Goal: Task Accomplishment & Management: Complete application form

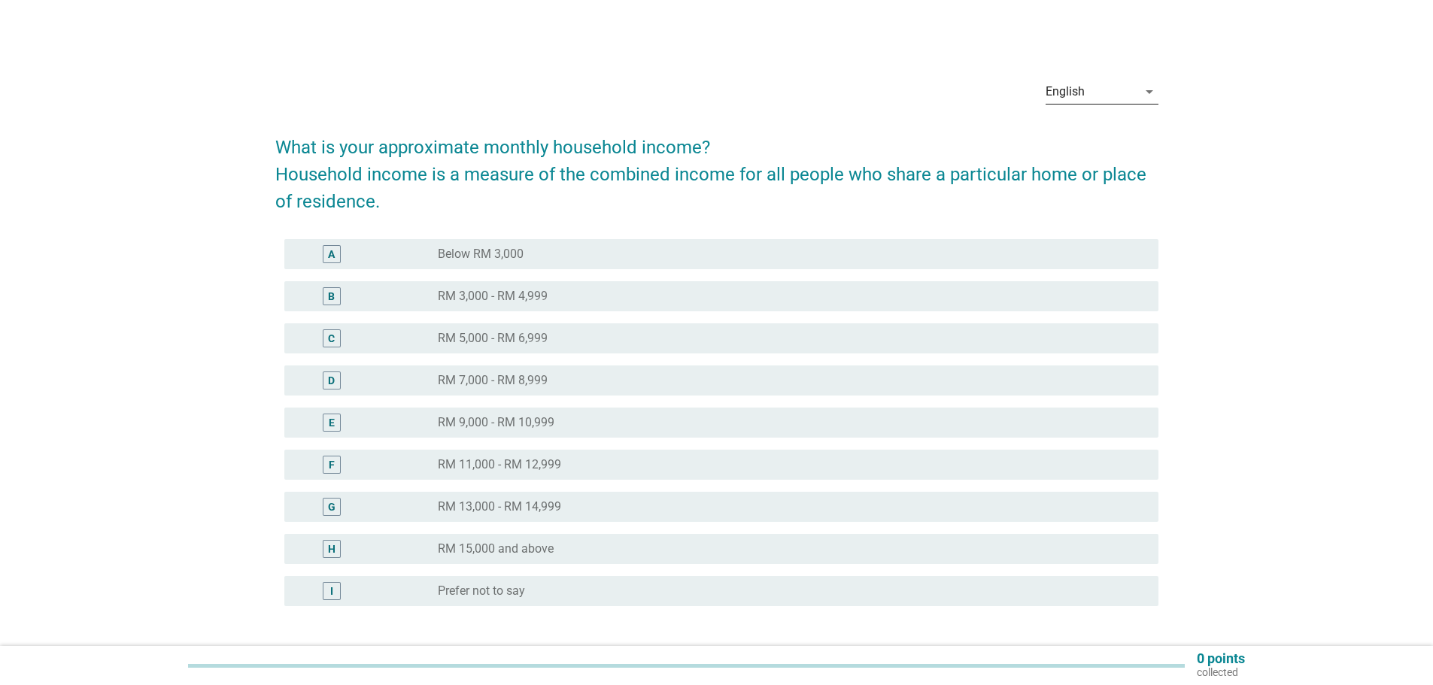
click at [1135, 97] on div "English" at bounding box center [1091, 92] width 92 height 24
click at [1077, 173] on div "中文（简体）" at bounding box center [1101, 176] width 89 height 18
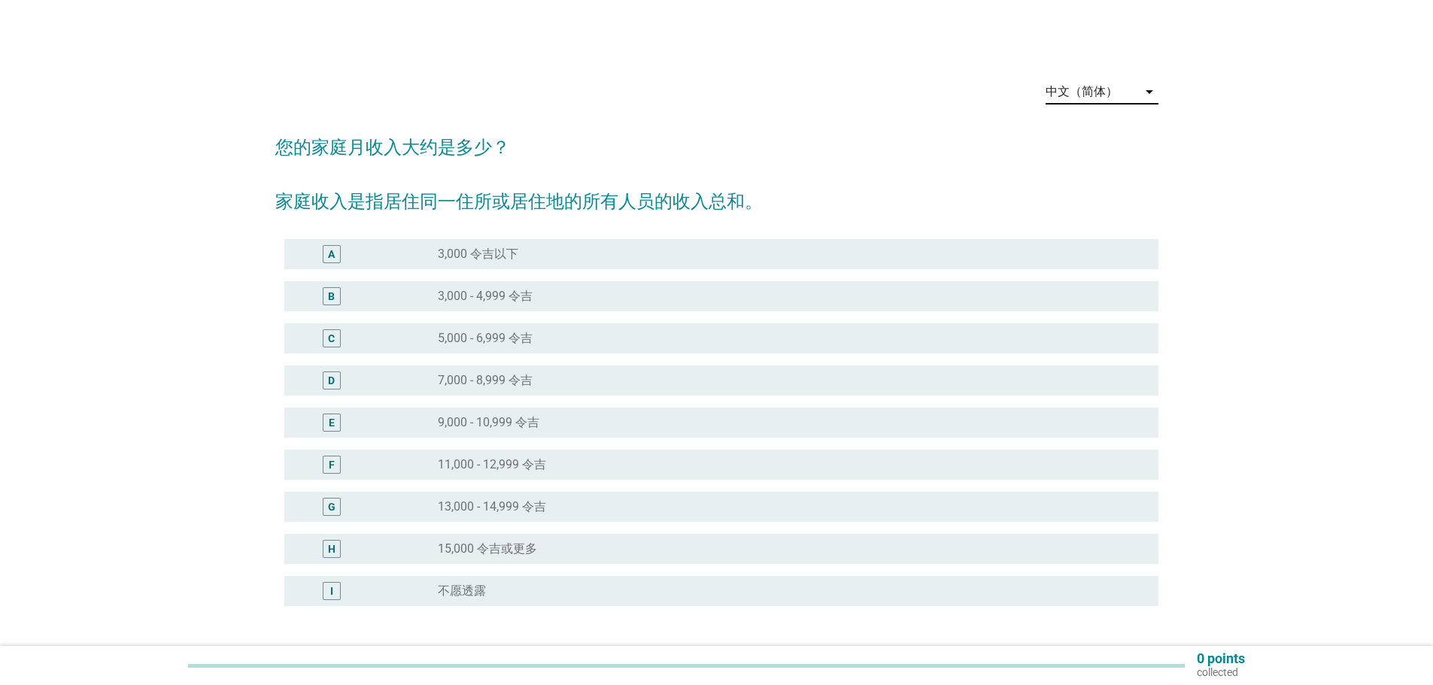
click at [505, 332] on label "5,000 - 6,999 令吉" at bounding box center [485, 338] width 95 height 15
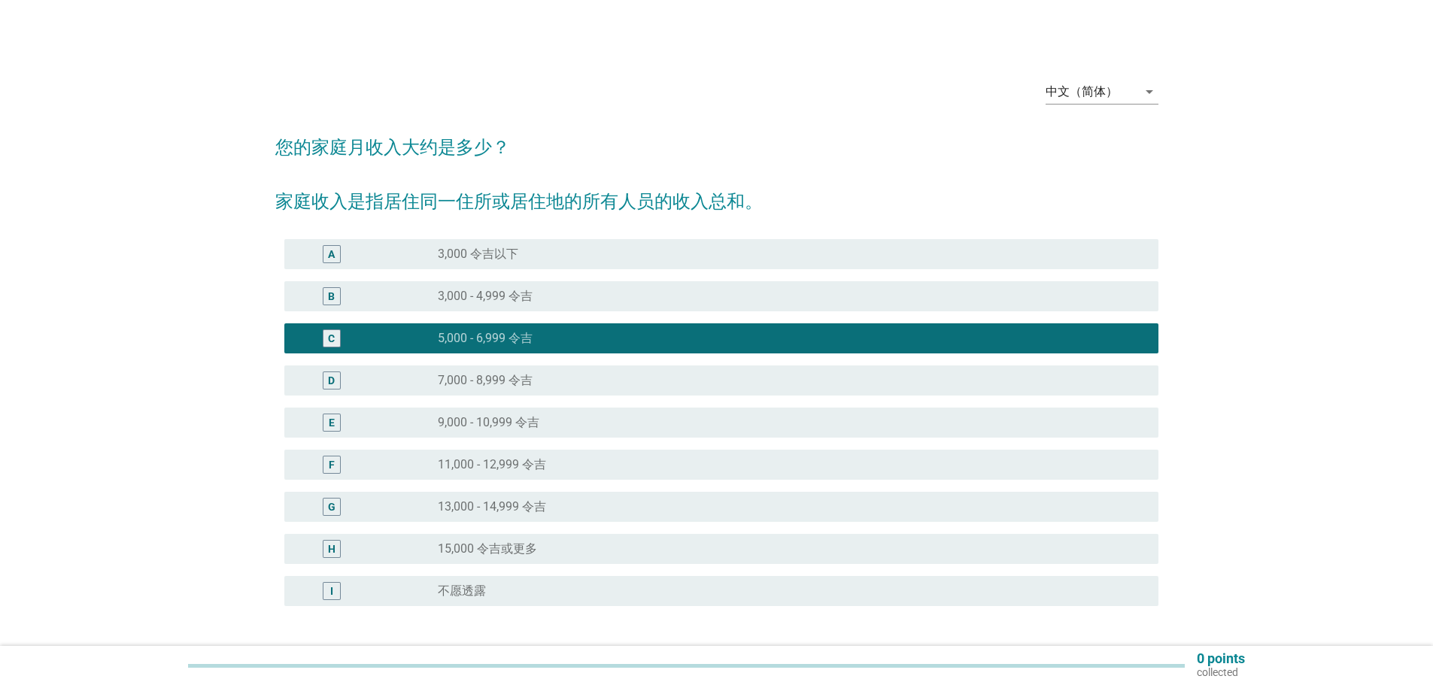
scroll to position [118, 0]
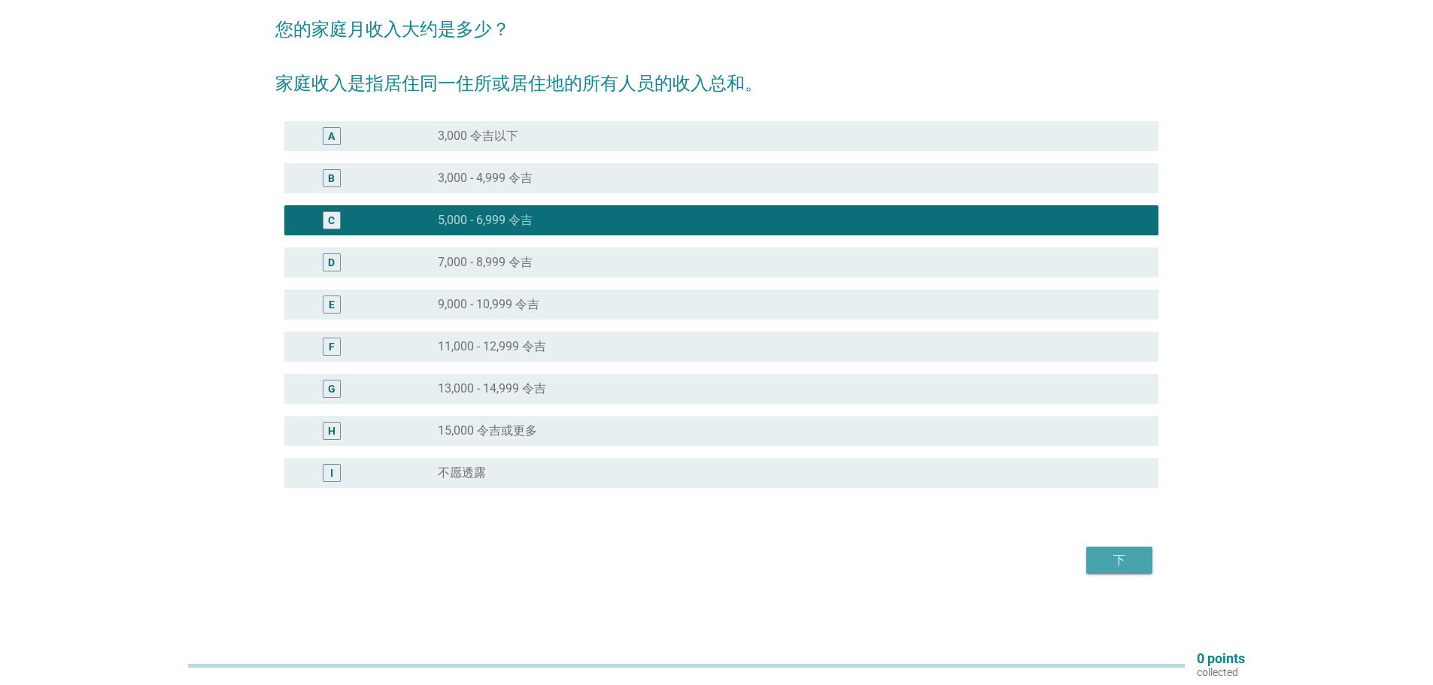
click at [1123, 557] on div "下" at bounding box center [1119, 560] width 42 height 18
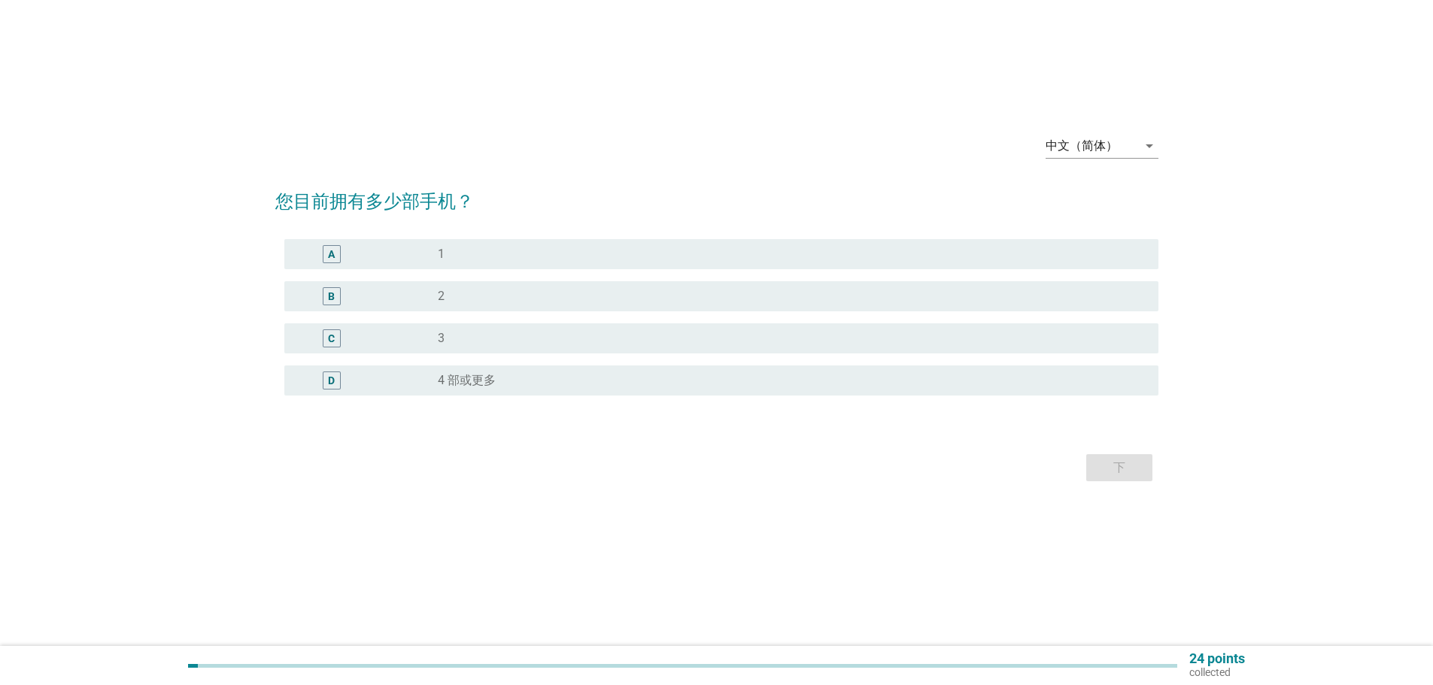
scroll to position [0, 0]
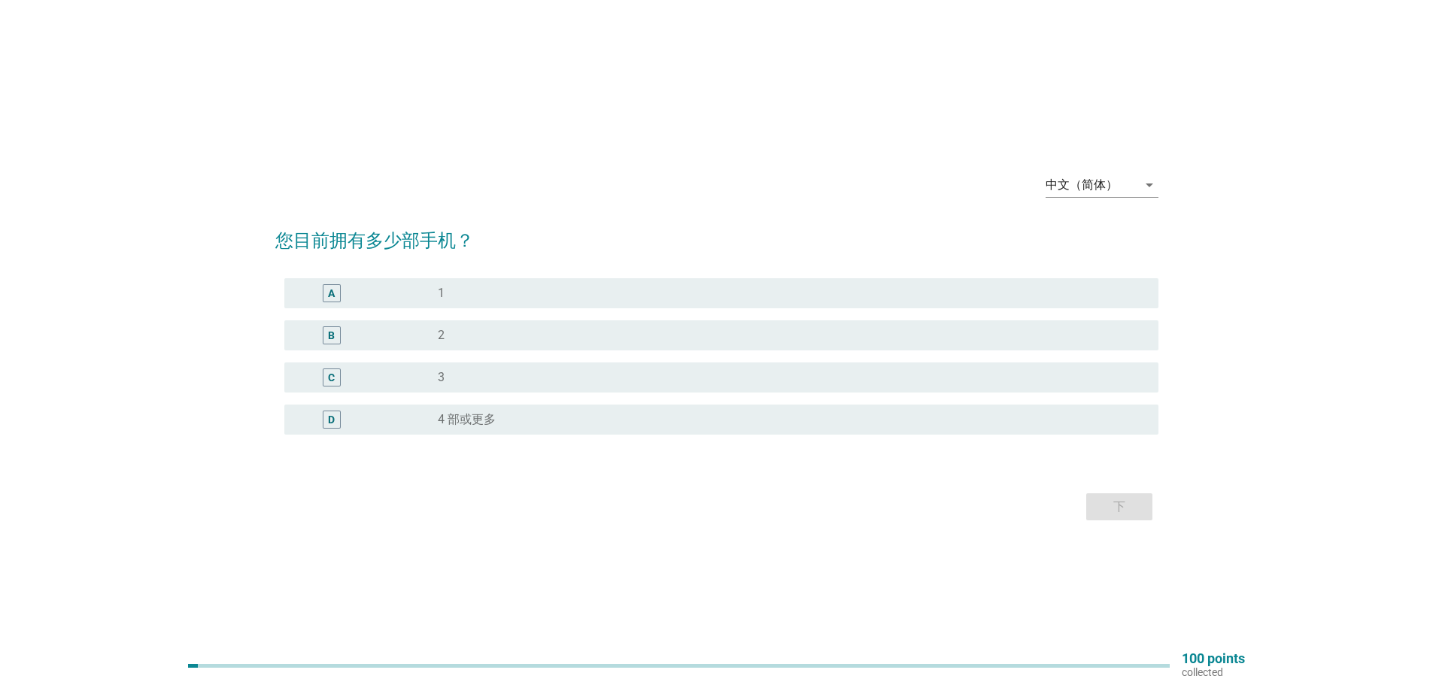
click at [444, 291] on div "radio_button_unchecked 1" at bounding box center [786, 293] width 696 height 15
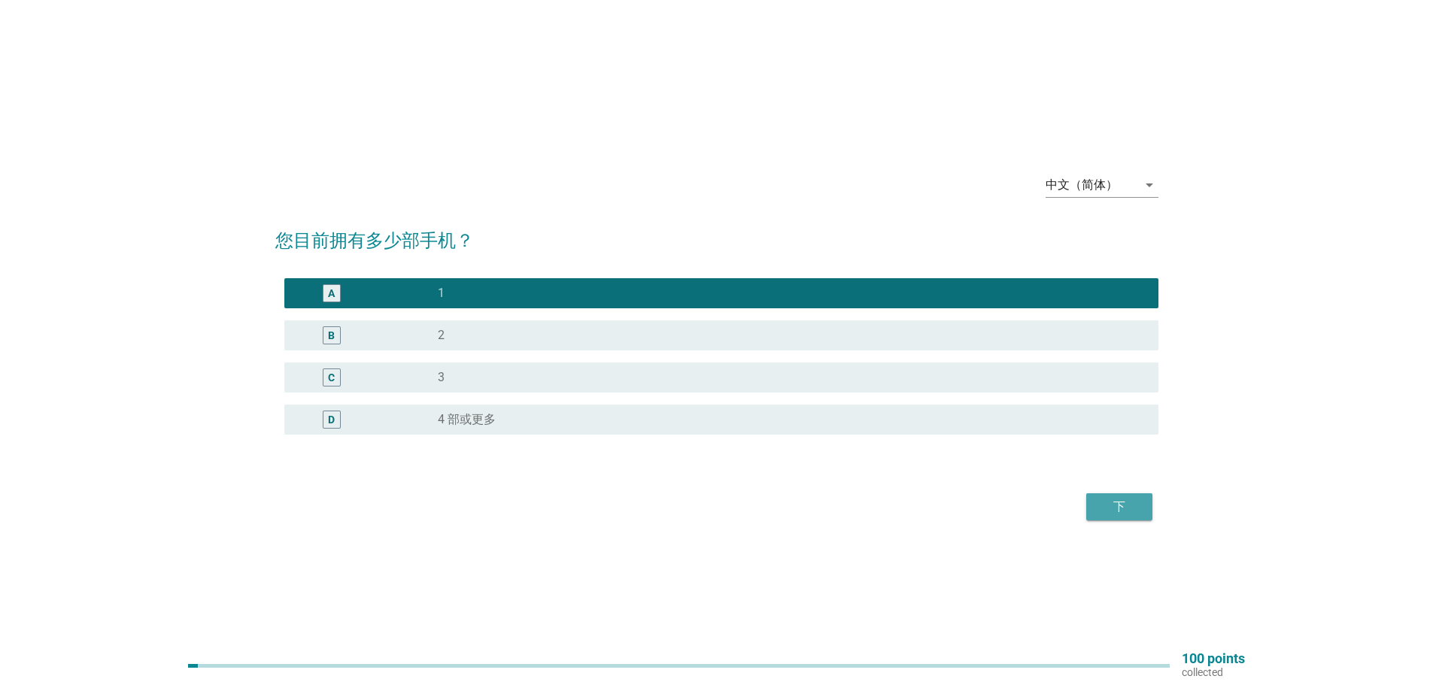
click at [1128, 509] on div "下" at bounding box center [1119, 507] width 42 height 18
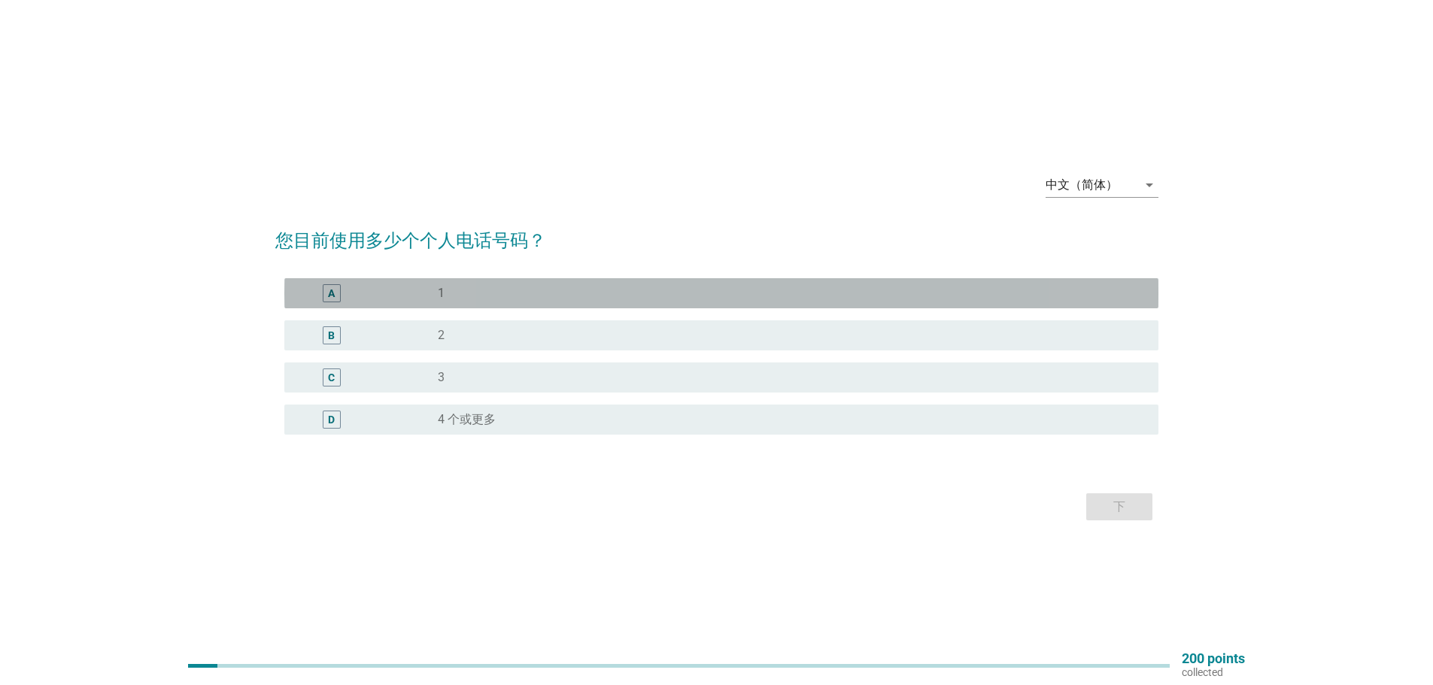
click at [441, 292] on label "1" at bounding box center [441, 293] width 7 height 15
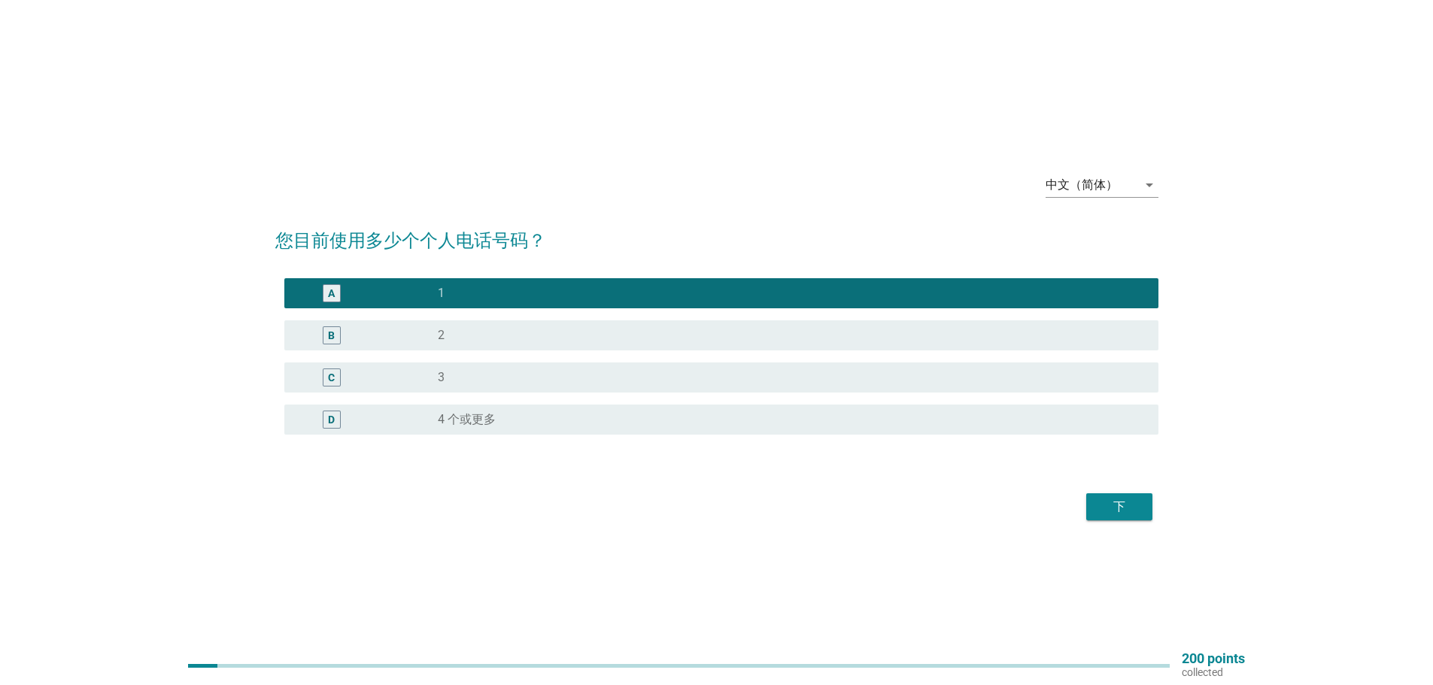
click at [1120, 504] on div "下" at bounding box center [1119, 507] width 42 height 18
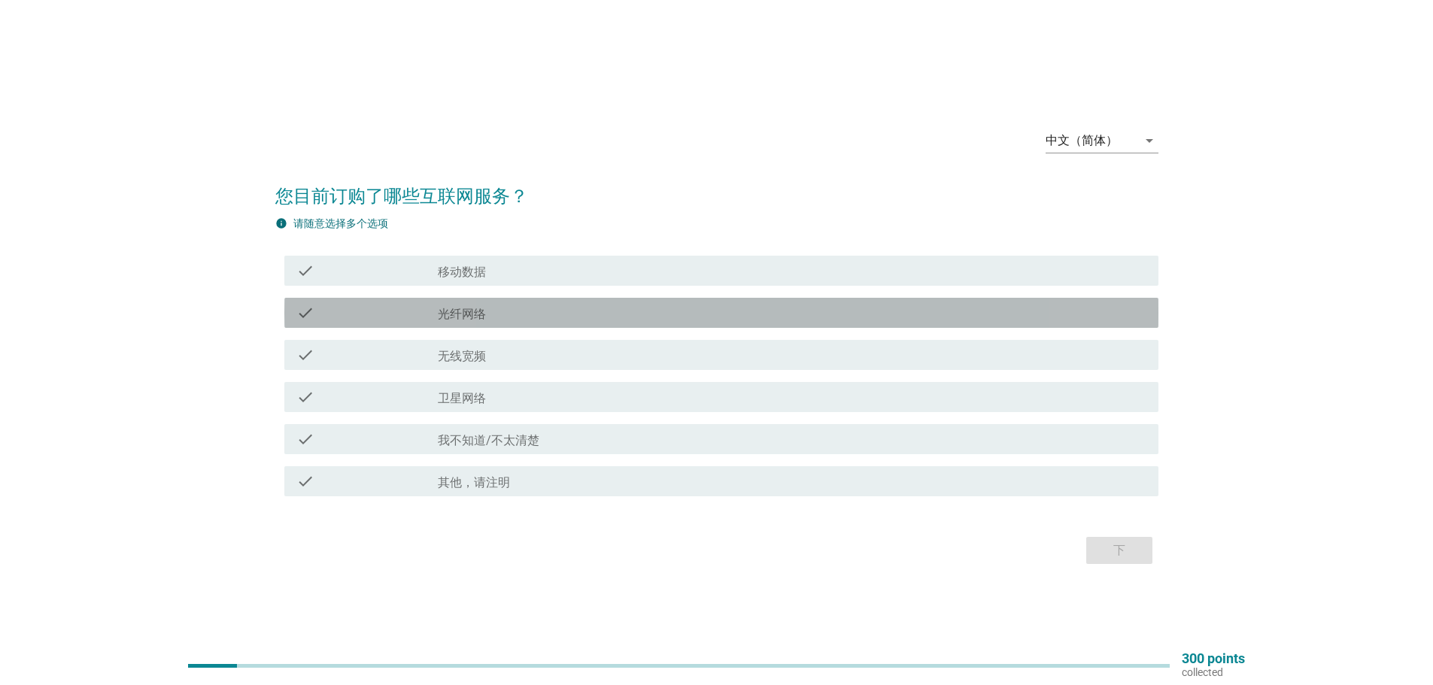
click at [474, 311] on label "光纤网络" at bounding box center [462, 314] width 48 height 15
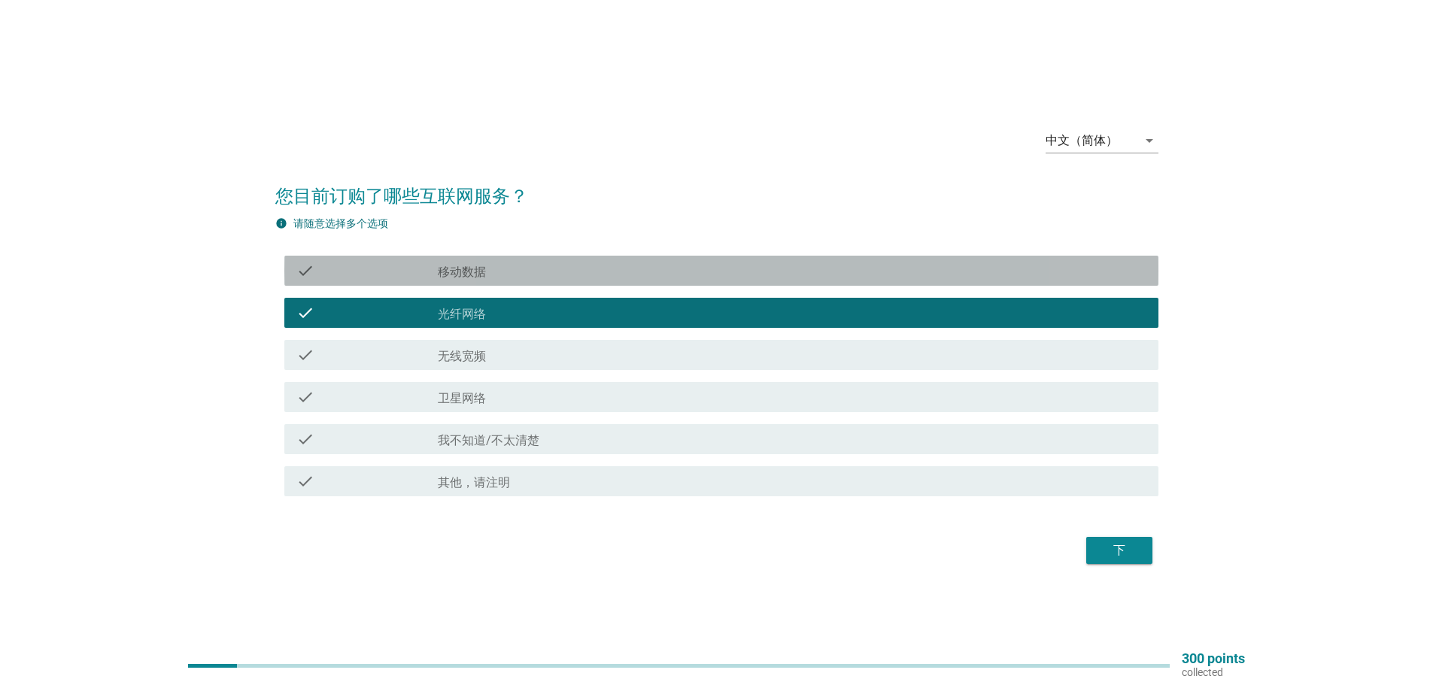
click at [540, 276] on div "check_box_outline_blank 移动数据" at bounding box center [792, 271] width 708 height 18
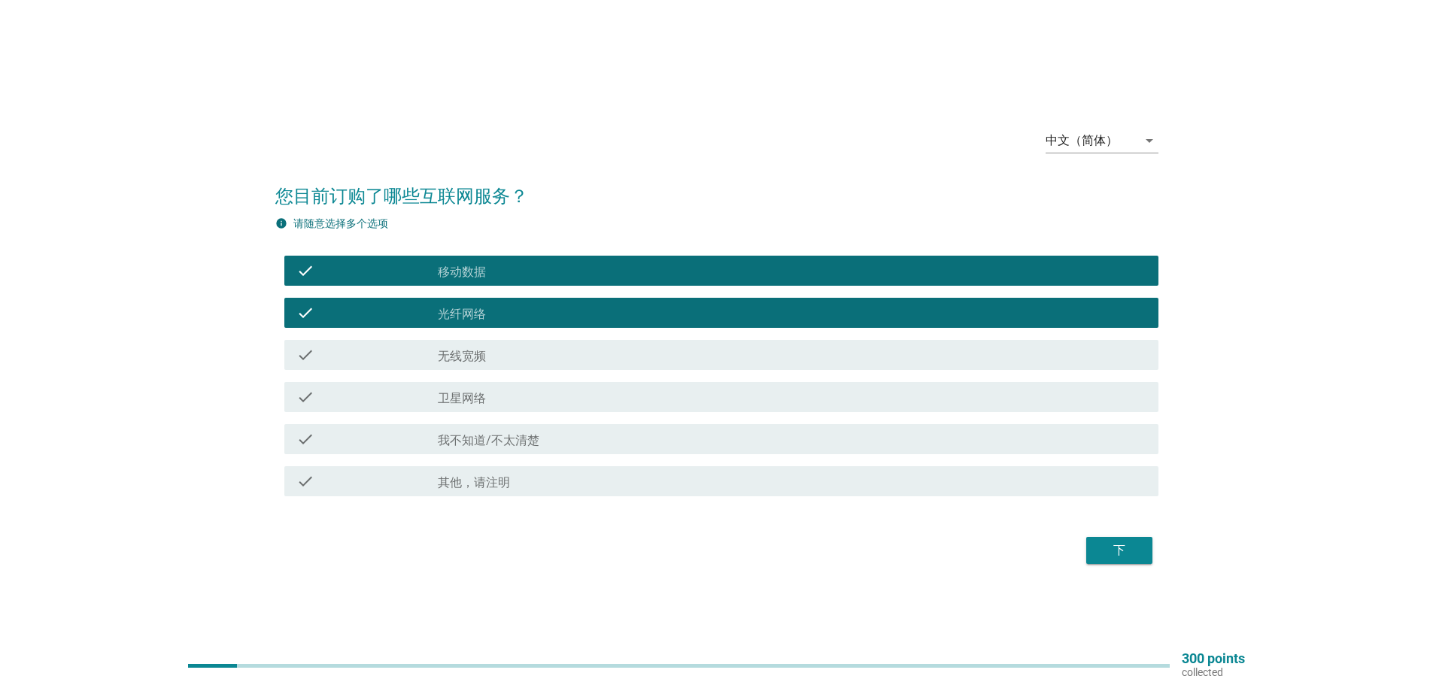
click at [1115, 546] on div "下" at bounding box center [1119, 550] width 42 height 18
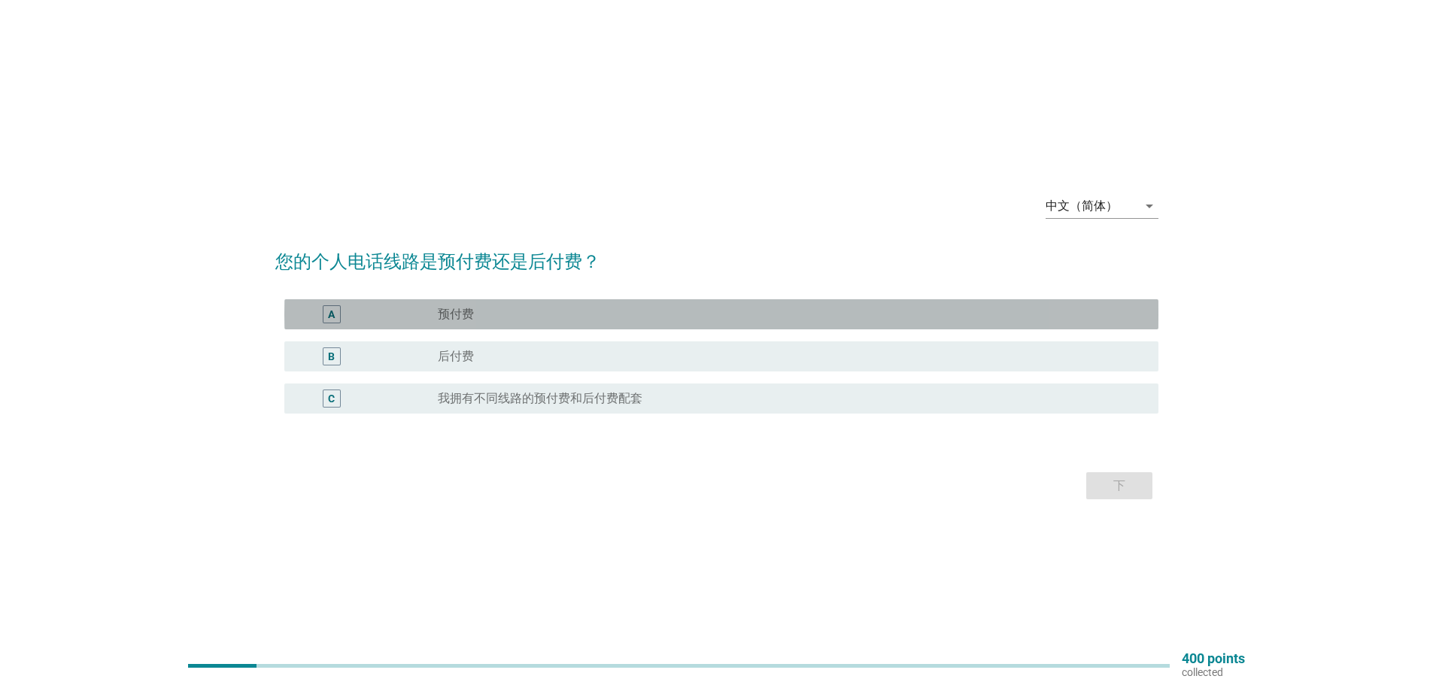
click at [459, 308] on label "预付费" at bounding box center [456, 314] width 36 height 15
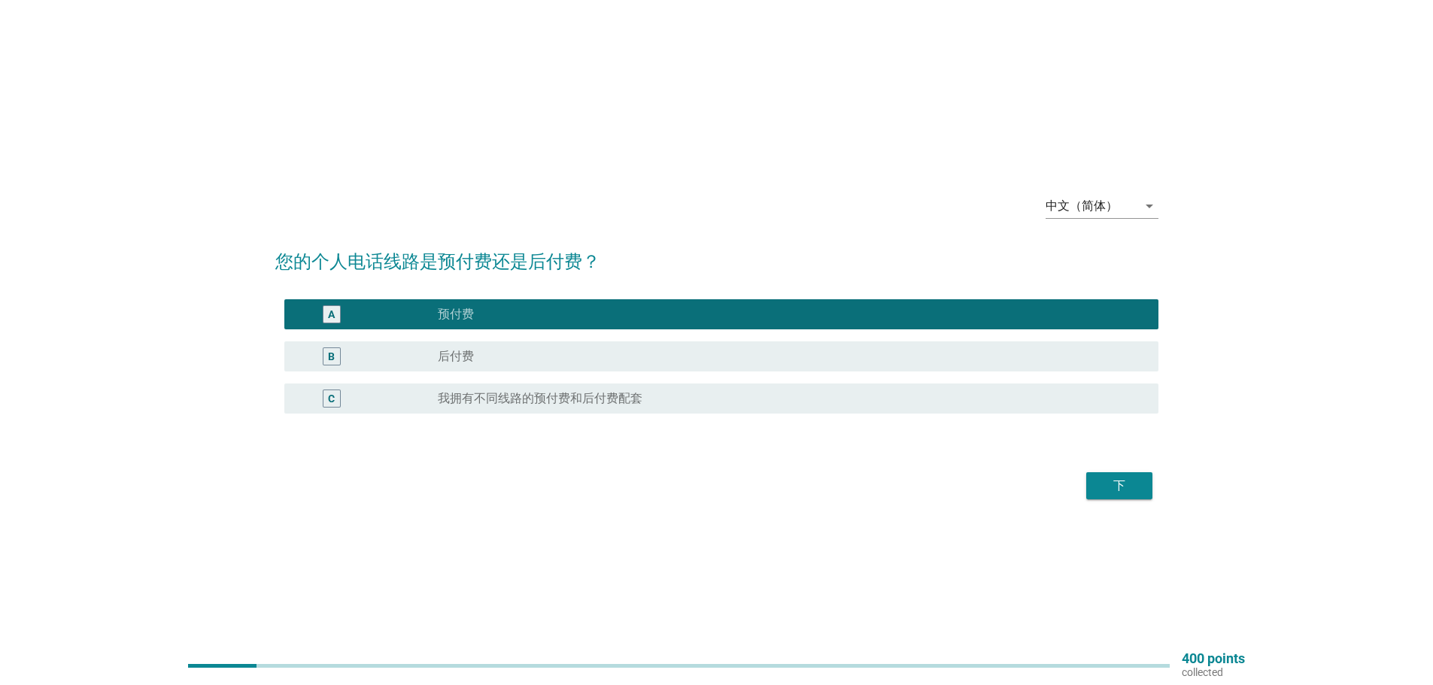
click at [1128, 488] on div "下" at bounding box center [1119, 486] width 42 height 18
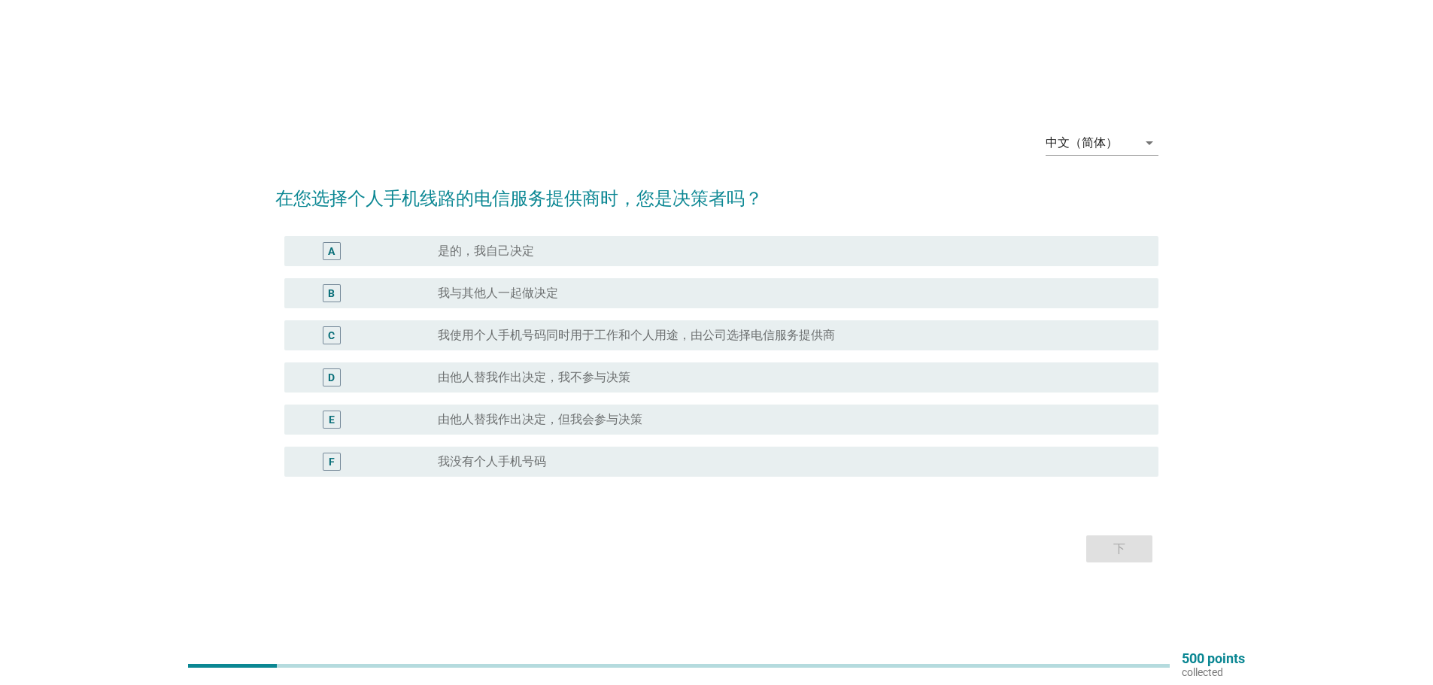
click at [516, 250] on label "是的，我自己决定" at bounding box center [486, 251] width 96 height 15
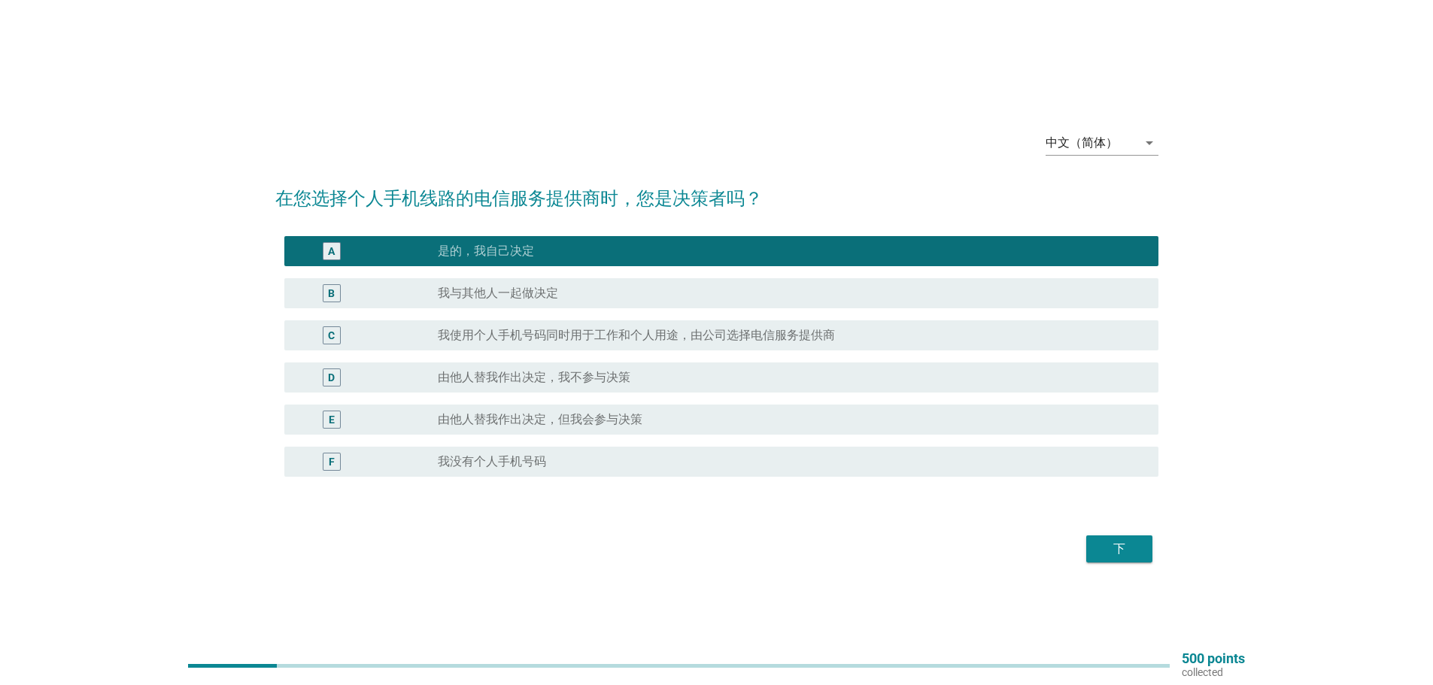
click at [1126, 550] on div "下" at bounding box center [1119, 549] width 42 height 18
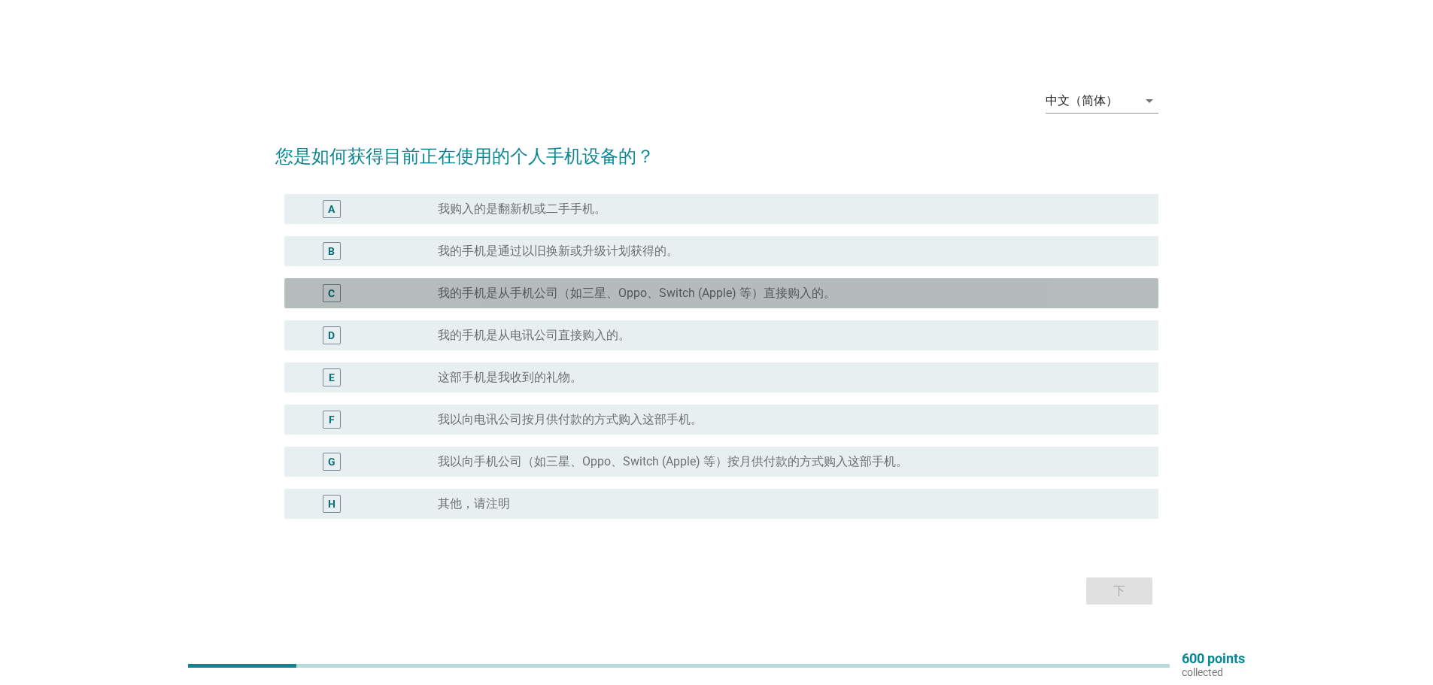
click at [538, 292] on label "我的手机是从手机公司（如三星、Oppo、Switch (Apple) 等）直接购入的。" at bounding box center [637, 293] width 398 height 15
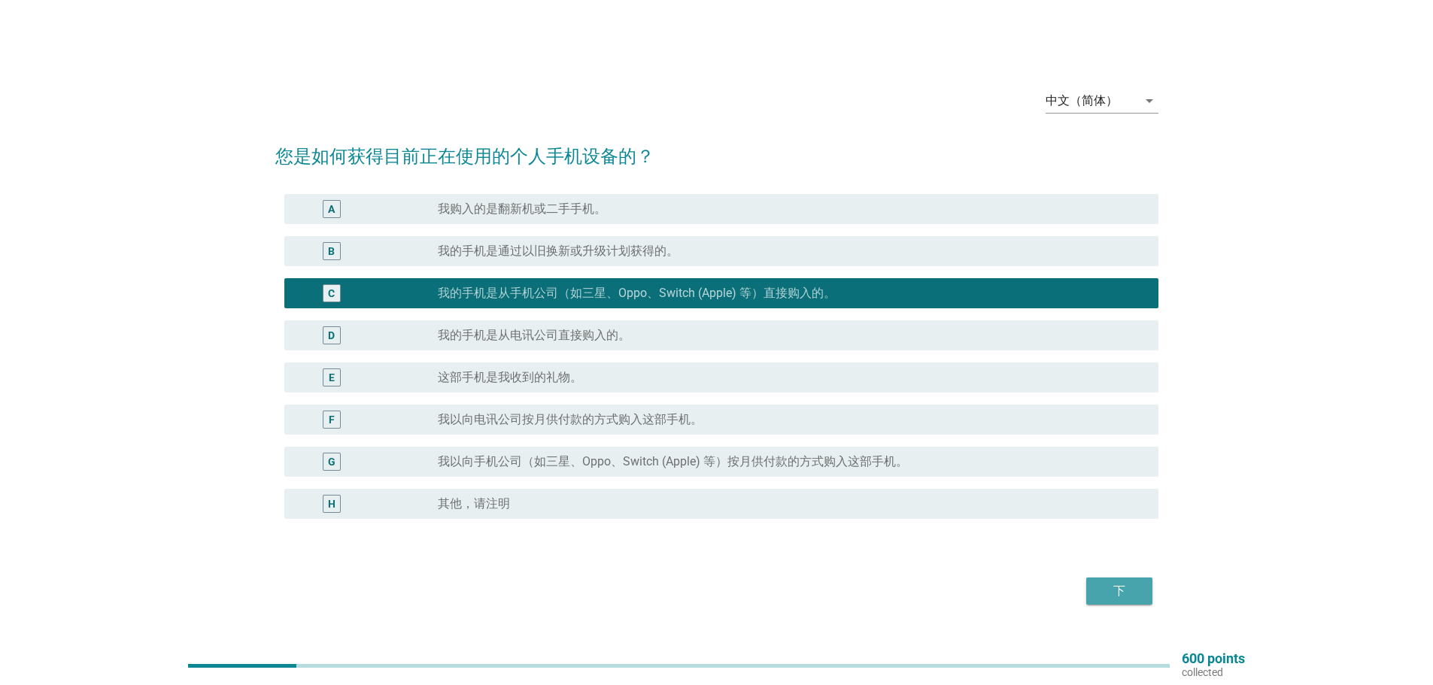
click at [1124, 587] on div "下" at bounding box center [1119, 591] width 42 height 18
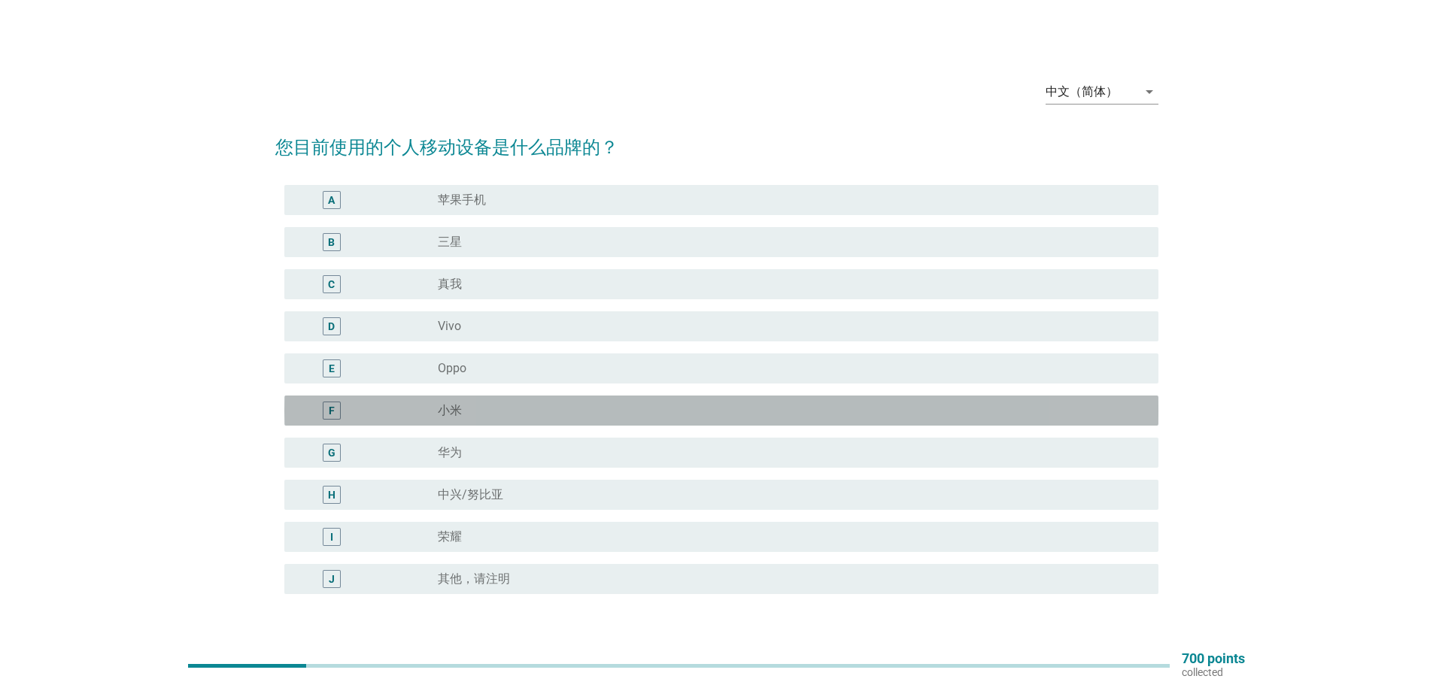
click at [448, 407] on label "小米" at bounding box center [450, 410] width 24 height 15
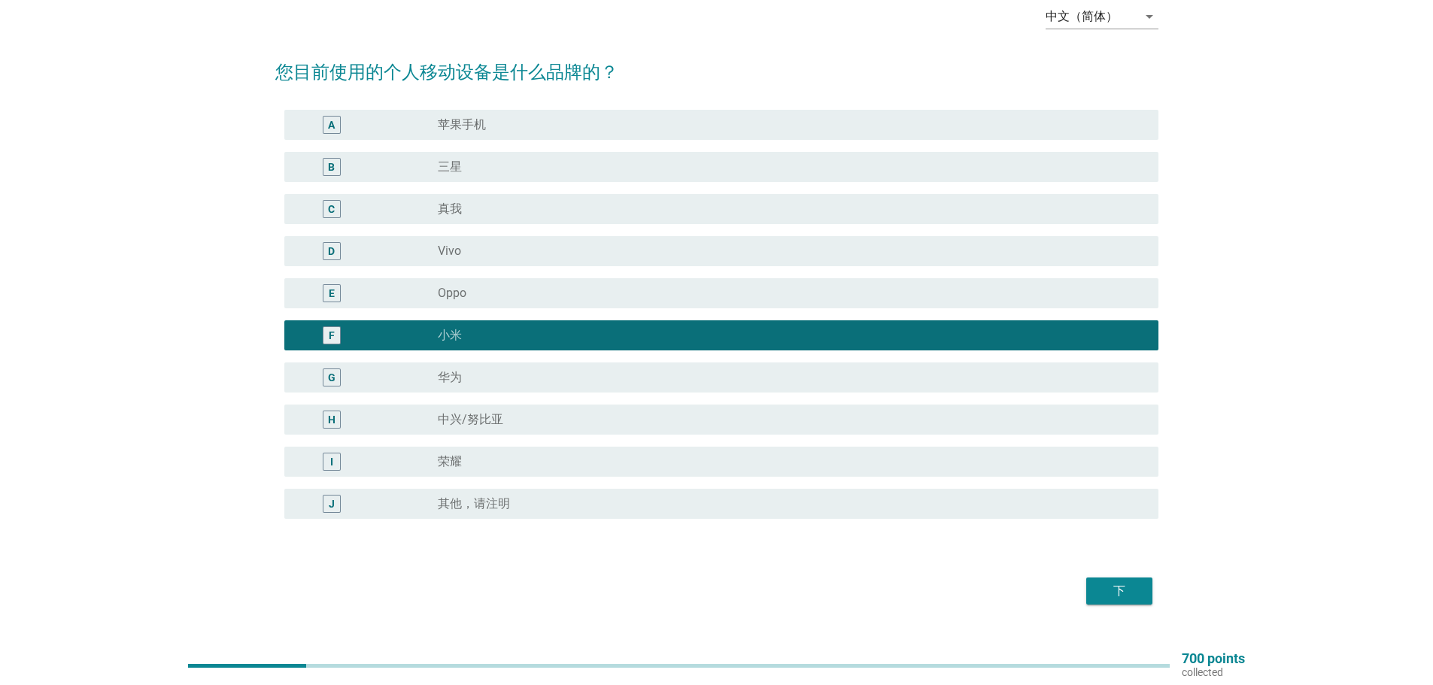
scroll to position [106, 0]
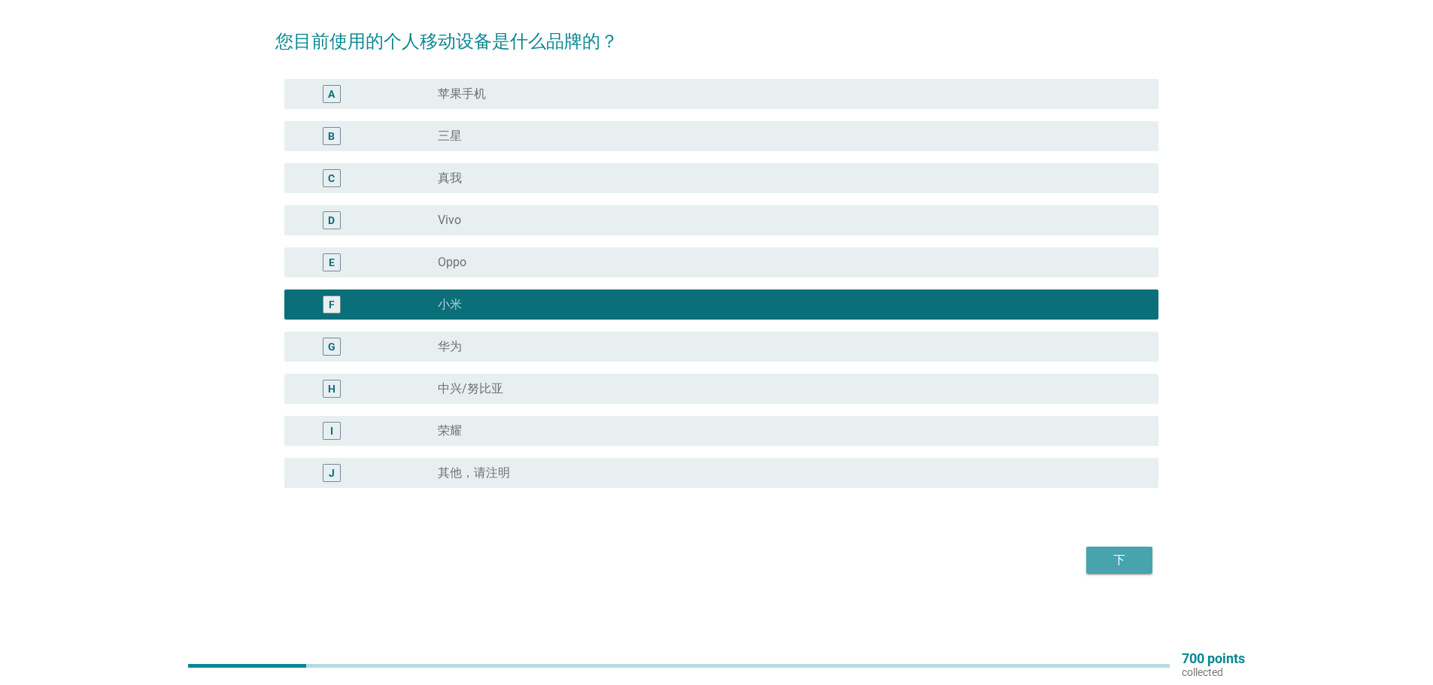
click at [1120, 561] on div "下" at bounding box center [1119, 560] width 42 height 18
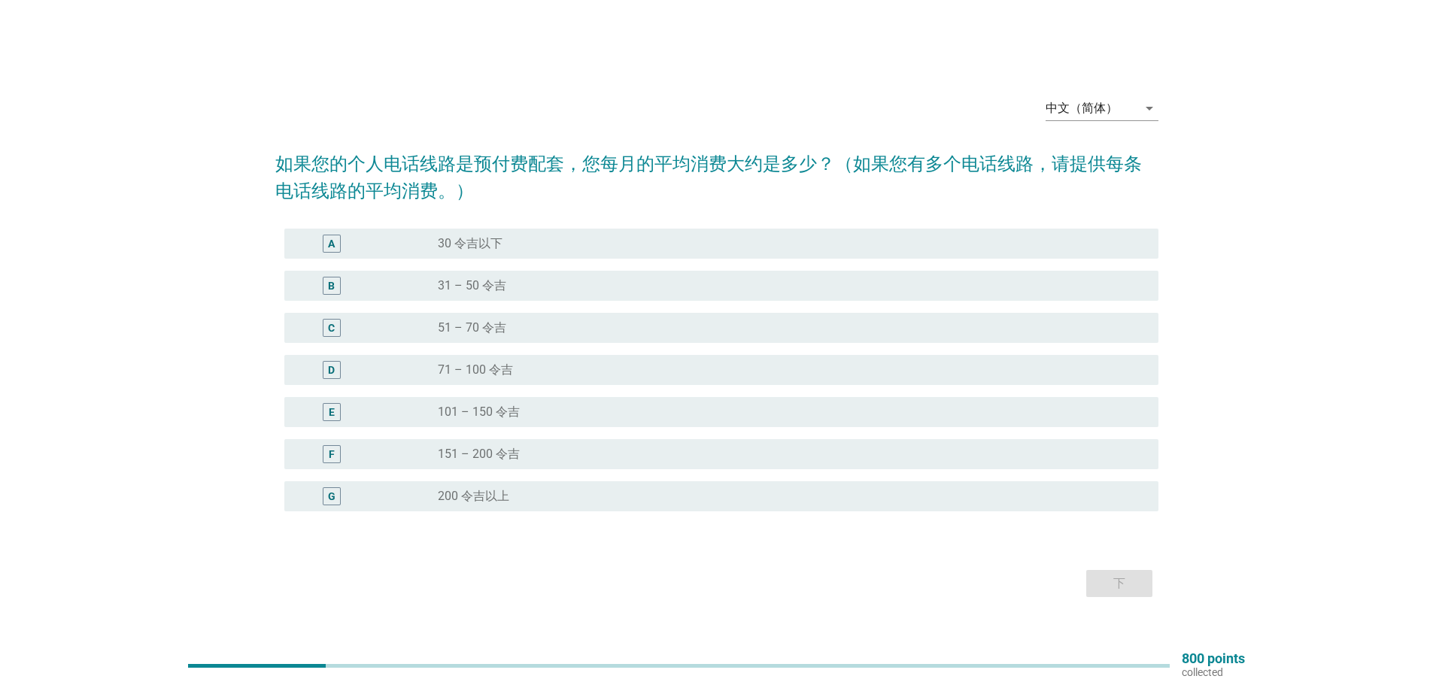
click at [472, 284] on label "31 – 50 令吉" at bounding box center [472, 285] width 68 height 15
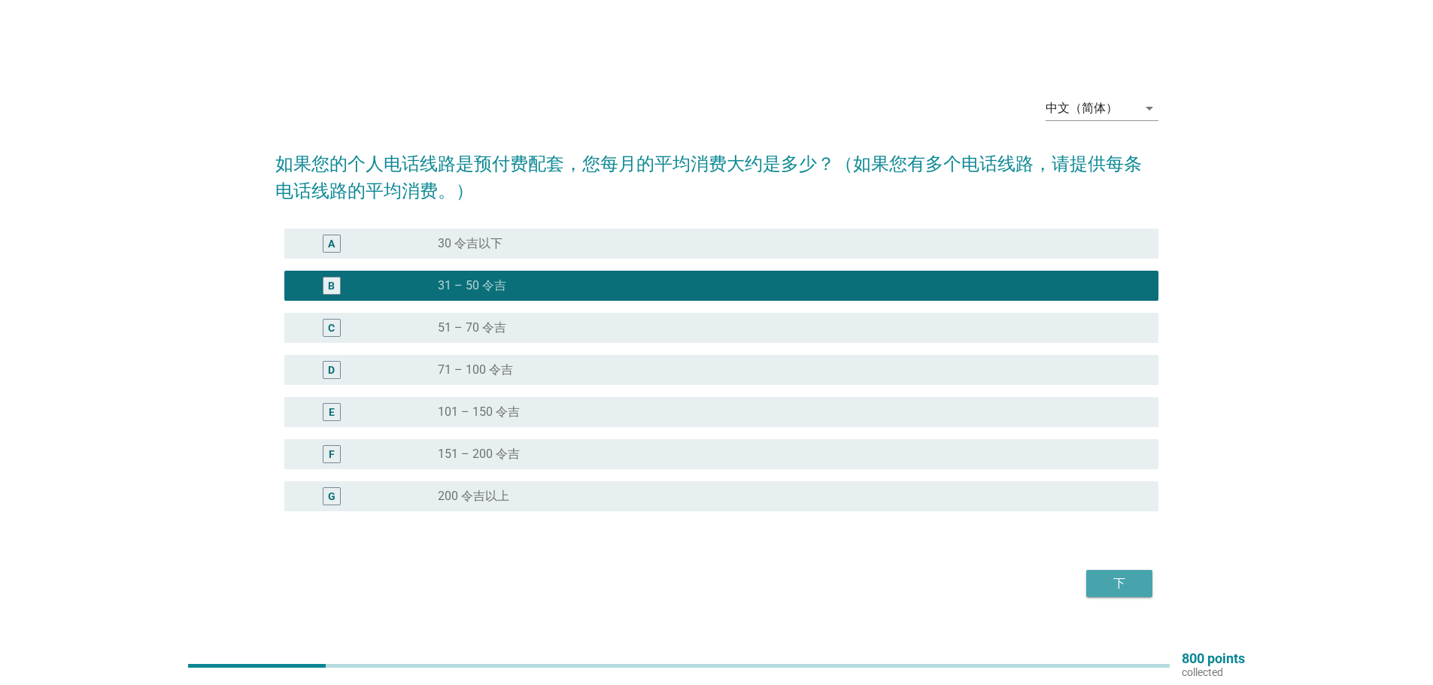
click at [1120, 578] on div "下" at bounding box center [1119, 584] width 42 height 18
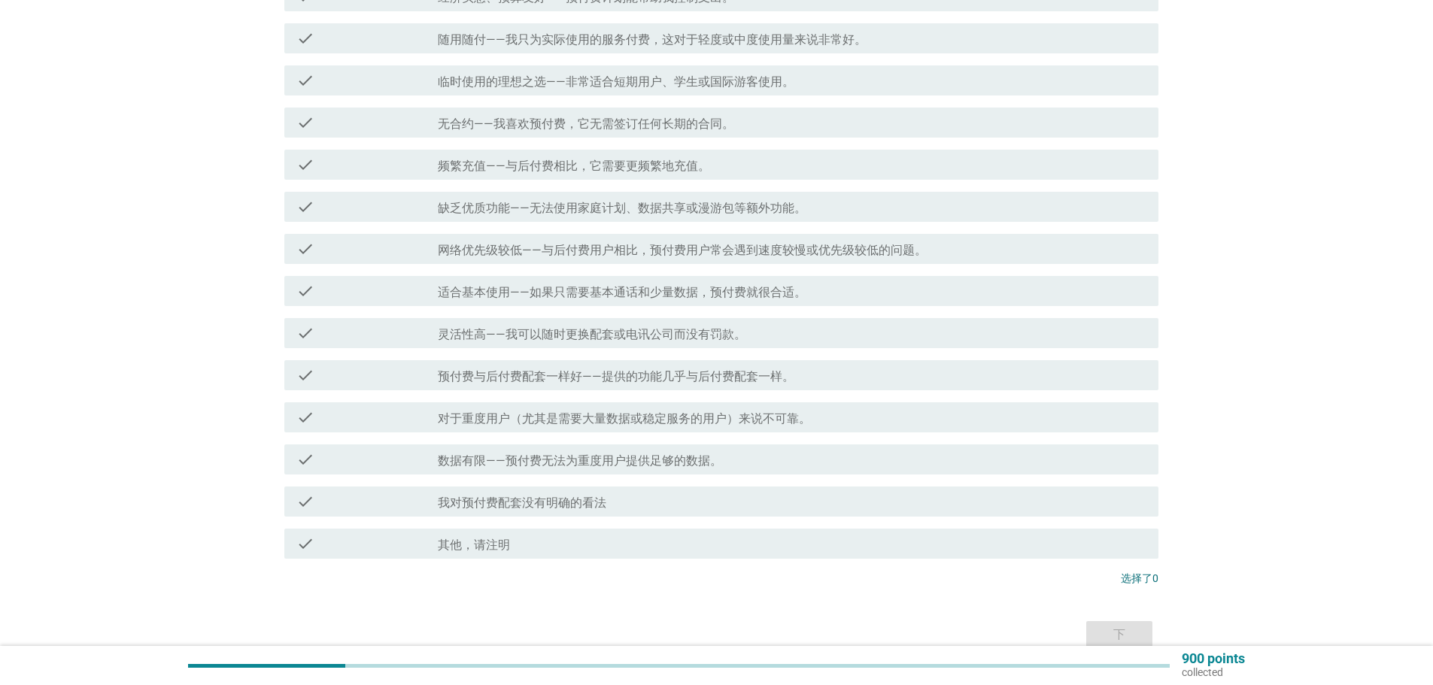
scroll to position [75, 0]
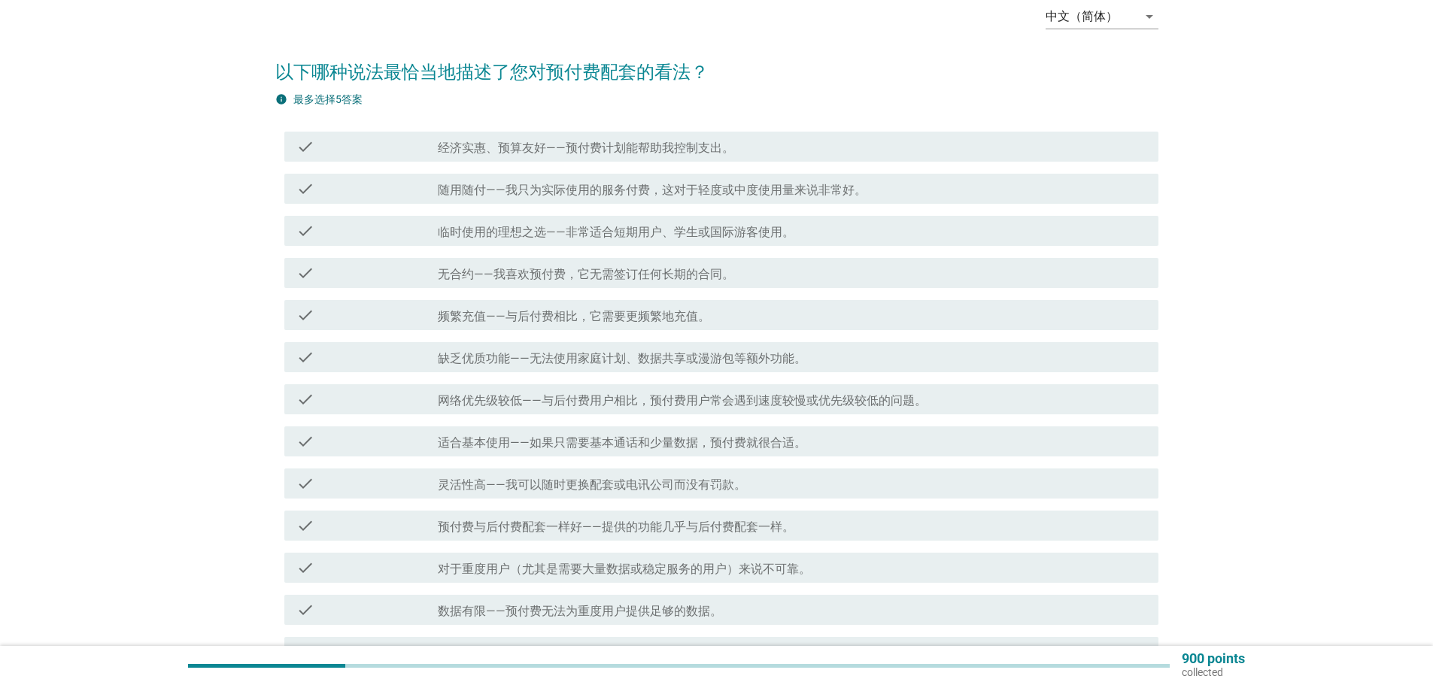
click at [505, 271] on label "无合约——我喜欢预付费，它无需签订任何长期的合同。" at bounding box center [586, 274] width 296 height 15
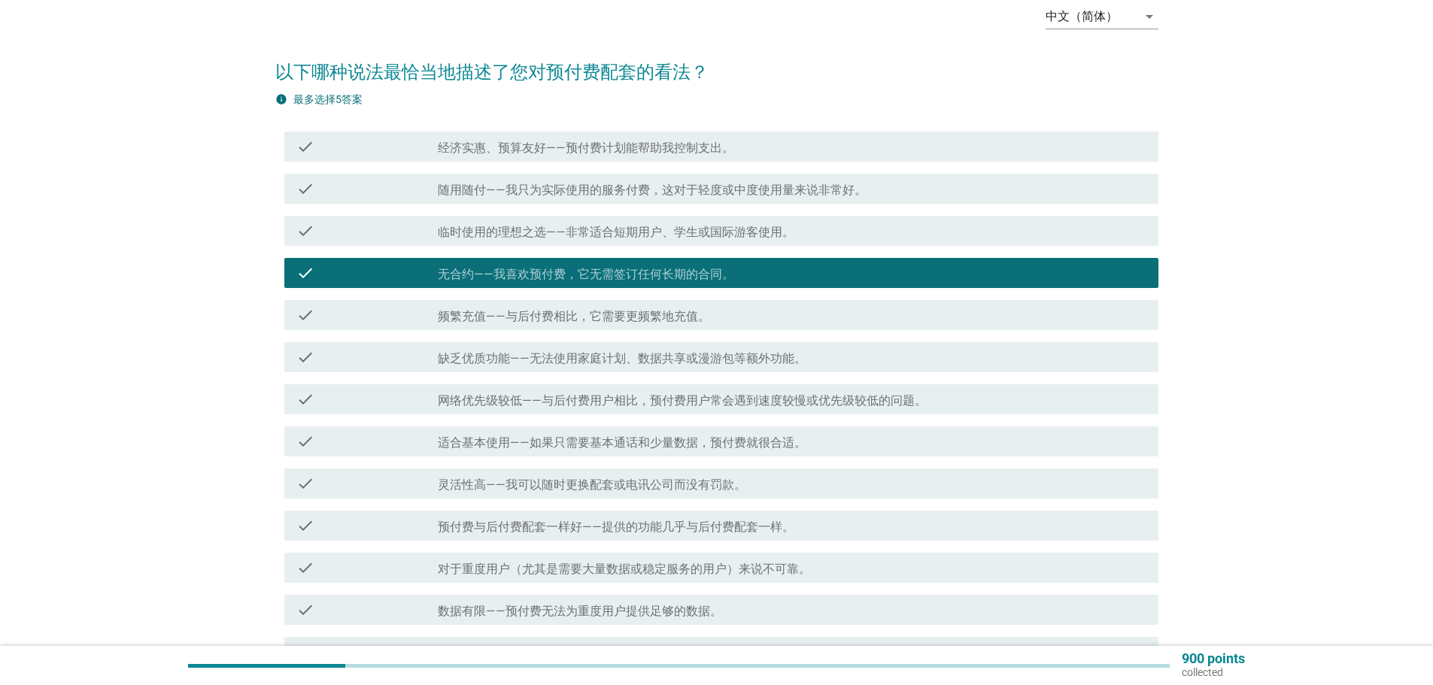
click at [647, 185] on label "随用随付——我只为实际使用的服务付费，这对于轻度或中度使用量来说非常好。" at bounding box center [652, 190] width 429 height 15
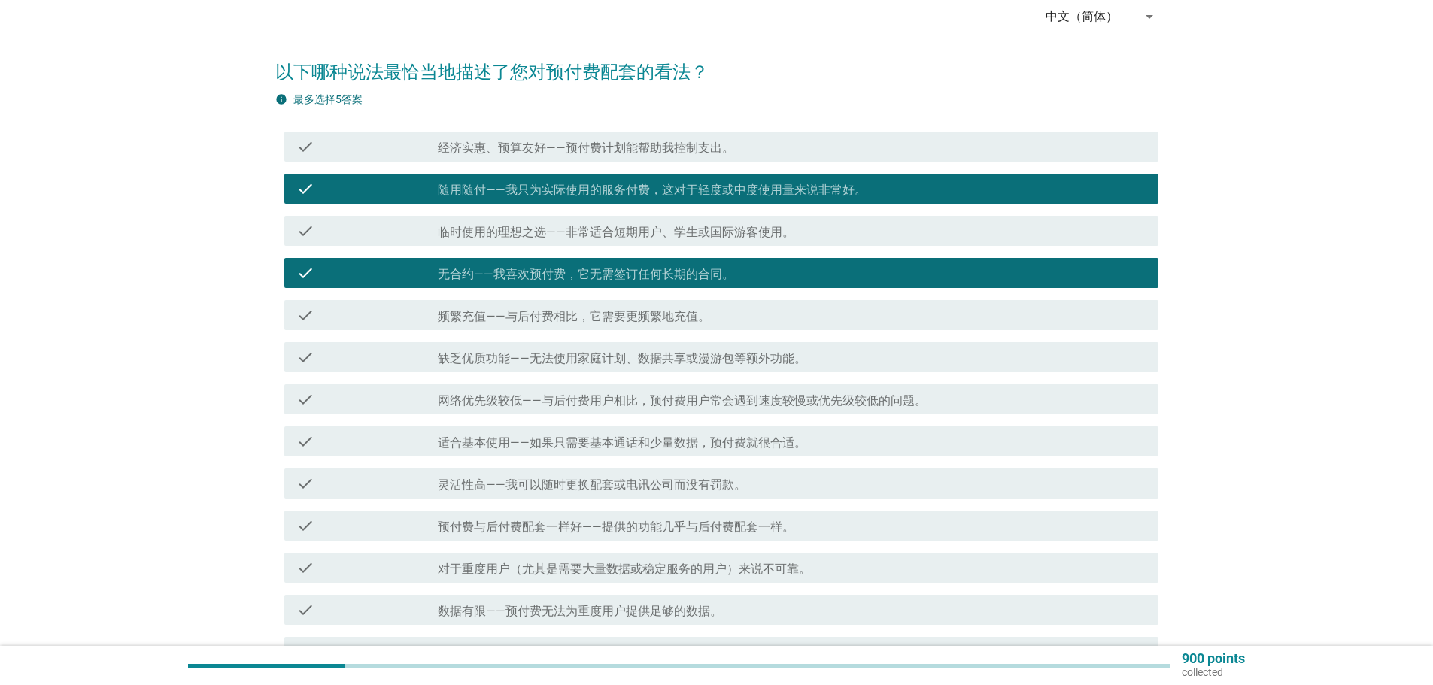
scroll to position [150, 0]
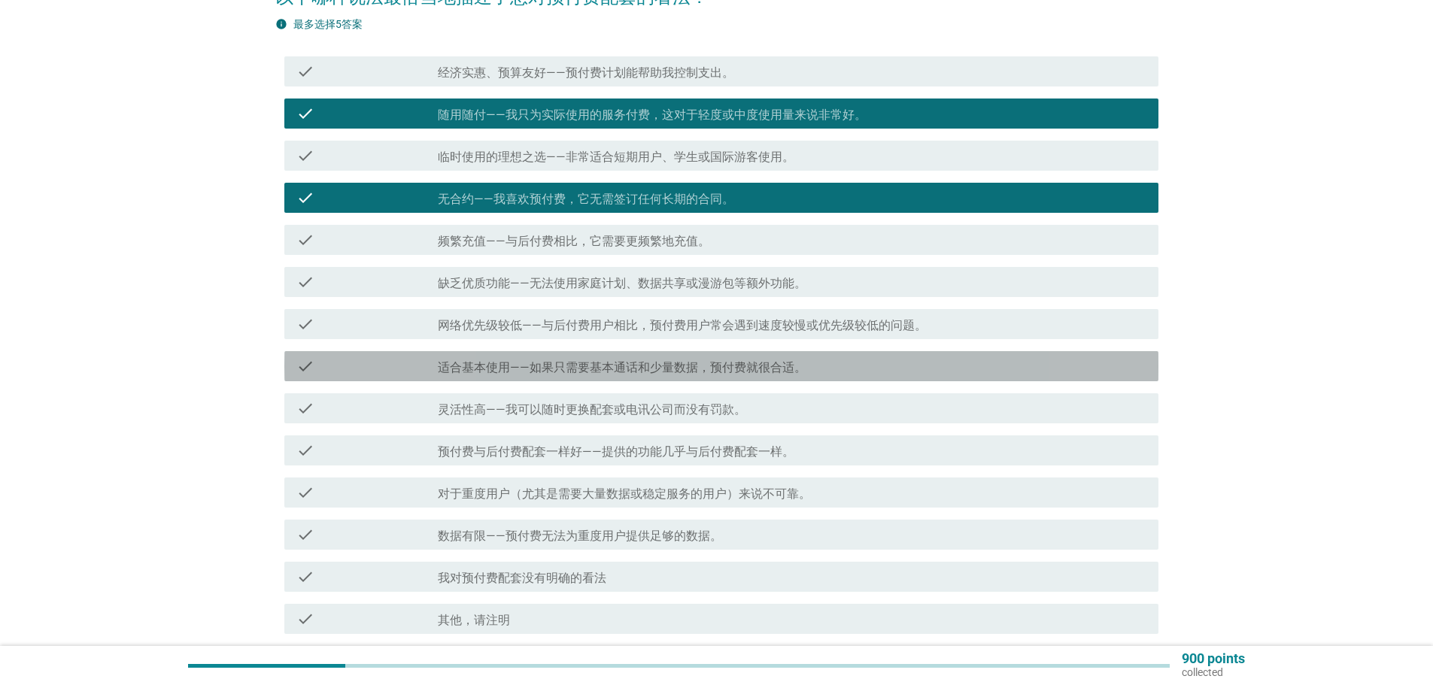
click at [473, 368] on label "适合基本使用——如果只需要基本通话和少量数据，预付费就很合适。" at bounding box center [622, 367] width 368 height 15
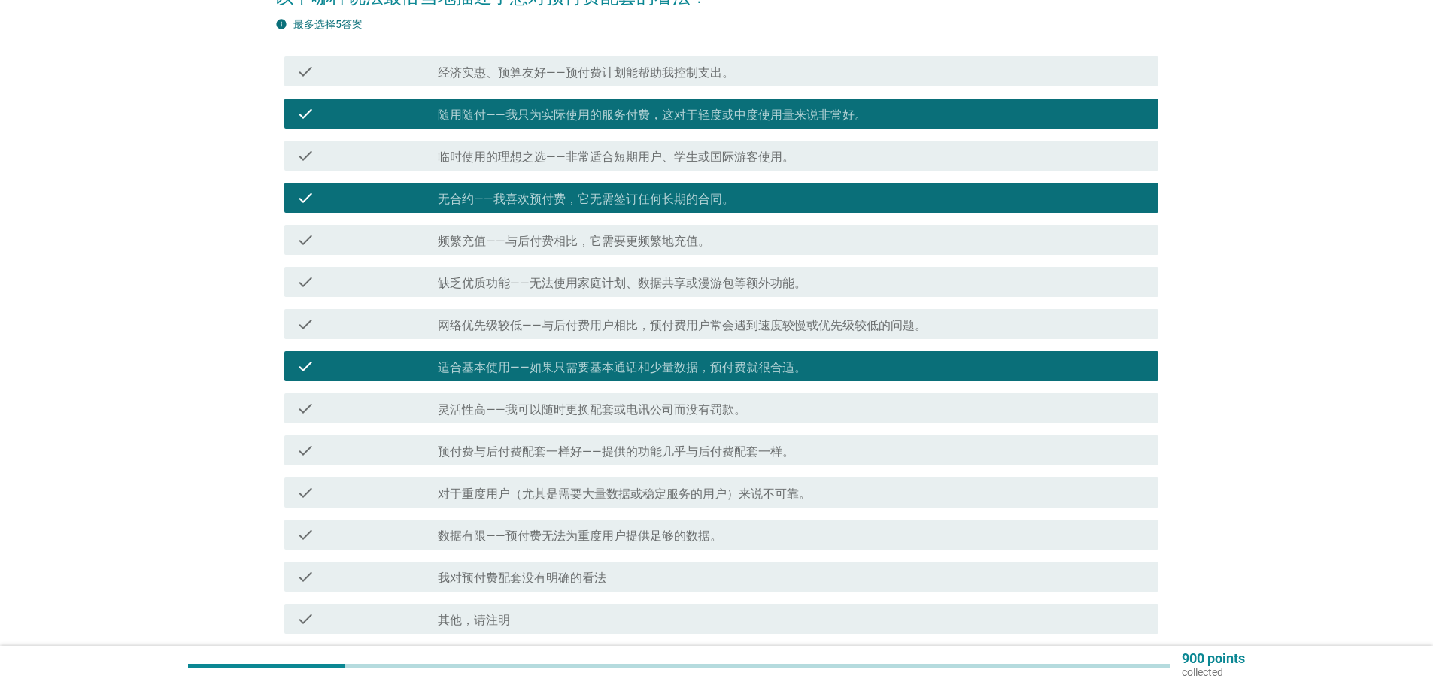
scroll to position [300, 0]
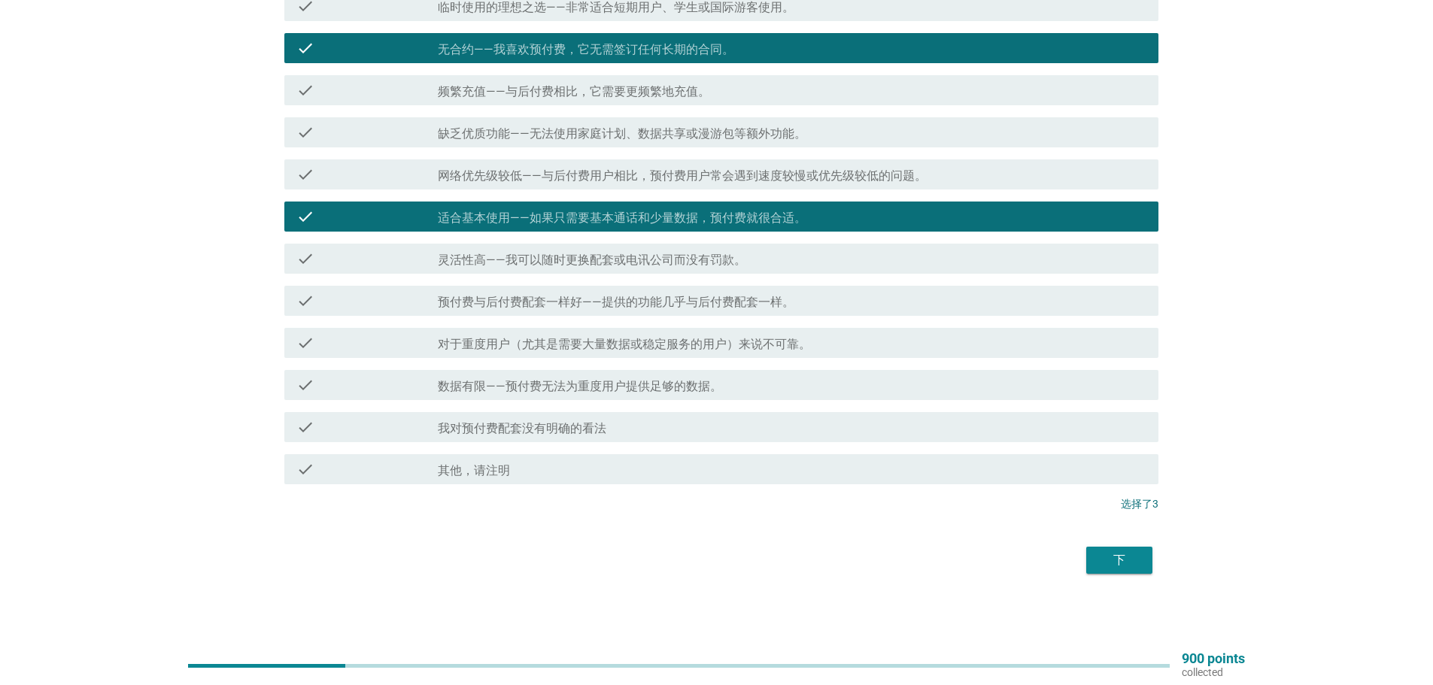
click at [1127, 563] on div "下" at bounding box center [1119, 560] width 42 height 18
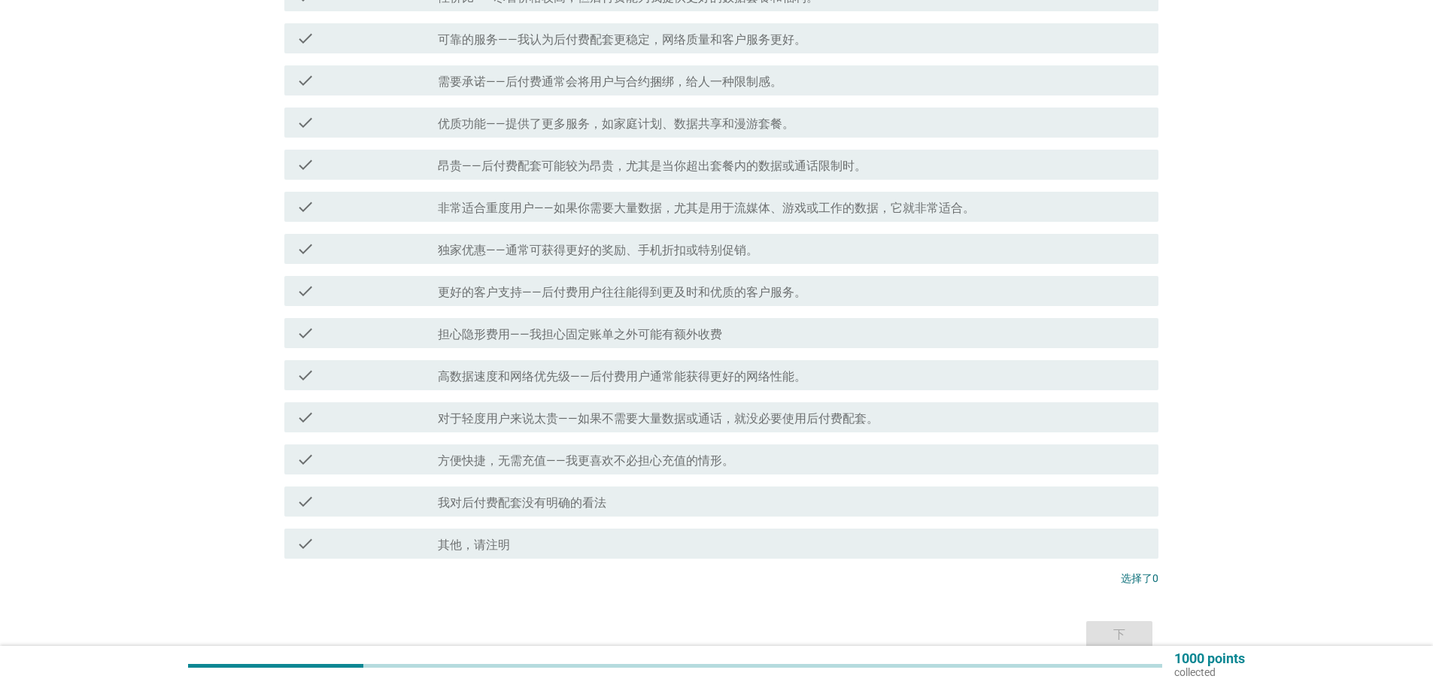
scroll to position [75, 0]
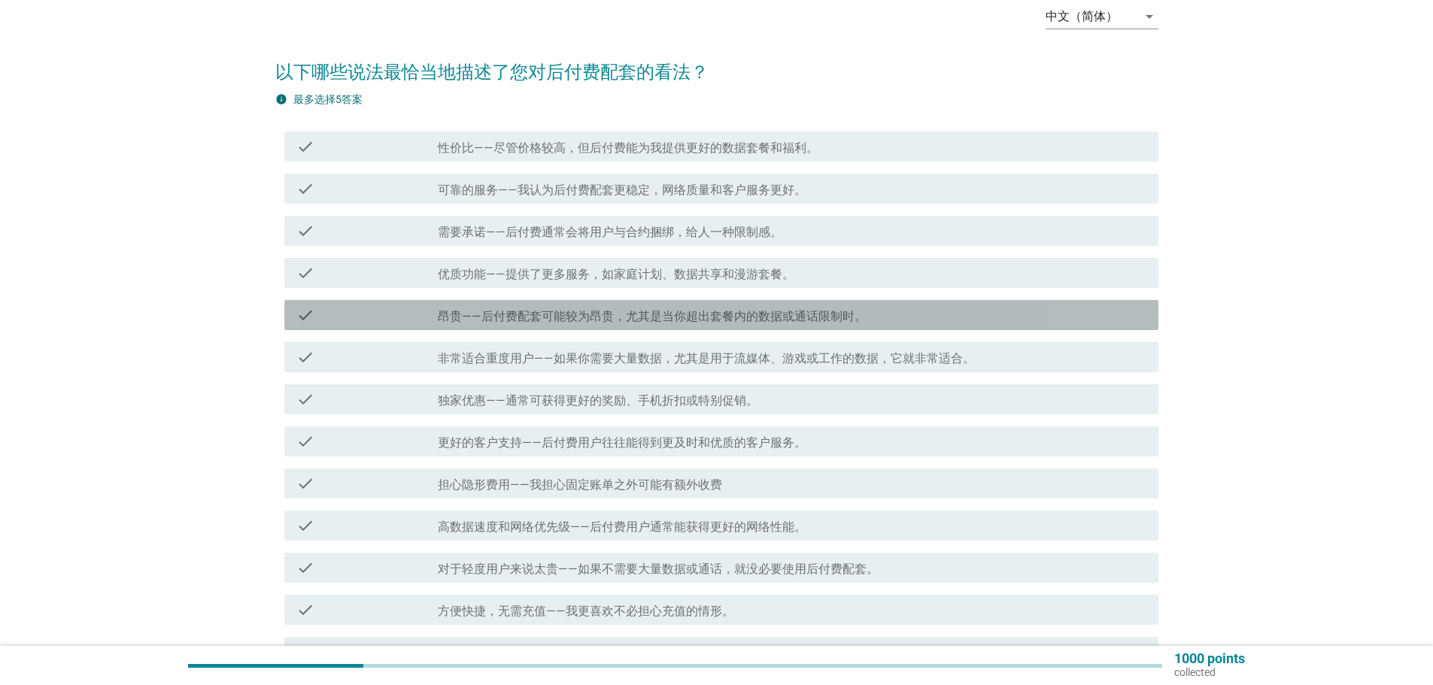
click at [598, 321] on label "昂贵——后付费配套可能较为昂贵，尤其是当你超出套餐内的数据或通话限制时。" at bounding box center [652, 316] width 429 height 15
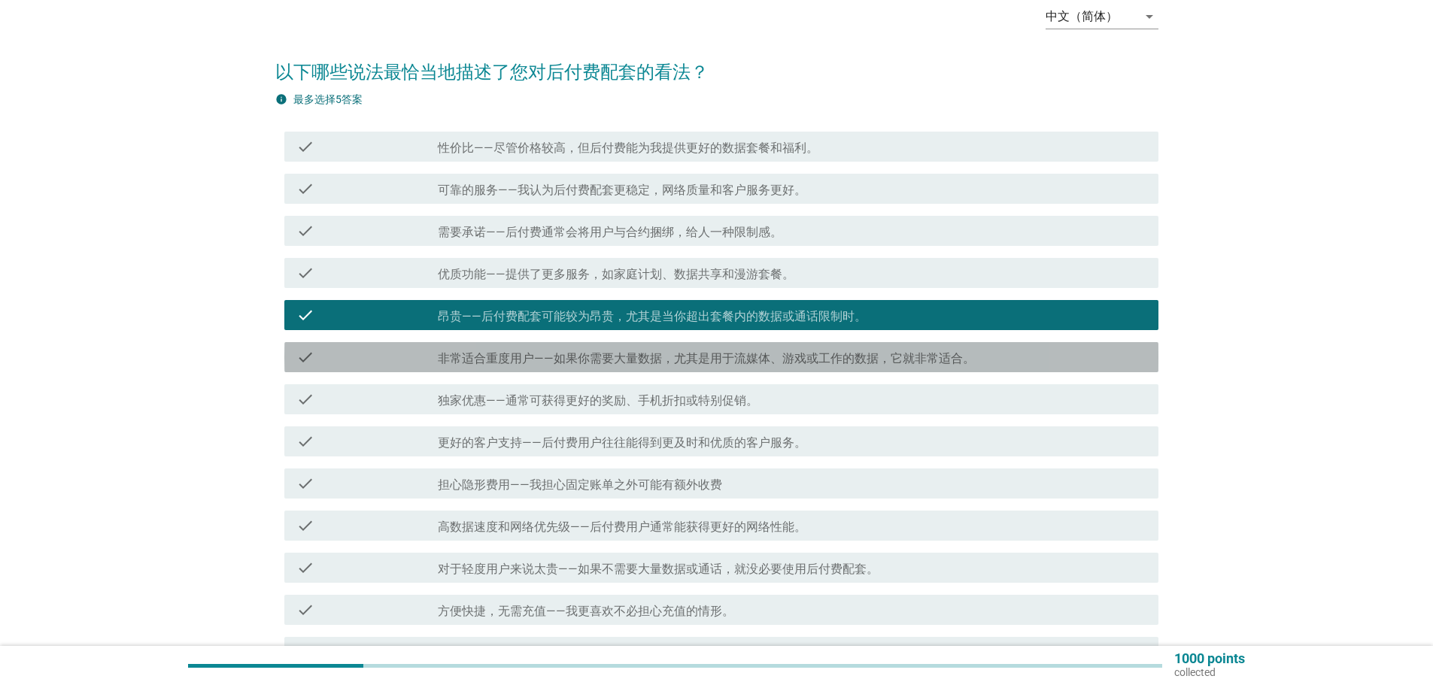
click at [690, 358] on label "非常适合重度用户——如果你需要大量数据，尤其是用于流媒体、游戏或工作的数据，它就非常适合。" at bounding box center [706, 358] width 537 height 15
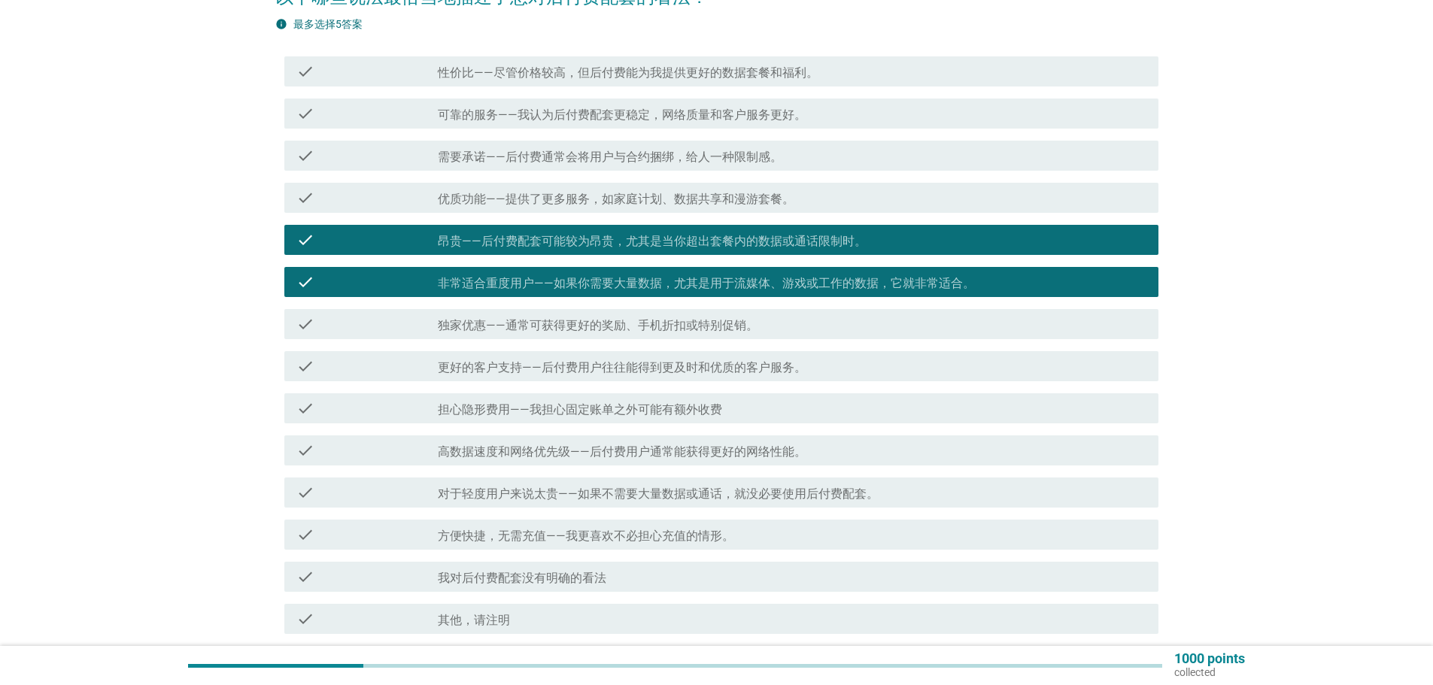
scroll to position [226, 0]
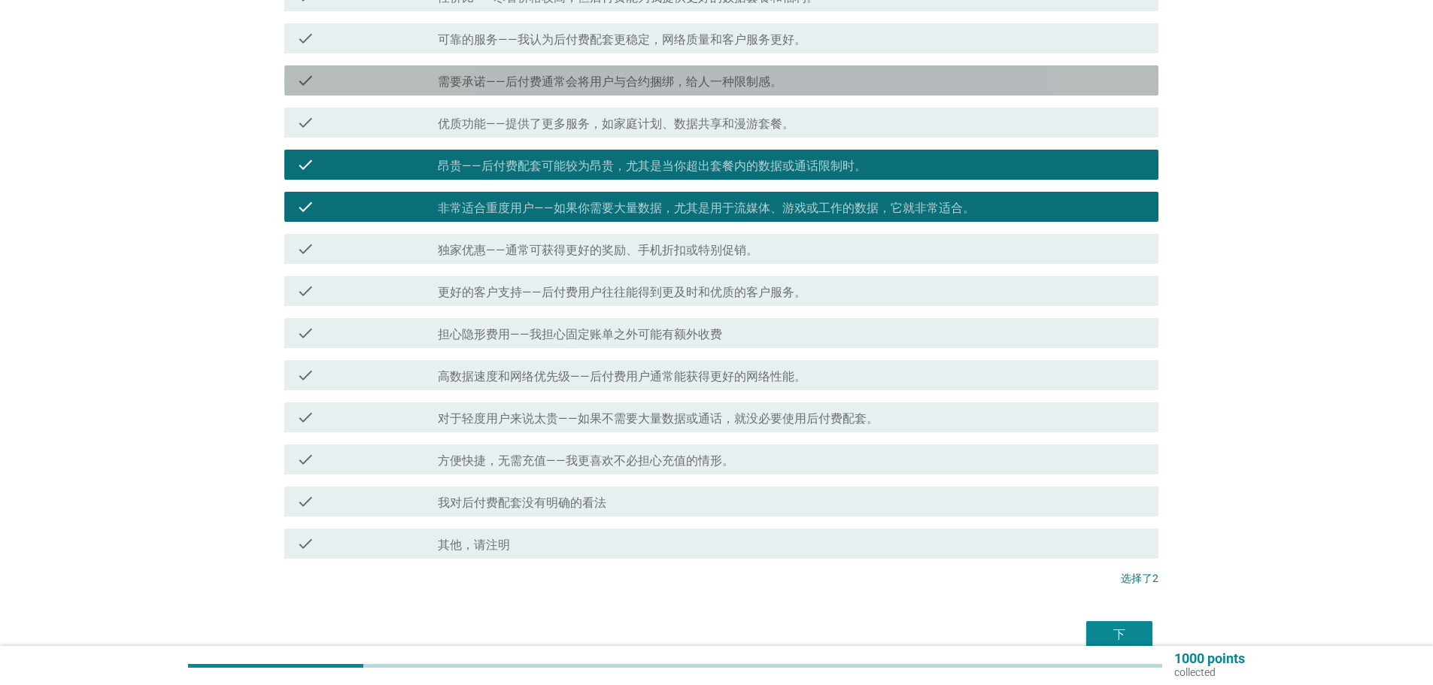
click at [721, 78] on label "需要承诺——后付费通常会将用户与合约捆绑，给人一种限制感。" at bounding box center [610, 81] width 344 height 15
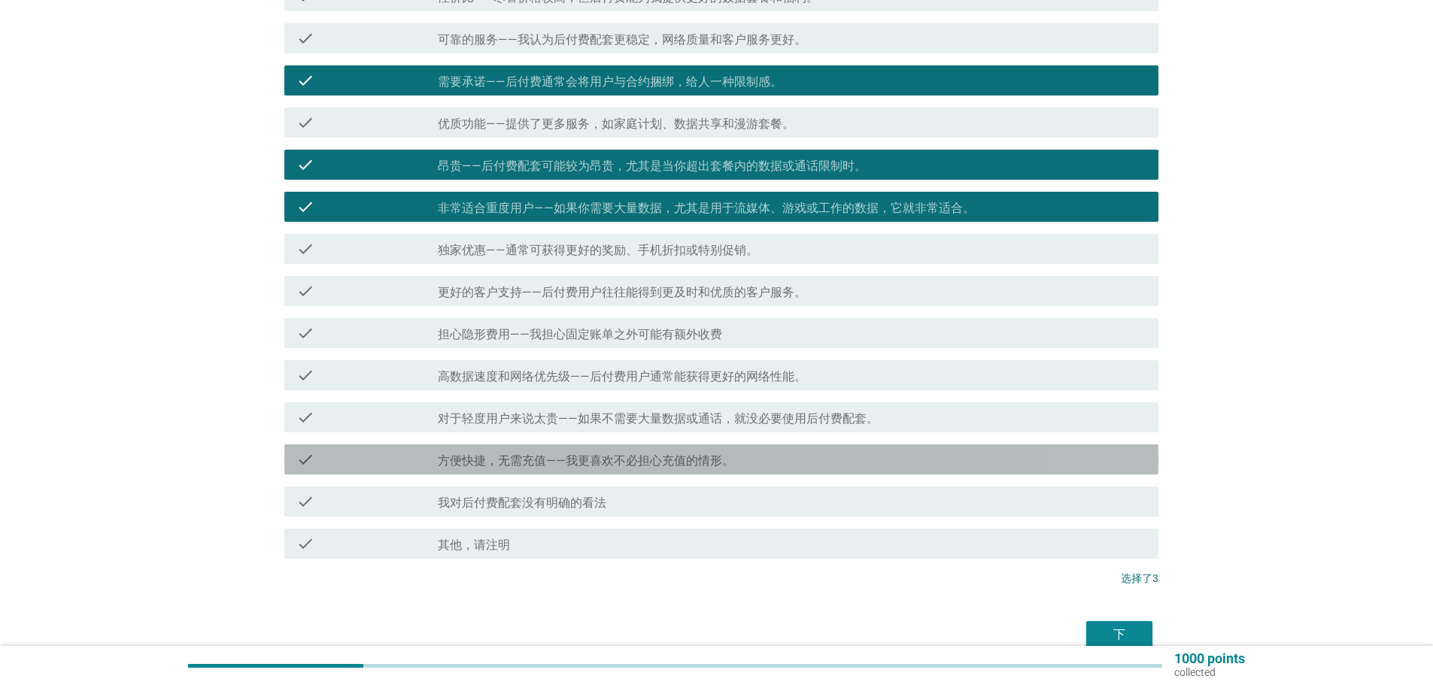
click at [657, 454] on label "方便快捷，无需充值——我更喜欢不必担心充值的情形。" at bounding box center [586, 460] width 296 height 15
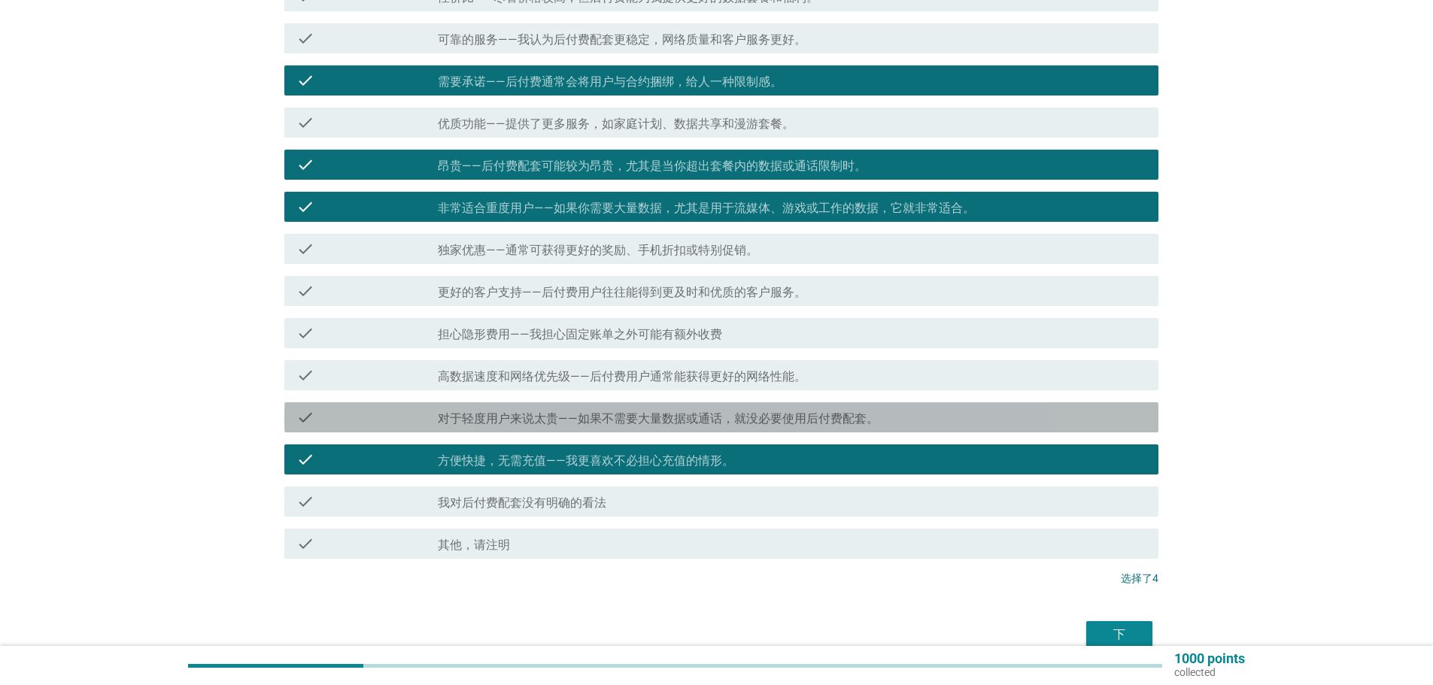
click at [619, 423] on label "对于轻度用户来说太贵——如果不需要大量数据或通话，就没必要使用后付费配套。" at bounding box center [658, 418] width 441 height 15
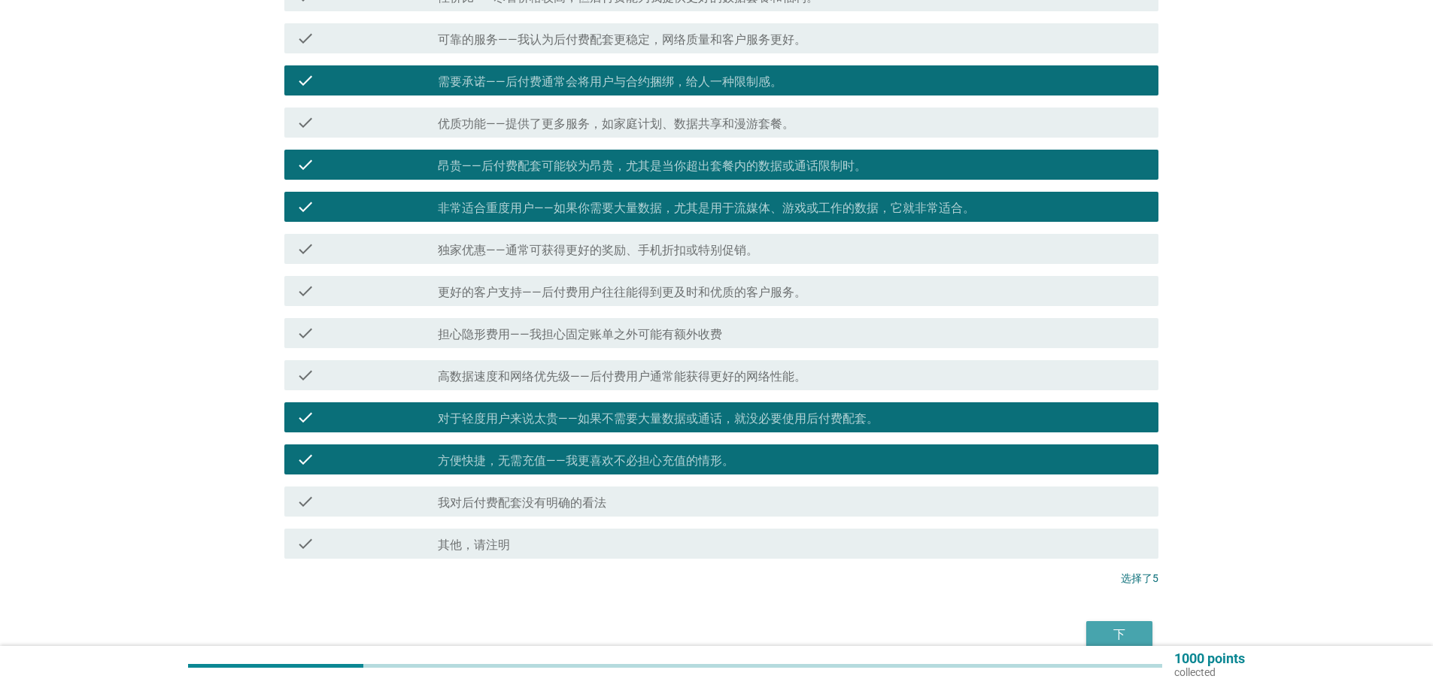
click at [1111, 628] on div "下" at bounding box center [1119, 635] width 42 height 18
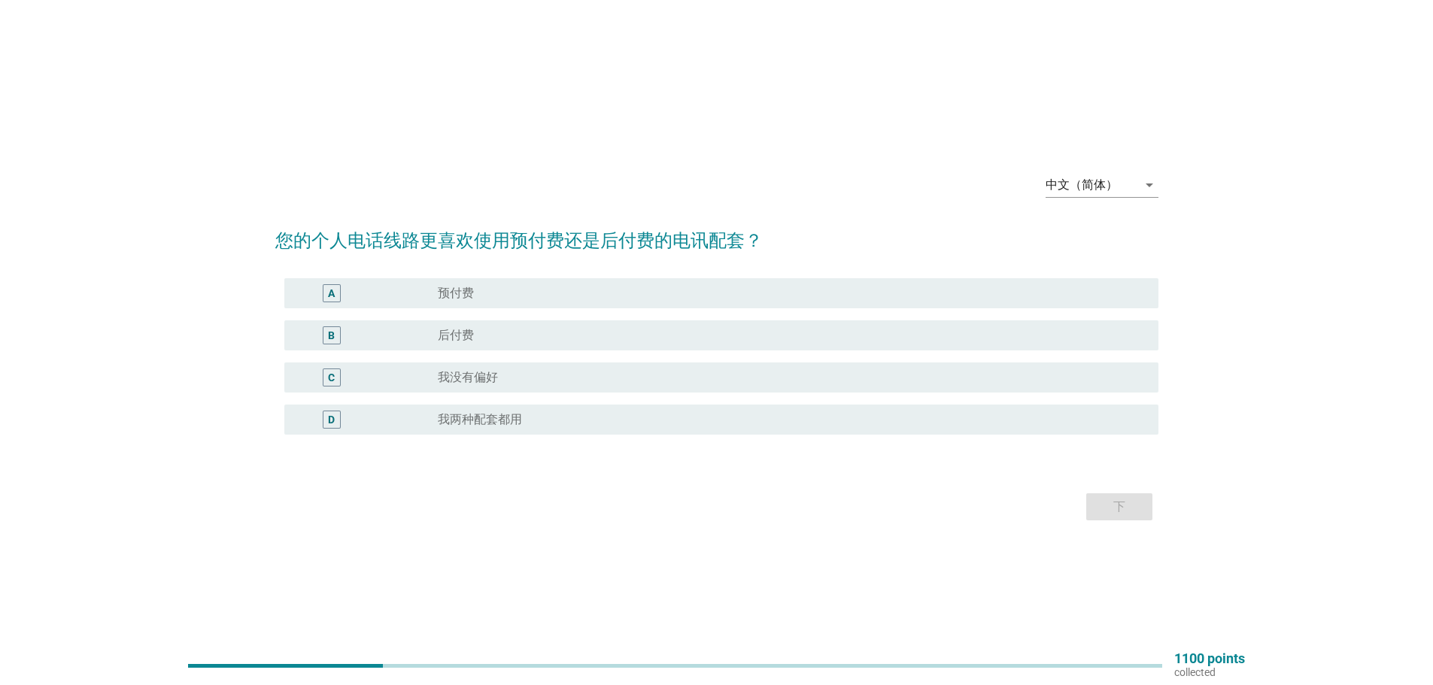
click at [449, 286] on label "预付费" at bounding box center [456, 293] width 36 height 15
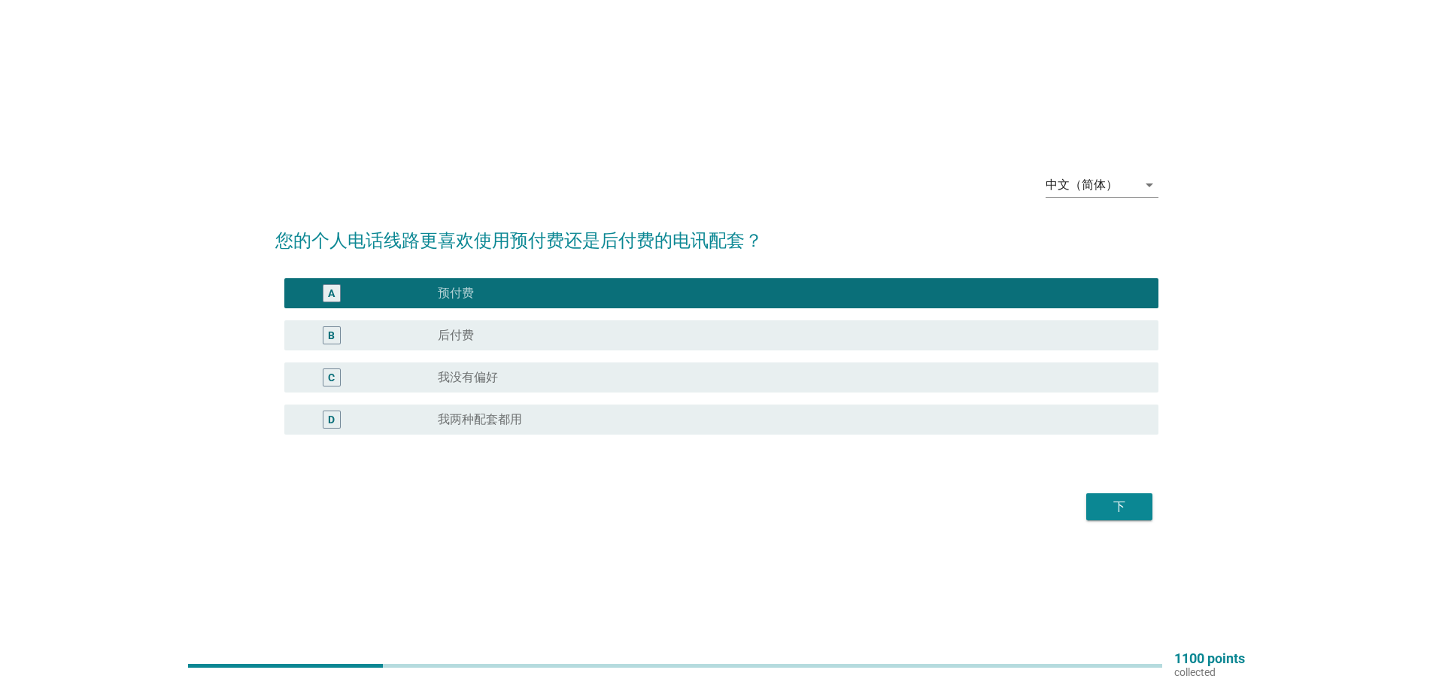
click at [1115, 502] on div "下" at bounding box center [1119, 507] width 42 height 18
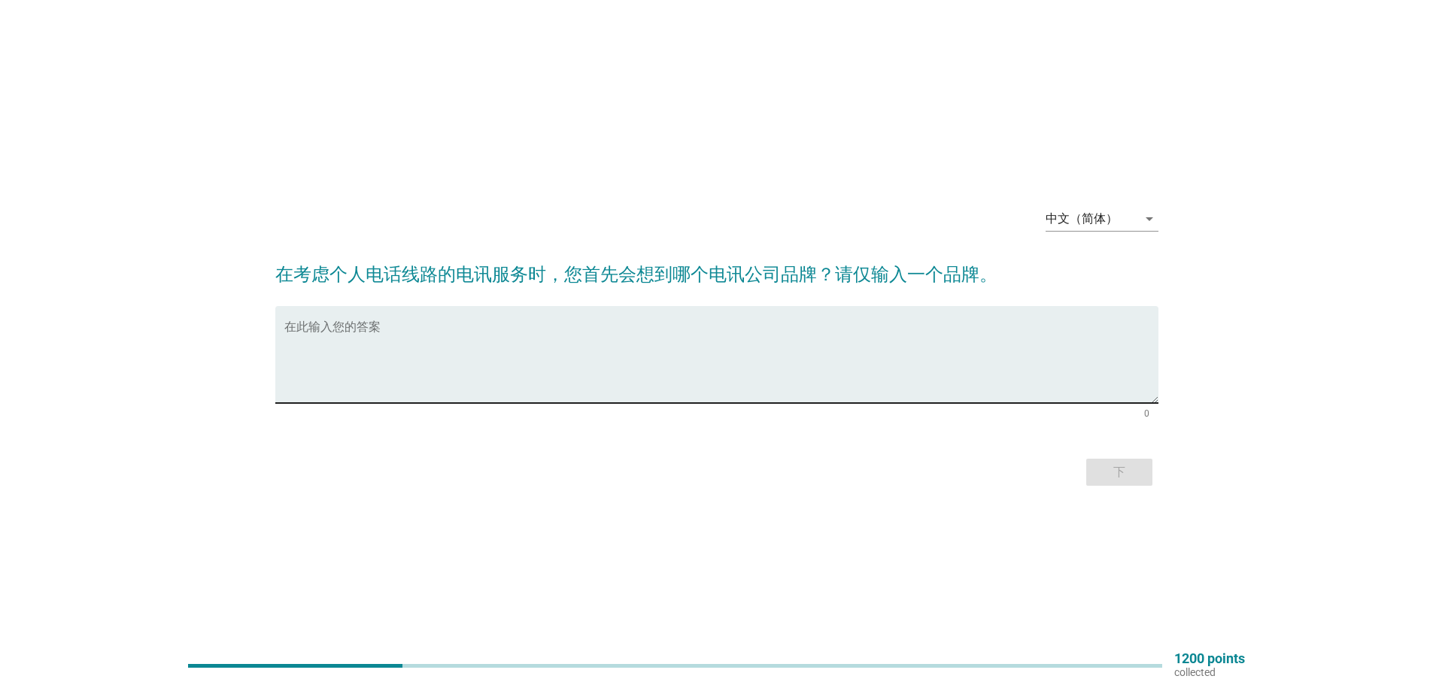
click at [438, 388] on textarea "在此输入您的答案" at bounding box center [721, 363] width 874 height 79
type textarea "celcom"
click at [1114, 469] on div "下" at bounding box center [1119, 472] width 42 height 18
click at [371, 370] on textarea "在此输入您的答案" at bounding box center [721, 363] width 874 height 79
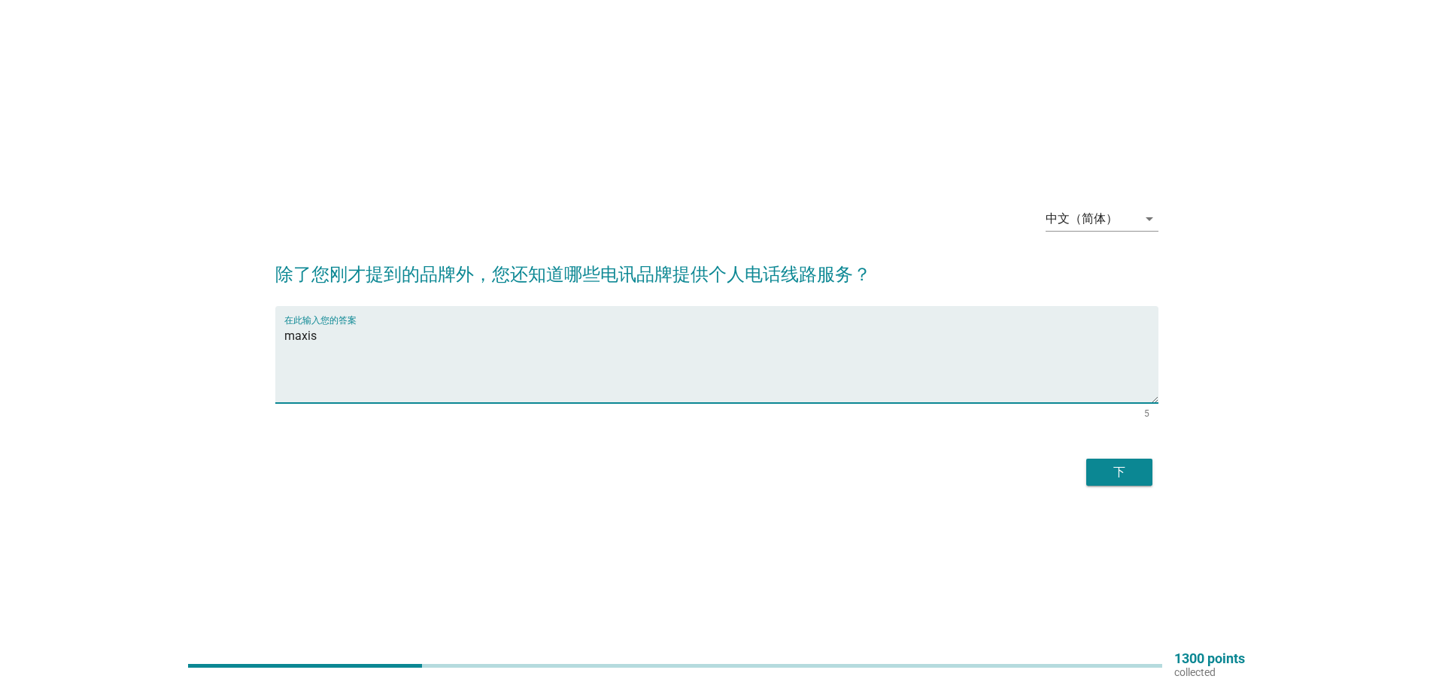
type textarea "maxis"
click at [1136, 474] on div "下" at bounding box center [1119, 472] width 42 height 18
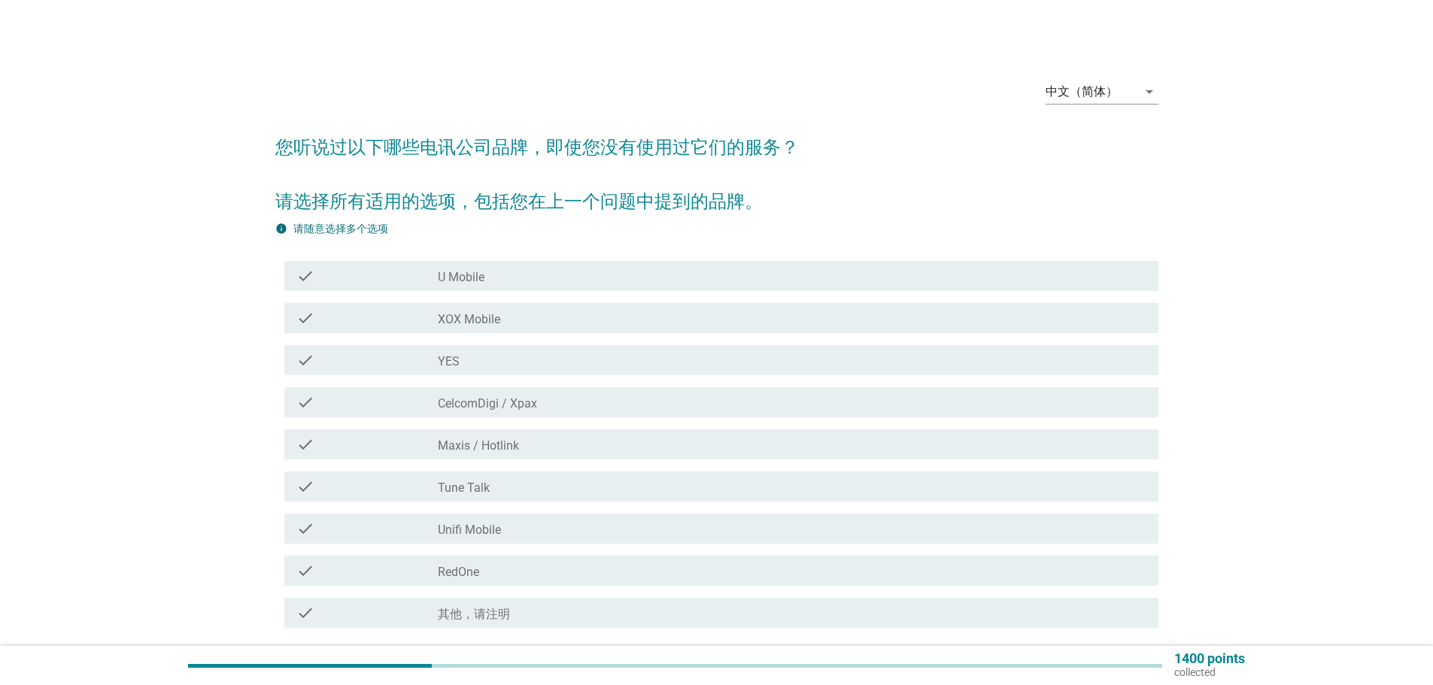
scroll to position [122, 0]
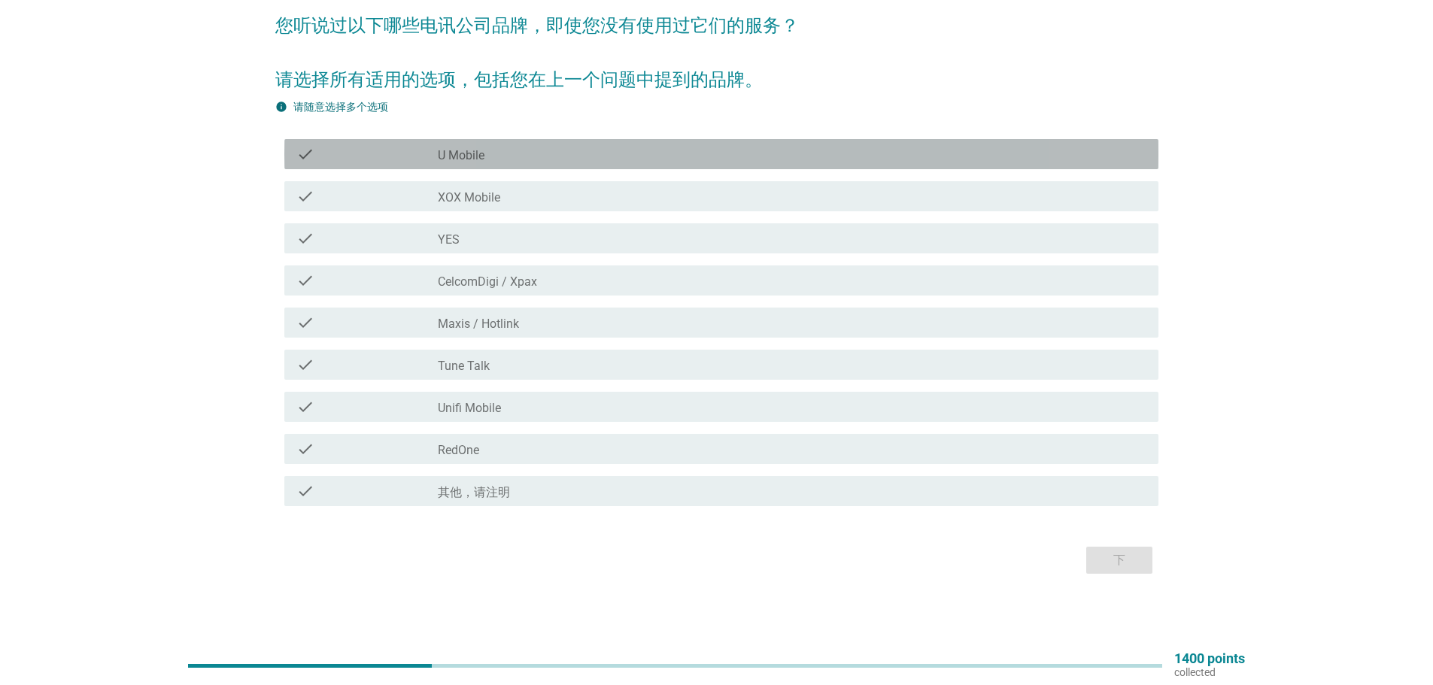
click at [485, 156] on div "check_box_outline_blank U Mobile" at bounding box center [792, 154] width 708 height 18
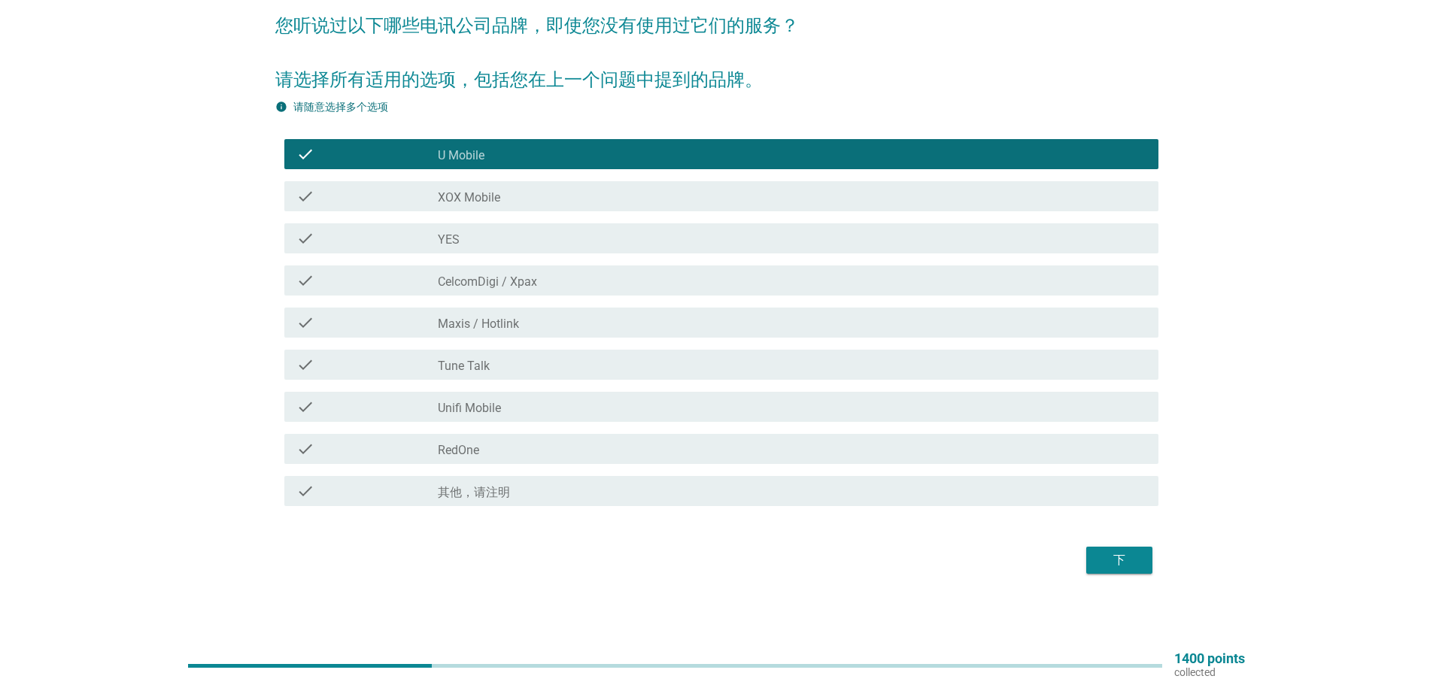
click at [449, 239] on label "YES" at bounding box center [449, 239] width 22 height 15
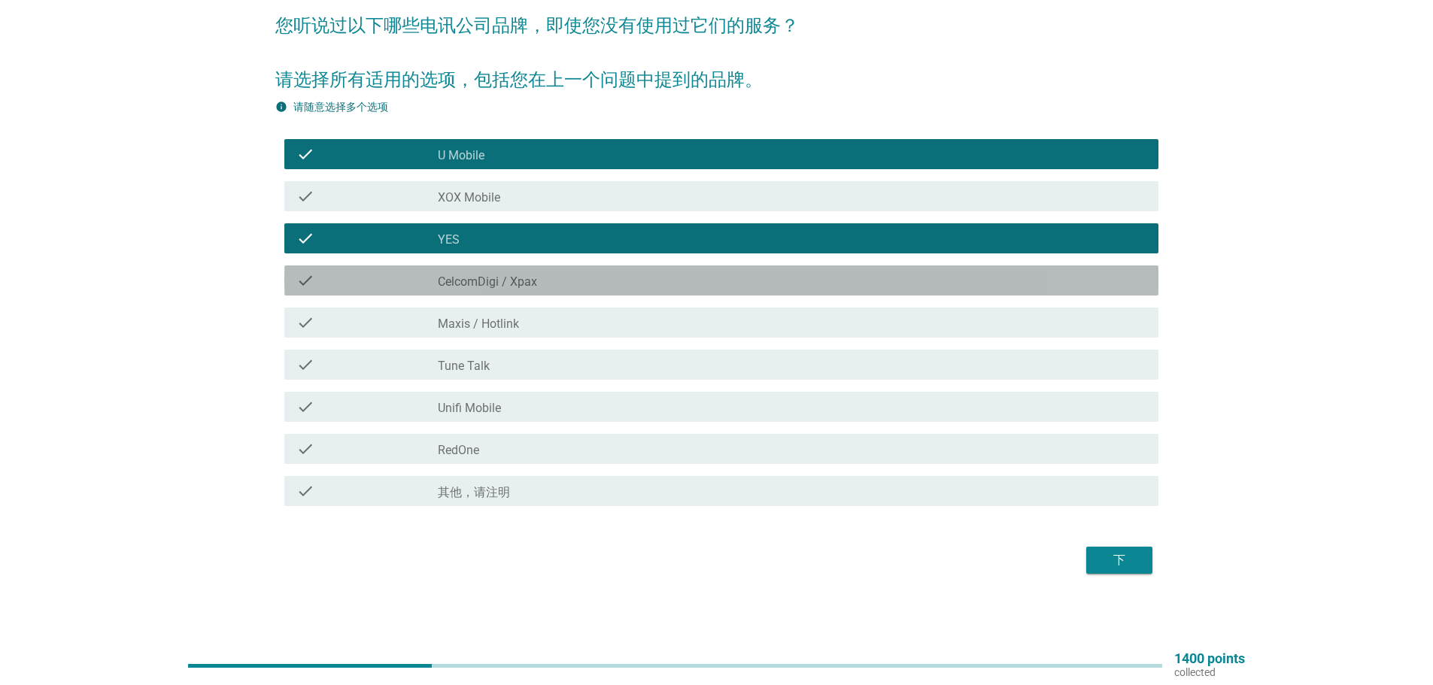
click at [453, 275] on label "CelcomDigi / Xpax" at bounding box center [487, 281] width 99 height 15
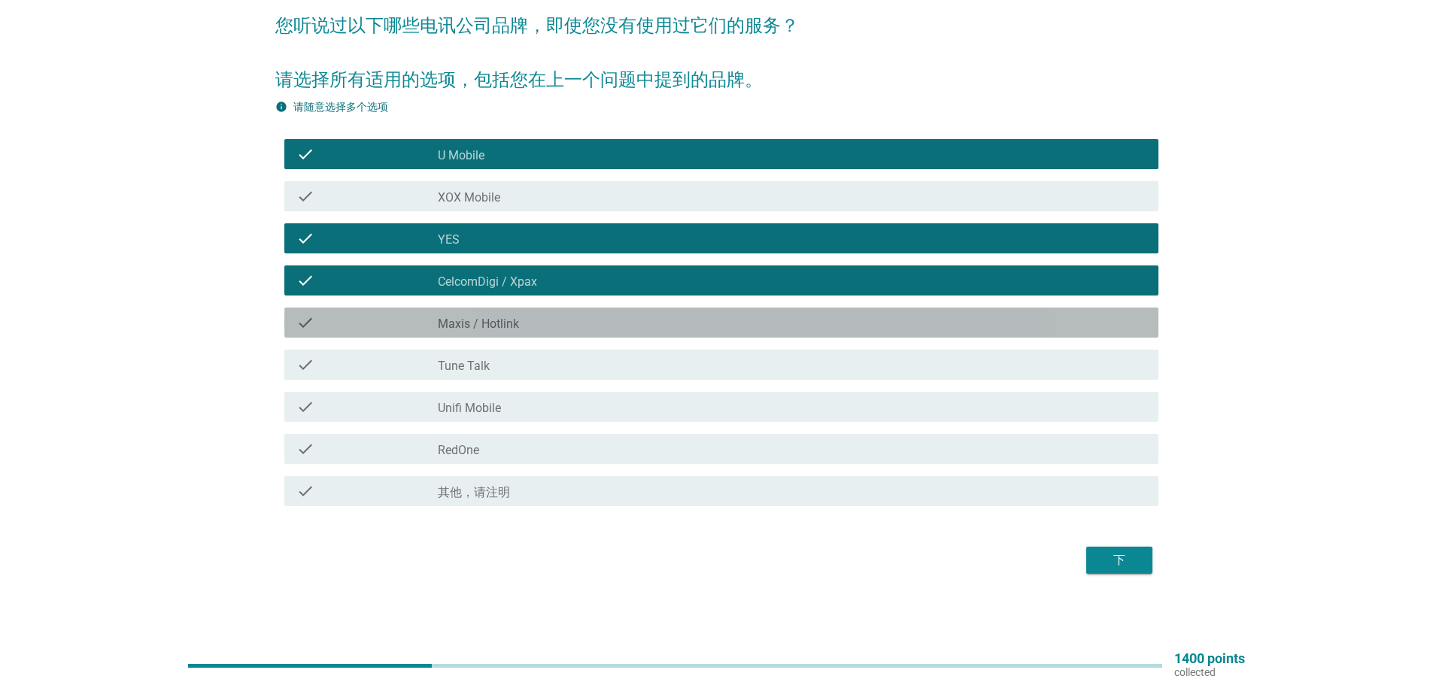
click at [450, 315] on div "check_box_outline_blank Maxis / Hotlink" at bounding box center [792, 323] width 708 height 18
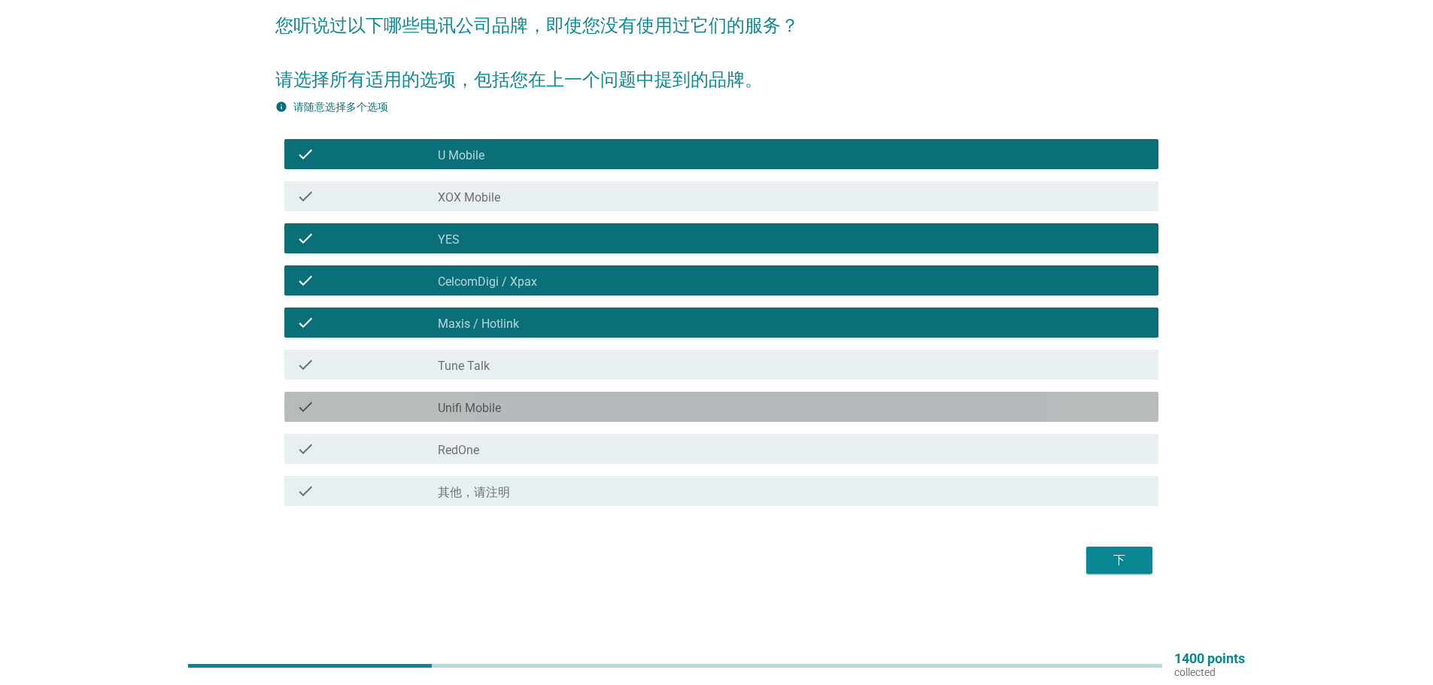
click at [449, 402] on label "Unifi Mobile" at bounding box center [469, 408] width 63 height 15
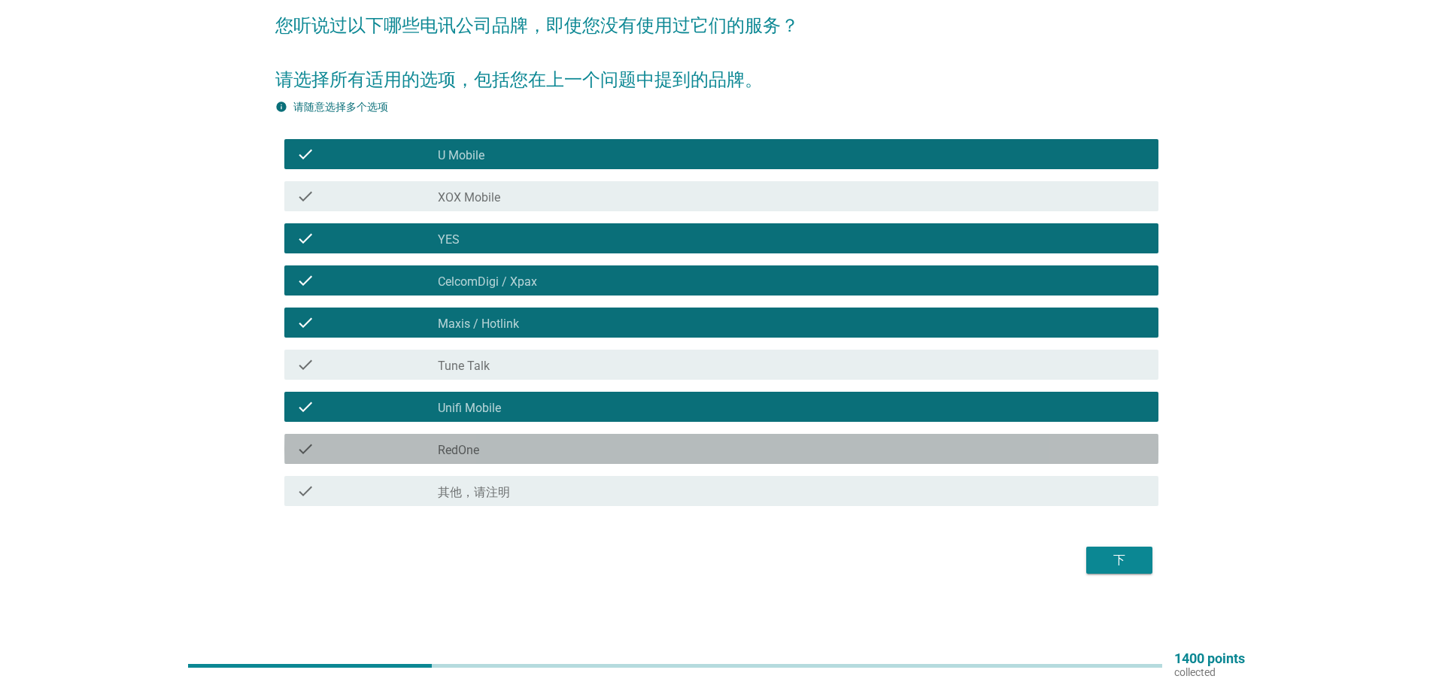
click at [450, 454] on label "RedOne" at bounding box center [458, 450] width 41 height 15
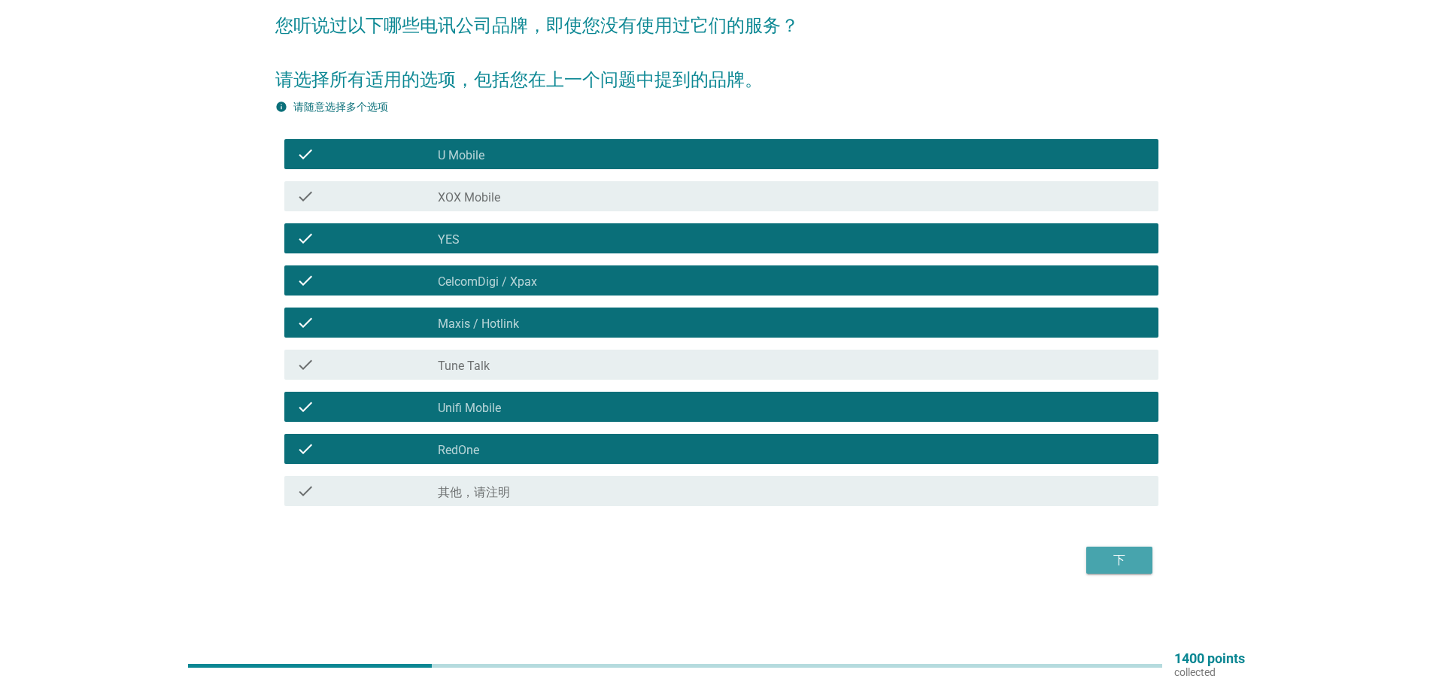
click at [1132, 564] on div "下" at bounding box center [1119, 560] width 42 height 18
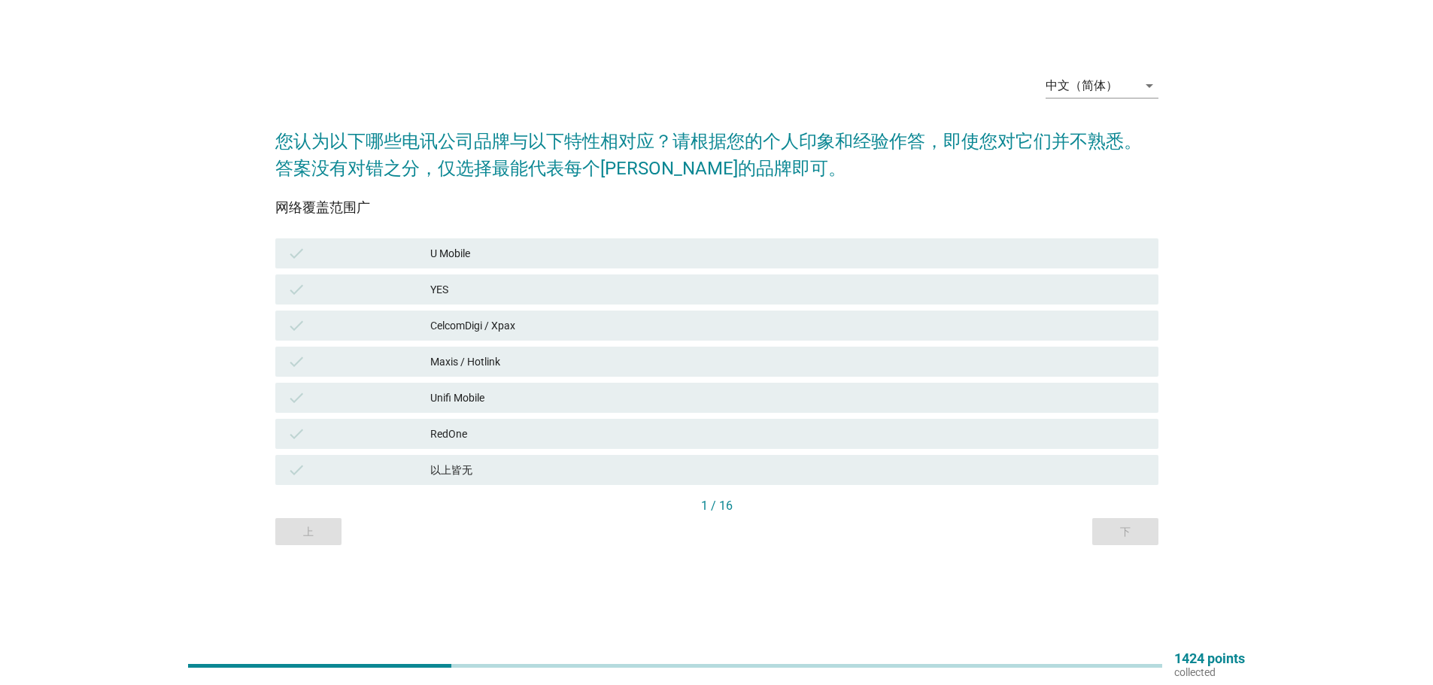
scroll to position [0, 0]
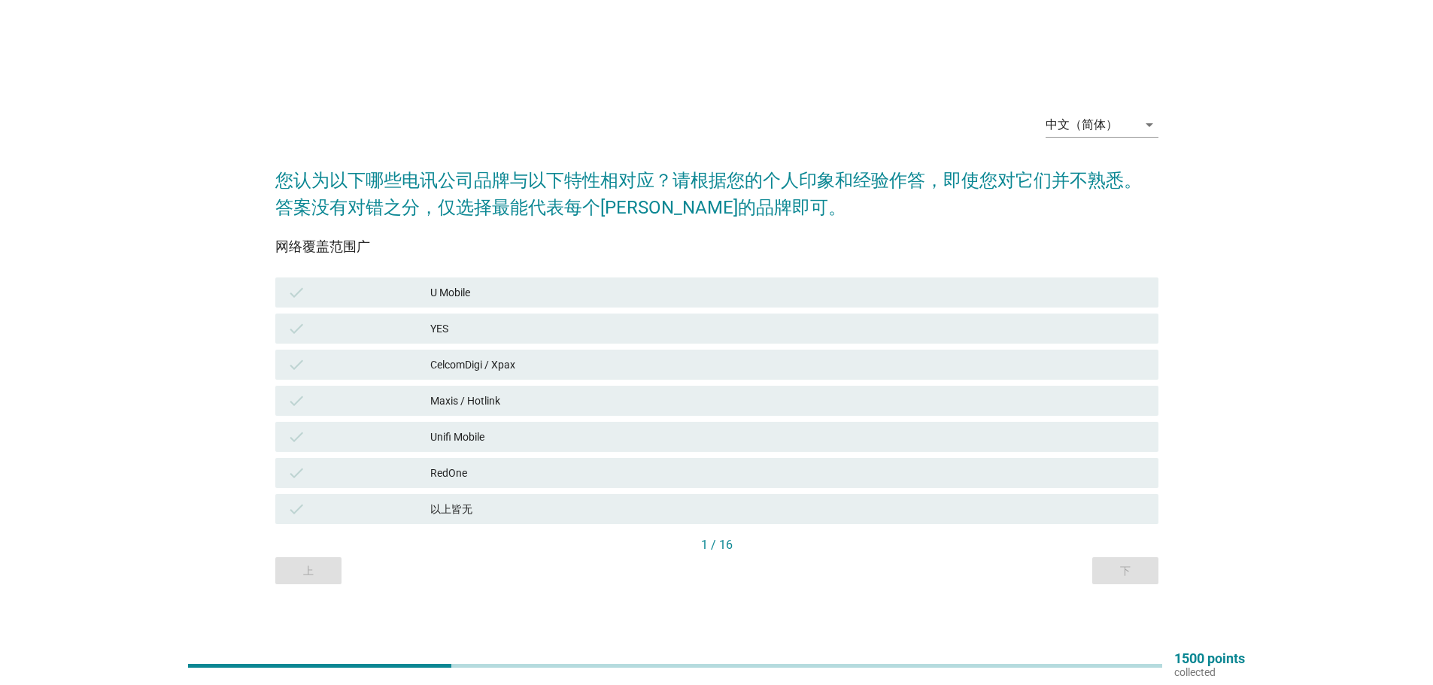
click at [465, 290] on div "U Mobile" at bounding box center [788, 293] width 716 height 18
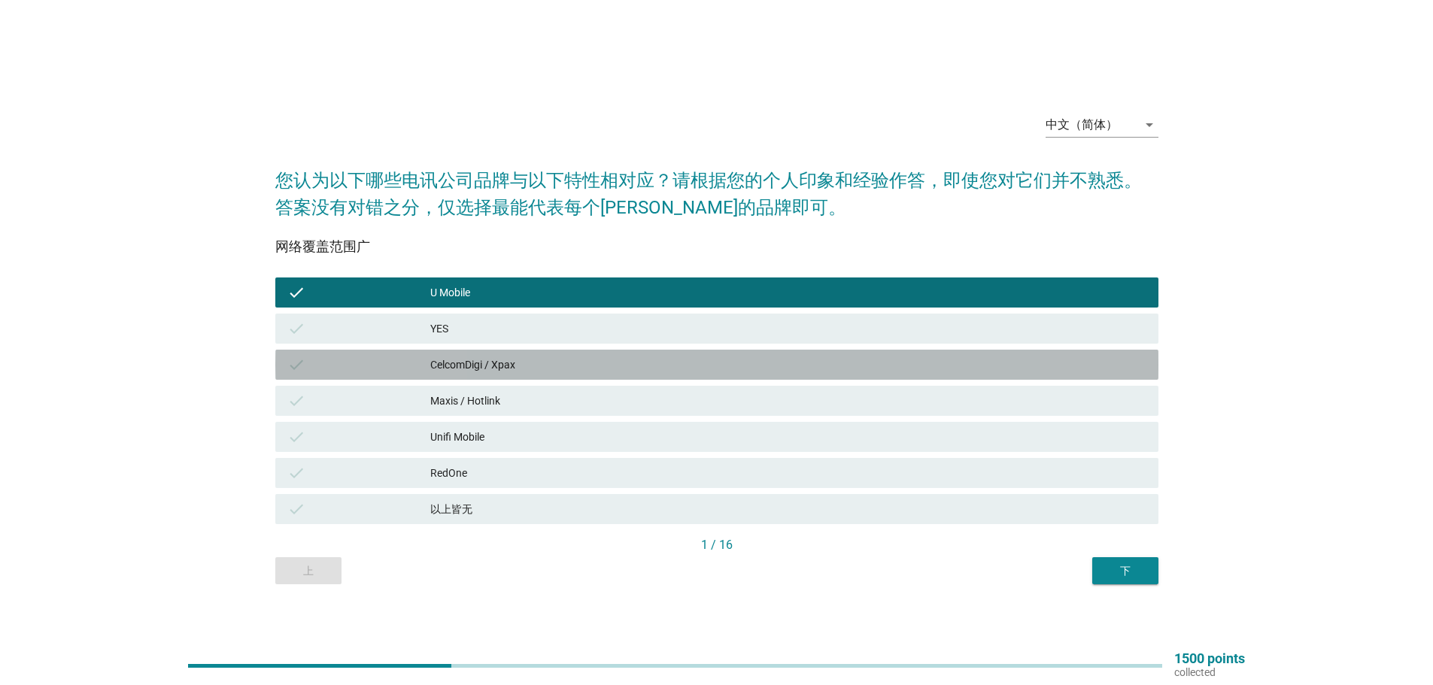
click at [462, 359] on div "CelcomDigi / Xpax" at bounding box center [788, 365] width 716 height 18
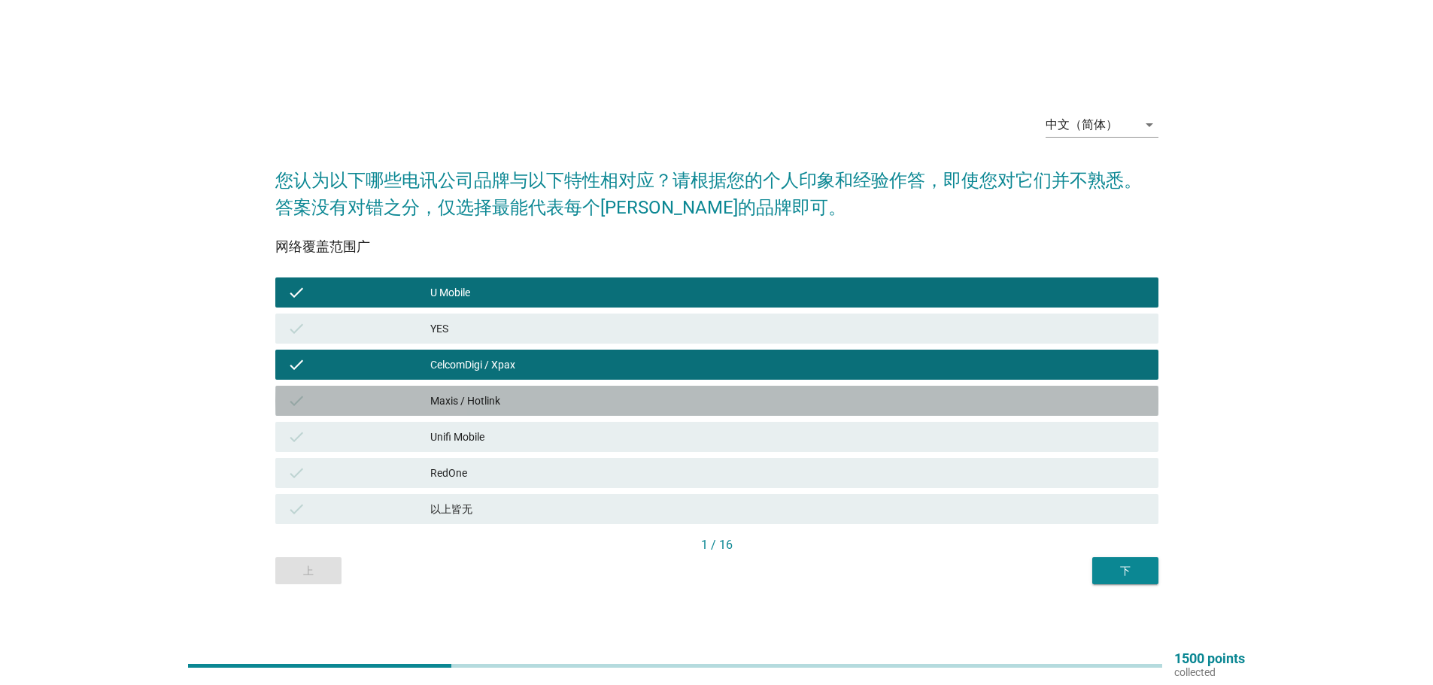
drag, startPoint x: 451, startPoint y: 396, endPoint x: 453, endPoint y: 417, distance: 21.1
click at [451, 399] on div "Maxis / Hotlink" at bounding box center [788, 401] width 716 height 18
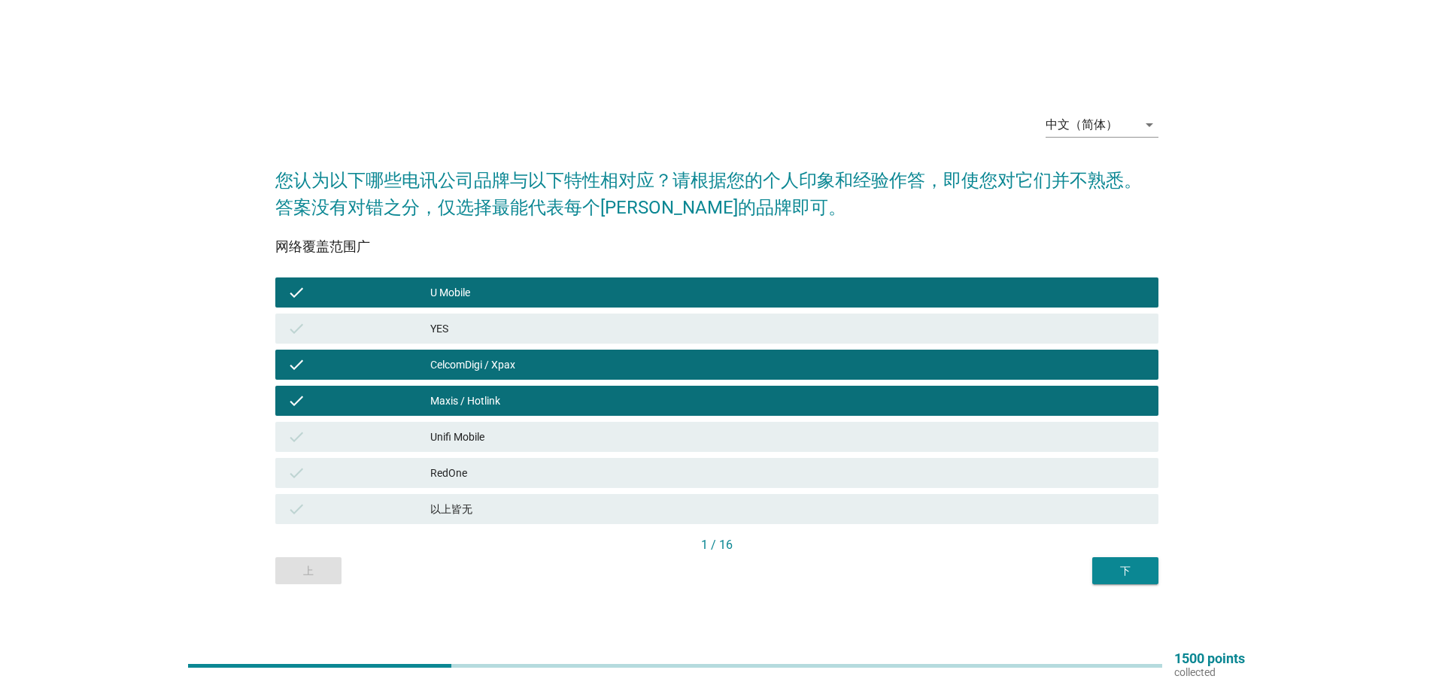
click at [453, 438] on div "Unifi Mobile" at bounding box center [788, 437] width 716 height 18
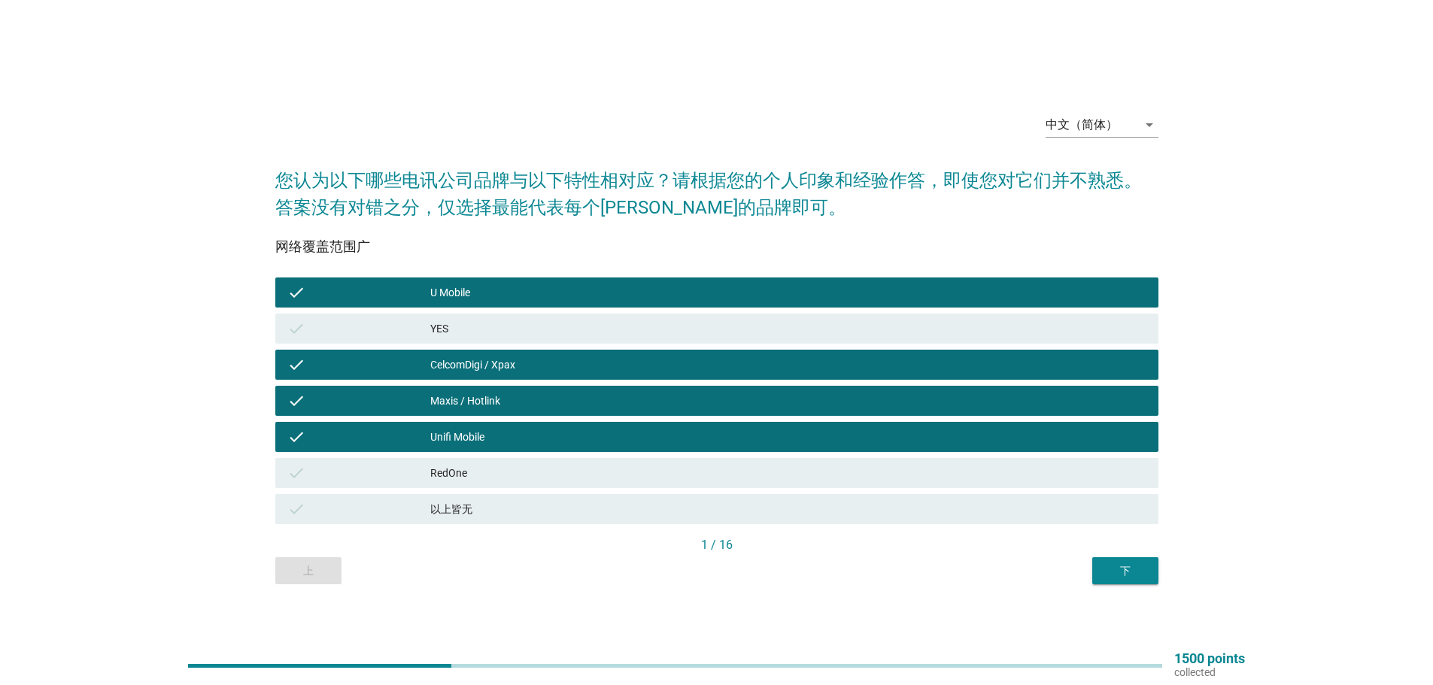
click at [1129, 571] on div "下" at bounding box center [1125, 571] width 42 height 16
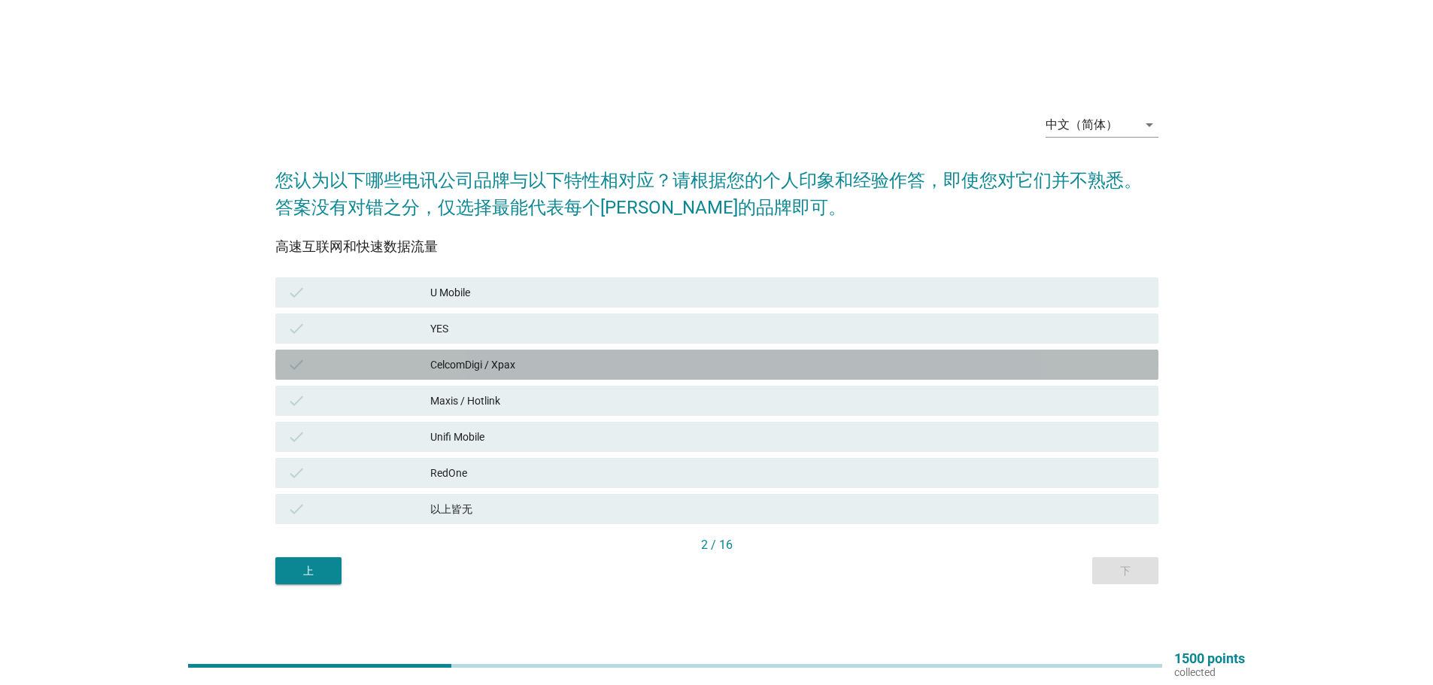
click at [485, 373] on div "CelcomDigi / Xpax" at bounding box center [788, 365] width 716 height 18
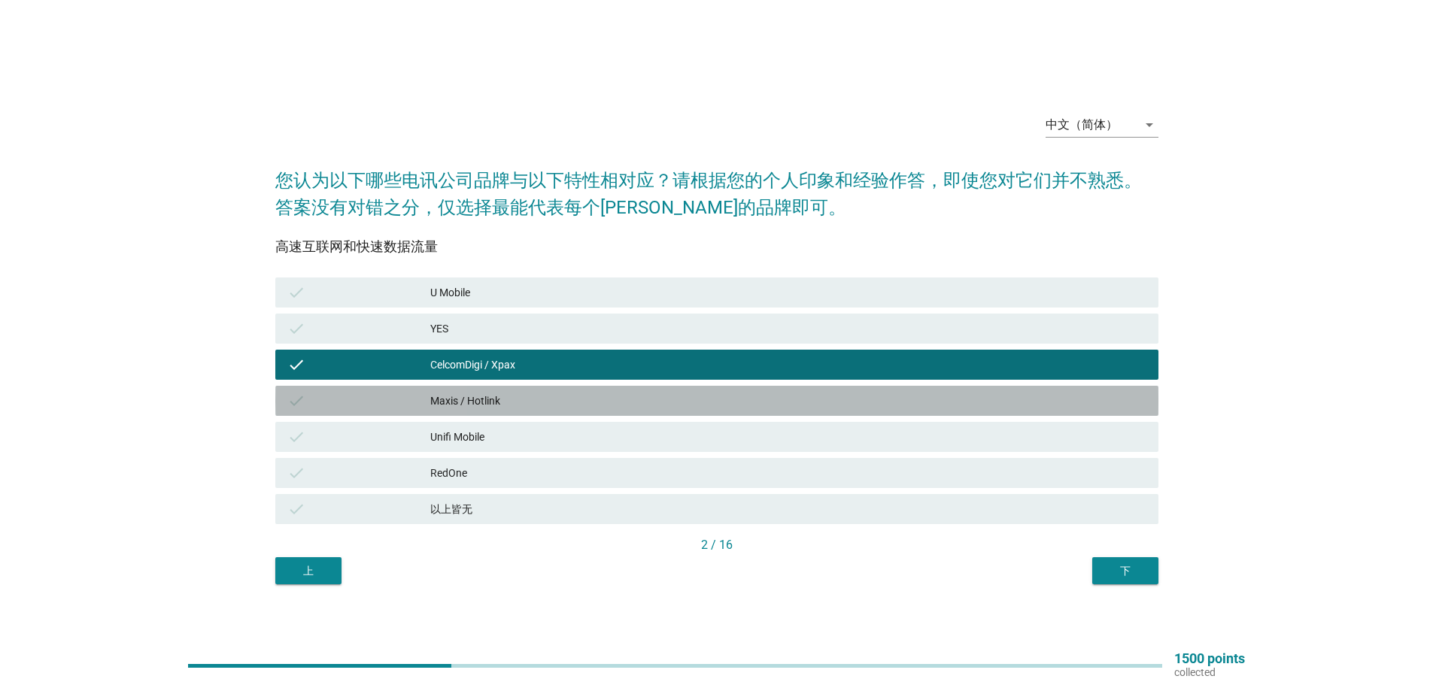
click at [479, 401] on div "Maxis / Hotlink" at bounding box center [788, 401] width 716 height 18
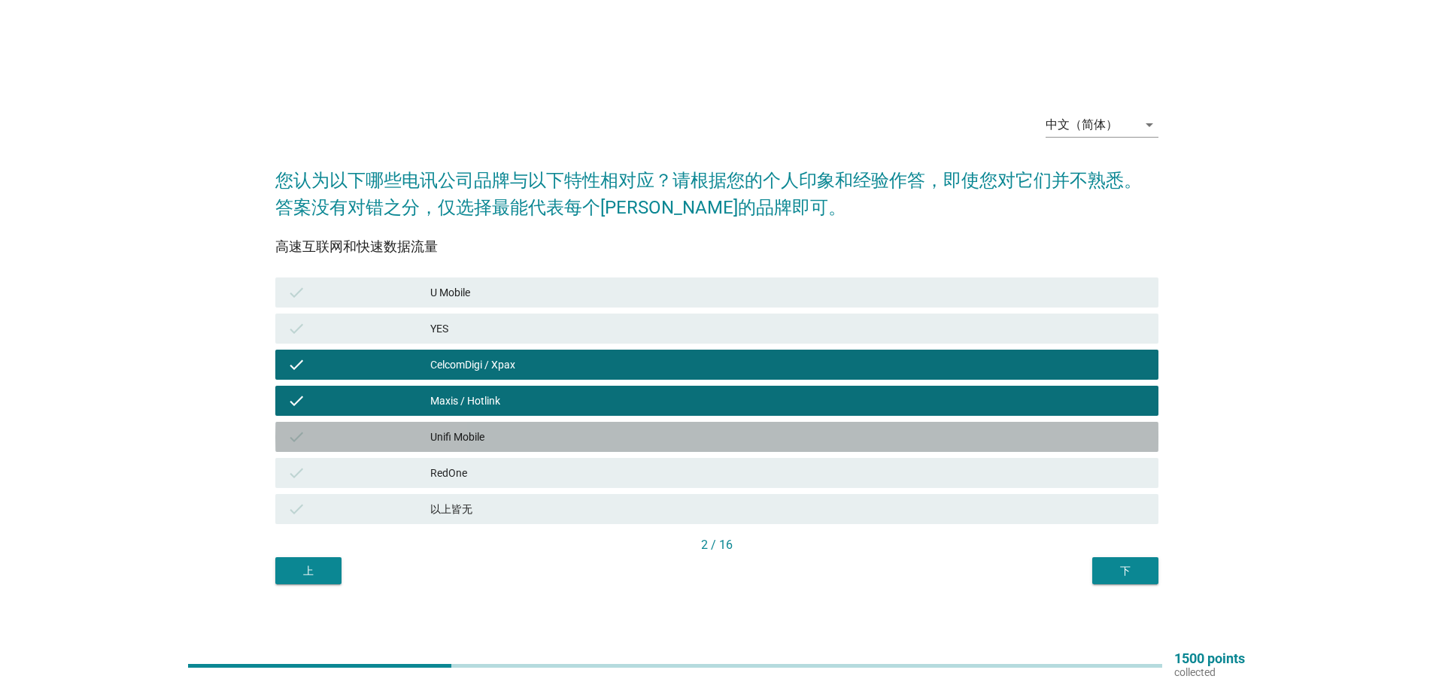
click at [471, 433] on div "Unifi Mobile" at bounding box center [788, 437] width 716 height 18
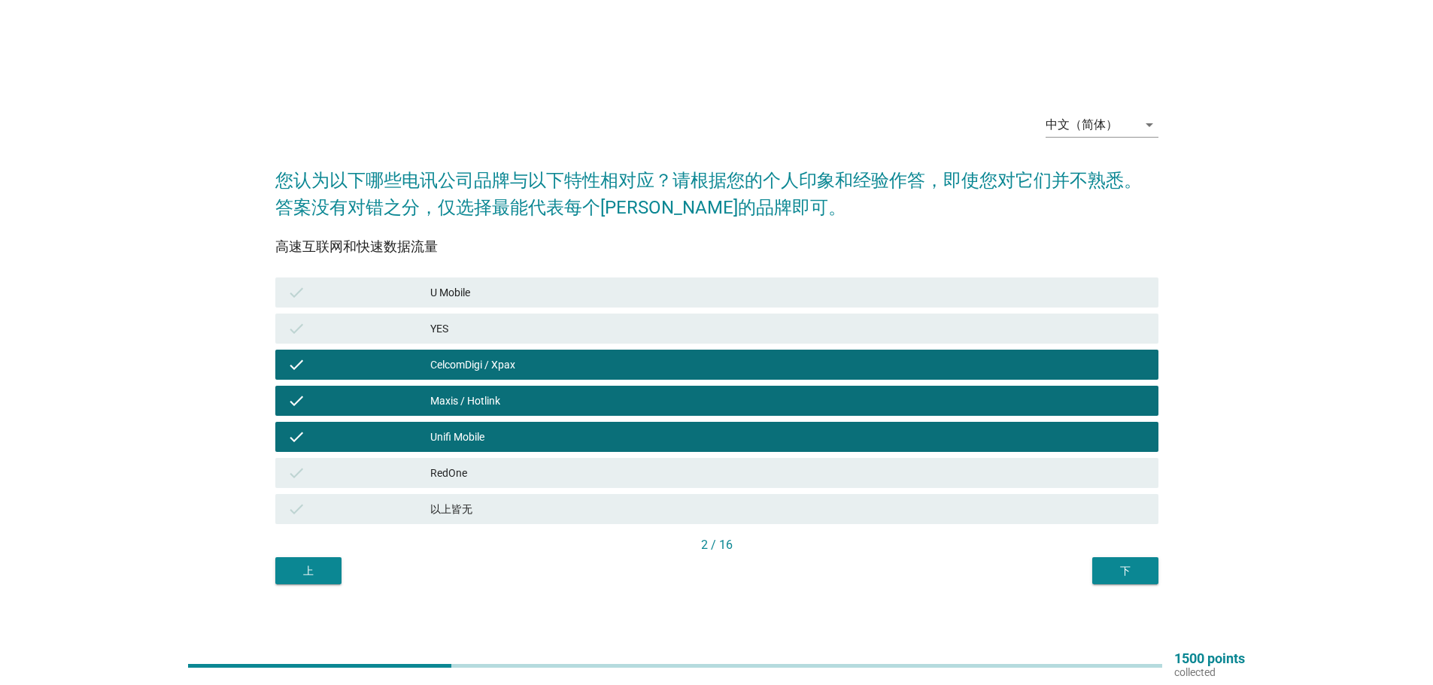
click at [1117, 564] on div "下" at bounding box center [1125, 571] width 42 height 16
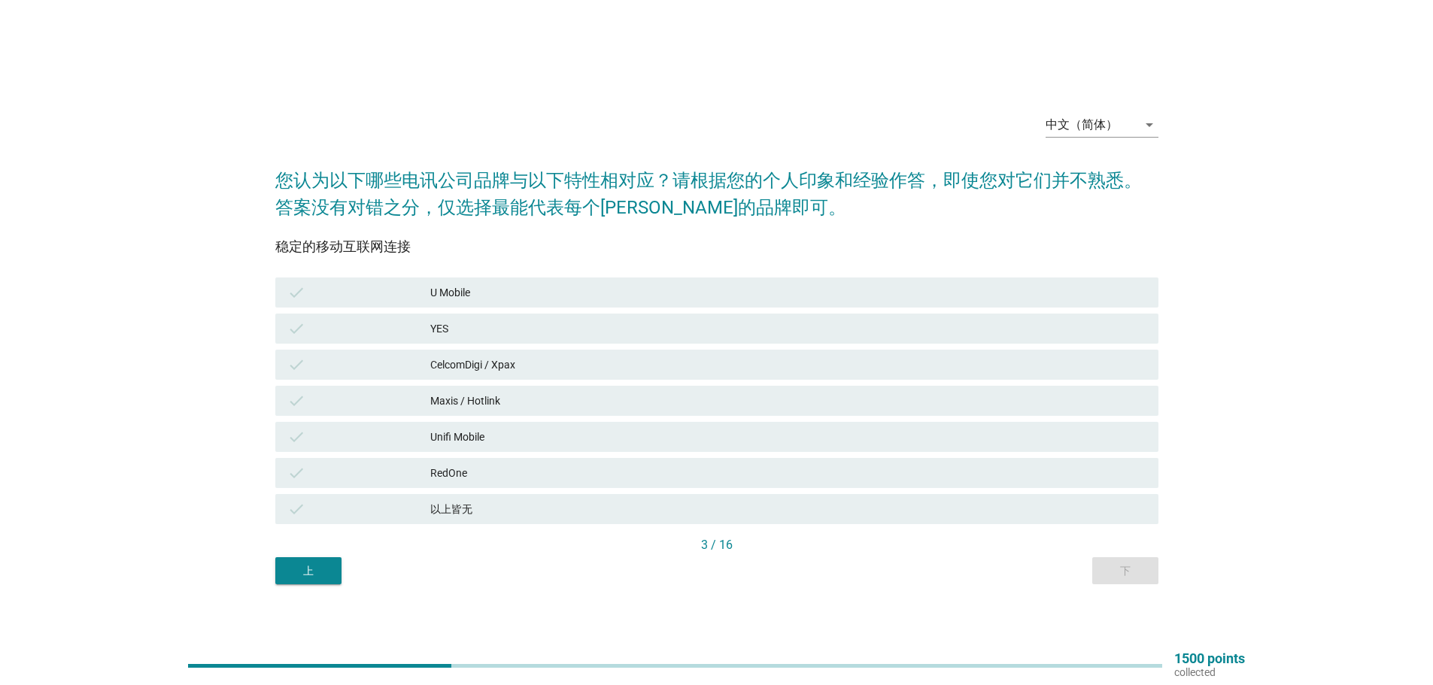
click at [465, 425] on div "check Unifi Mobile" at bounding box center [716, 437] width 883 height 30
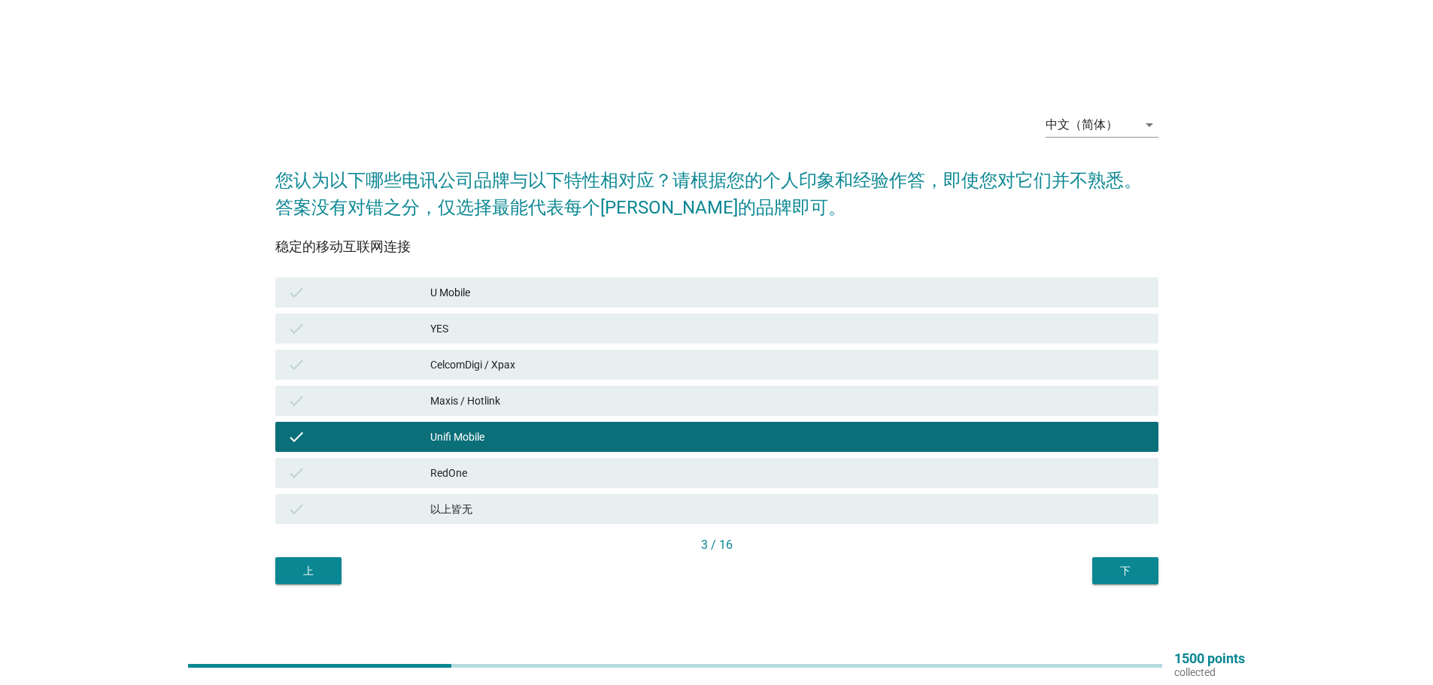
click at [469, 399] on div "Maxis / Hotlink" at bounding box center [788, 401] width 716 height 18
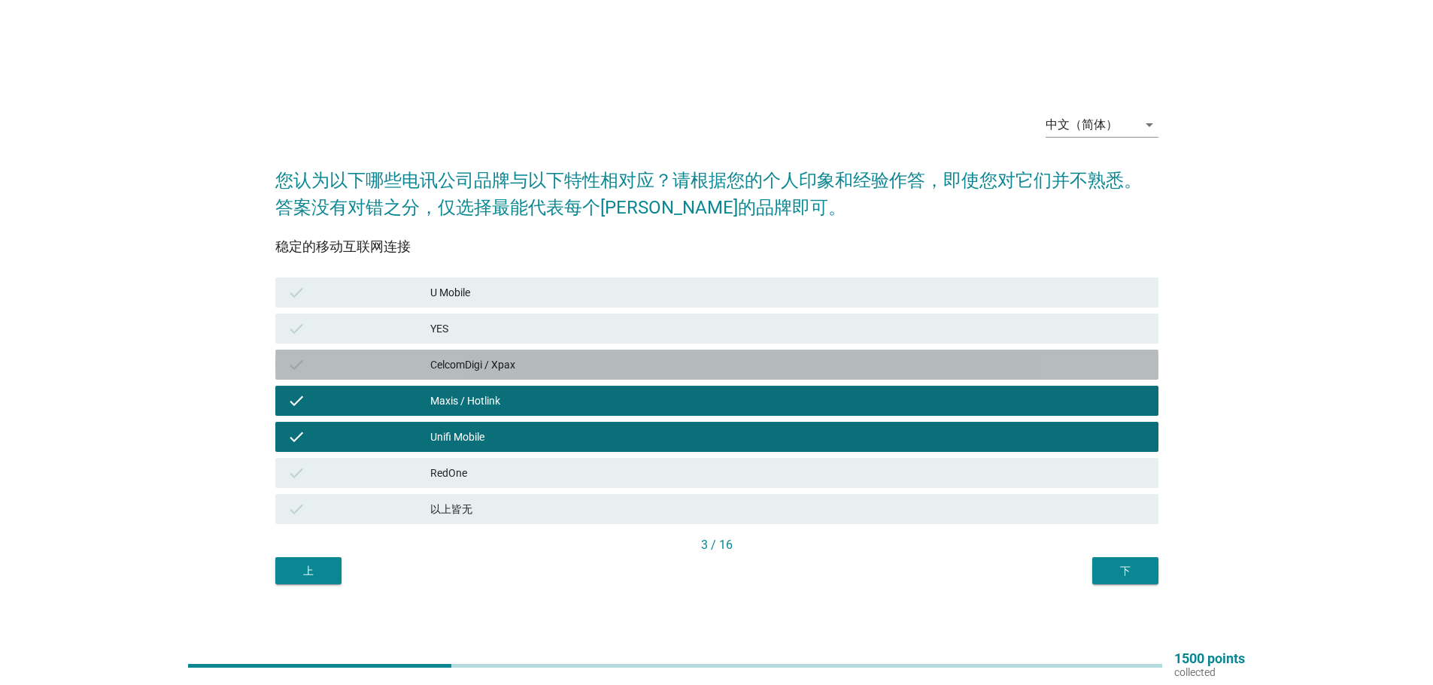
click at [493, 367] on div "CelcomDigi / Xpax" at bounding box center [788, 365] width 716 height 18
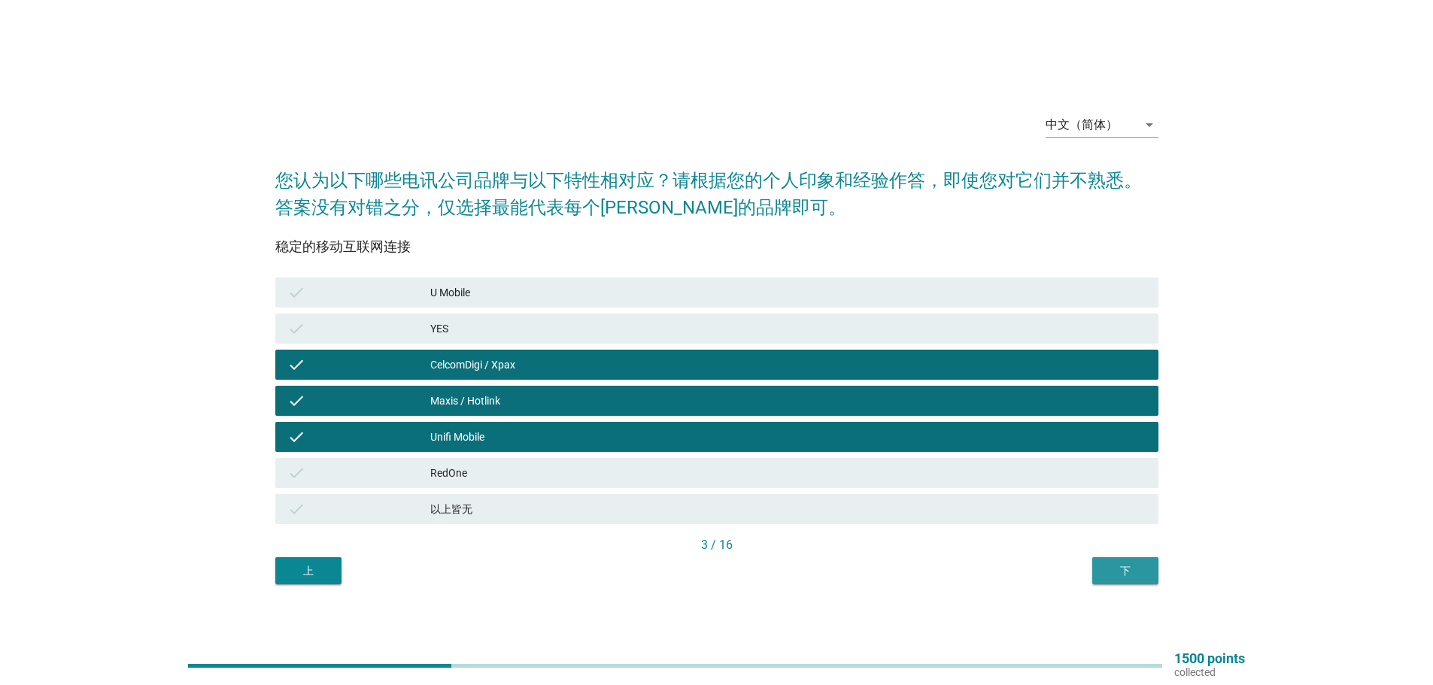
drag, startPoint x: 1131, startPoint y: 566, endPoint x: 446, endPoint y: 294, distance: 736.9
click at [447, 294] on div "稳定的移动互联网连接 check U Mobile check YES check CelcomDigi / Xpax check Maxis / Hotli…" at bounding box center [716, 402] width 883 height 363
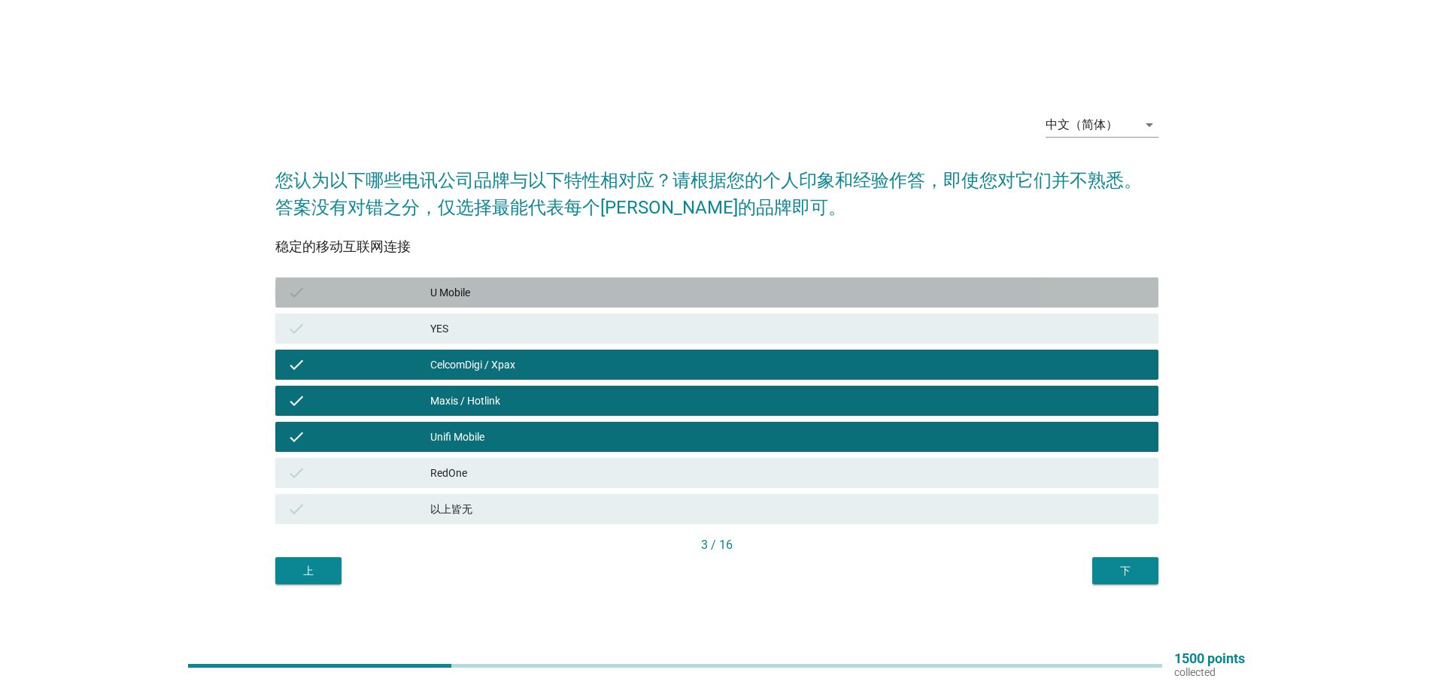
click at [447, 291] on div "U Mobile" at bounding box center [788, 293] width 716 height 18
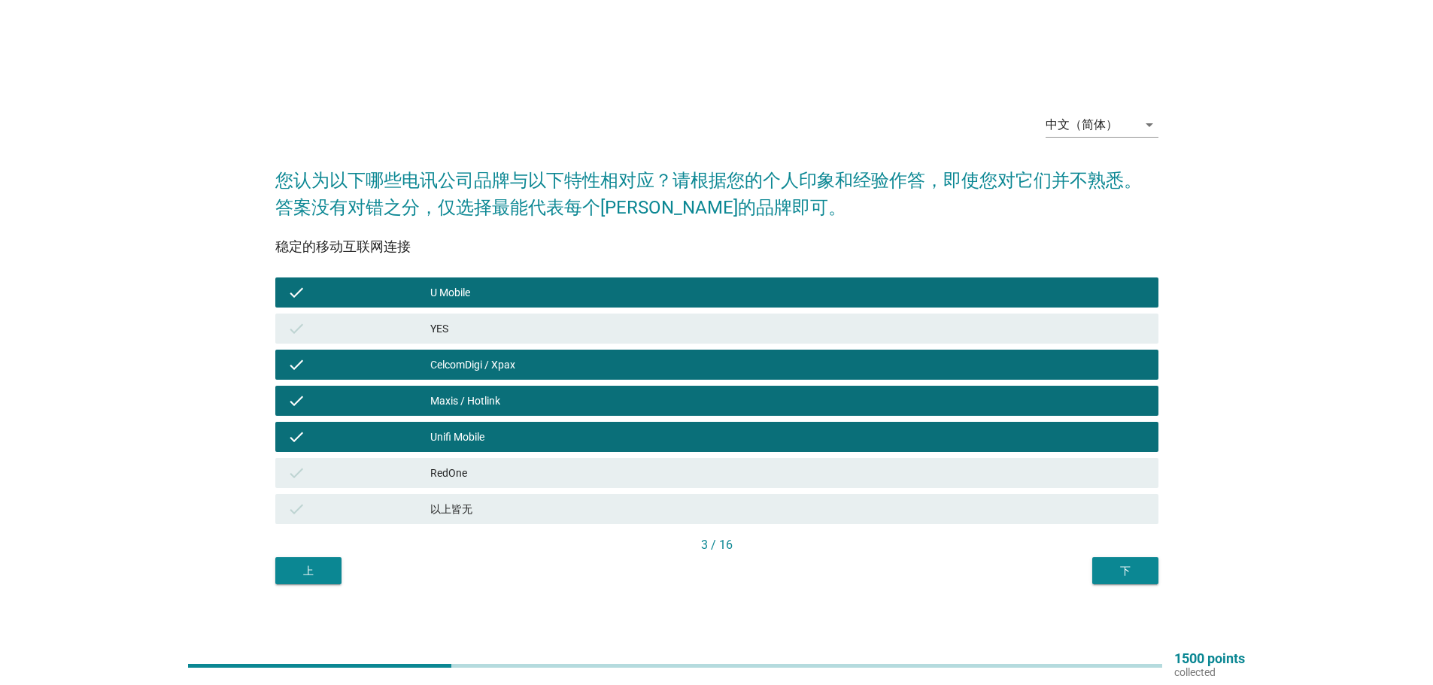
click at [1123, 569] on div "下" at bounding box center [1125, 571] width 42 height 16
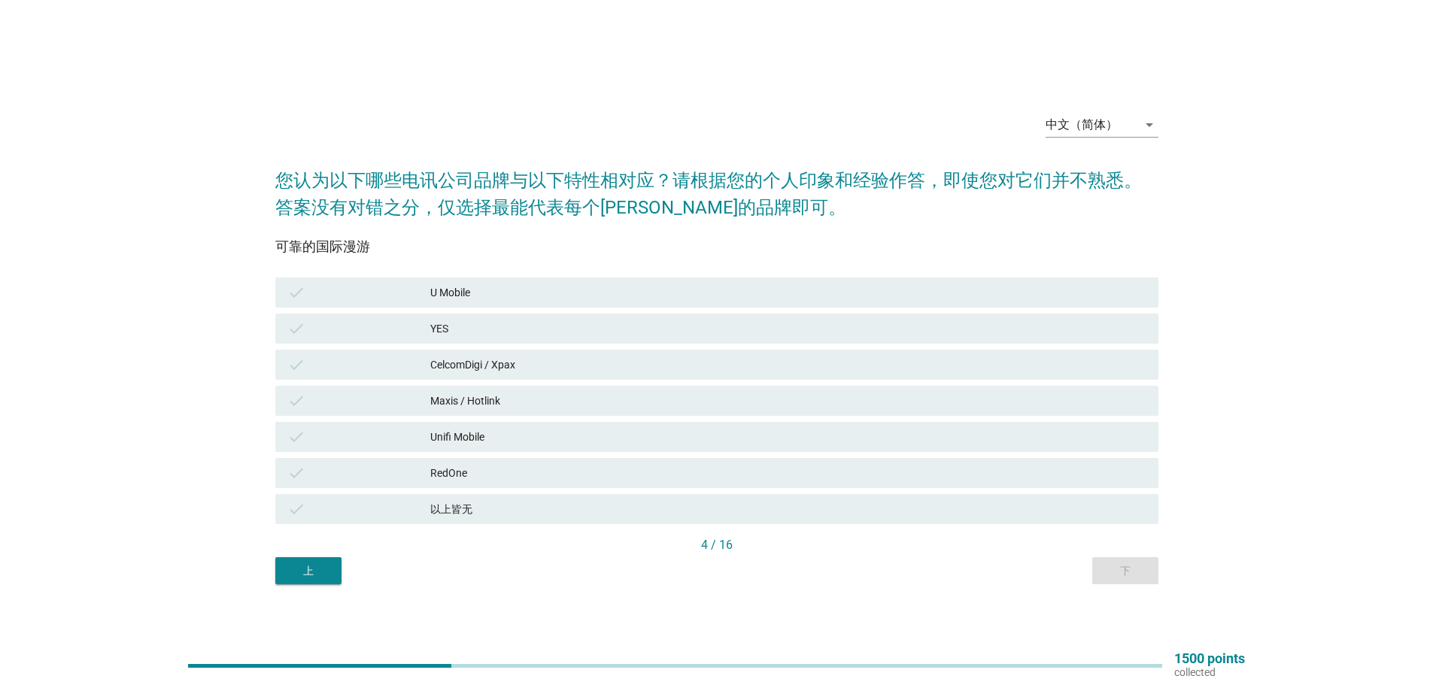
click at [478, 394] on div "Maxis / Hotlink" at bounding box center [788, 401] width 716 height 18
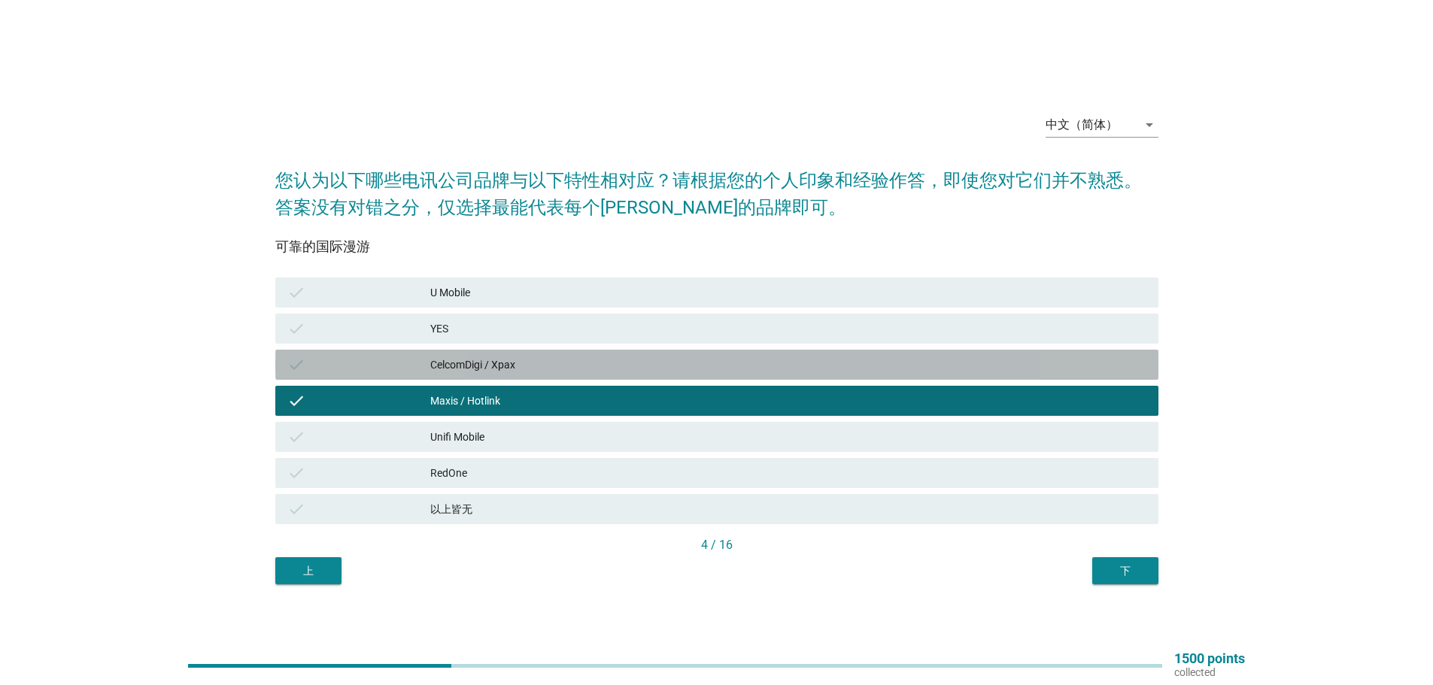
click at [495, 360] on div "CelcomDigi / Xpax" at bounding box center [788, 365] width 716 height 18
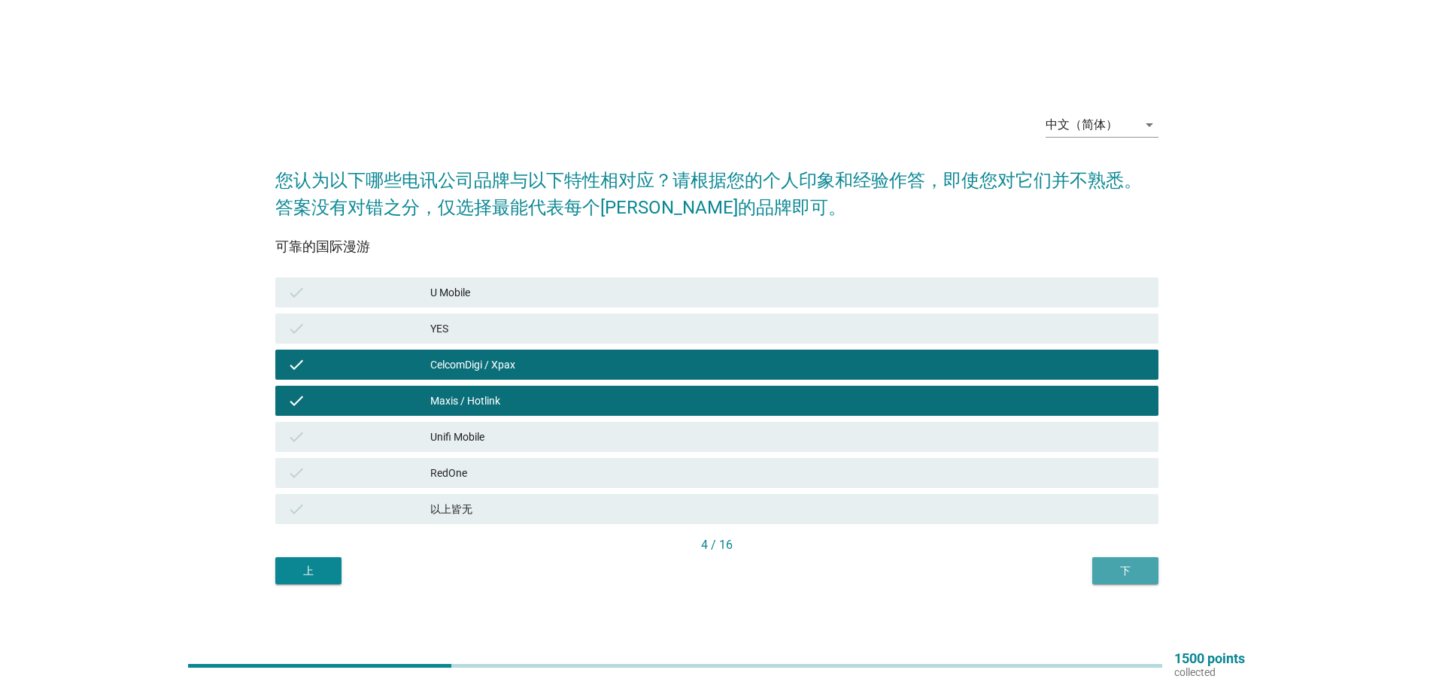
click at [1130, 568] on div "下" at bounding box center [1125, 571] width 42 height 16
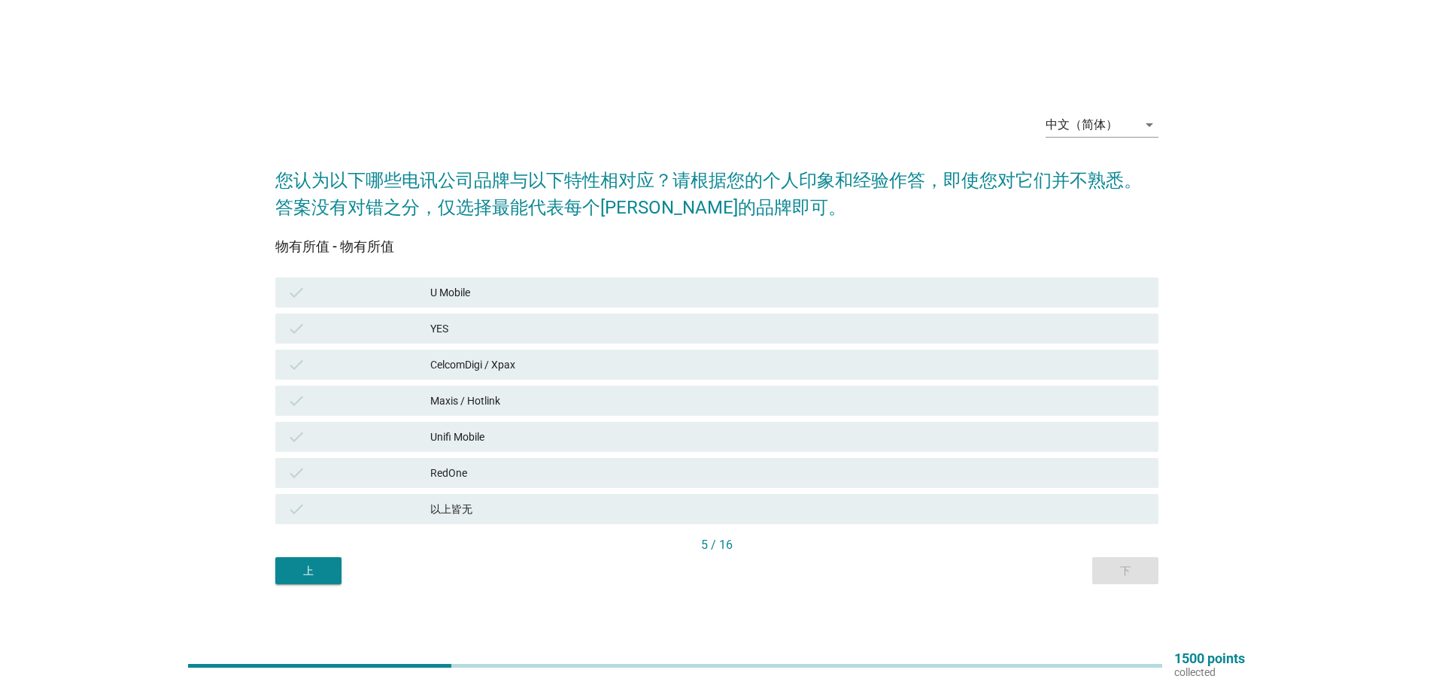
click at [479, 365] on div "CelcomDigi / Xpax" at bounding box center [788, 365] width 716 height 18
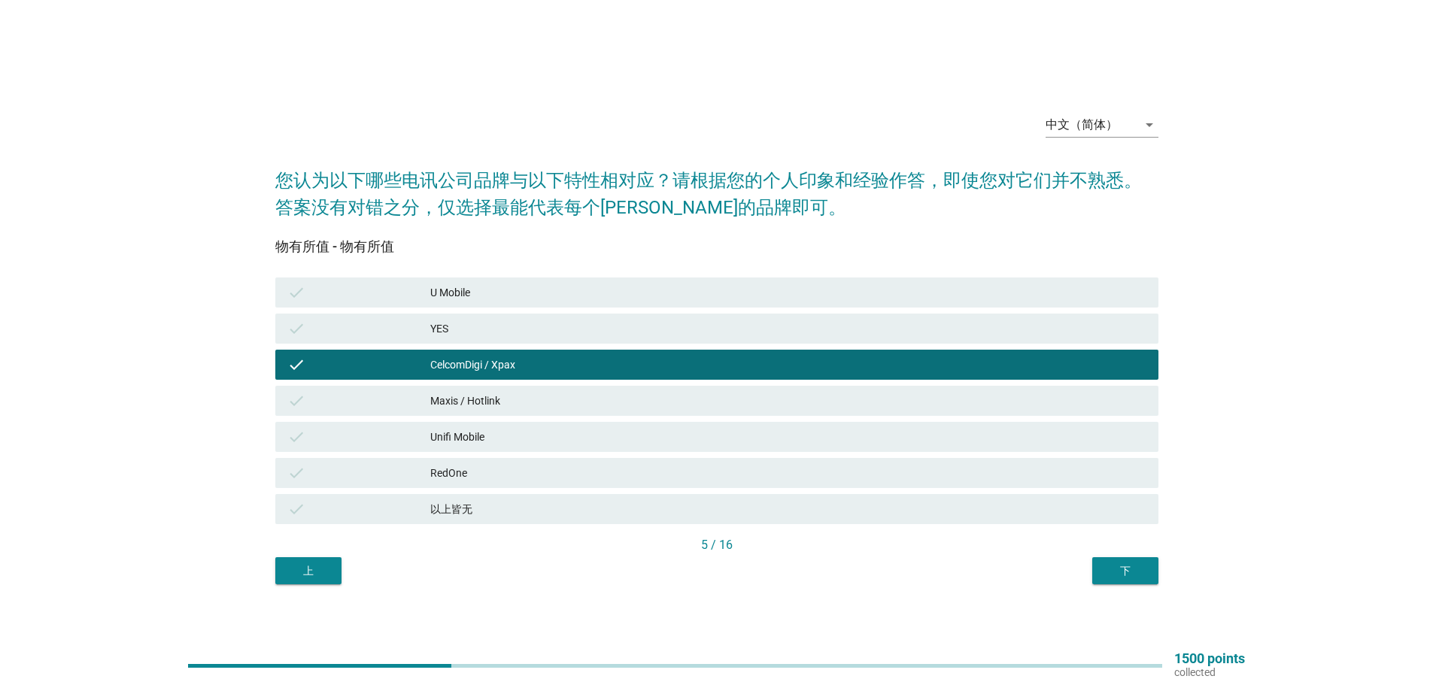
click at [456, 400] on div "Maxis / Hotlink" at bounding box center [788, 401] width 716 height 18
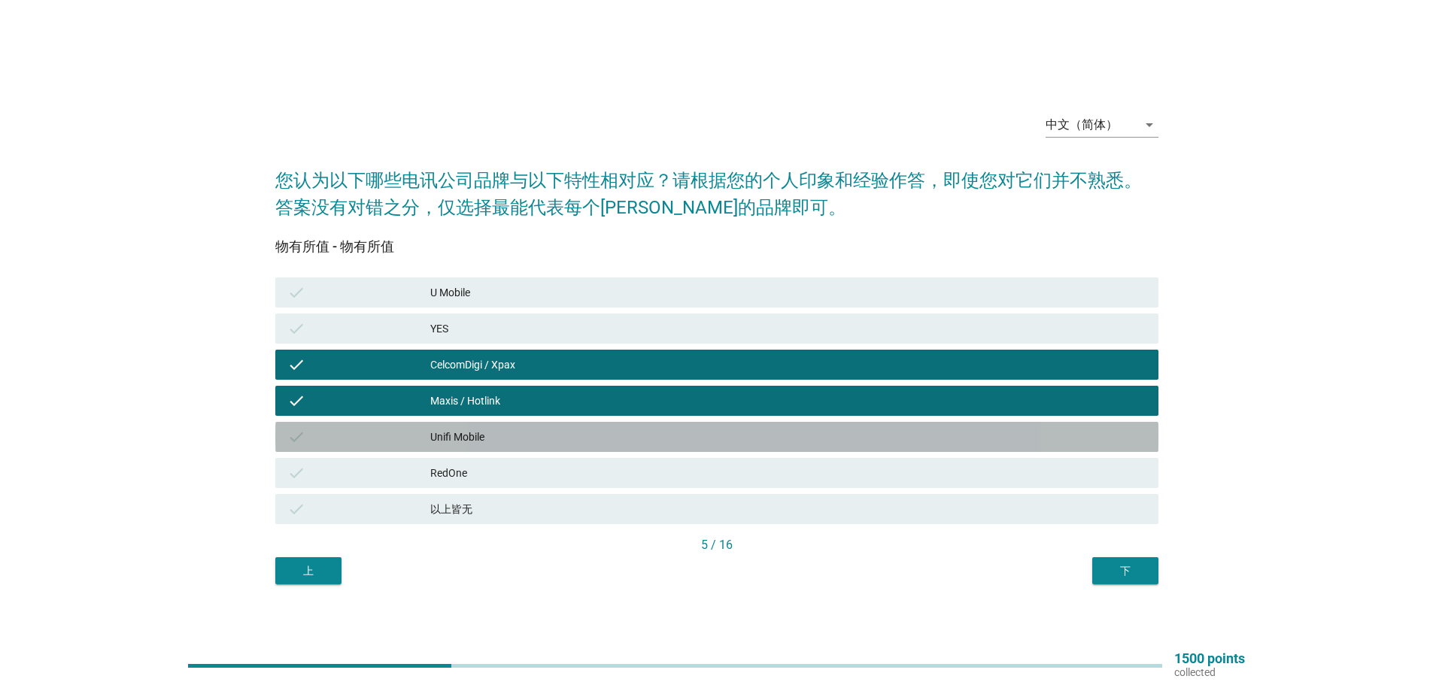
click at [444, 435] on div "Unifi Mobile" at bounding box center [788, 437] width 716 height 18
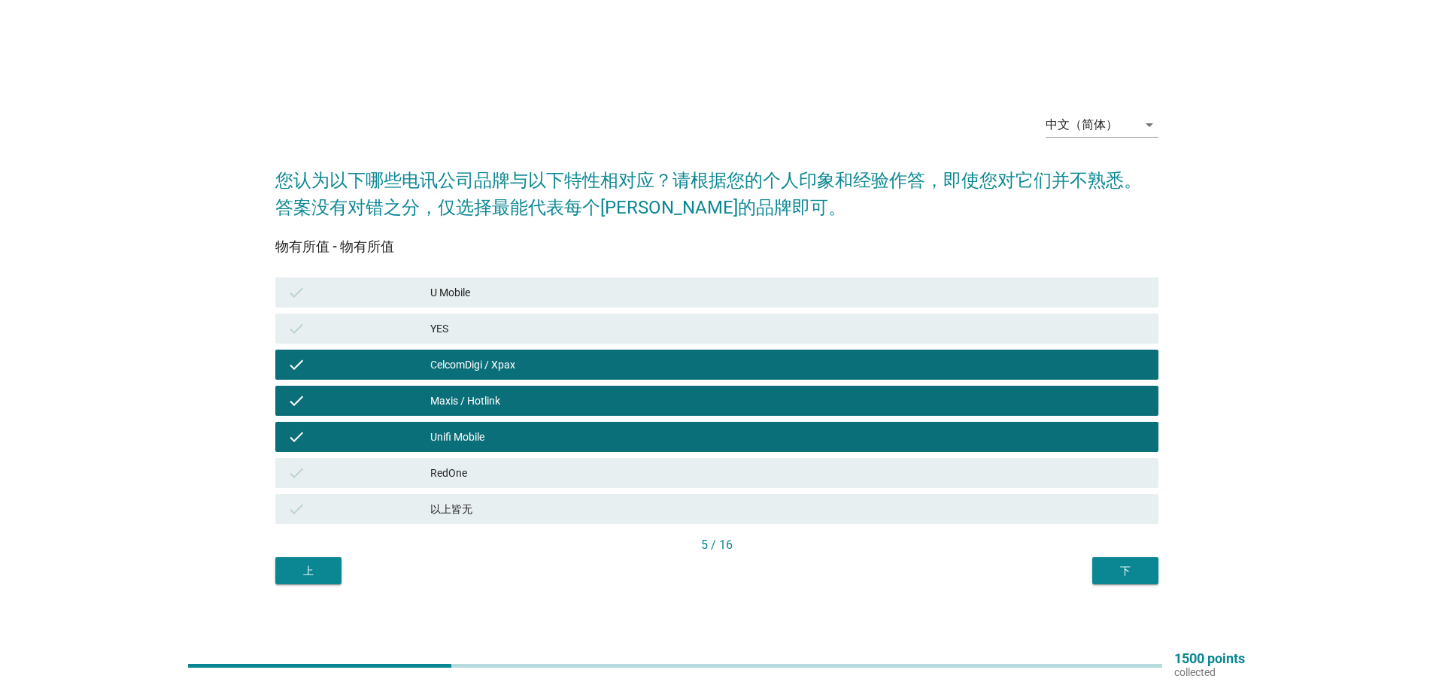
click at [456, 281] on div "check U Mobile" at bounding box center [716, 292] width 883 height 30
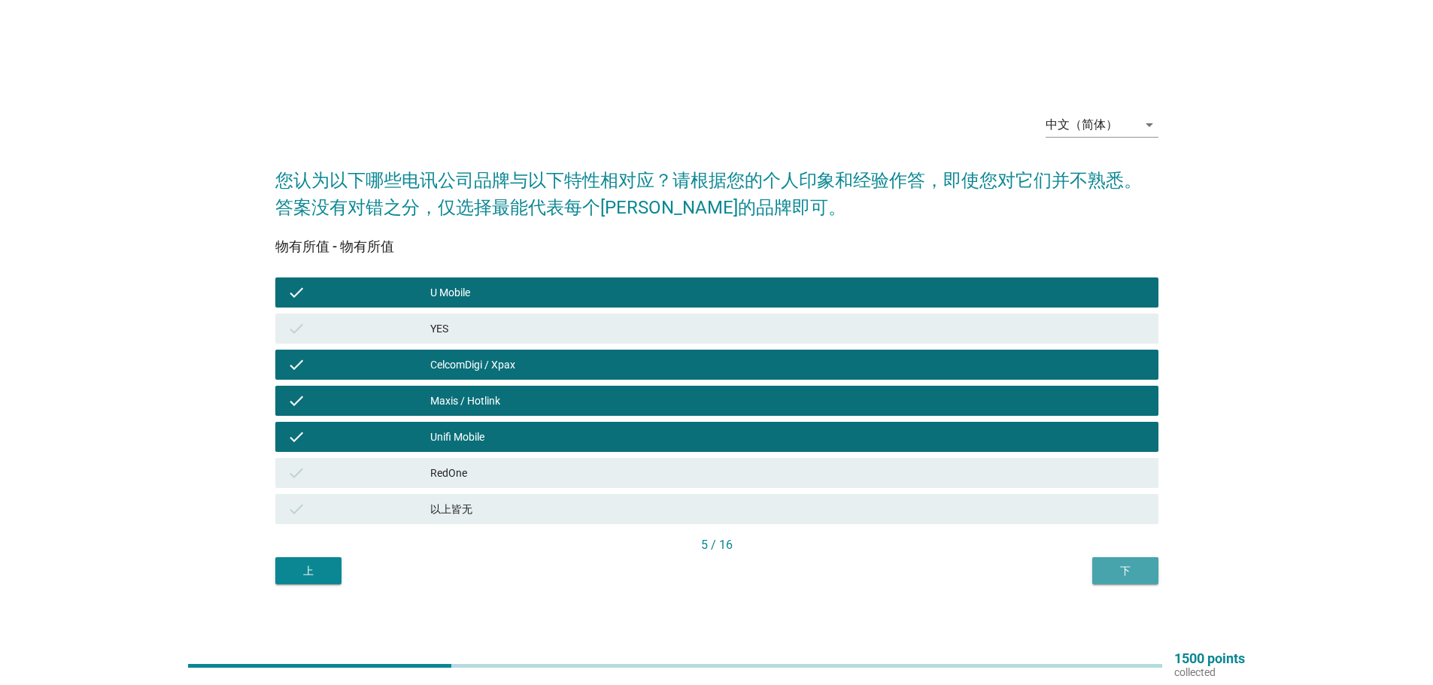
click at [1133, 570] on div "下" at bounding box center [1125, 571] width 42 height 16
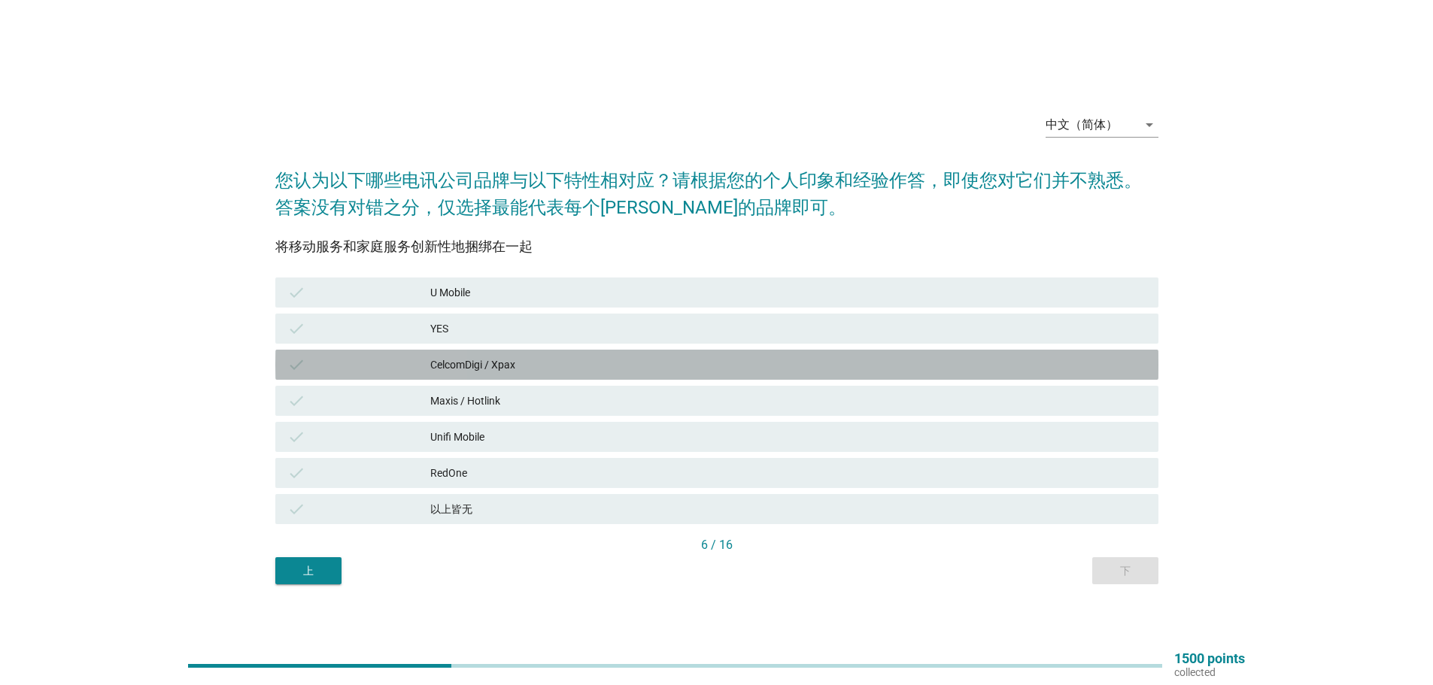
click at [473, 365] on div "CelcomDigi / Xpax" at bounding box center [788, 365] width 716 height 18
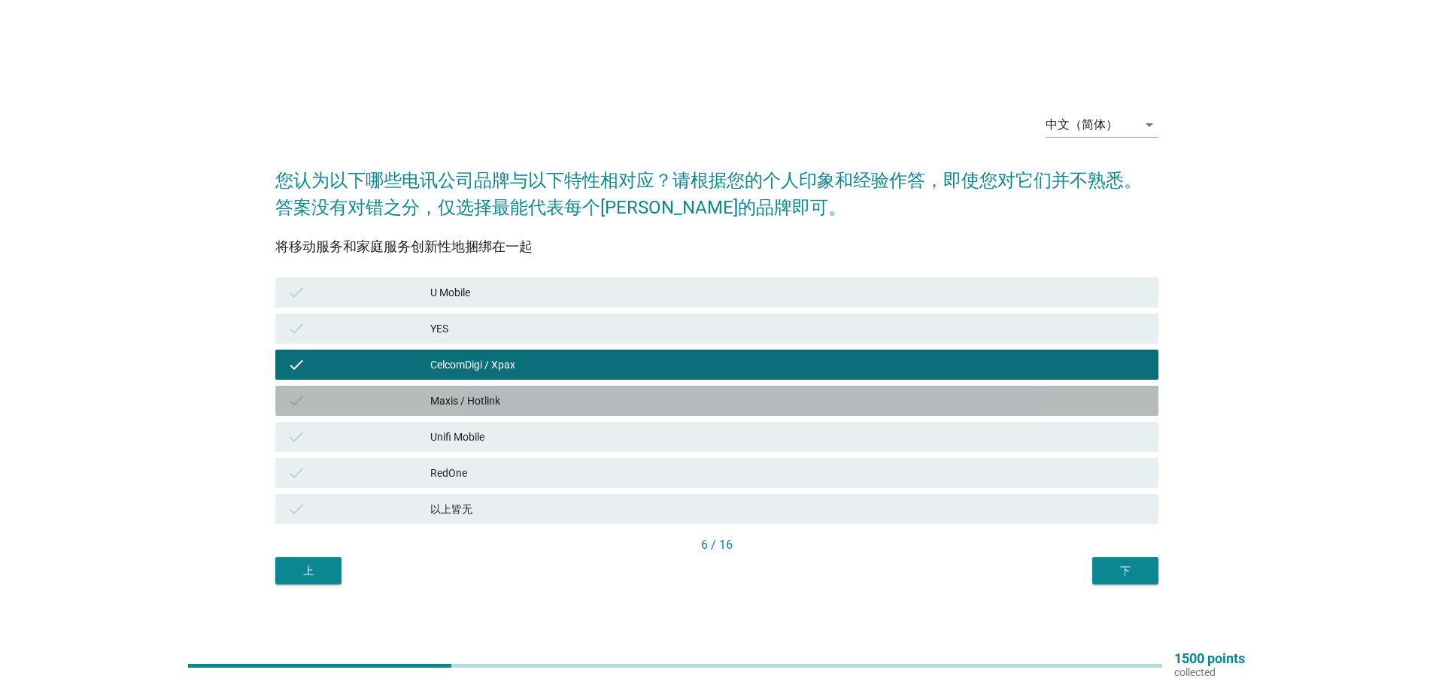
click at [459, 394] on div "Maxis / Hotlink" at bounding box center [788, 401] width 716 height 18
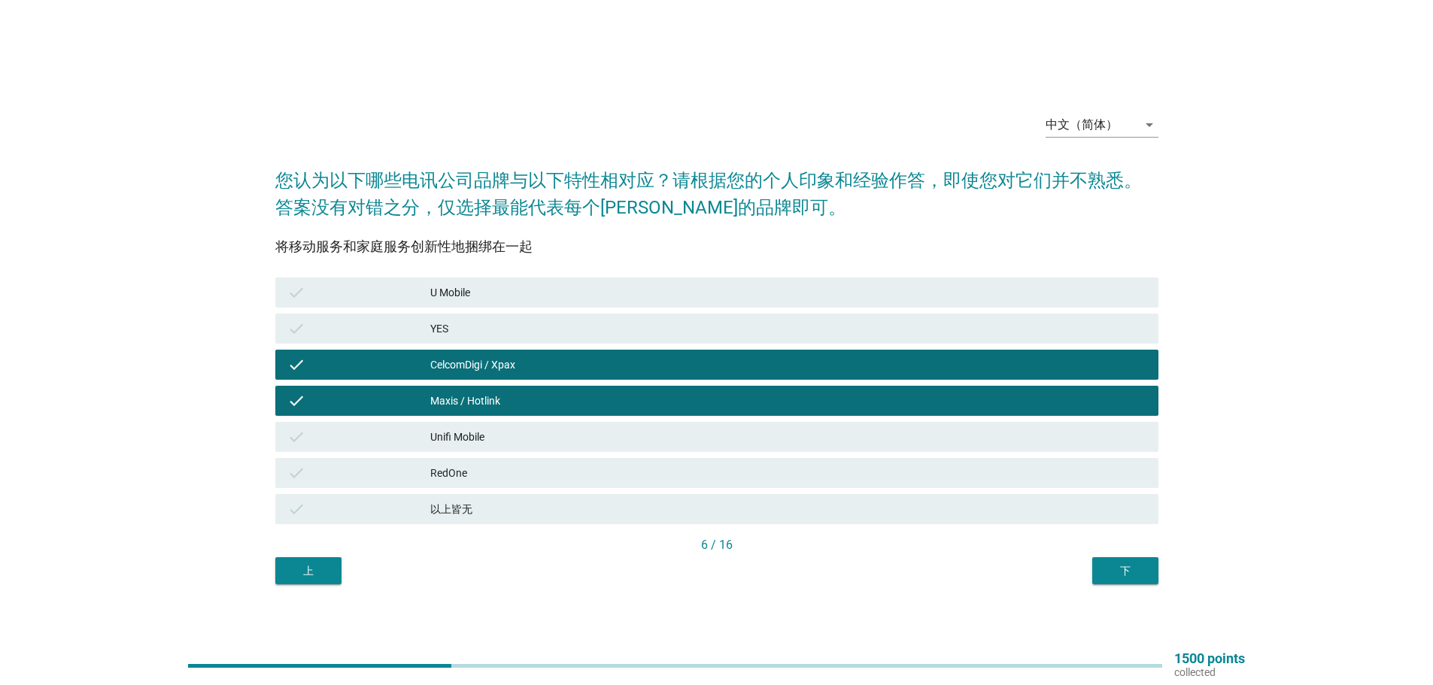
click at [453, 429] on div "Unifi Mobile" at bounding box center [788, 437] width 716 height 18
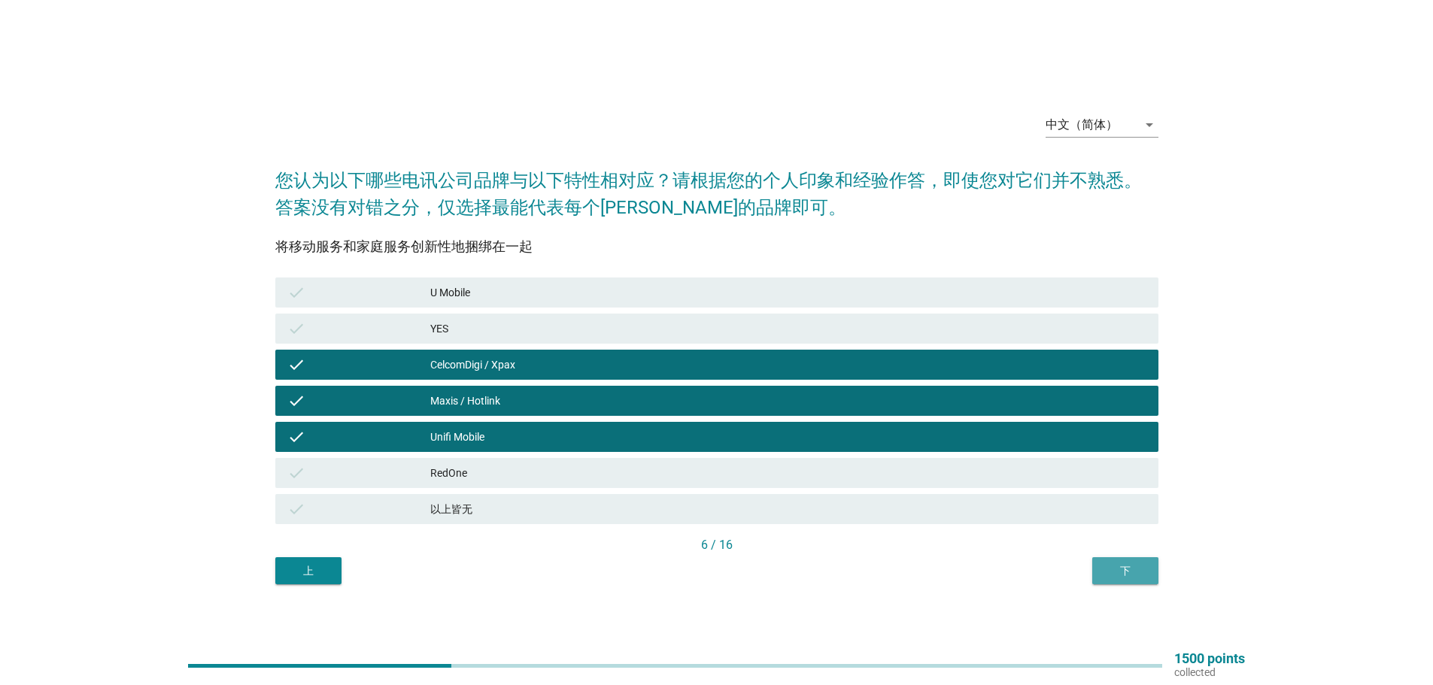
click at [1130, 569] on div "下" at bounding box center [1125, 571] width 42 height 16
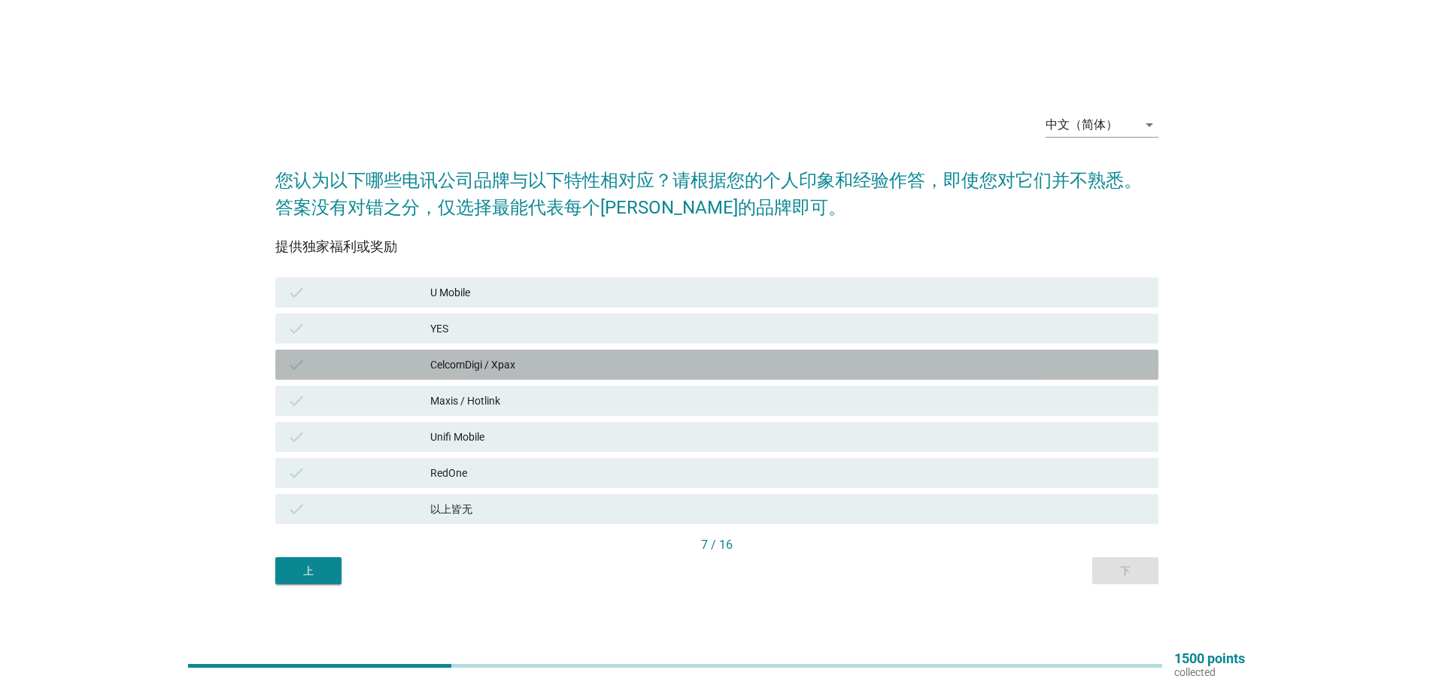
click at [492, 367] on div "CelcomDigi / Xpax" at bounding box center [788, 365] width 716 height 18
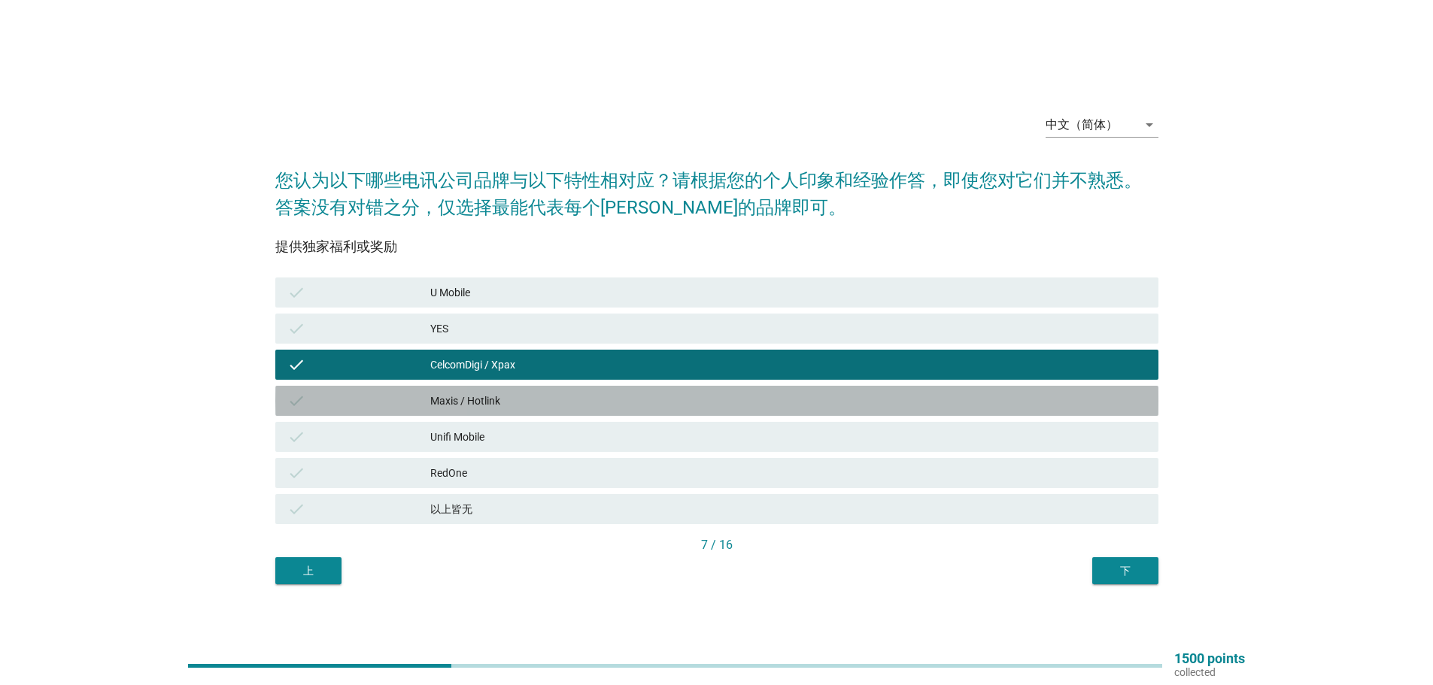
drag, startPoint x: 480, startPoint y: 392, endPoint x: 588, endPoint y: 469, distance: 133.1
click at [480, 393] on div "Maxis / Hotlink" at bounding box center [788, 401] width 716 height 18
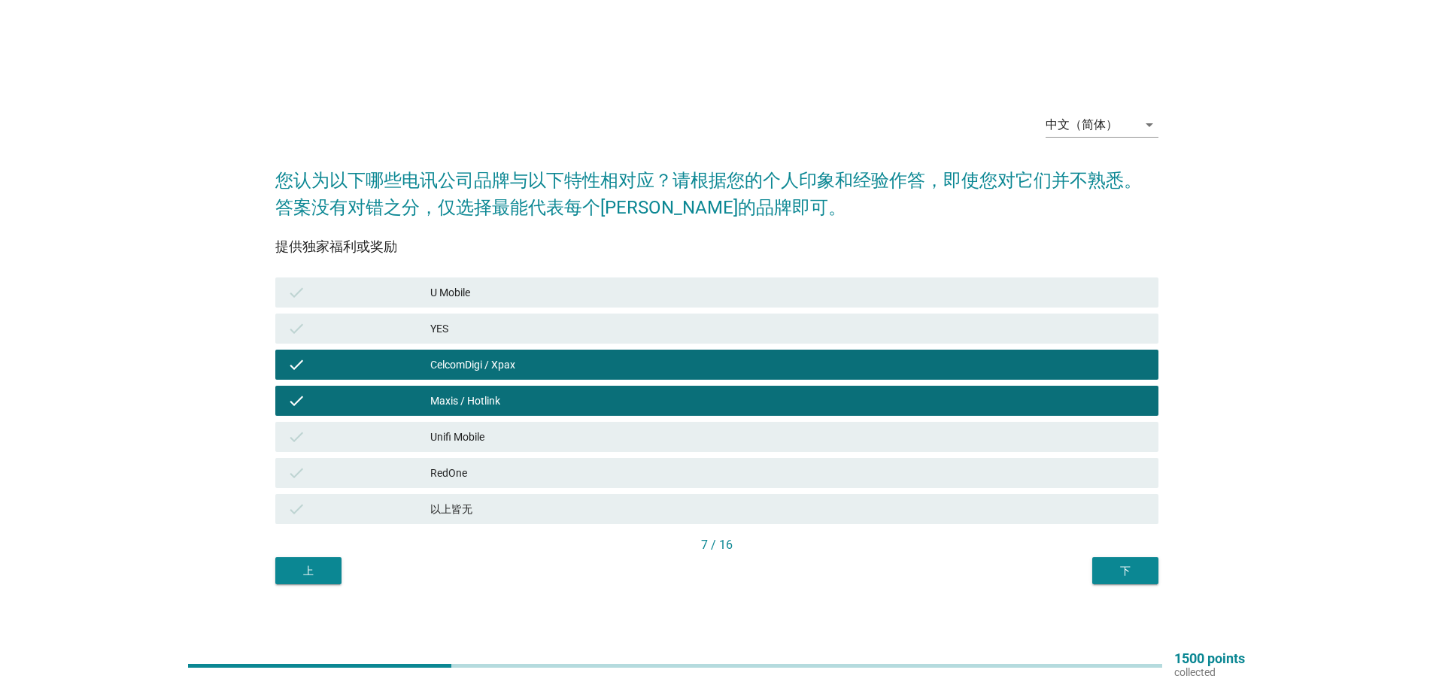
click at [1133, 568] on div "下" at bounding box center [1125, 571] width 42 height 16
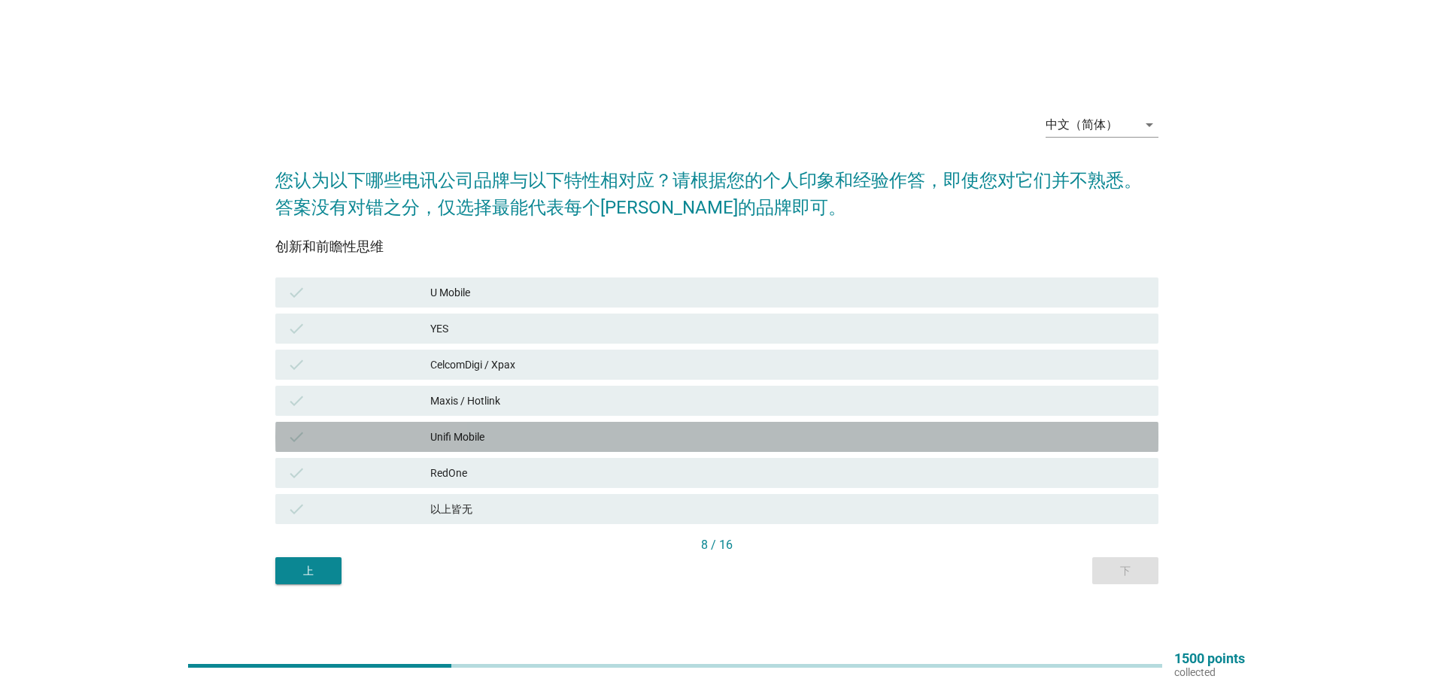
click at [446, 426] on div "check Unifi Mobile" at bounding box center [716, 437] width 883 height 30
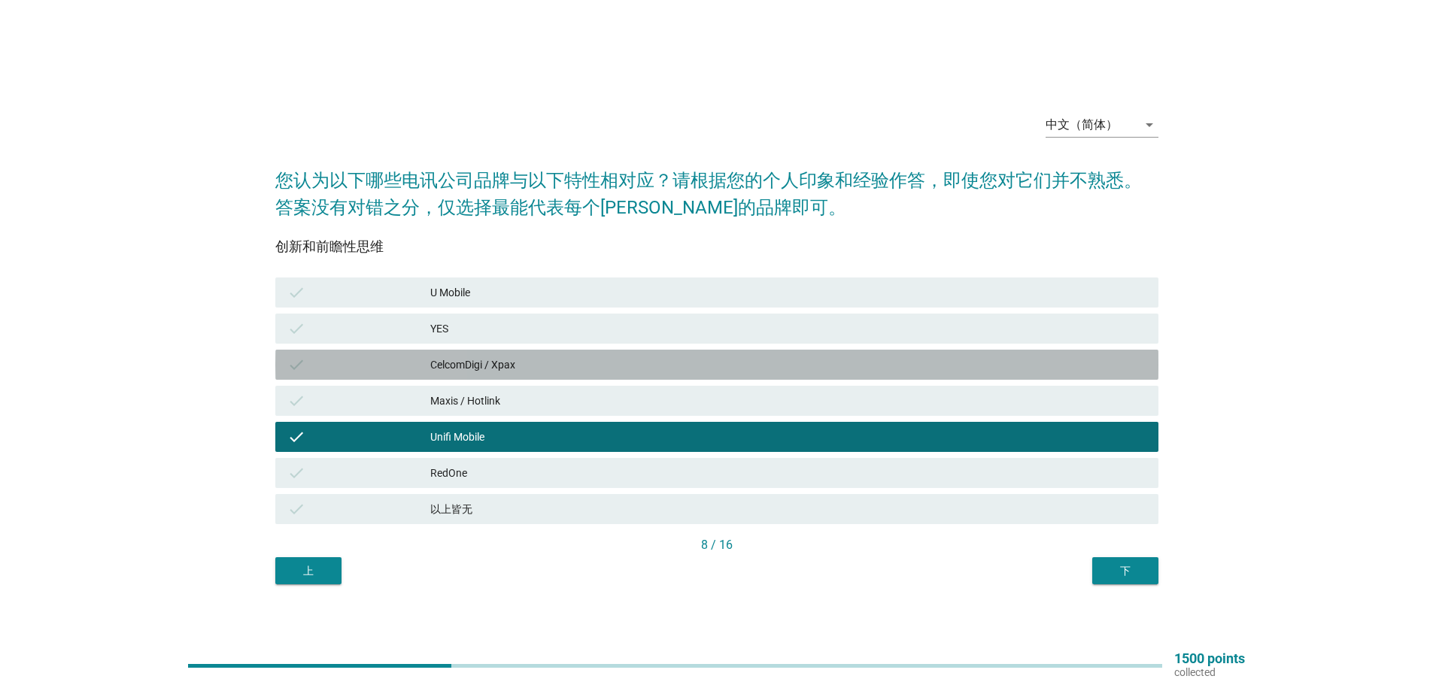
click at [472, 356] on div "CelcomDigi / Xpax" at bounding box center [788, 365] width 716 height 18
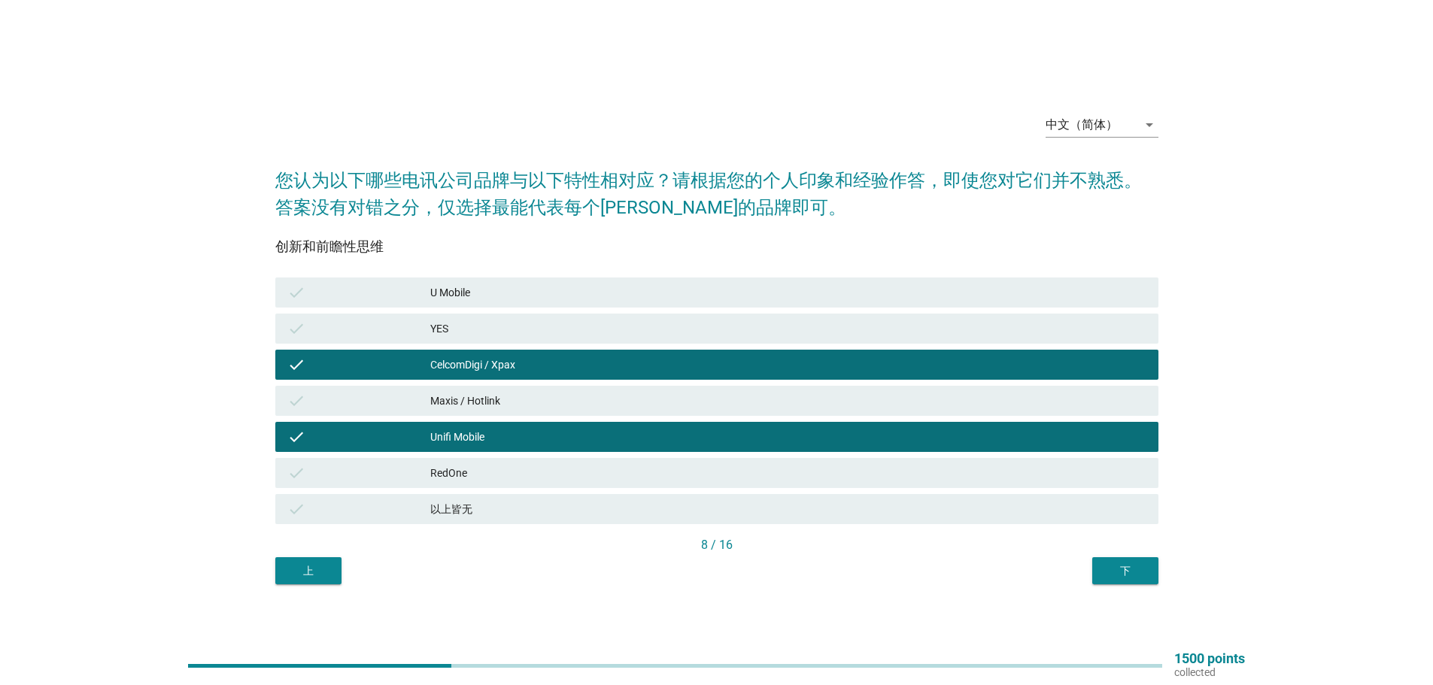
click at [1135, 569] on div "下" at bounding box center [1125, 571] width 42 height 16
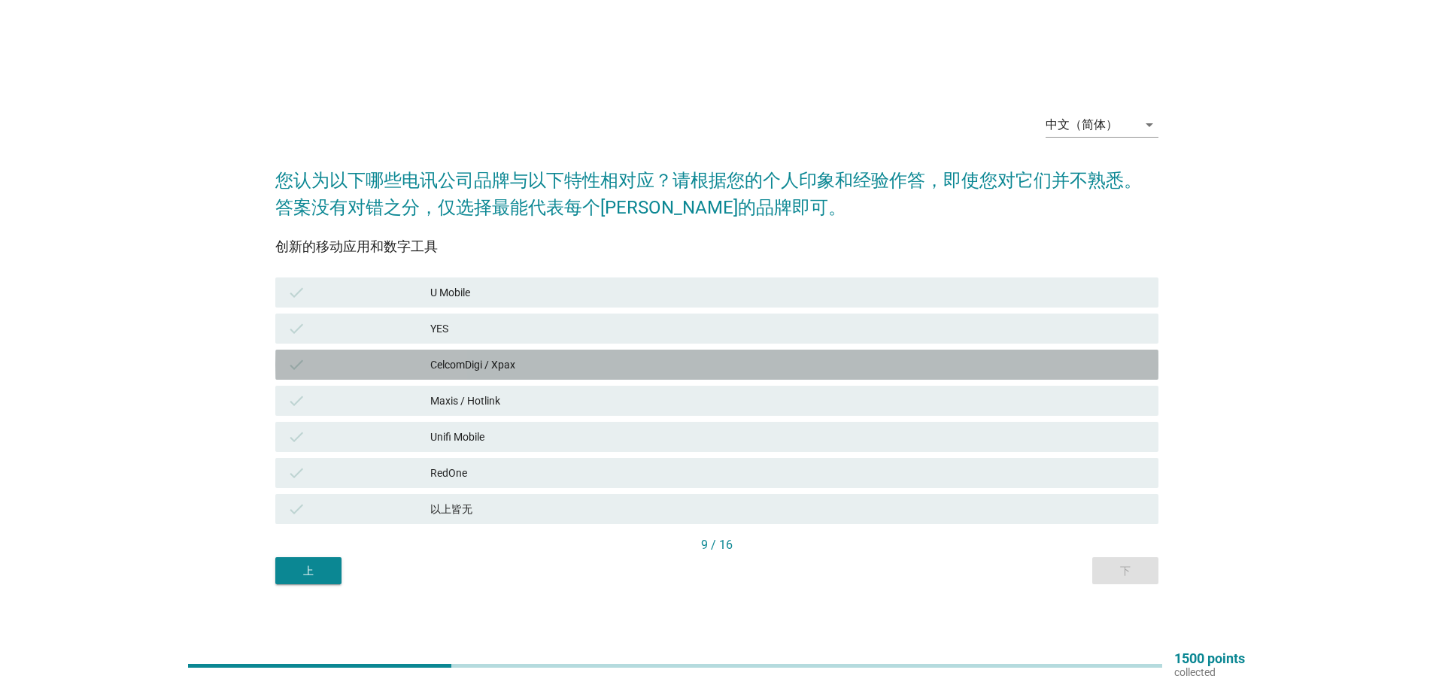
click at [448, 356] on div "CelcomDigi / Xpax" at bounding box center [788, 365] width 716 height 18
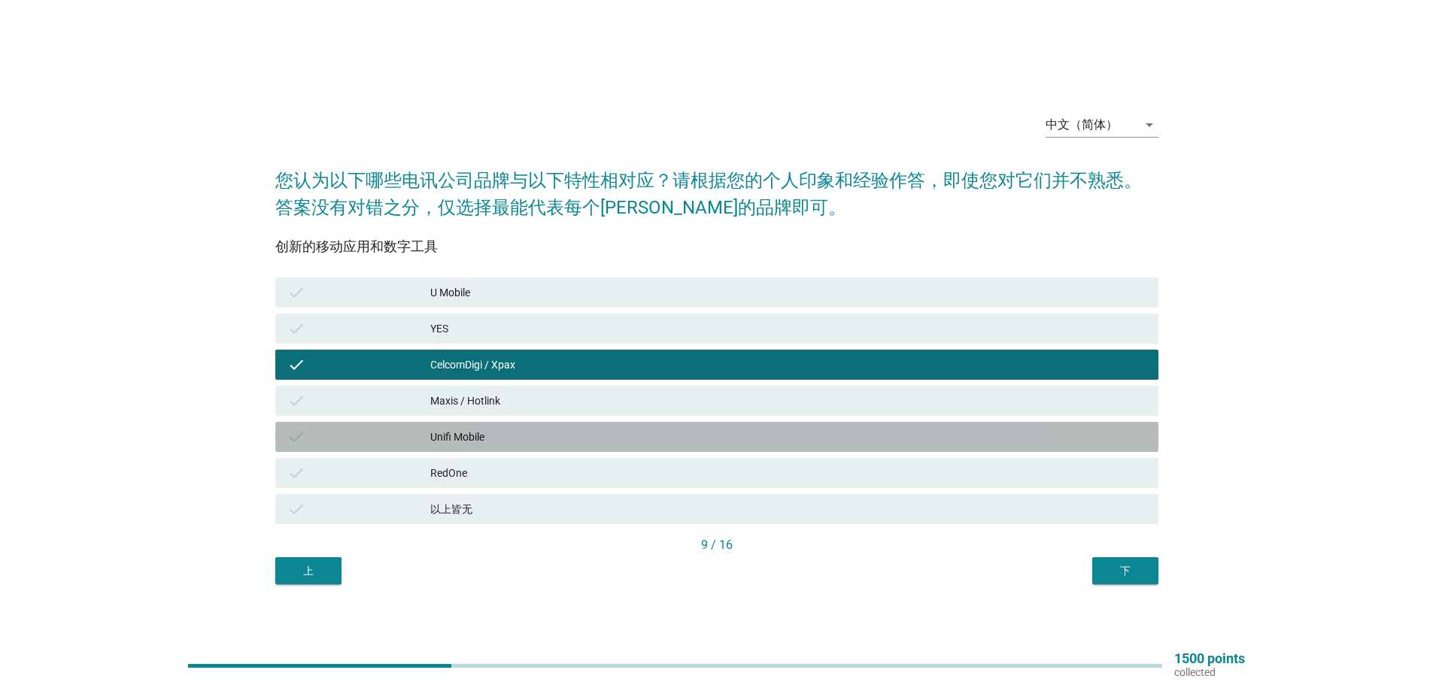
click at [444, 431] on div "Unifi Mobile" at bounding box center [788, 437] width 716 height 18
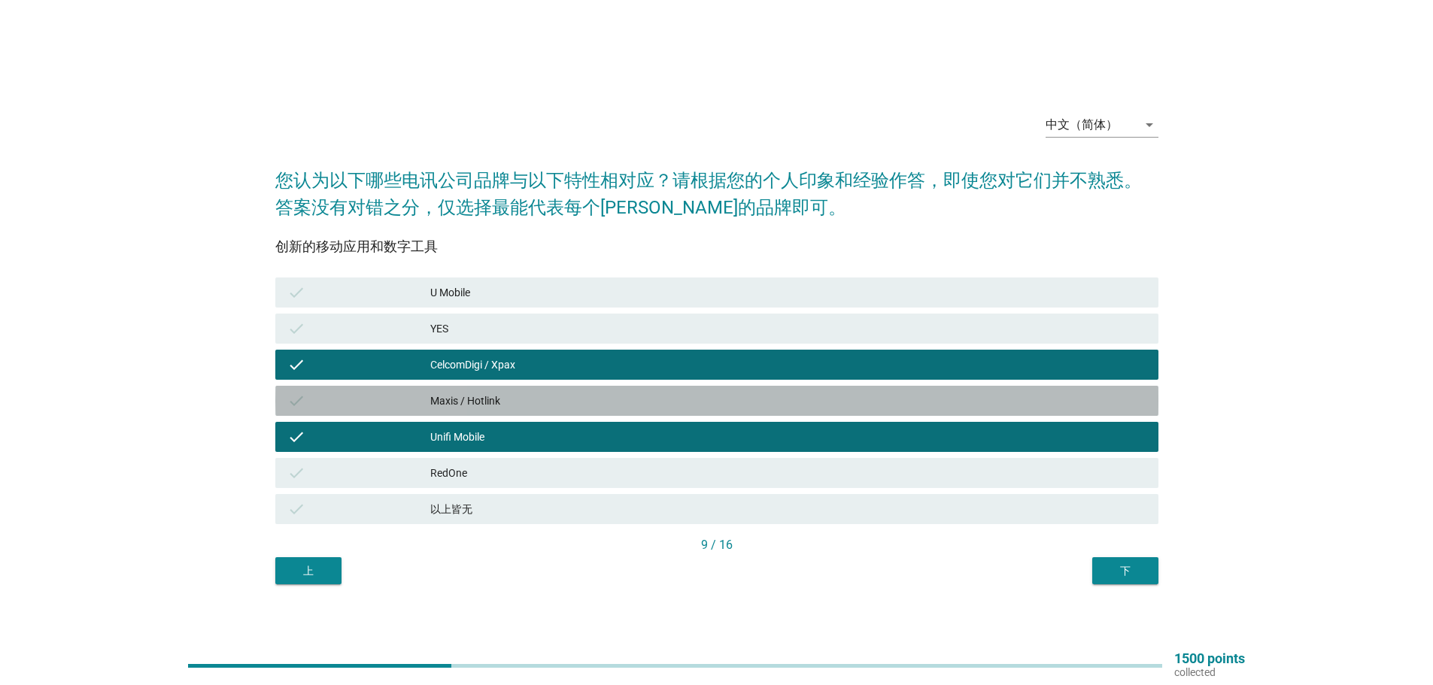
click at [453, 401] on div "Maxis / Hotlink" at bounding box center [788, 401] width 716 height 18
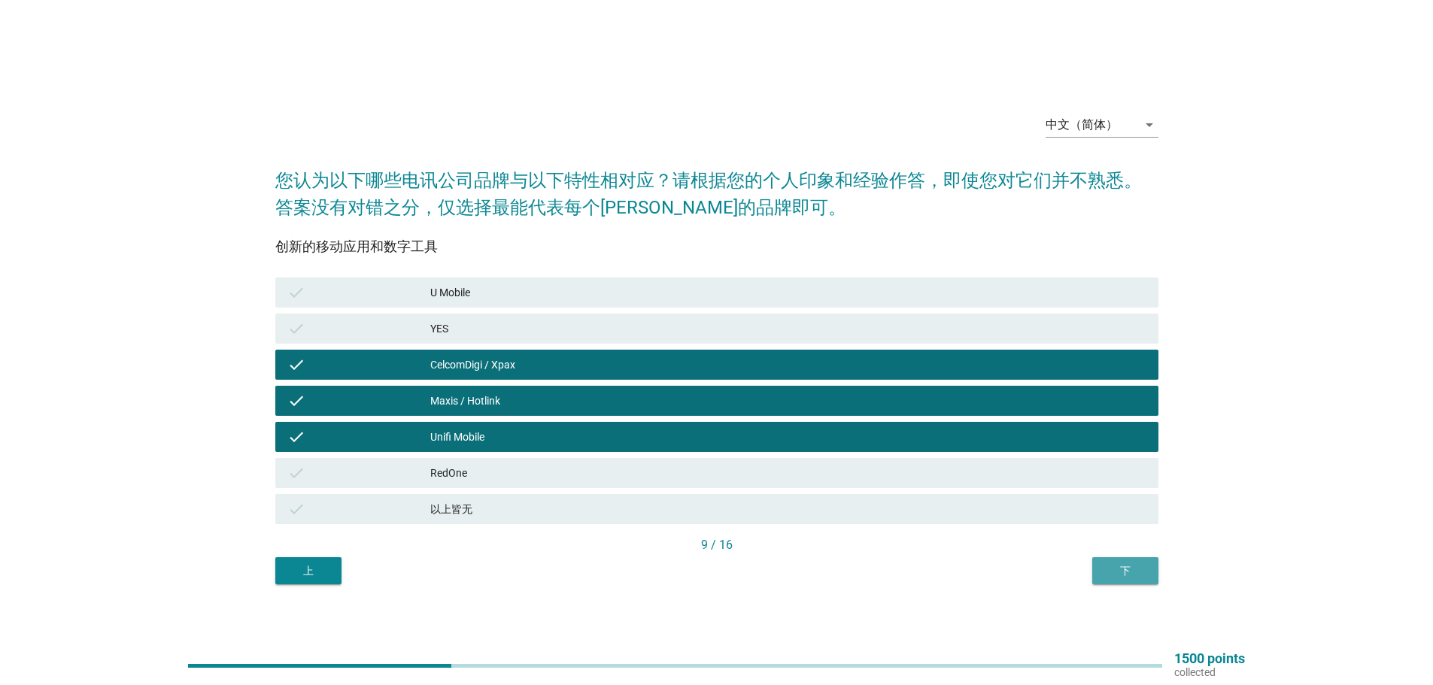
click at [1130, 572] on div "下" at bounding box center [1125, 571] width 42 height 16
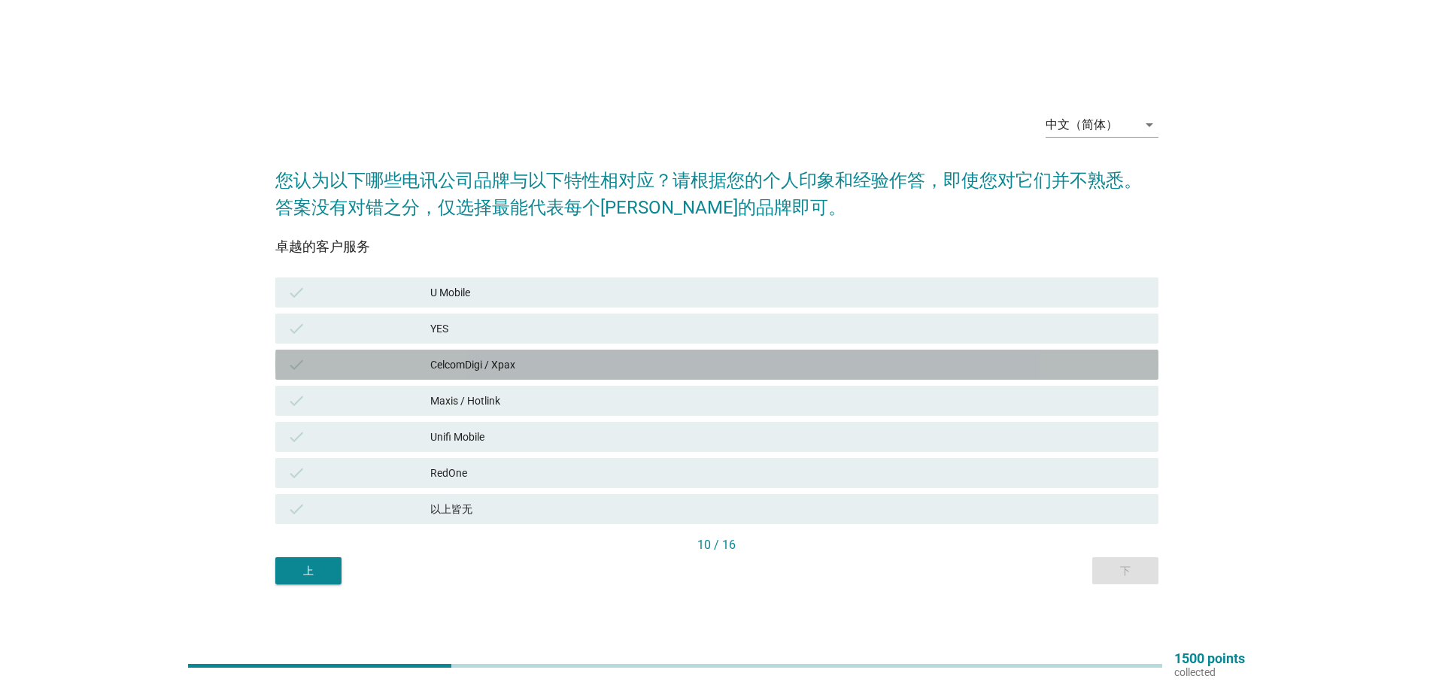
click at [474, 368] on div "CelcomDigi / Xpax" at bounding box center [788, 365] width 716 height 18
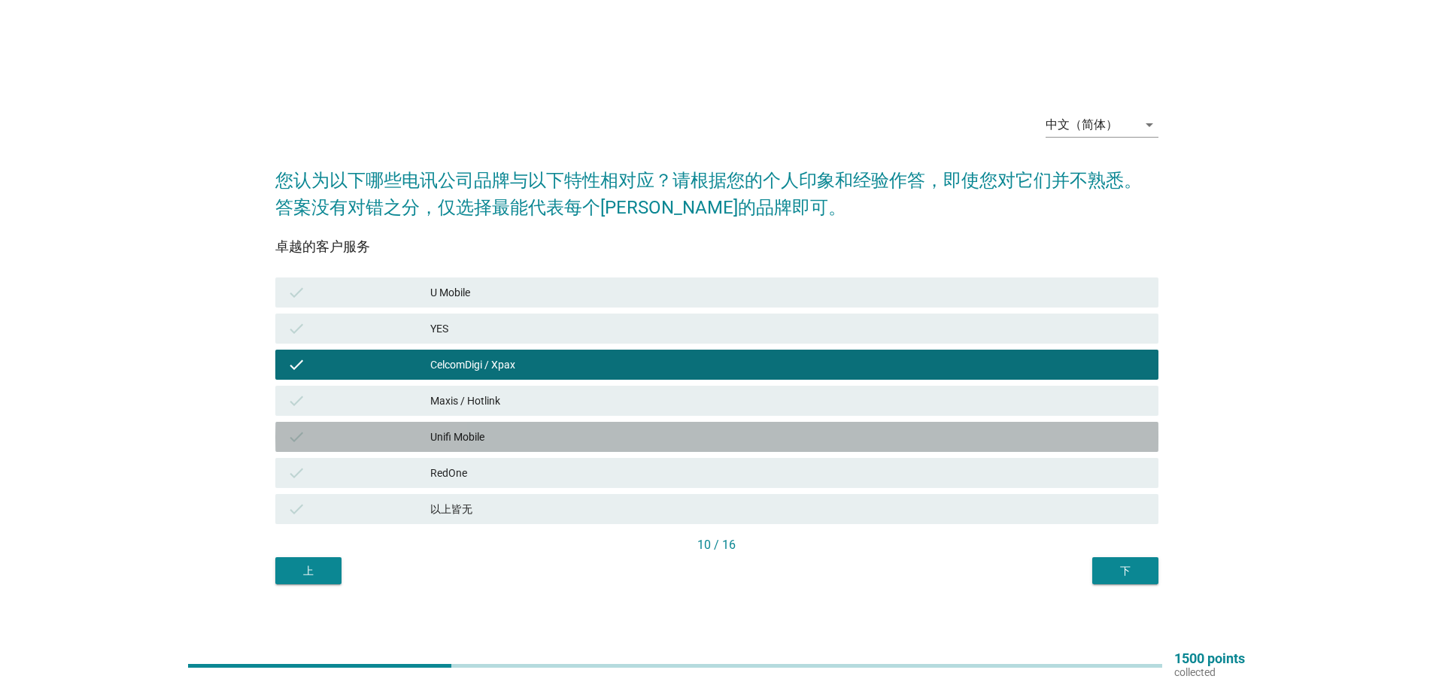
click at [460, 432] on div "Unifi Mobile" at bounding box center [788, 437] width 716 height 18
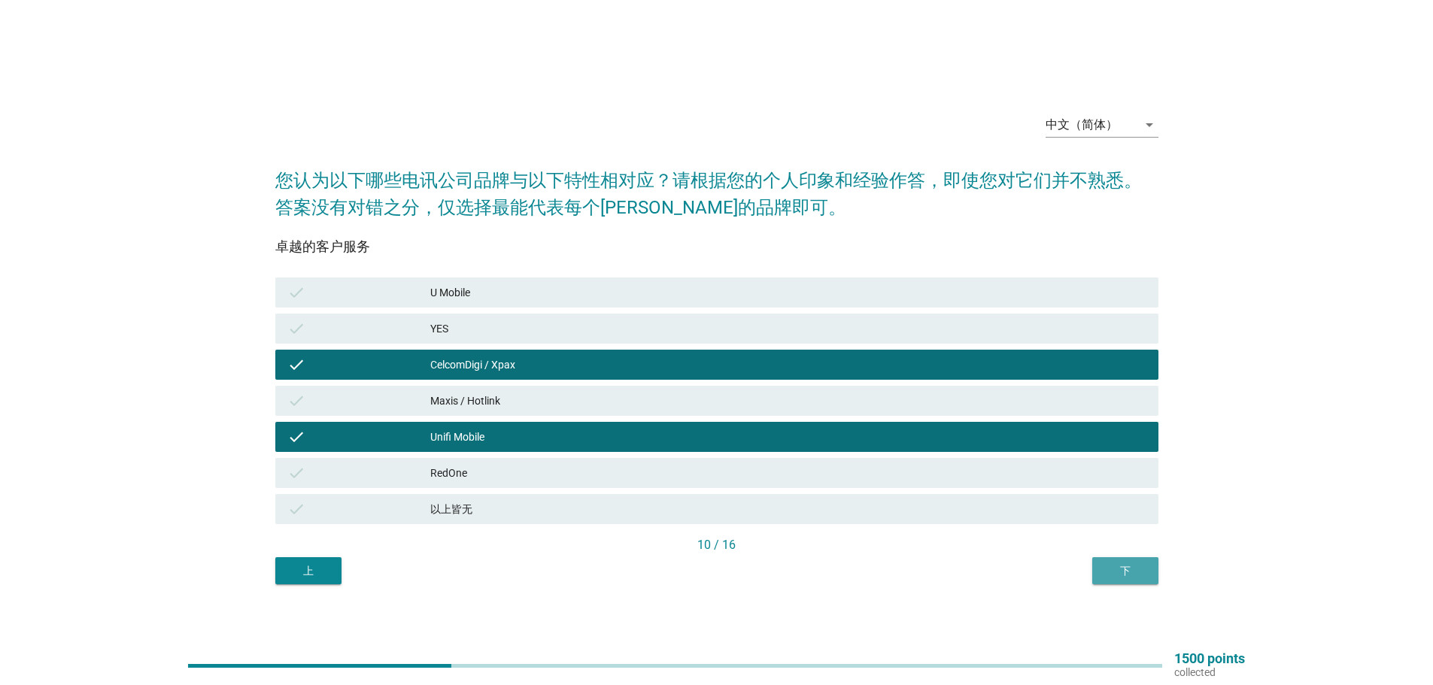
click at [1130, 571] on div "下" at bounding box center [1125, 571] width 42 height 16
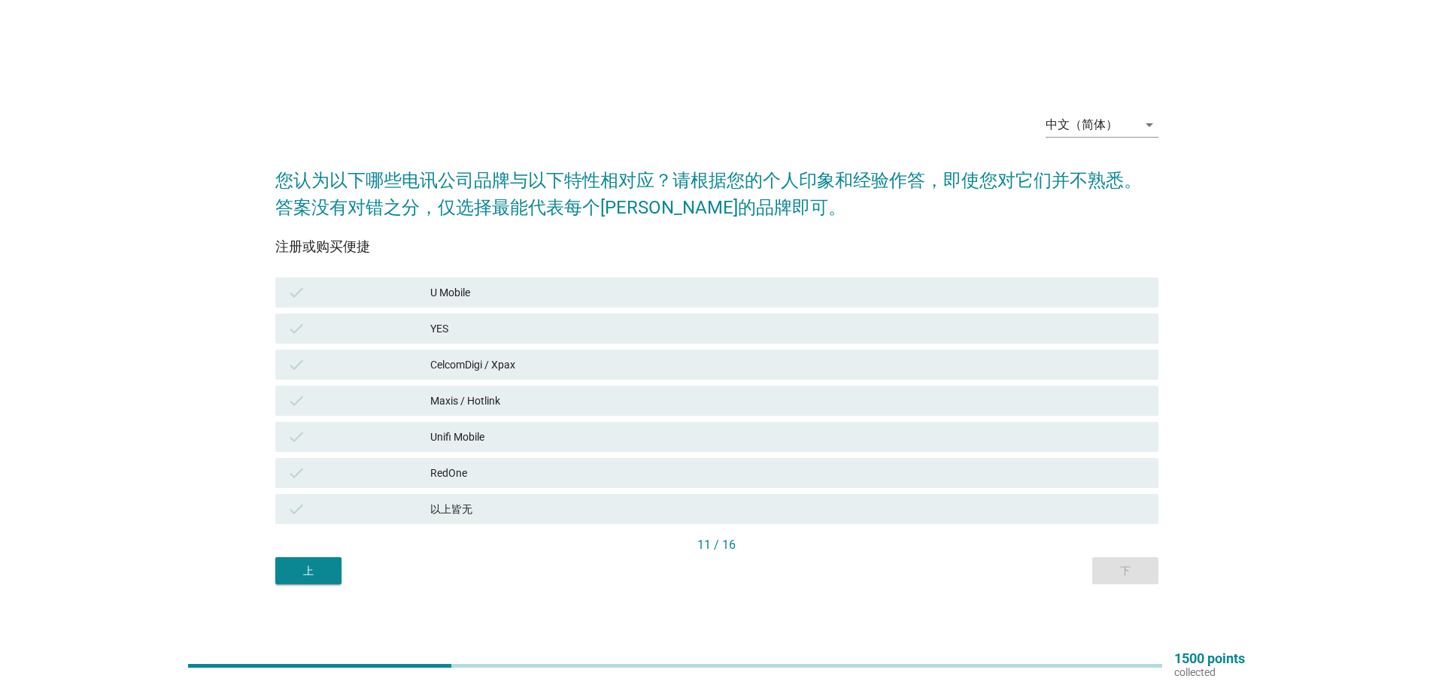
click at [474, 298] on div "U Mobile" at bounding box center [788, 293] width 716 height 18
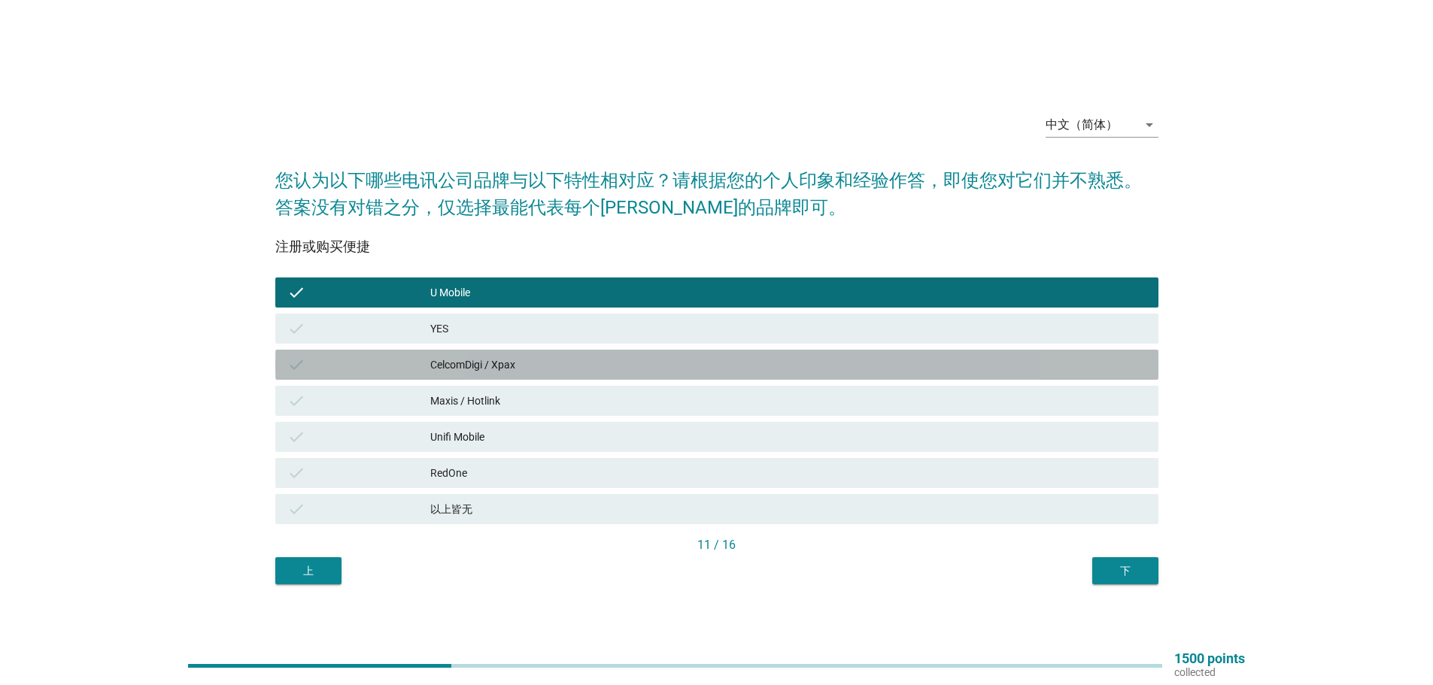
drag, startPoint x: 478, startPoint y: 362, endPoint x: 476, endPoint y: 402, distance: 40.6
click at [476, 368] on div "CelcomDigi / Xpax" at bounding box center [788, 365] width 716 height 18
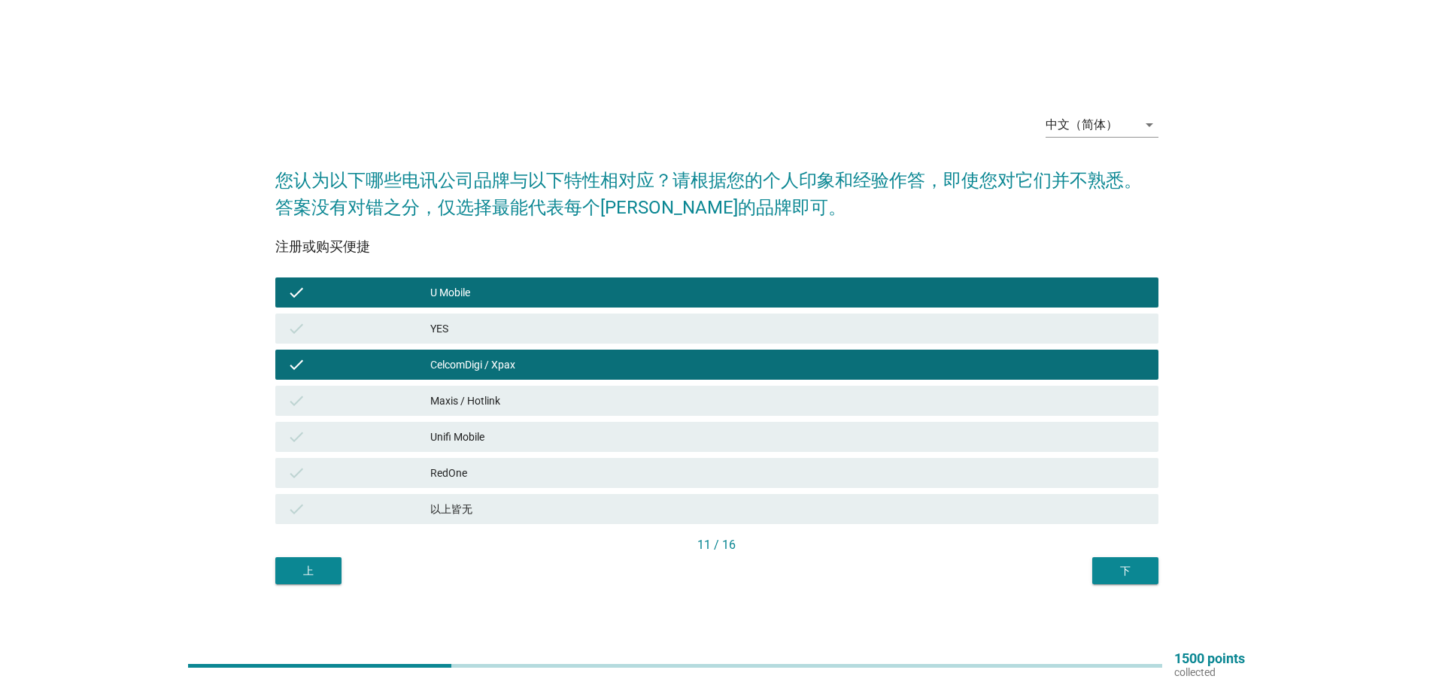
click at [475, 405] on div "Maxis / Hotlink" at bounding box center [788, 401] width 716 height 18
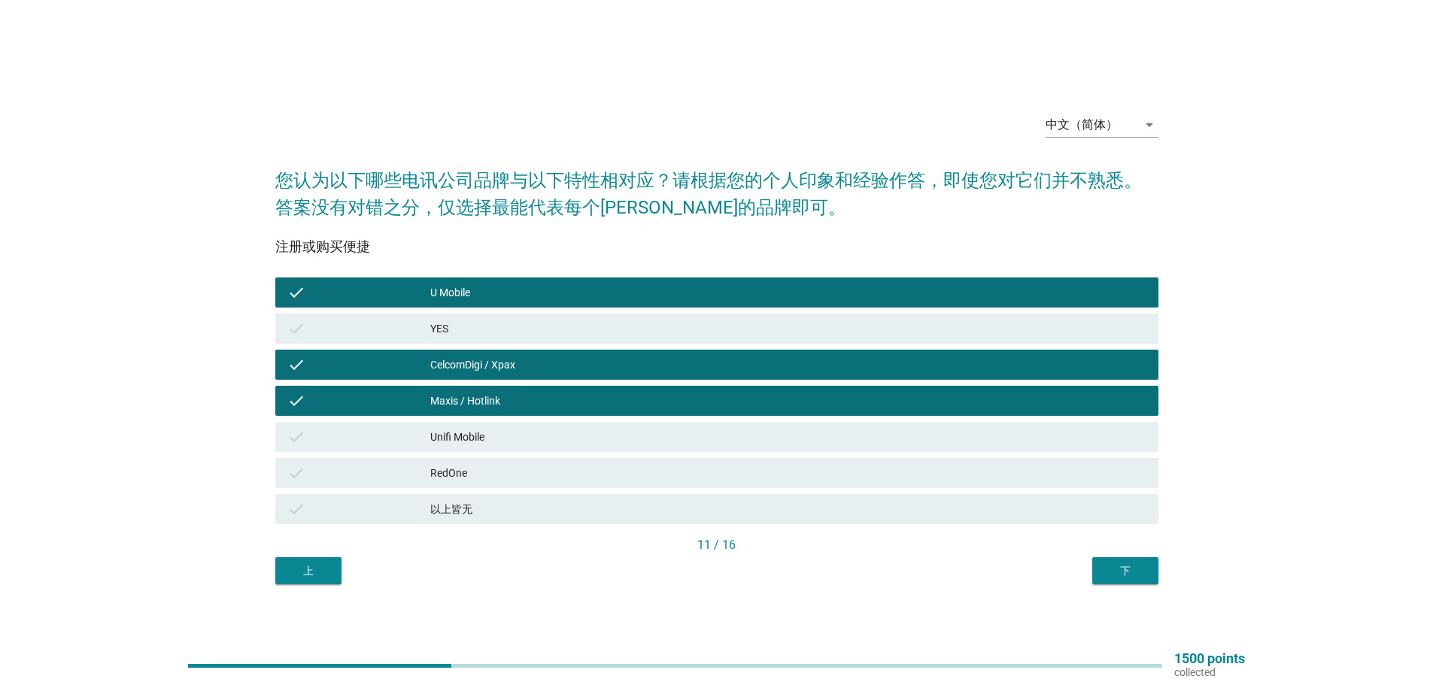
click at [1128, 569] on div "下" at bounding box center [1125, 571] width 42 height 16
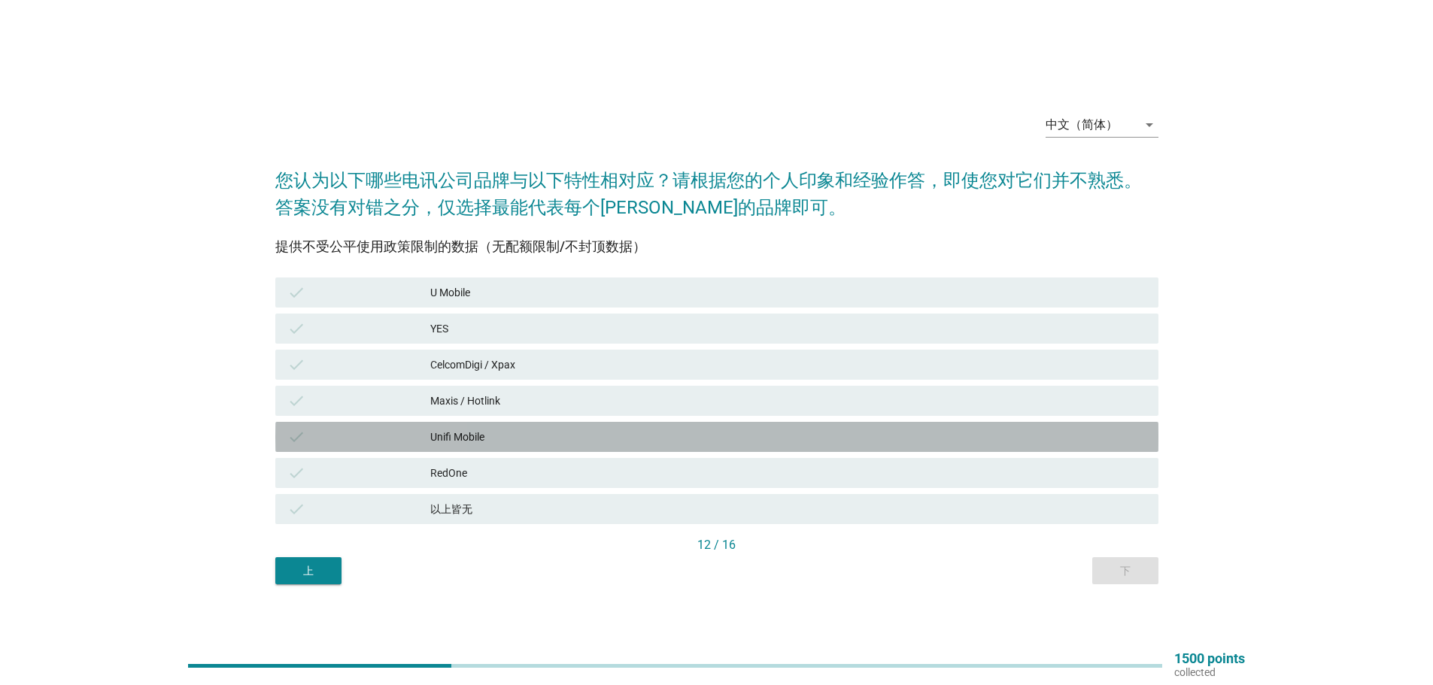
click at [456, 437] on div "Unifi Mobile" at bounding box center [788, 437] width 716 height 18
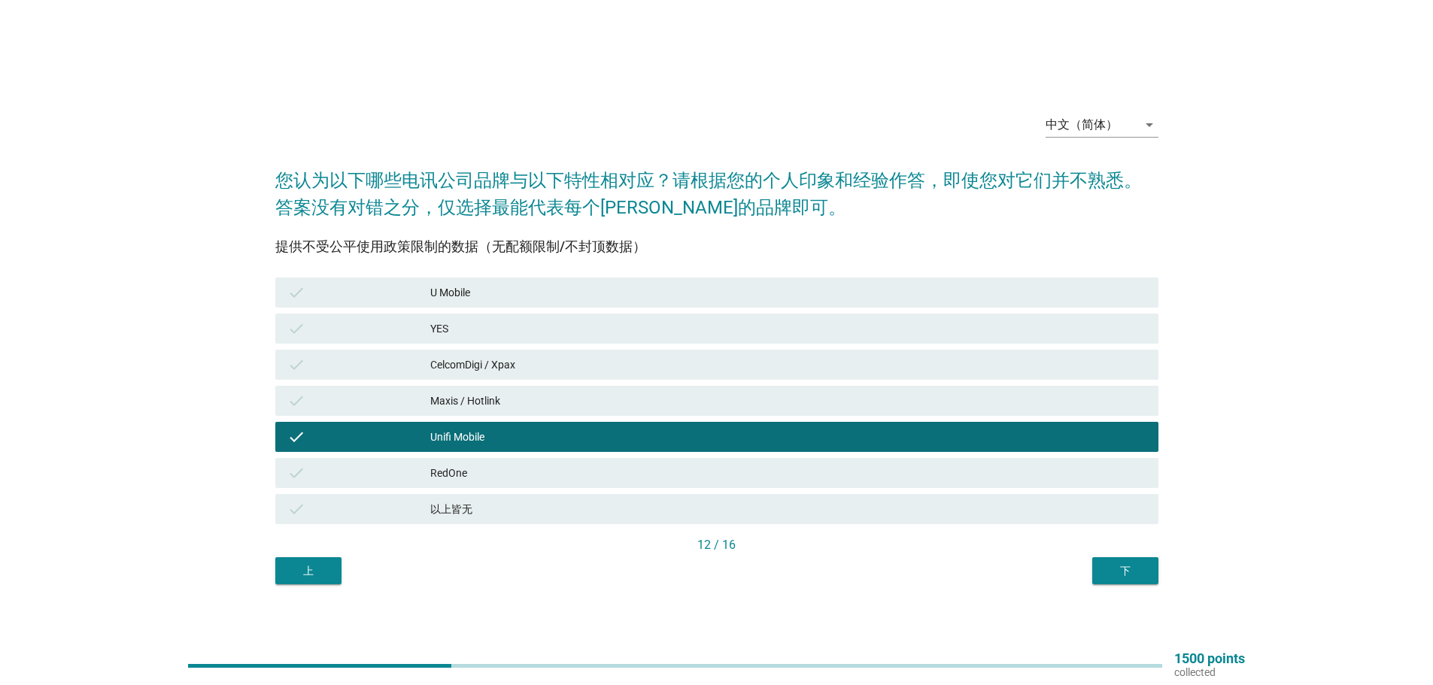
click at [483, 360] on div "CelcomDigi / Xpax" at bounding box center [788, 365] width 716 height 18
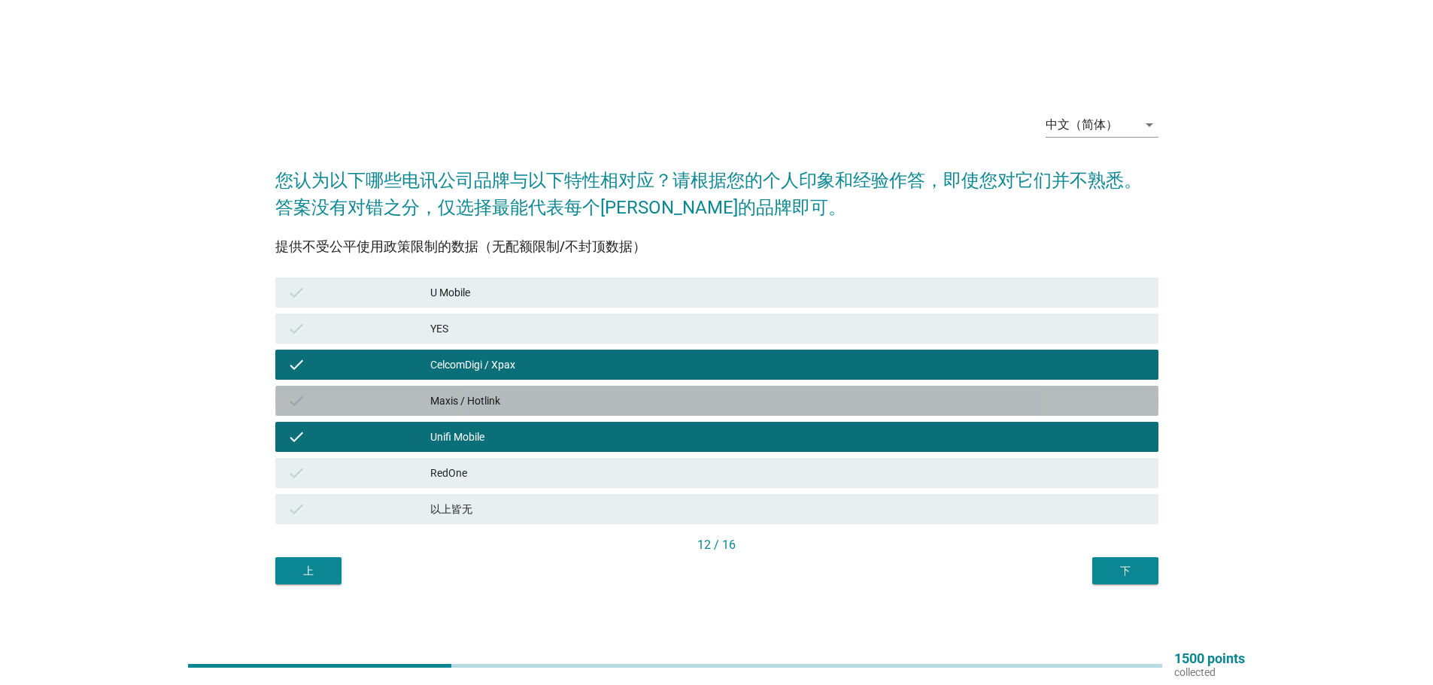
click at [472, 398] on div "Maxis / Hotlink" at bounding box center [788, 401] width 716 height 18
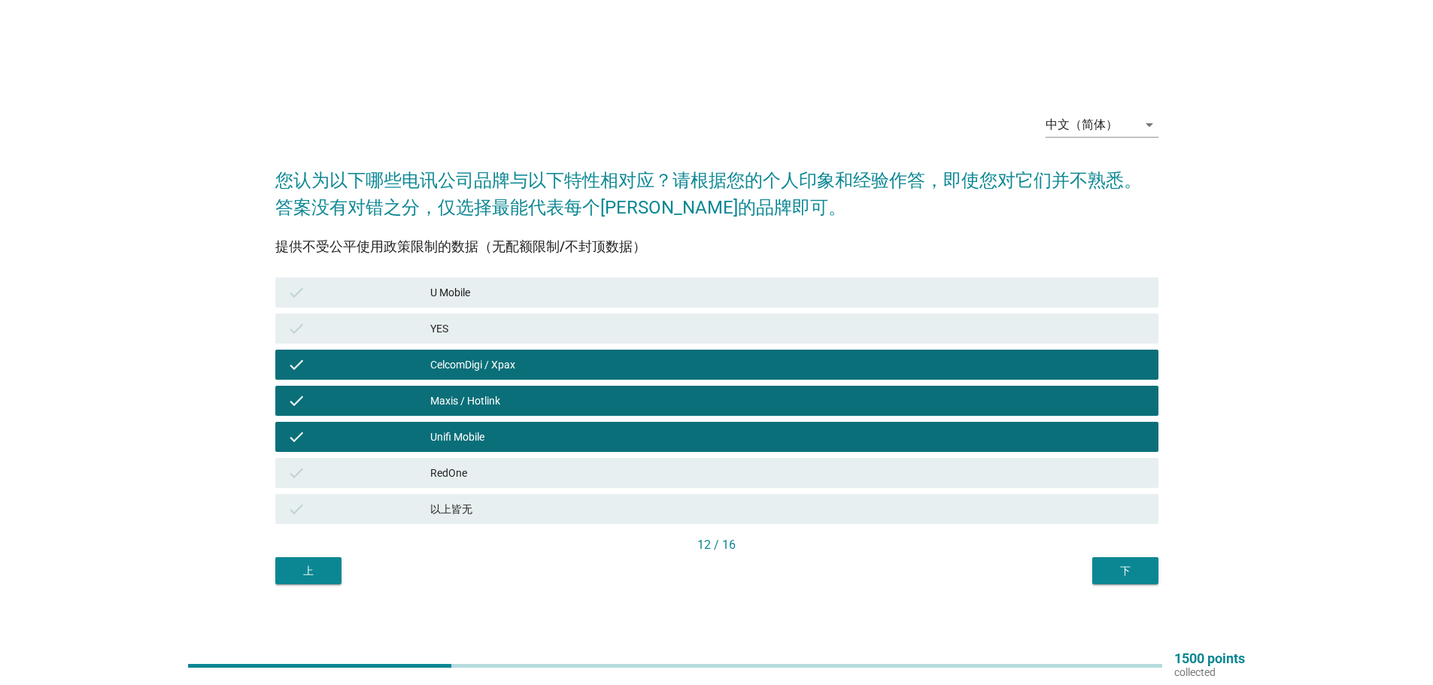
click at [1132, 571] on div "下" at bounding box center [1125, 571] width 42 height 16
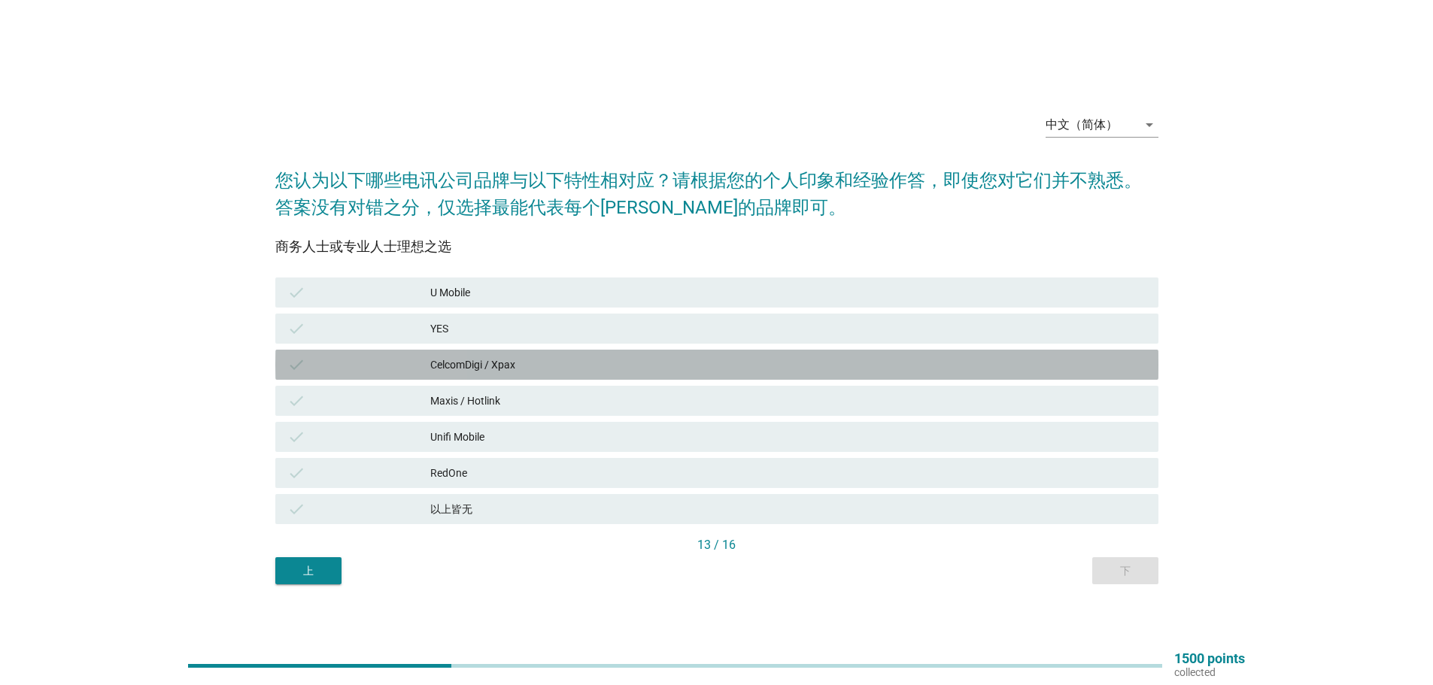
click at [466, 356] on div "CelcomDigi / Xpax" at bounding box center [788, 365] width 716 height 18
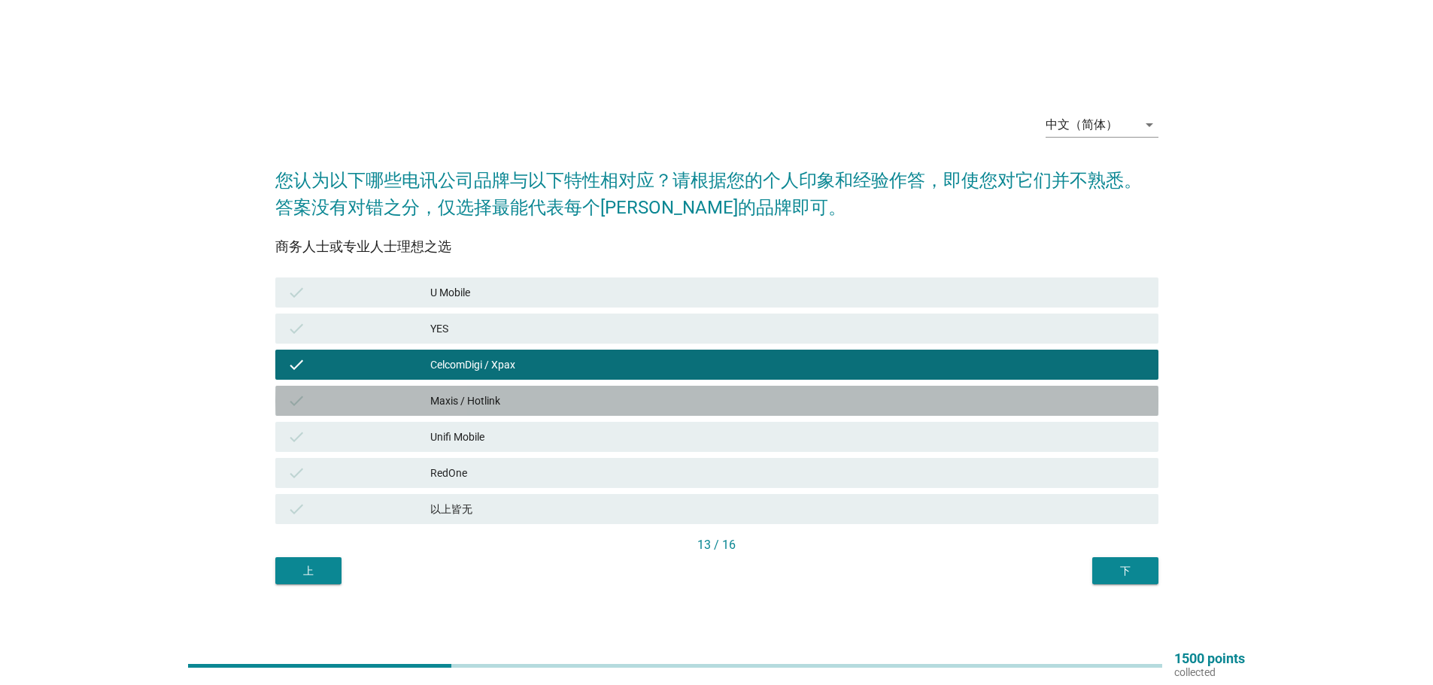
click at [459, 398] on div "Maxis / Hotlink" at bounding box center [788, 401] width 716 height 18
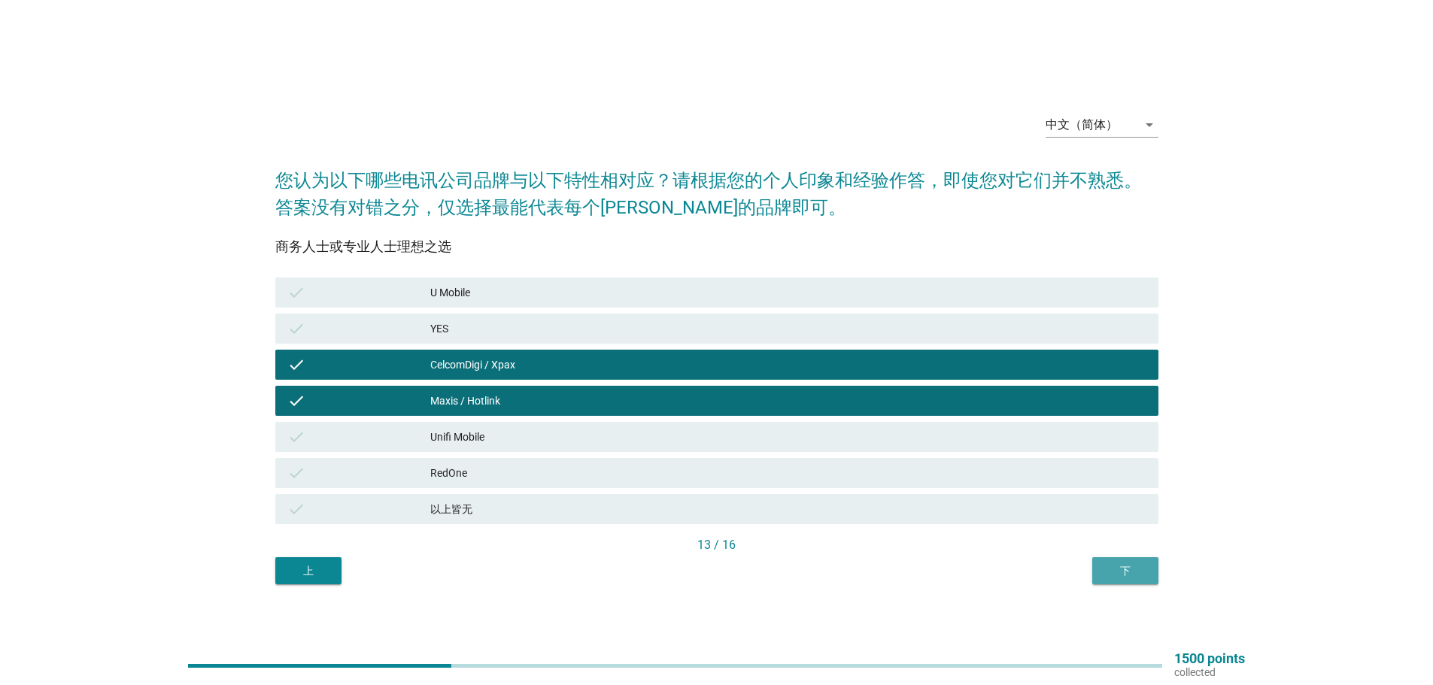
click at [1129, 569] on div "下" at bounding box center [1125, 571] width 42 height 16
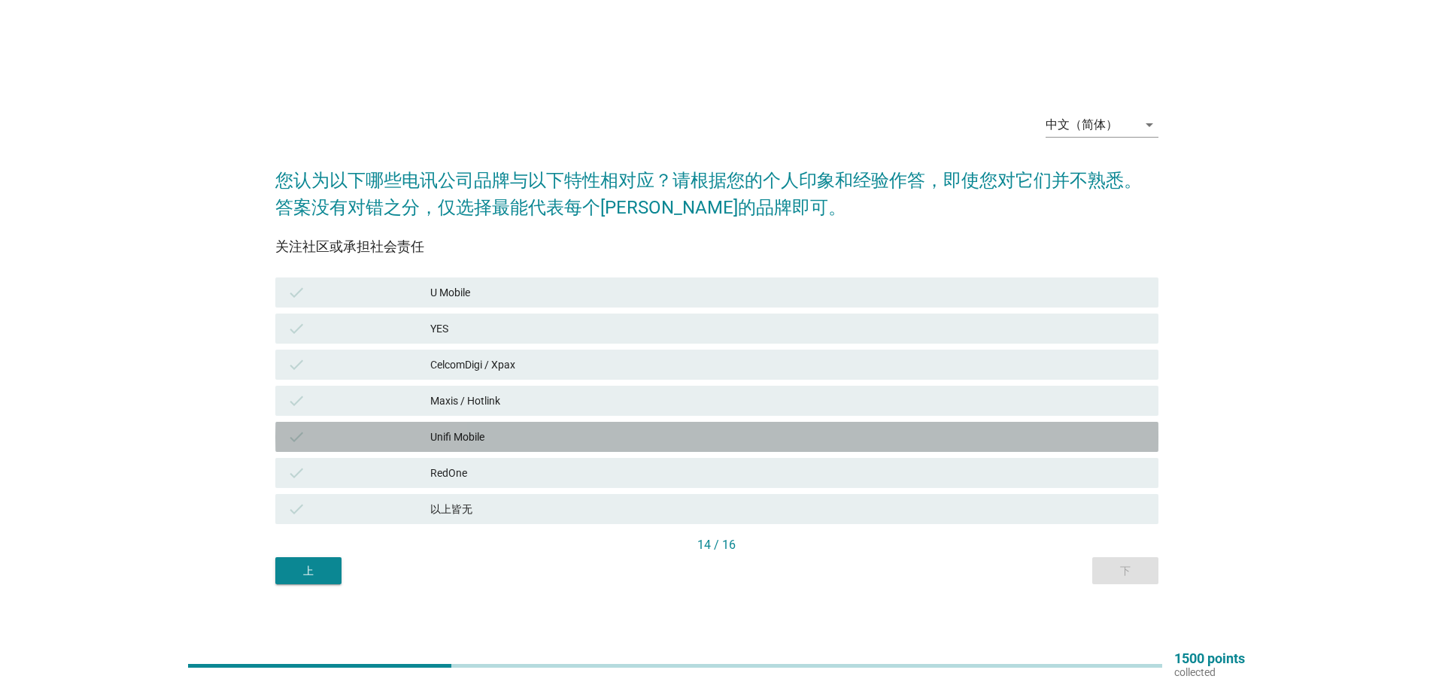
click at [440, 430] on div "Unifi Mobile" at bounding box center [788, 437] width 716 height 18
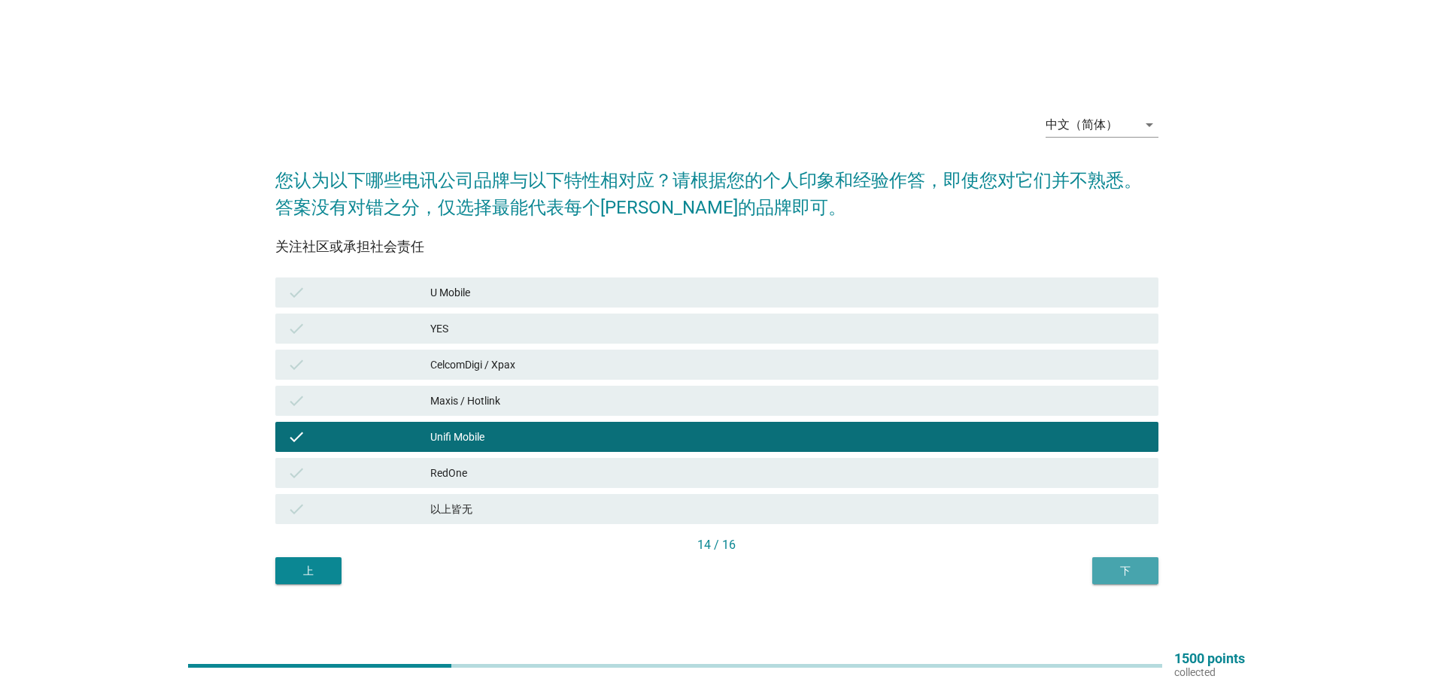
click at [1140, 571] on div "下" at bounding box center [1125, 571] width 42 height 16
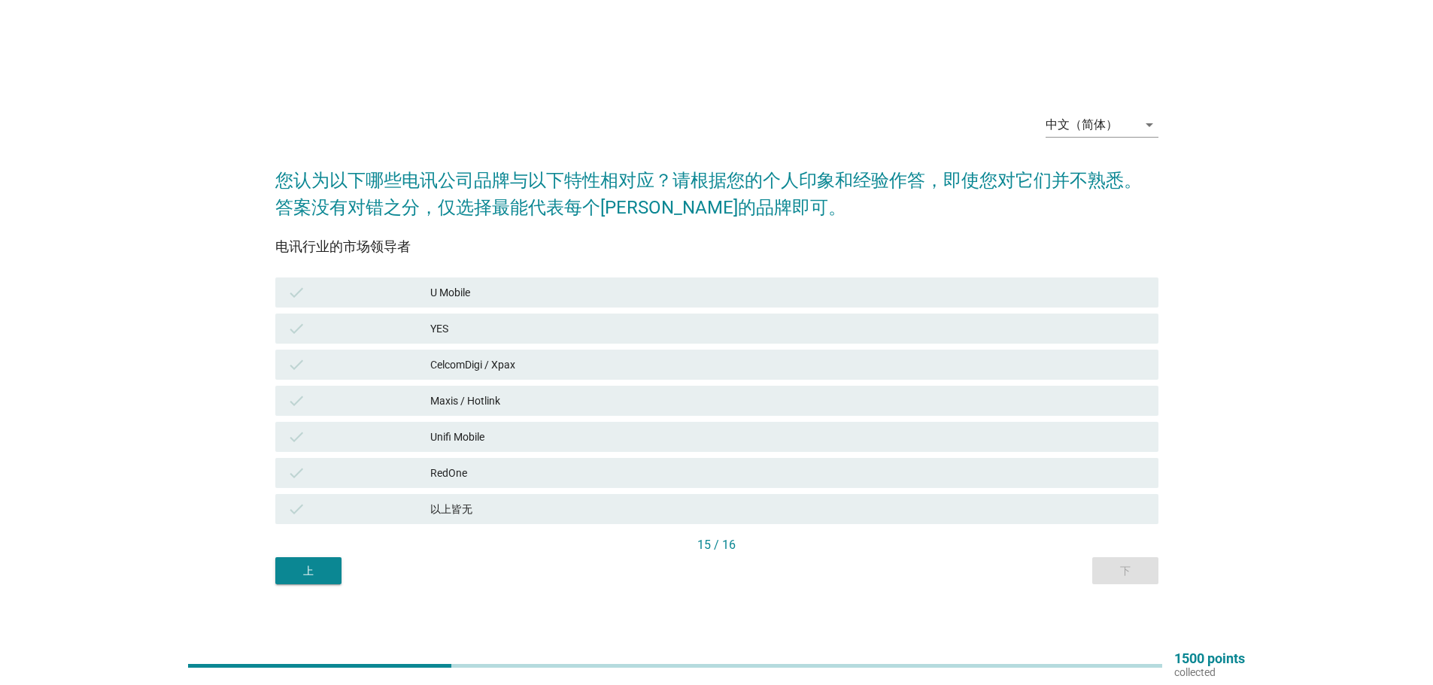
click at [469, 434] on div "Unifi Mobile" at bounding box center [788, 437] width 716 height 18
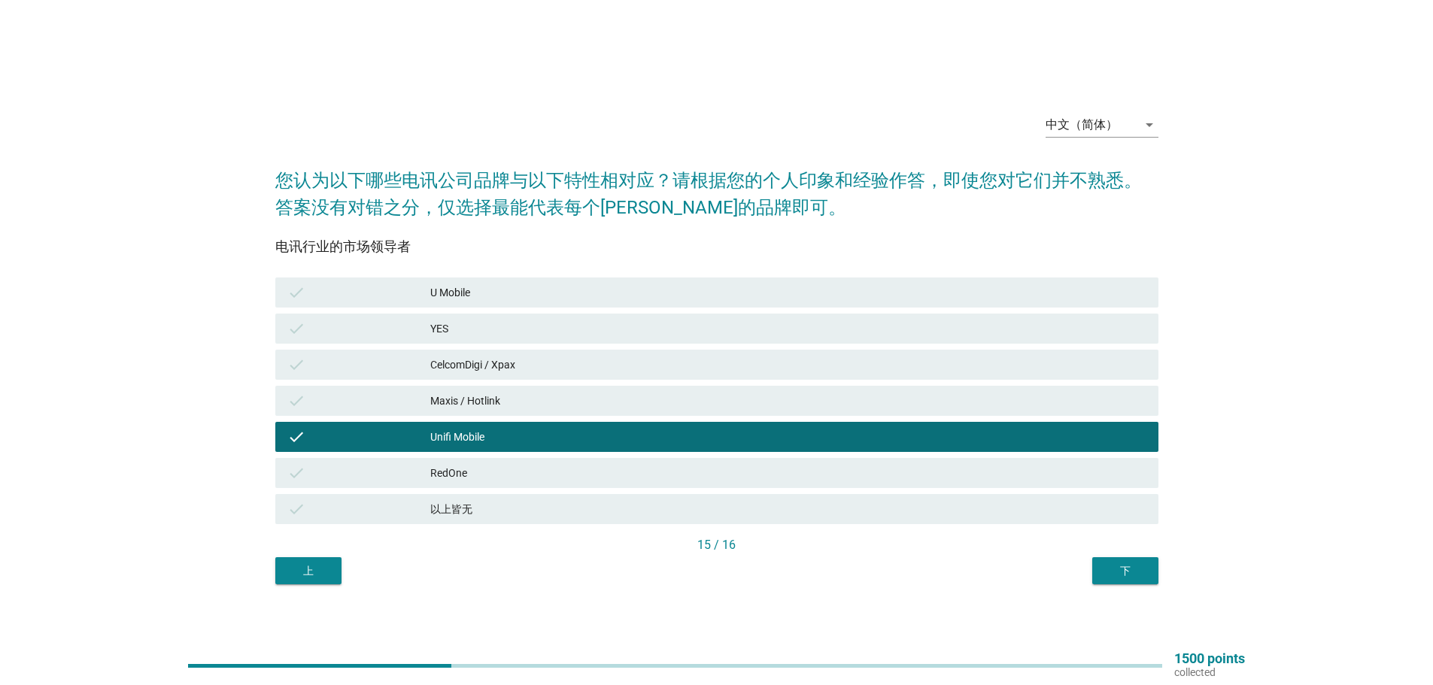
click at [490, 368] on div "CelcomDigi / Xpax" at bounding box center [788, 365] width 716 height 18
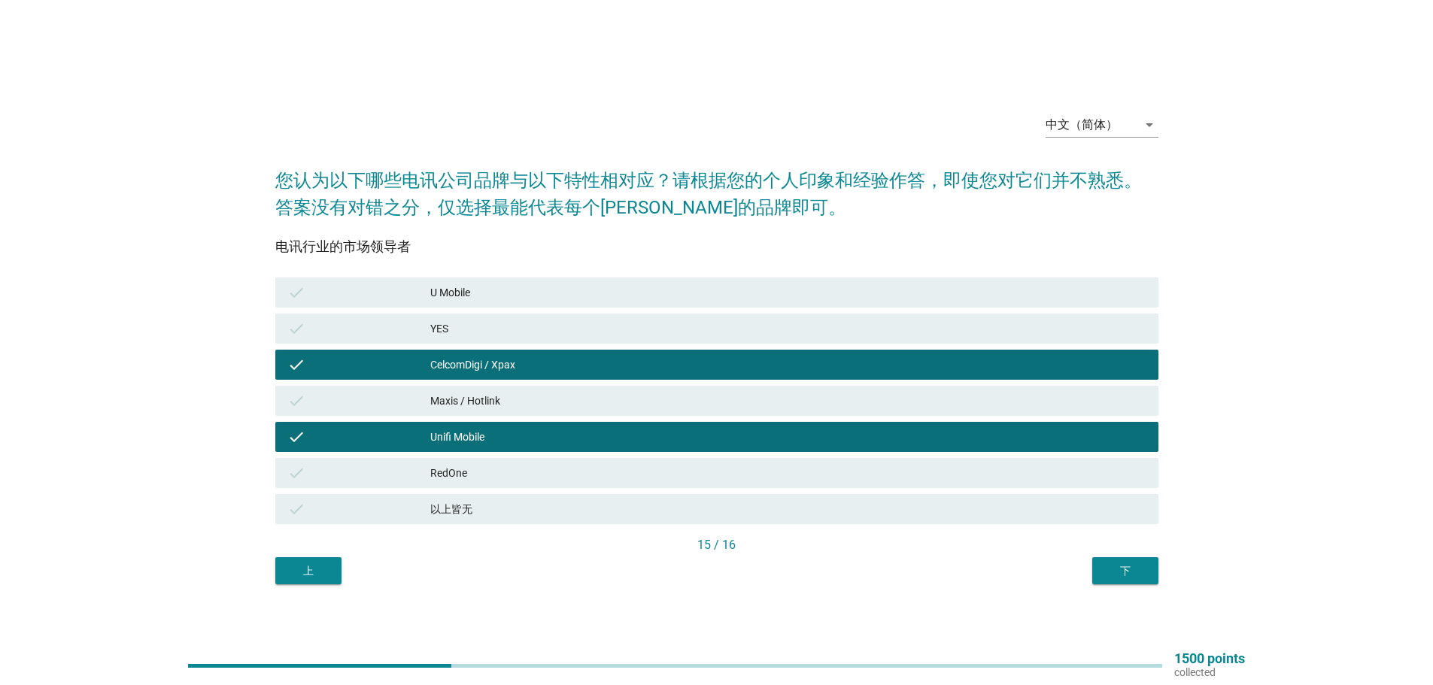
click at [476, 396] on div "Maxis / Hotlink" at bounding box center [788, 401] width 716 height 18
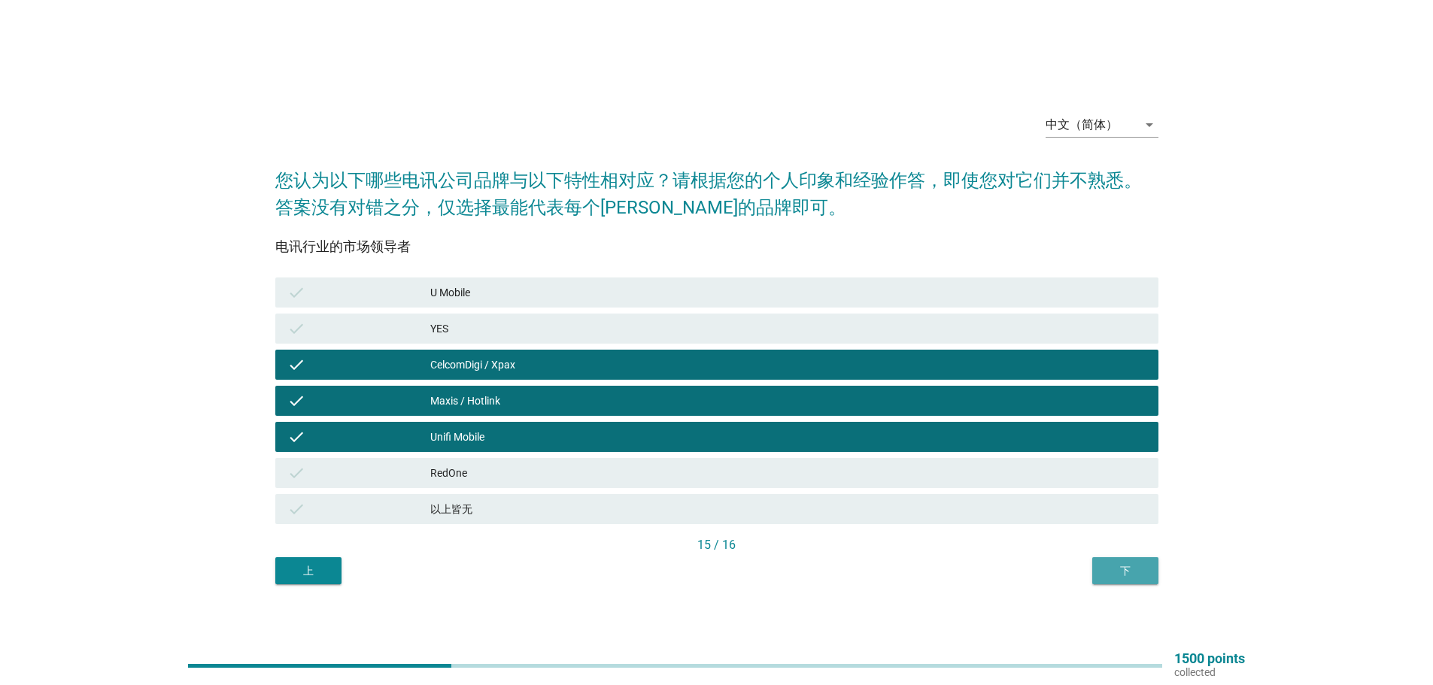
click at [1142, 571] on div "下" at bounding box center [1125, 571] width 42 height 16
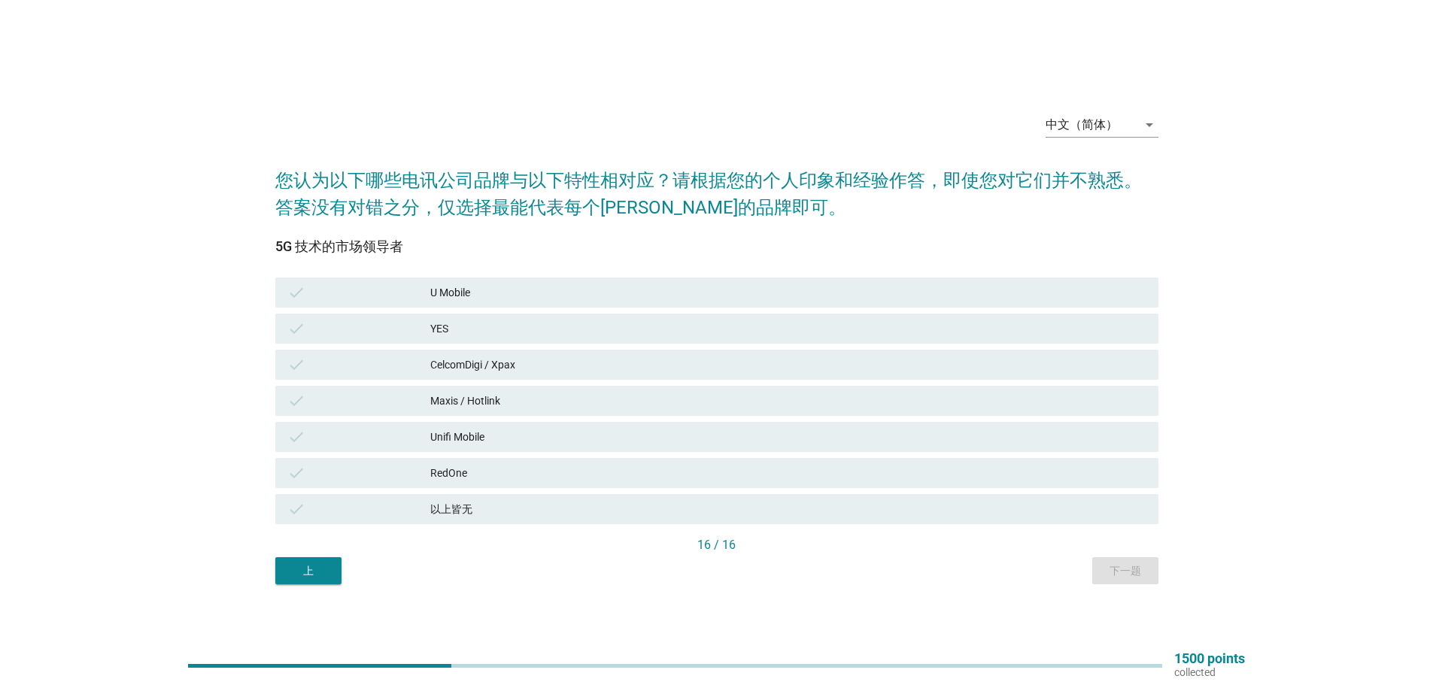
click at [464, 361] on div "CelcomDigi / Xpax" at bounding box center [788, 365] width 716 height 18
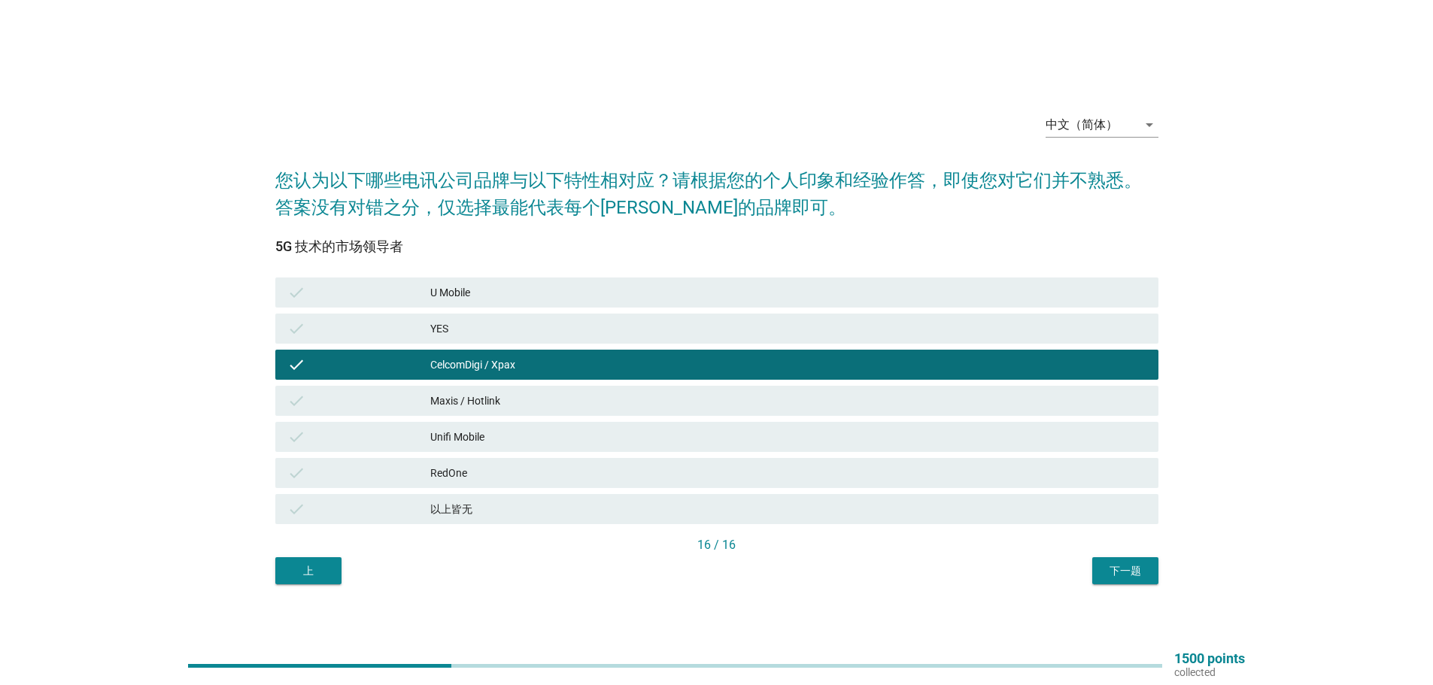
drag, startPoint x: 454, startPoint y: 396, endPoint x: 452, endPoint y: 414, distance: 17.4
click at [454, 399] on div "Maxis / Hotlink" at bounding box center [788, 401] width 716 height 18
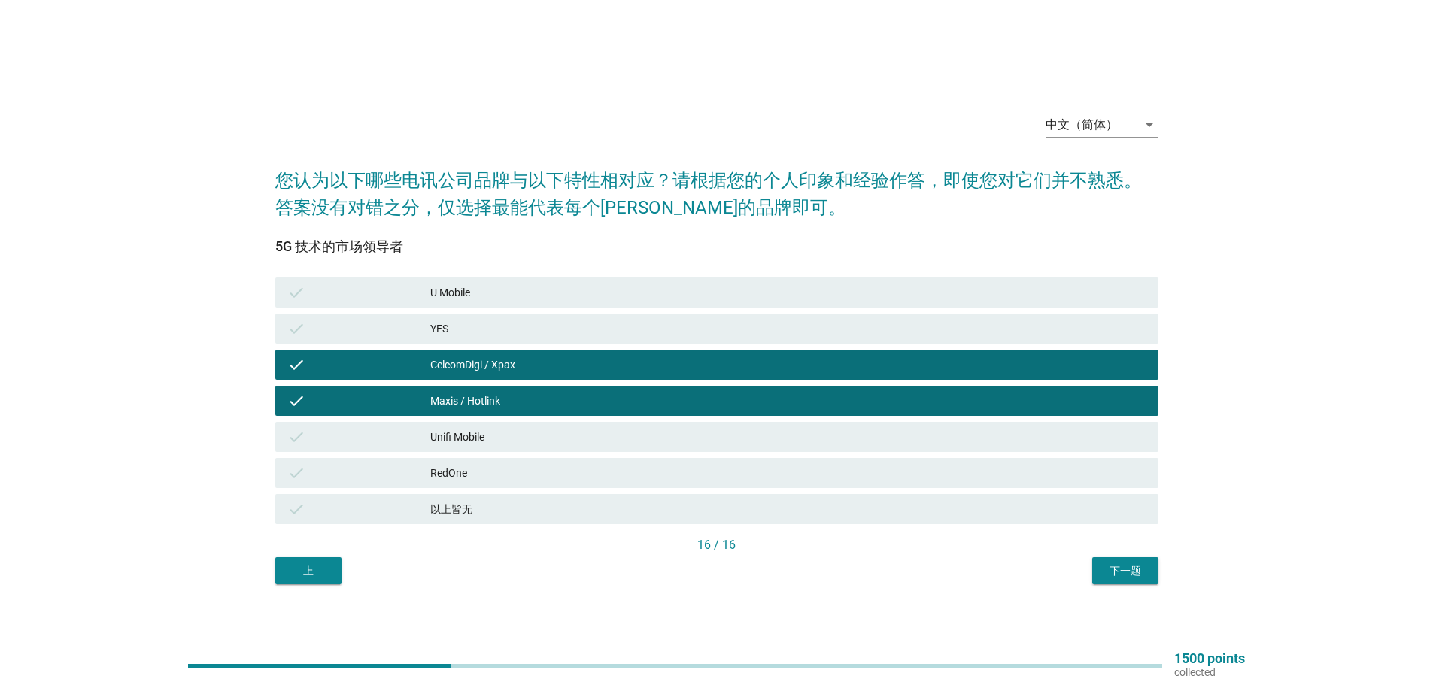
drag, startPoint x: 447, startPoint y: 438, endPoint x: 454, endPoint y: 377, distance: 62.0
click at [447, 435] on div "Unifi Mobile" at bounding box center [788, 437] width 716 height 18
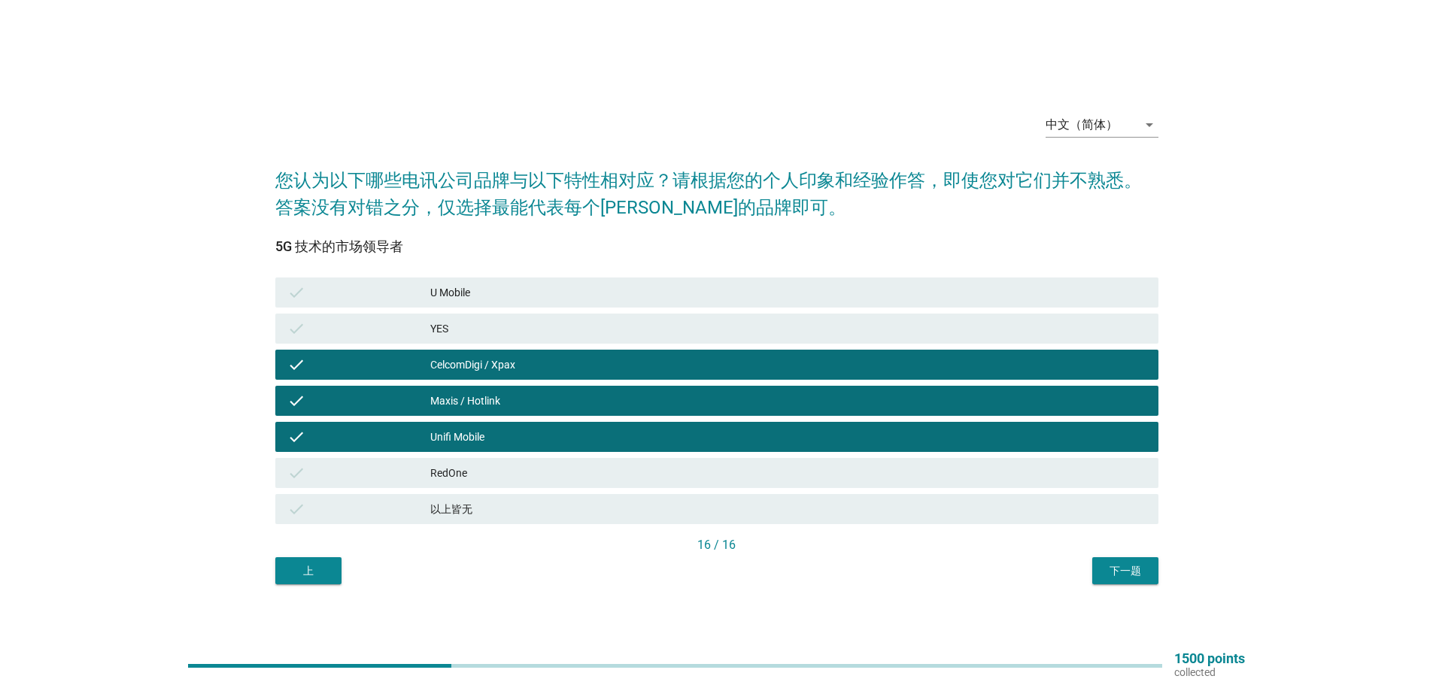
drag, startPoint x: 450, startPoint y: 289, endPoint x: 473, endPoint y: 316, distance: 35.2
click at [450, 290] on div "U Mobile" at bounding box center [788, 293] width 716 height 18
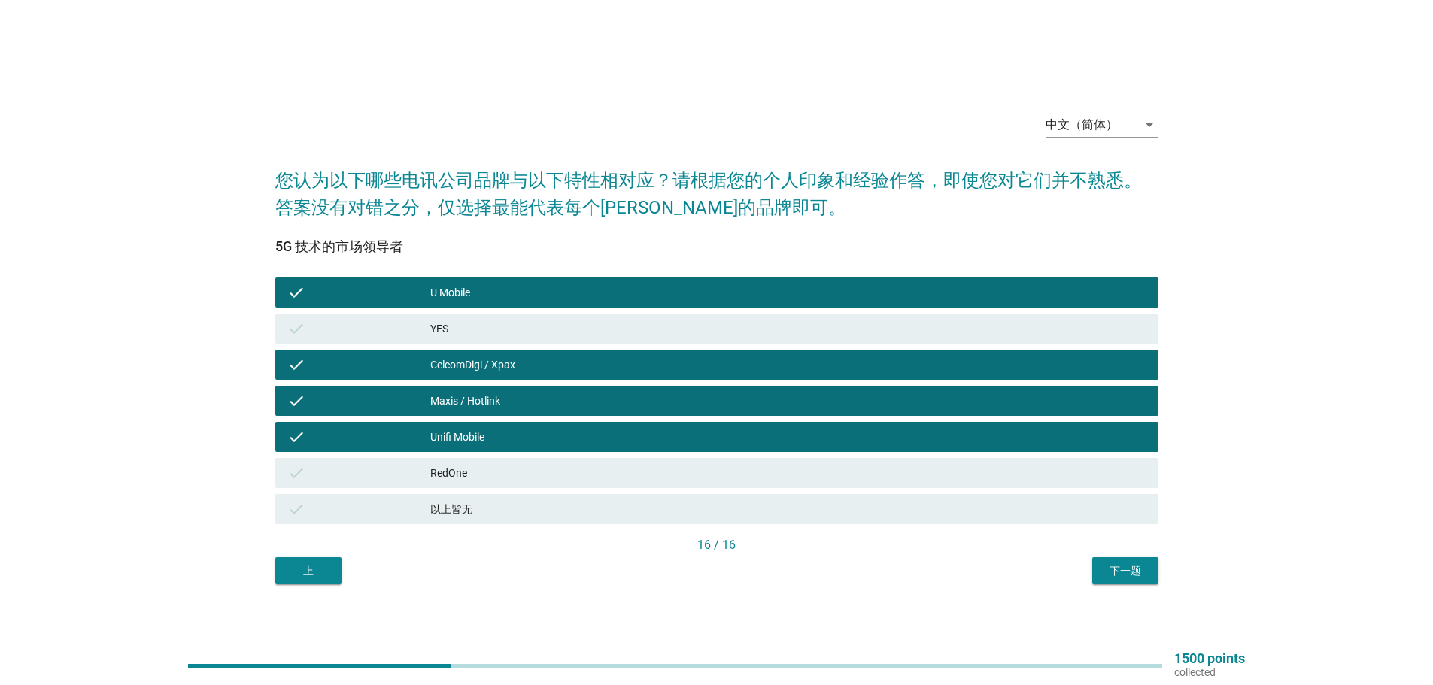
click at [1128, 572] on div "下一题" at bounding box center [1125, 571] width 42 height 16
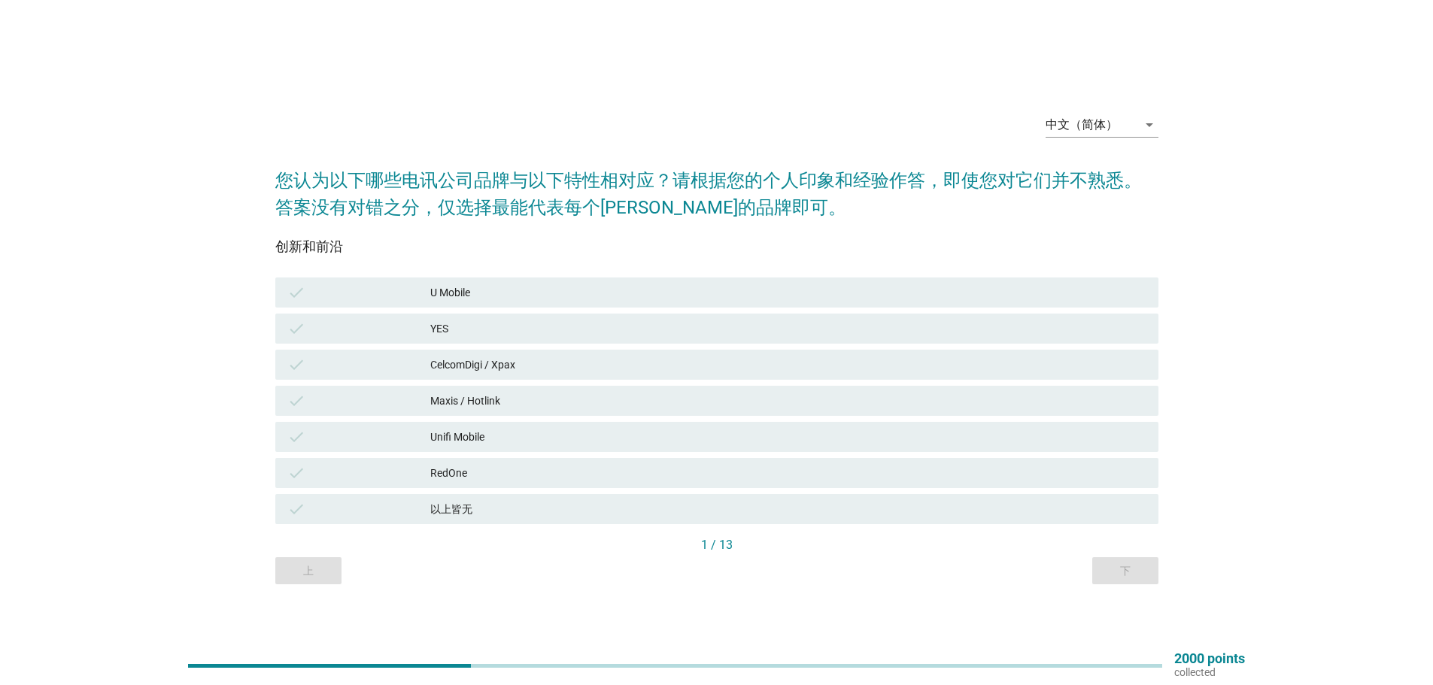
click at [457, 364] on div "CelcomDigi / Xpax" at bounding box center [788, 365] width 716 height 18
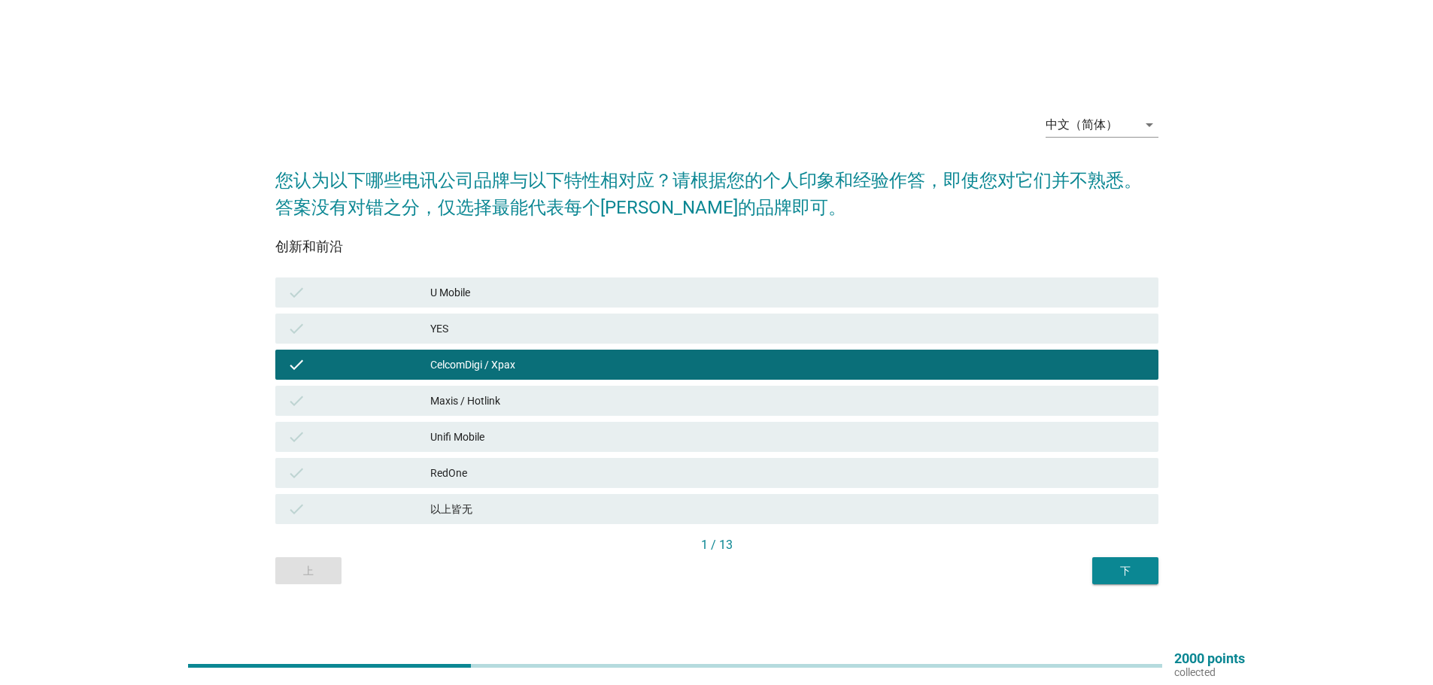
click at [449, 399] on div "Maxis / Hotlink" at bounding box center [788, 401] width 716 height 18
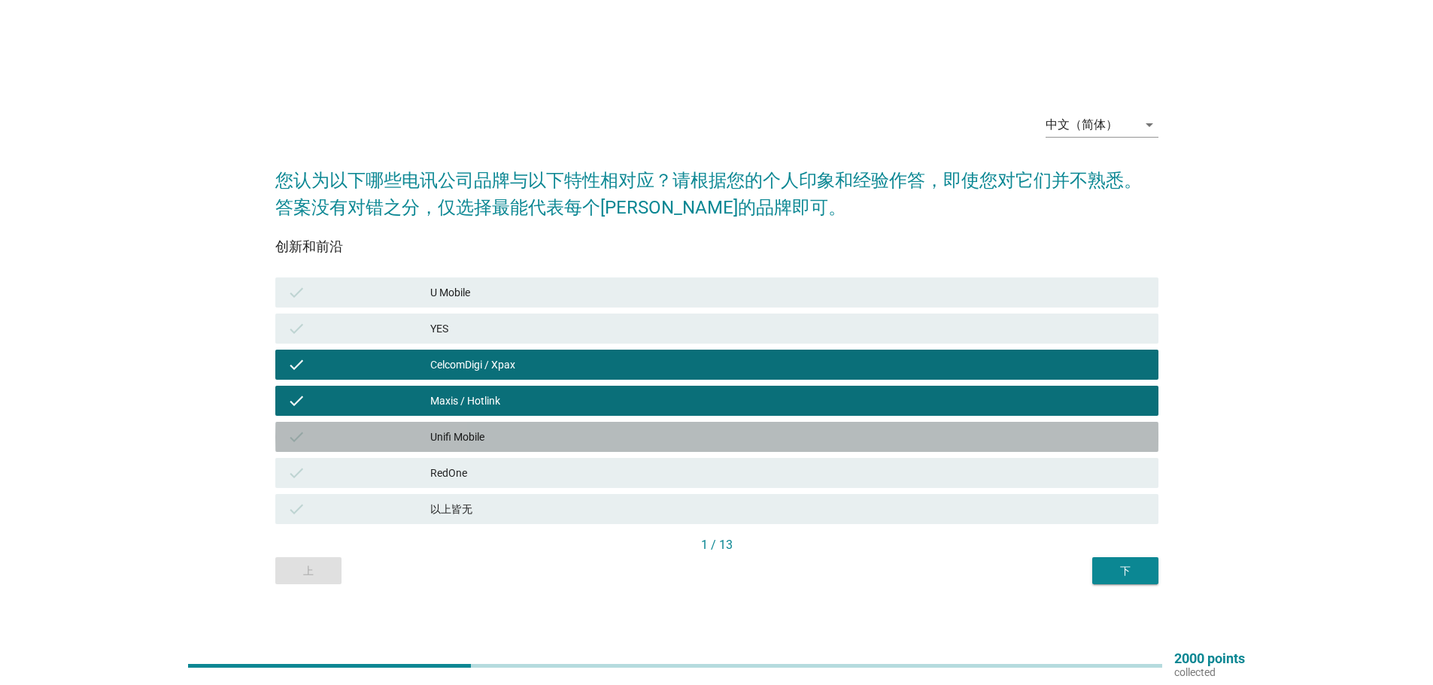
click at [440, 441] on div "Unifi Mobile" at bounding box center [788, 437] width 716 height 18
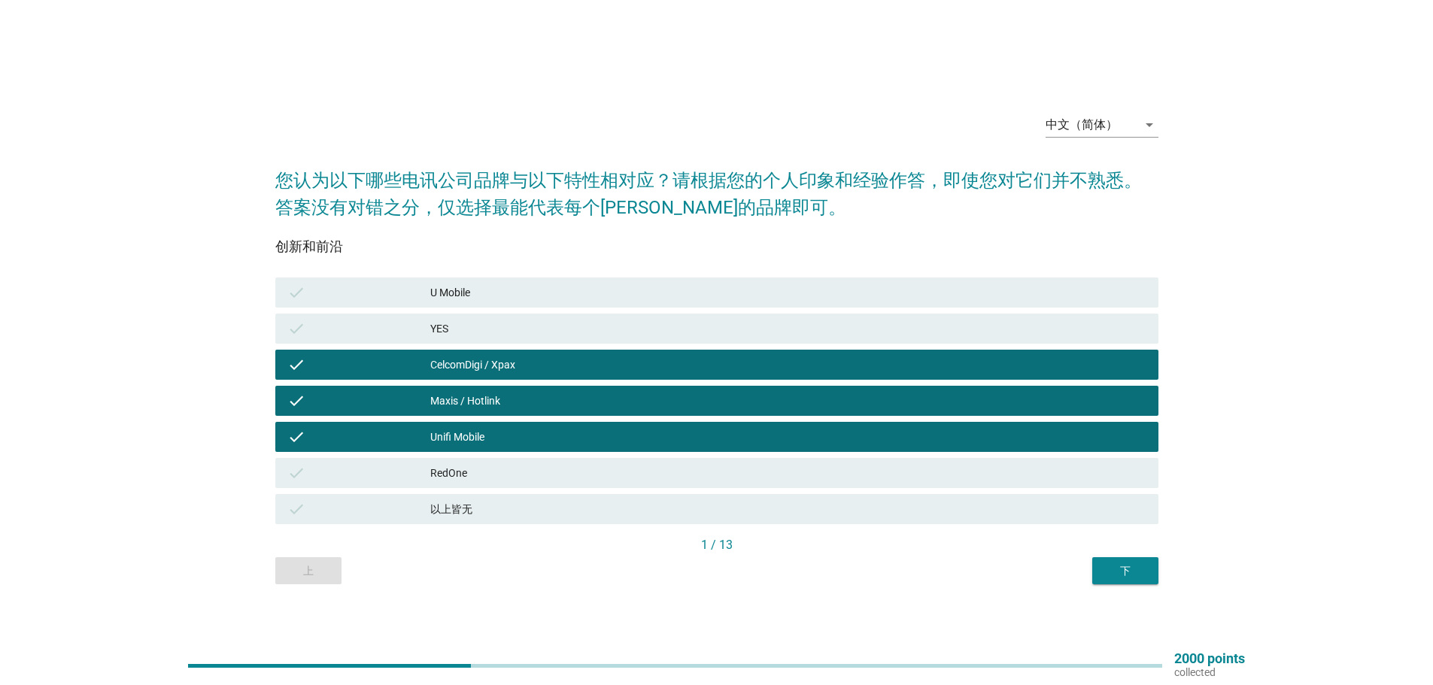
click at [1119, 565] on div "下" at bounding box center [1125, 571] width 42 height 16
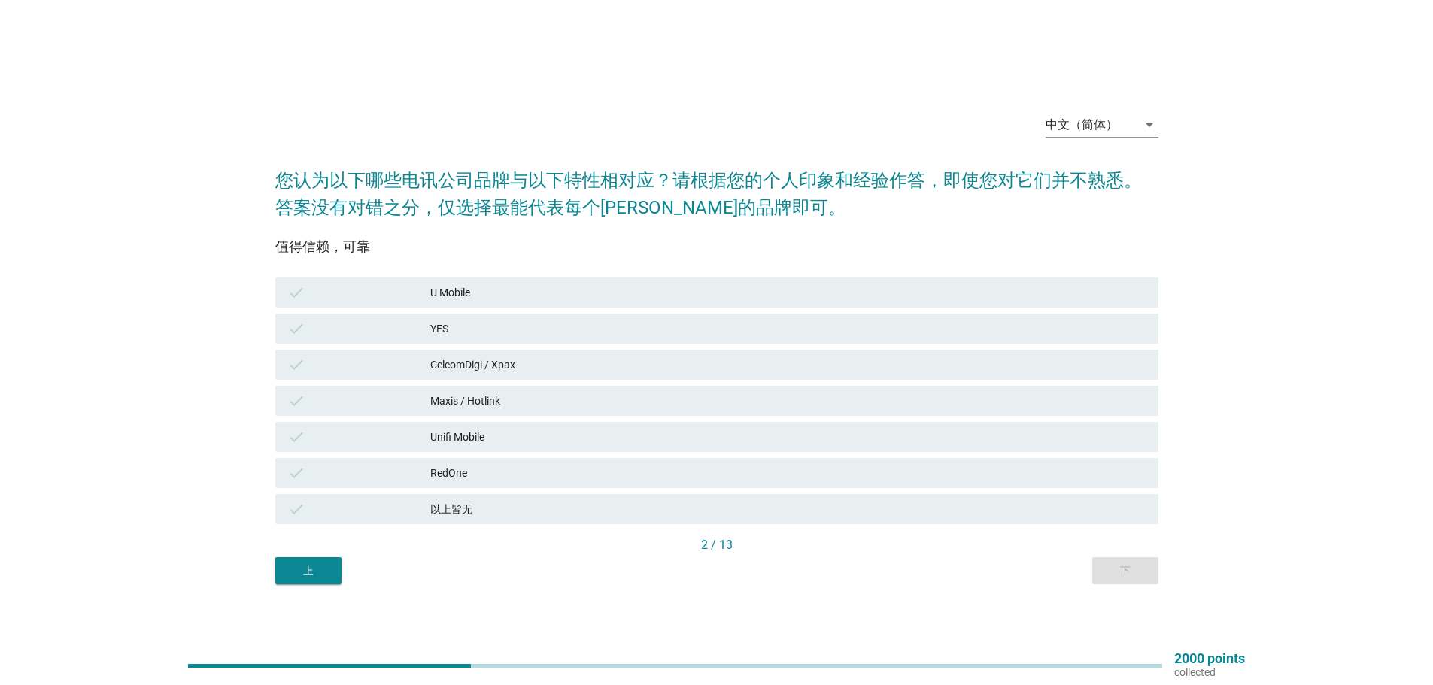
click at [496, 362] on div "CelcomDigi / Xpax" at bounding box center [788, 365] width 716 height 18
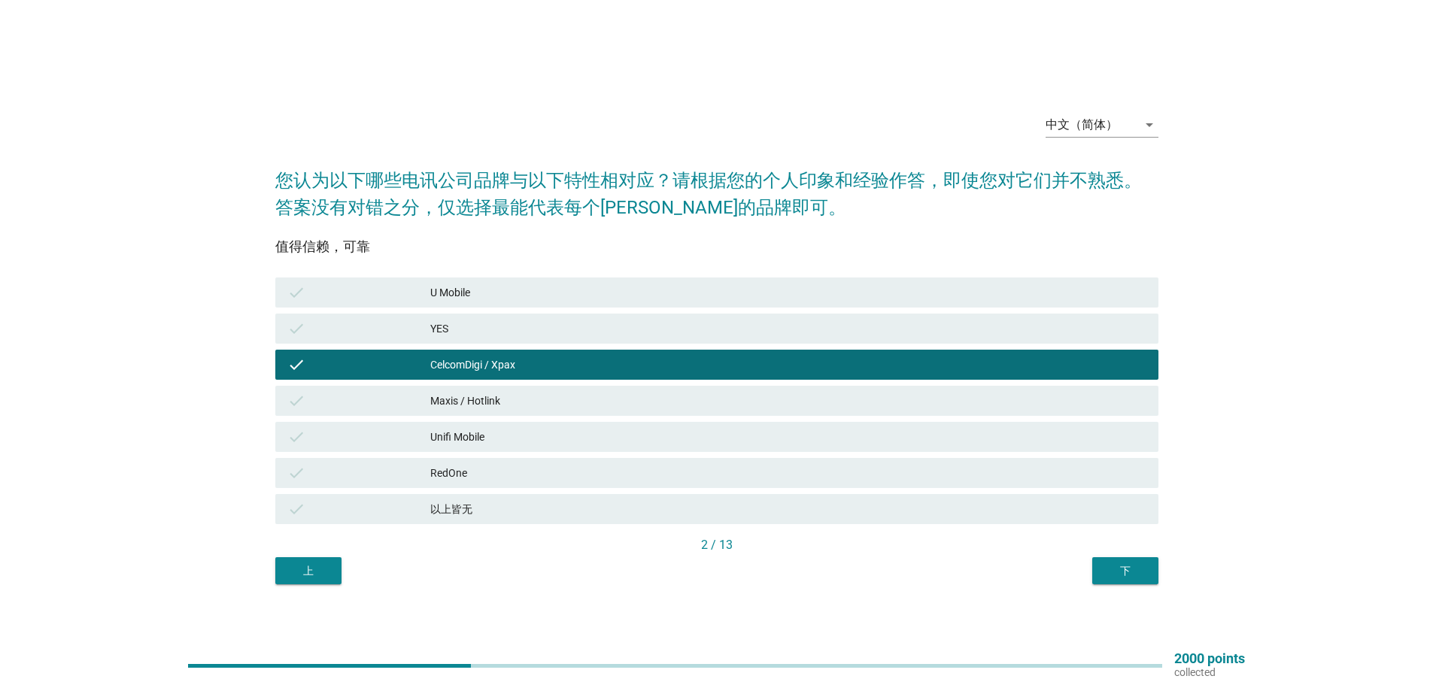
click at [1128, 571] on div "下" at bounding box center [1125, 571] width 42 height 16
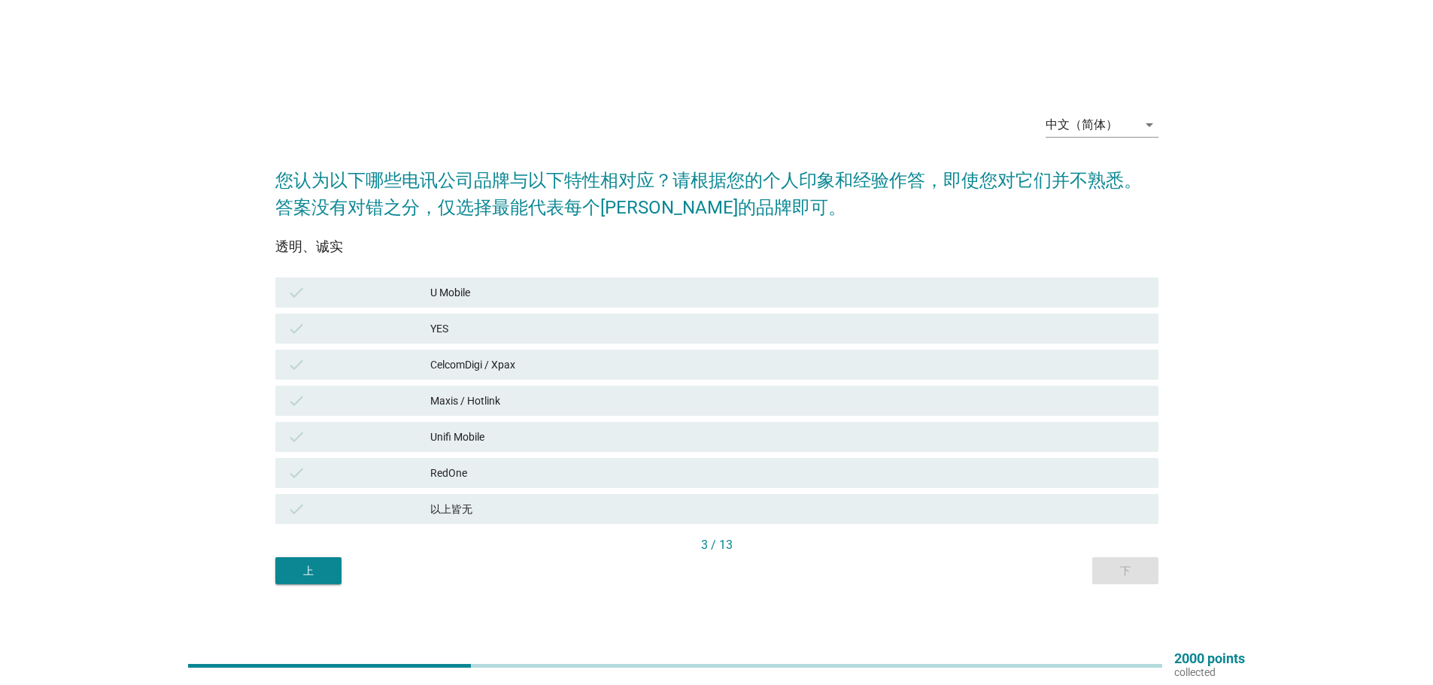
click at [484, 366] on div "CelcomDigi / Xpax" at bounding box center [788, 365] width 716 height 18
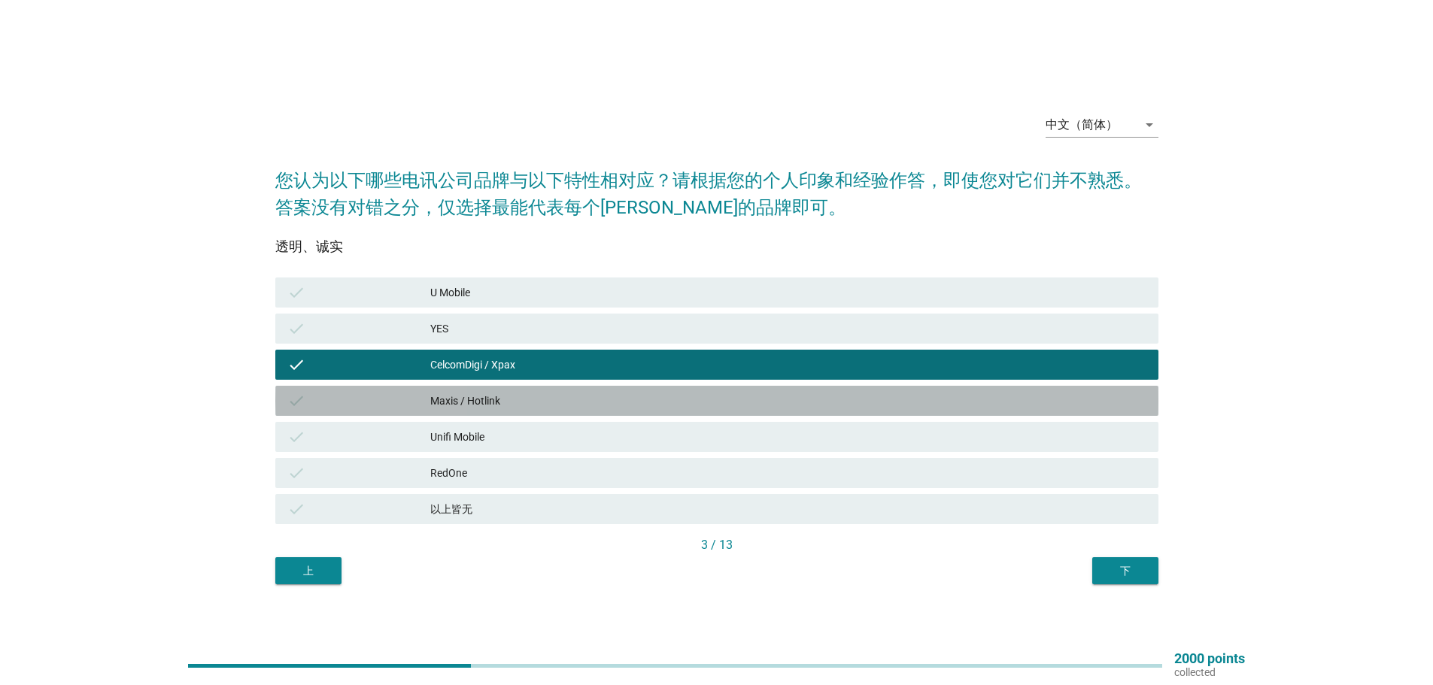
drag, startPoint x: 467, startPoint y: 395, endPoint x: 462, endPoint y: 422, distance: 27.6
click at [467, 396] on div "Maxis / Hotlink" at bounding box center [788, 401] width 716 height 18
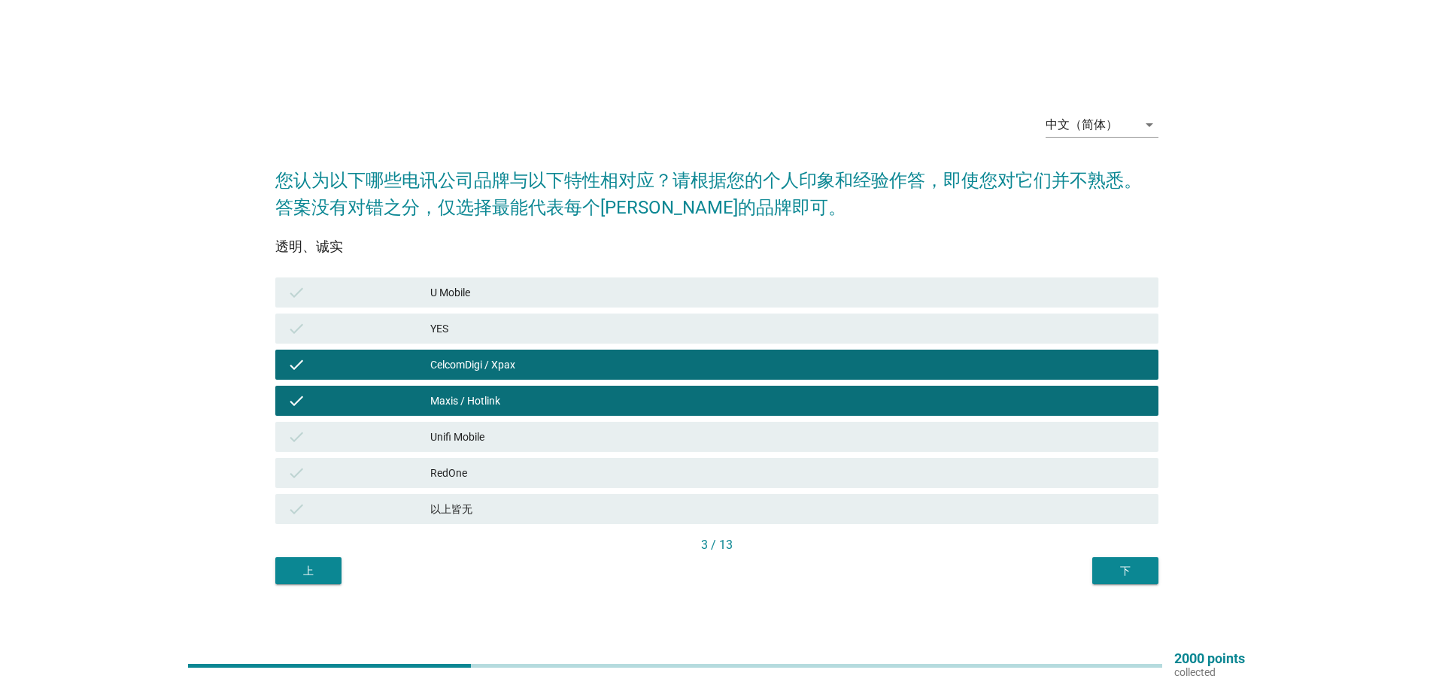
drag, startPoint x: 461, startPoint y: 441, endPoint x: 450, endPoint y: 363, distance: 78.3
click at [461, 439] on div "Unifi Mobile" at bounding box center [788, 437] width 716 height 18
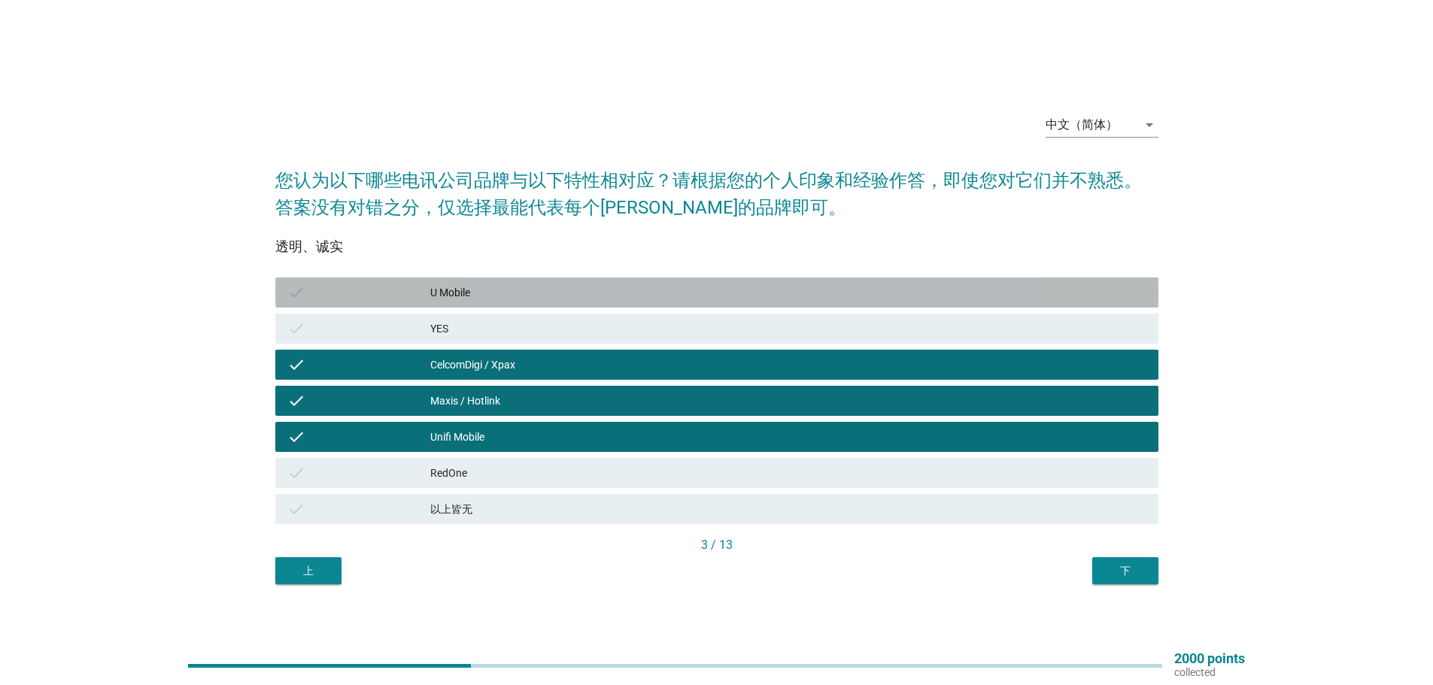
click at [456, 295] on div "U Mobile" at bounding box center [788, 293] width 716 height 18
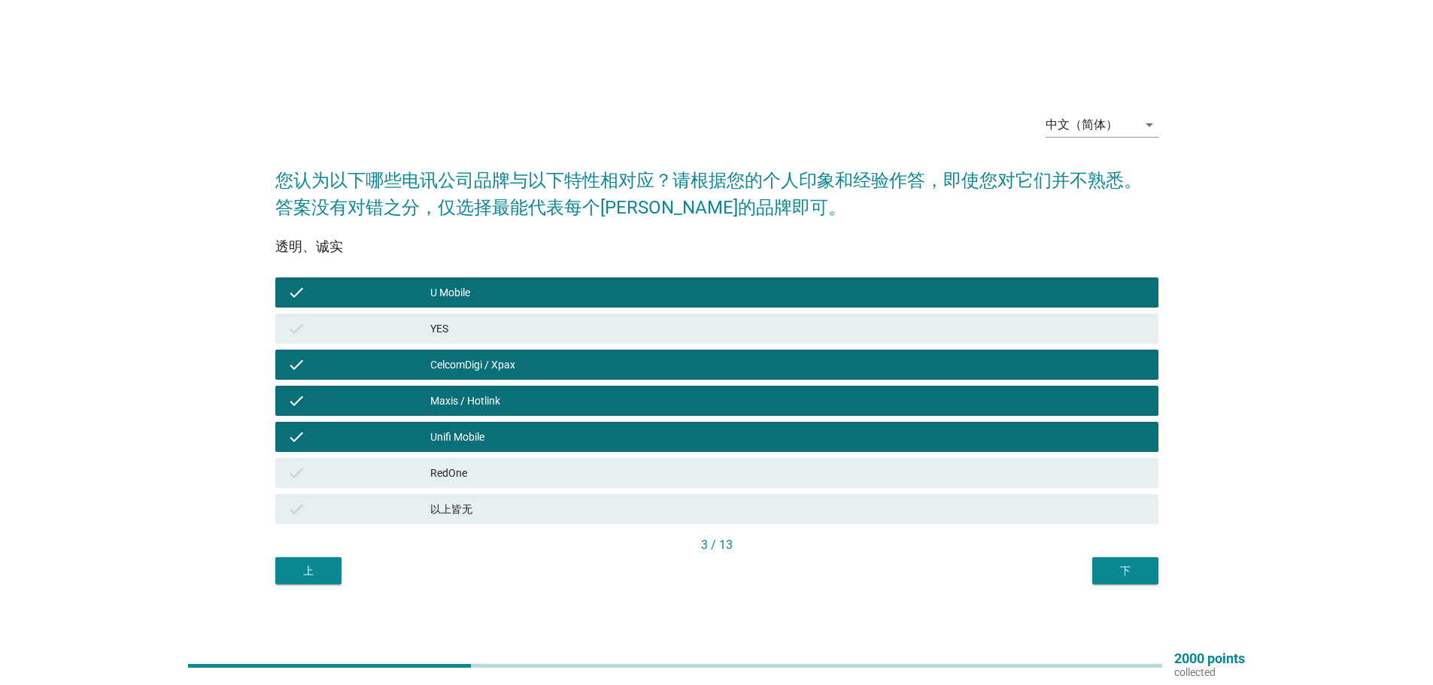
click at [1122, 570] on div "下" at bounding box center [1125, 571] width 42 height 16
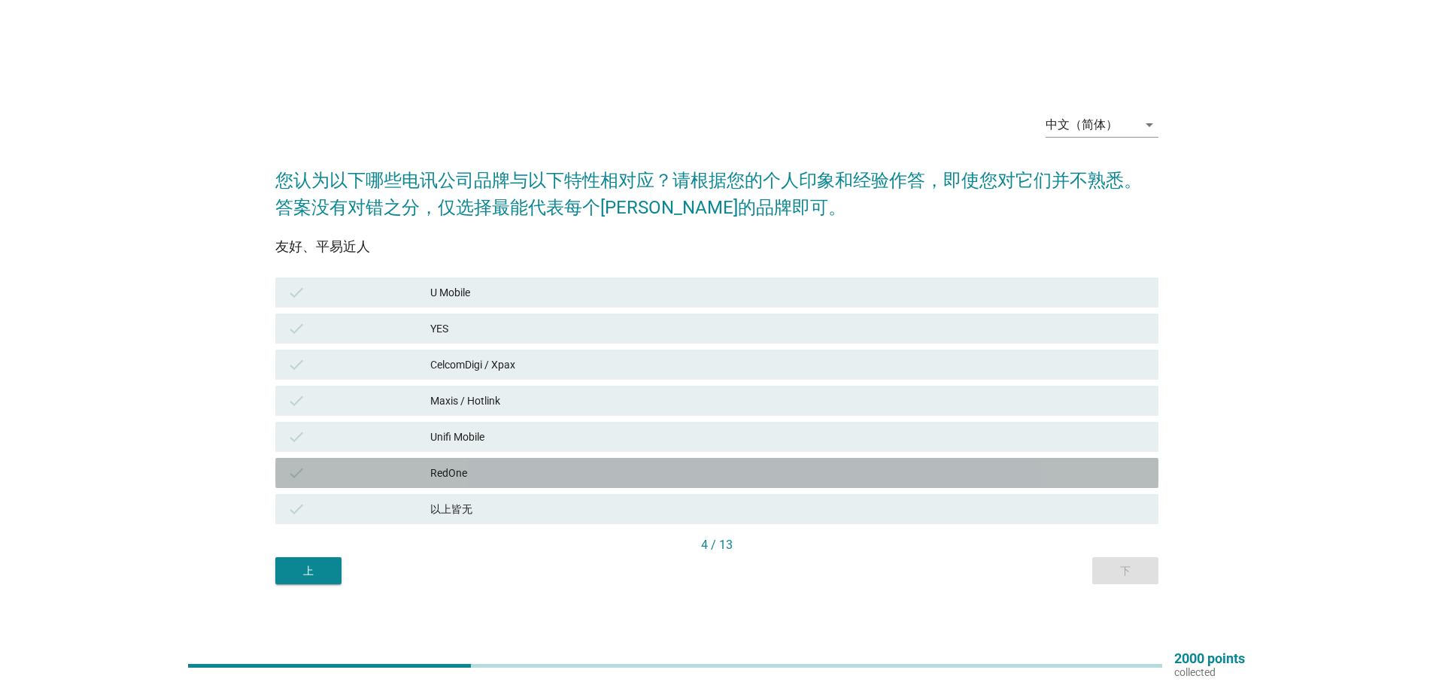
click at [459, 465] on div "RedOne" at bounding box center [788, 473] width 716 height 18
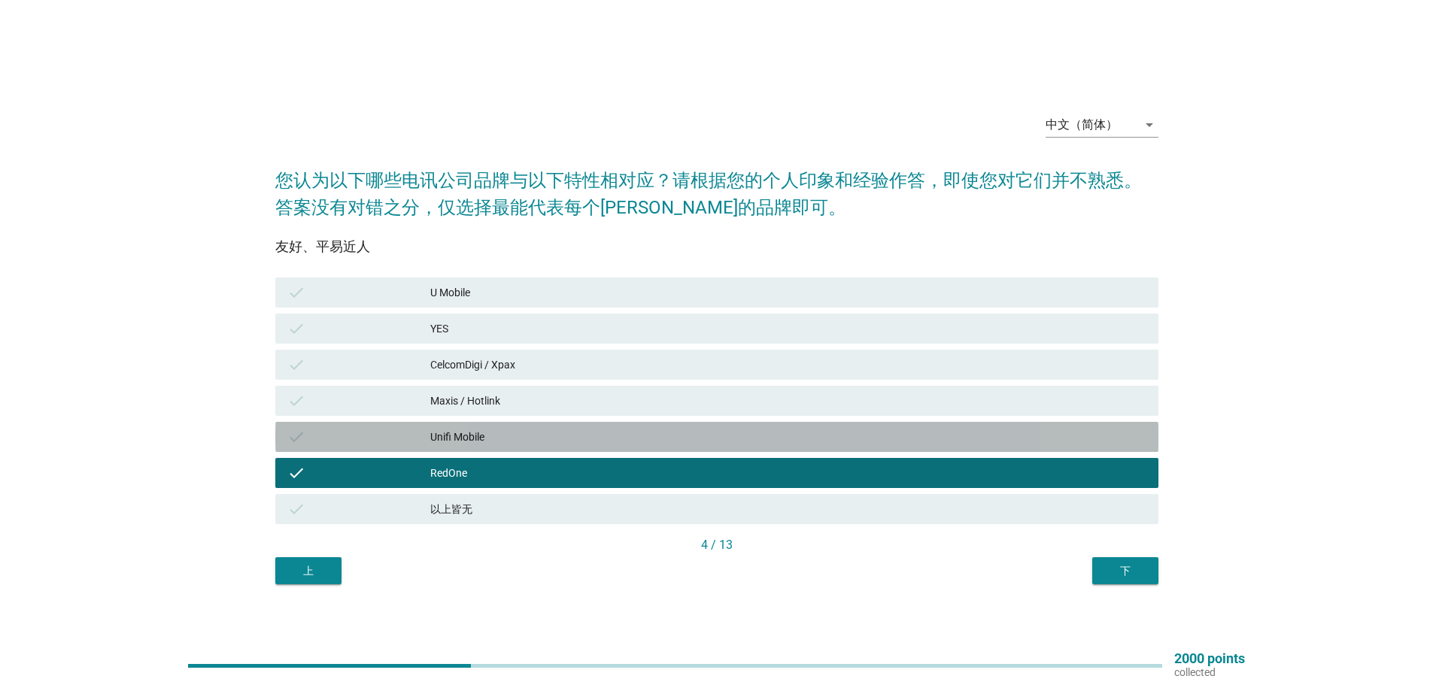
click at [459, 429] on div "Unifi Mobile" at bounding box center [788, 437] width 716 height 18
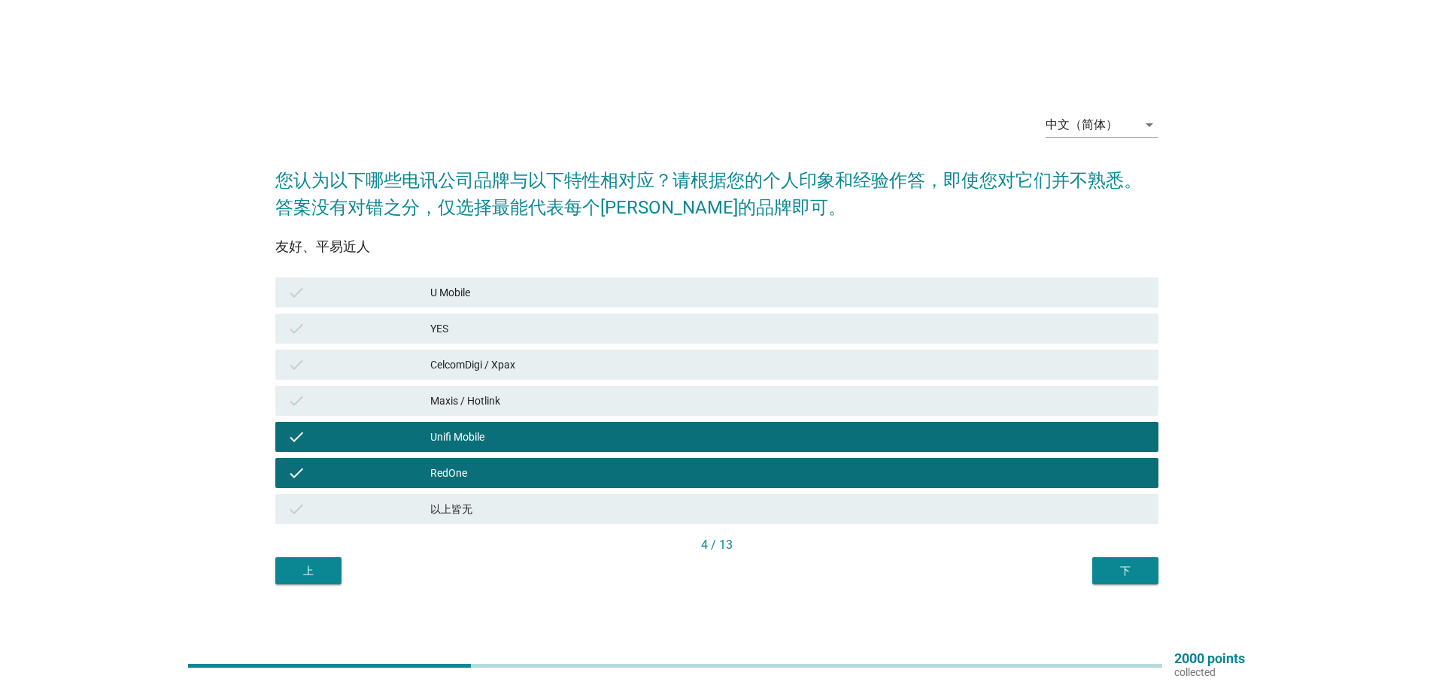
click at [465, 399] on div "Maxis / Hotlink" at bounding box center [788, 401] width 716 height 18
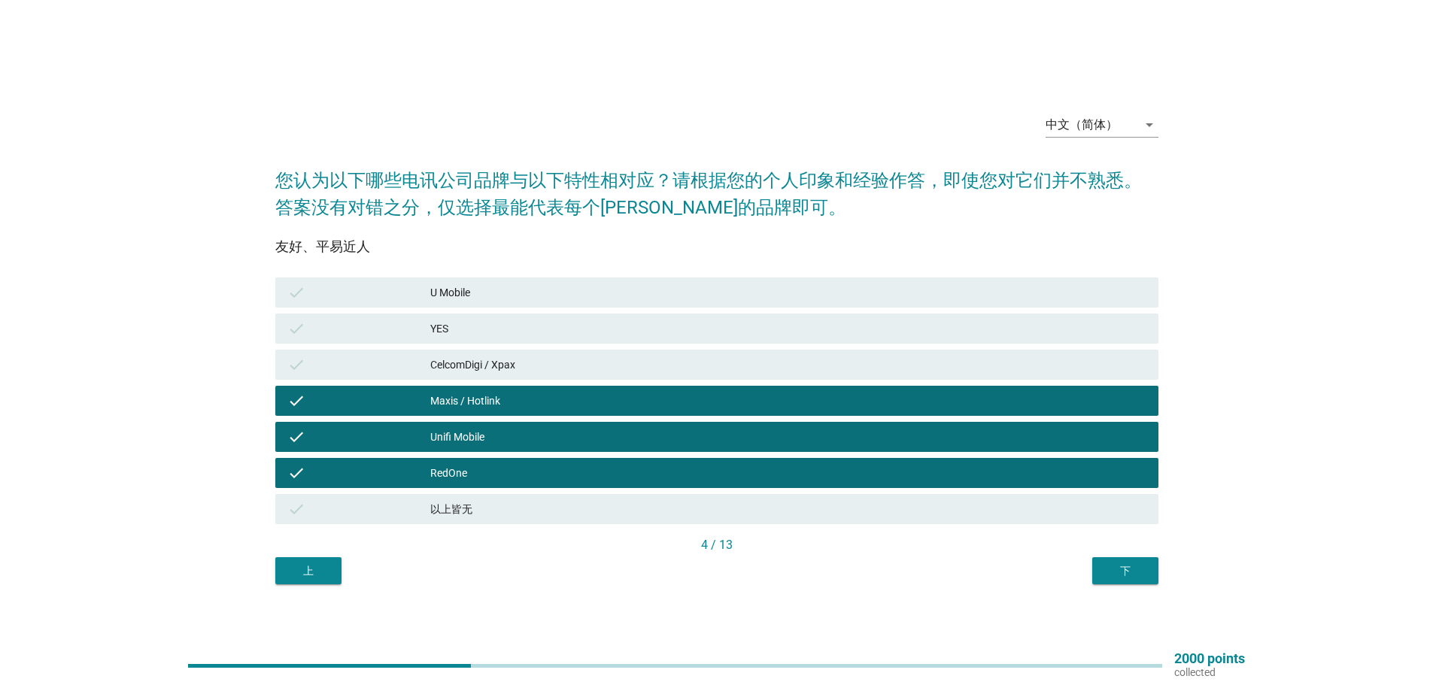
drag, startPoint x: 478, startPoint y: 364, endPoint x: 477, endPoint y: 341, distance: 22.6
click at [478, 362] on div "CelcomDigi / Xpax" at bounding box center [788, 365] width 716 height 18
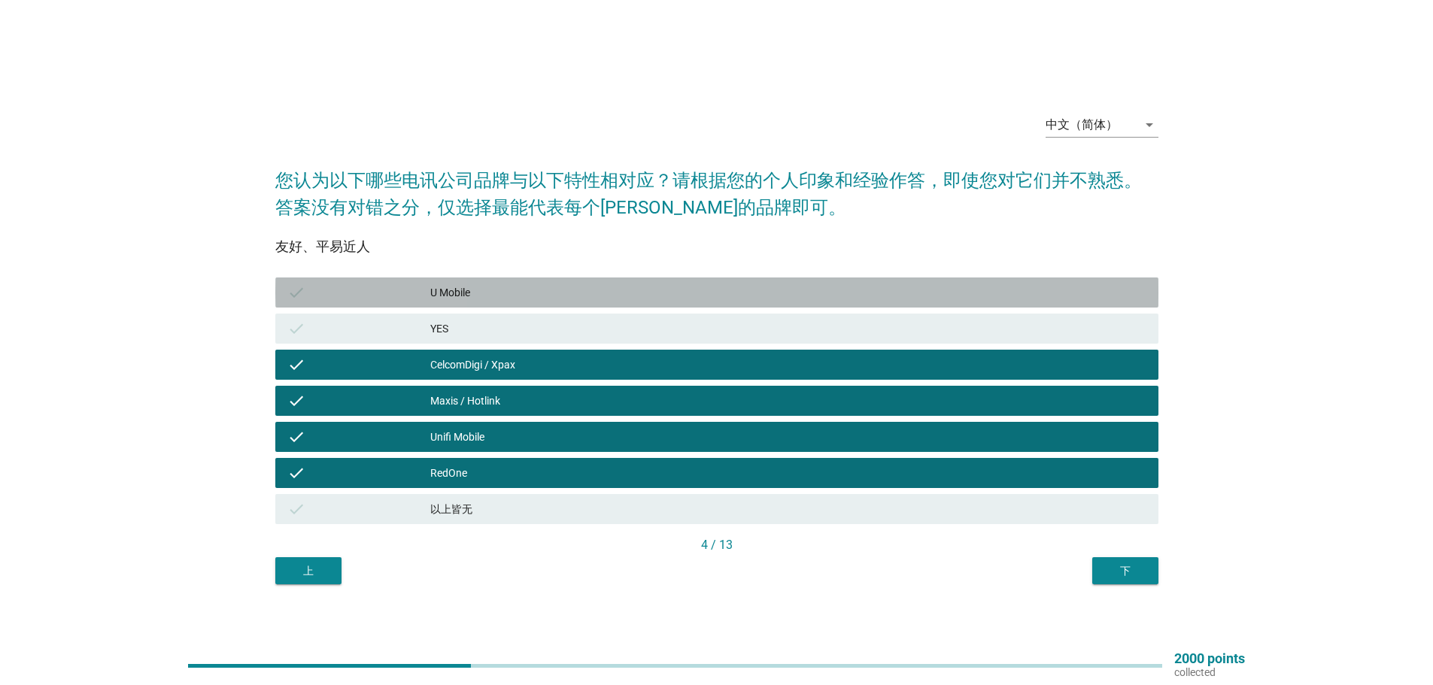
click at [481, 290] on div "U Mobile" at bounding box center [788, 293] width 716 height 18
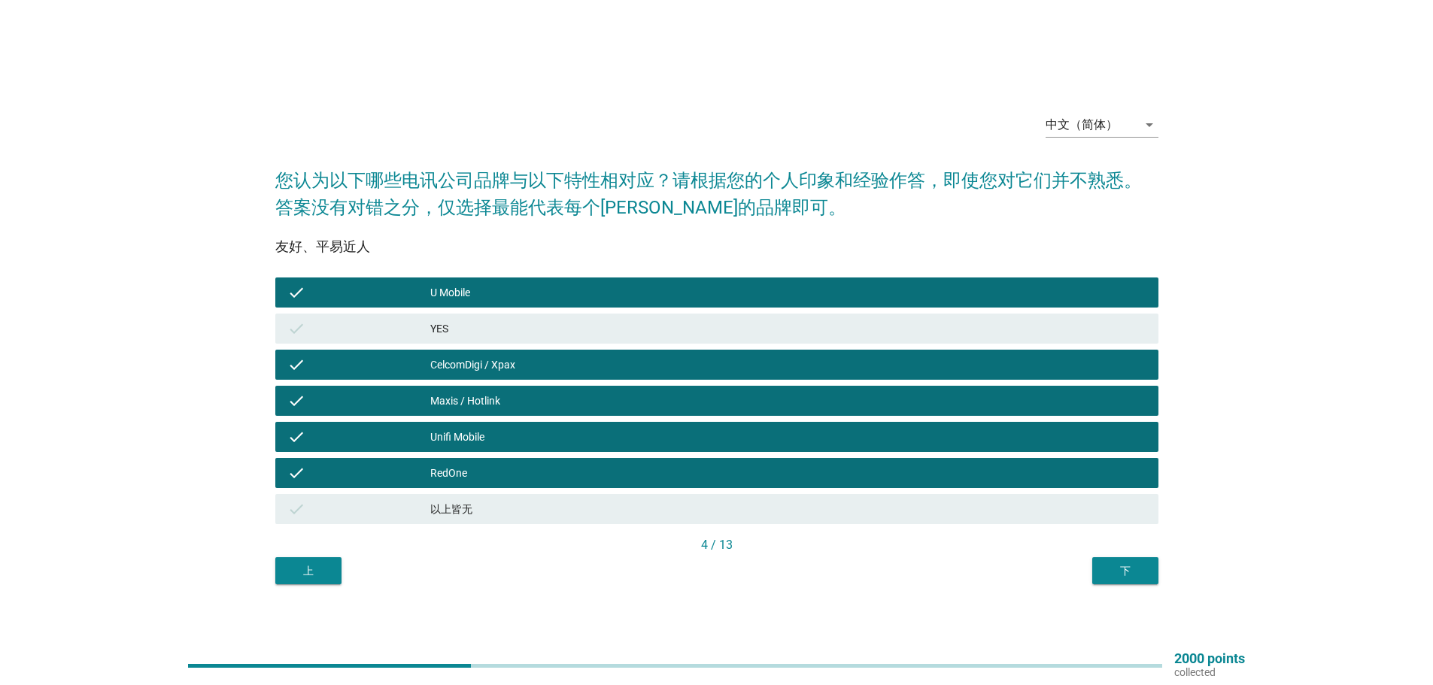
click at [1120, 567] on div "下" at bounding box center [1125, 571] width 42 height 16
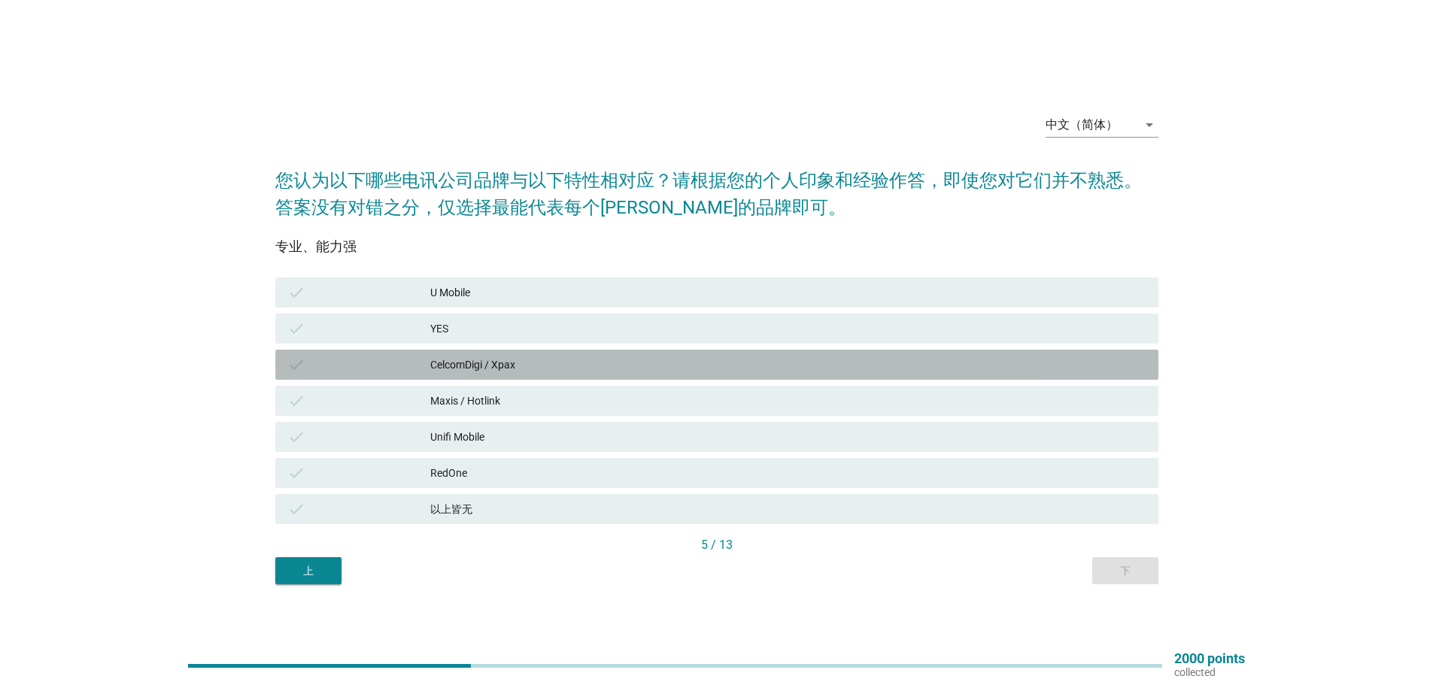
click at [478, 367] on div "CelcomDigi / Xpax" at bounding box center [788, 365] width 716 height 18
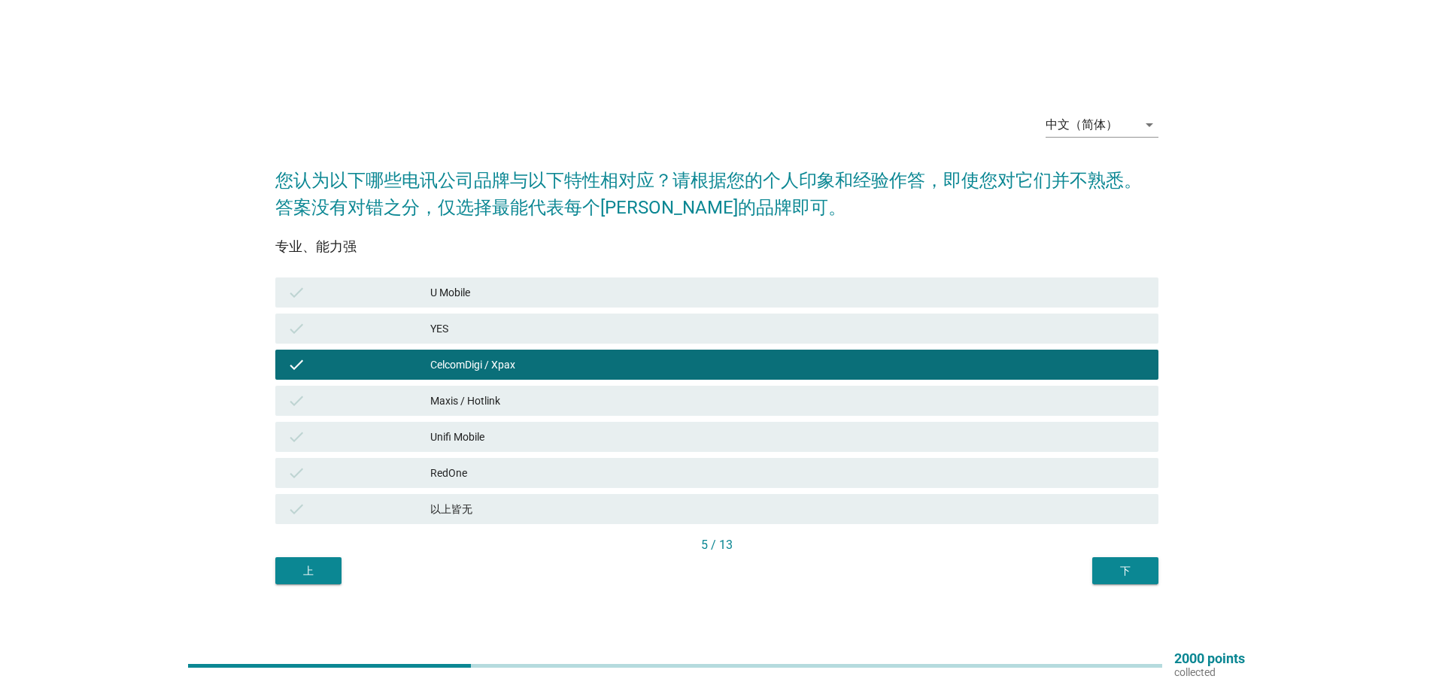
click at [465, 397] on div "Maxis / Hotlink" at bounding box center [788, 401] width 716 height 18
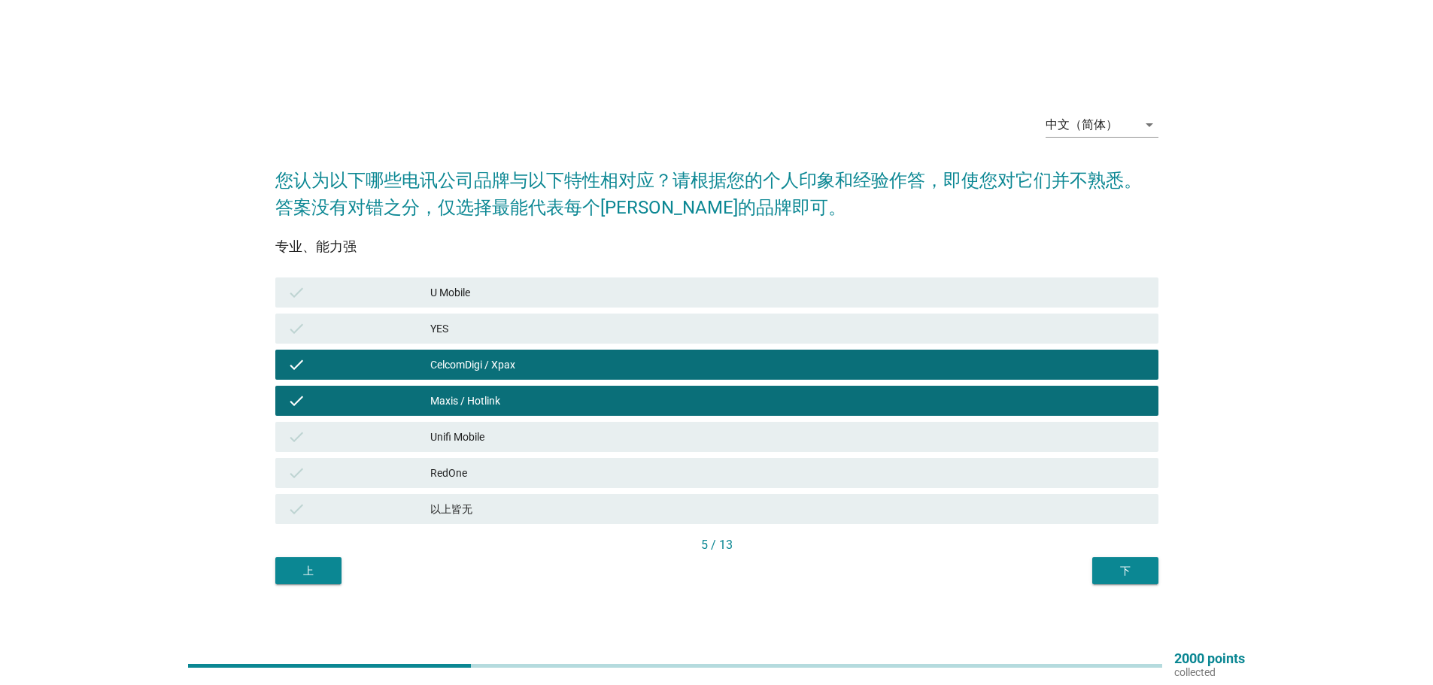
click at [464, 435] on div "Unifi Mobile" at bounding box center [788, 437] width 716 height 18
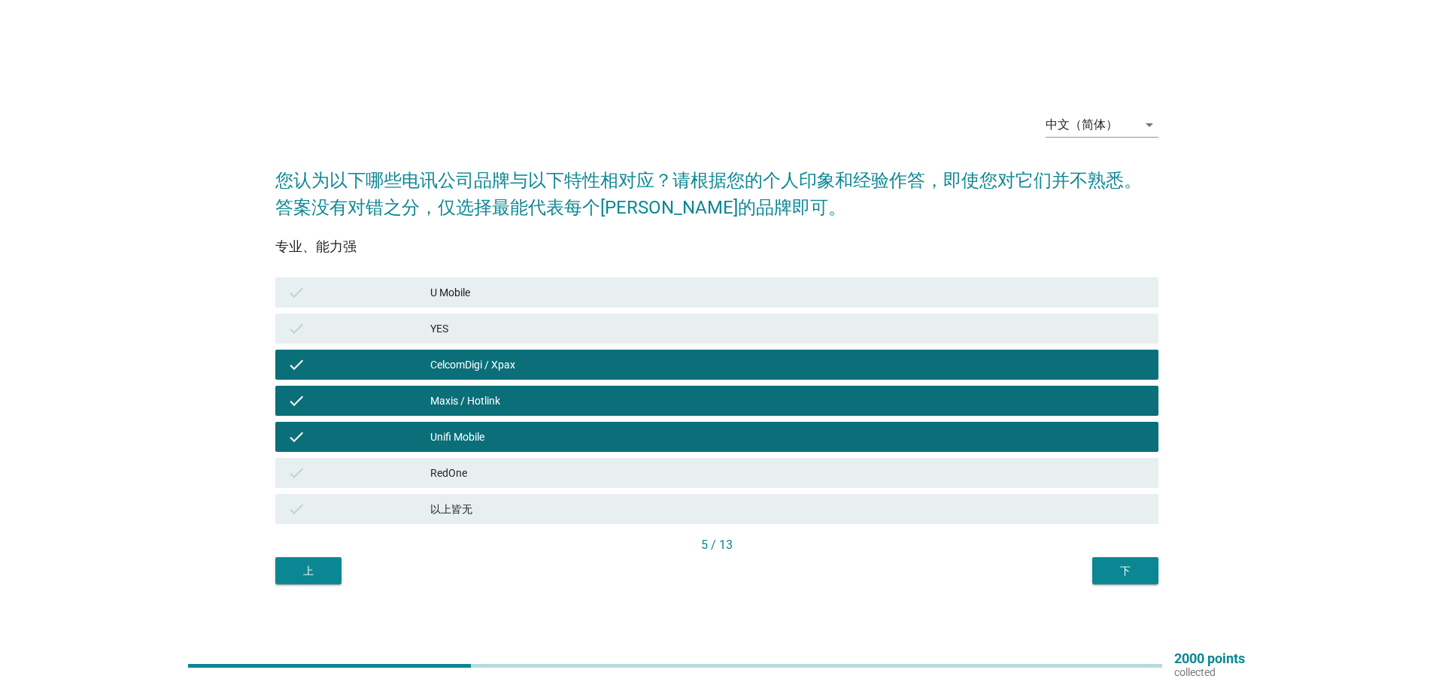
click at [1123, 562] on button "下" at bounding box center [1125, 570] width 66 height 27
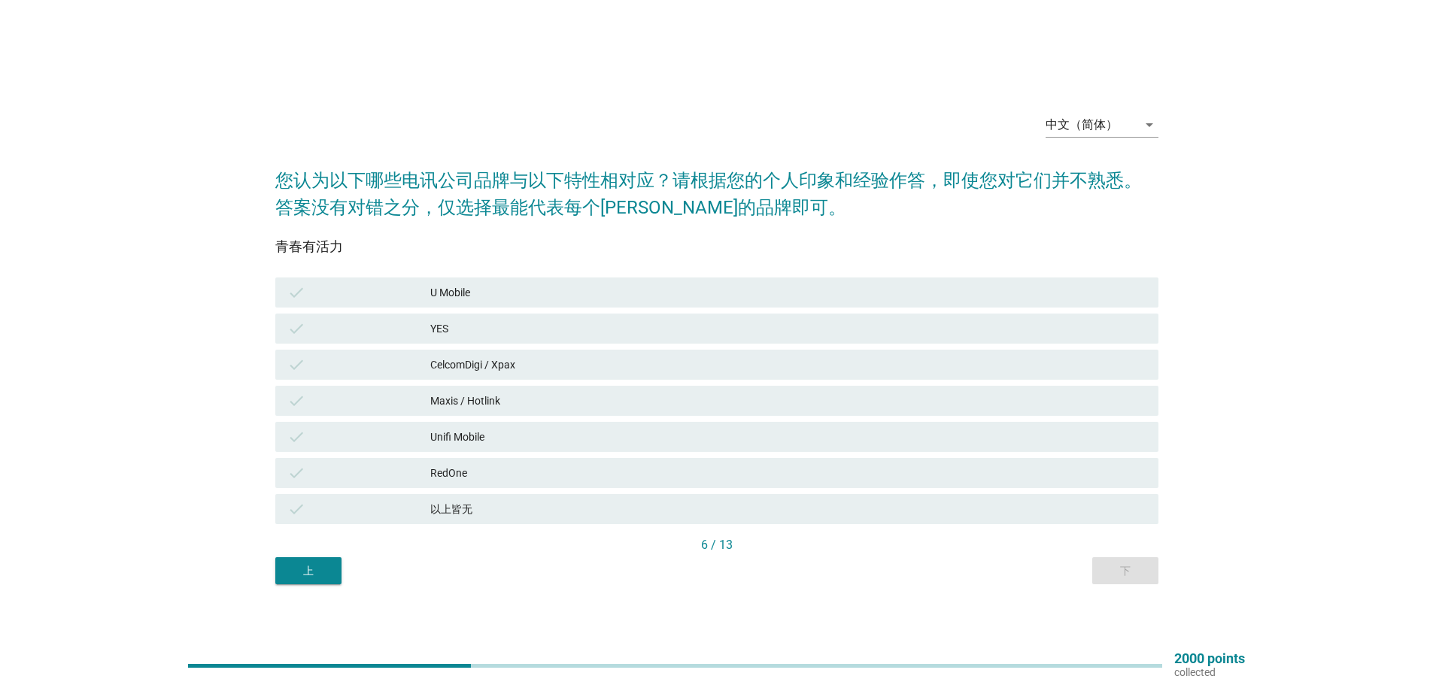
drag, startPoint x: 447, startPoint y: 291, endPoint x: 447, endPoint y: 316, distance: 24.8
click at [447, 294] on div "U Mobile" at bounding box center [788, 293] width 716 height 18
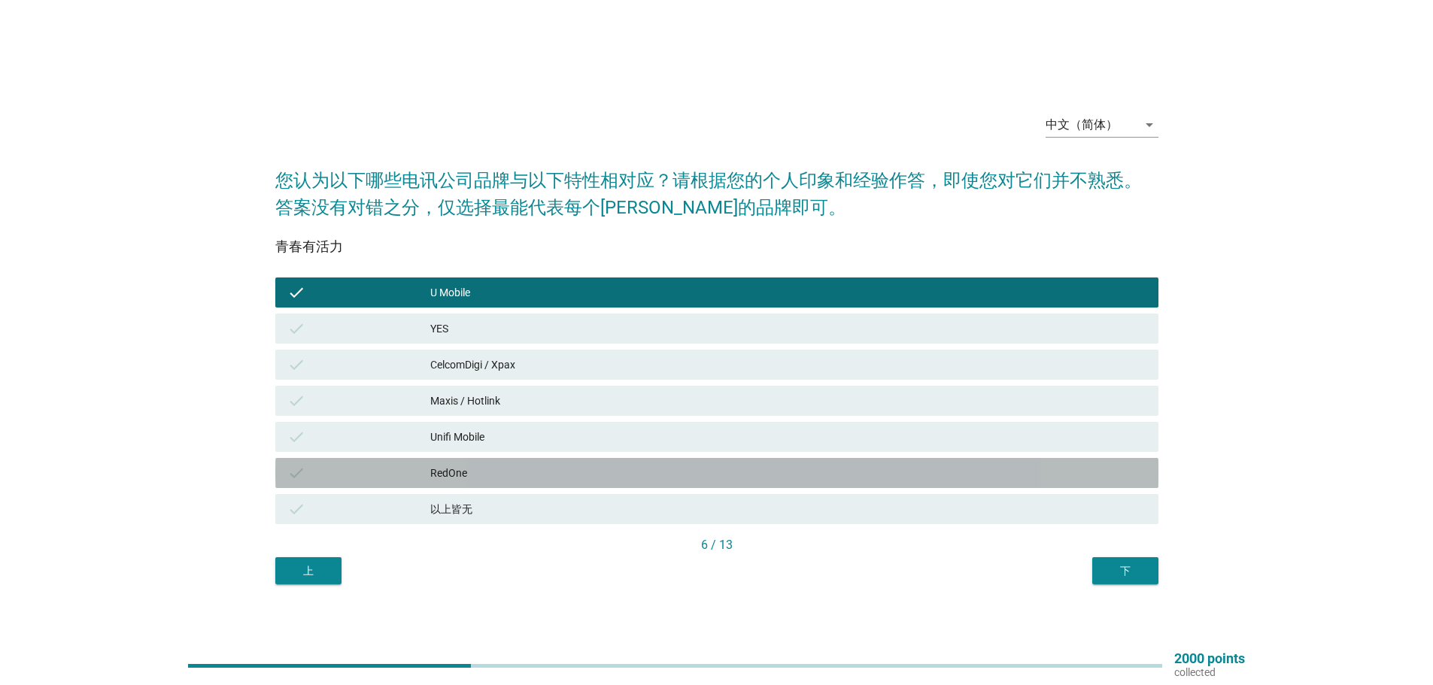
click at [455, 472] on div "RedOne" at bounding box center [788, 473] width 716 height 18
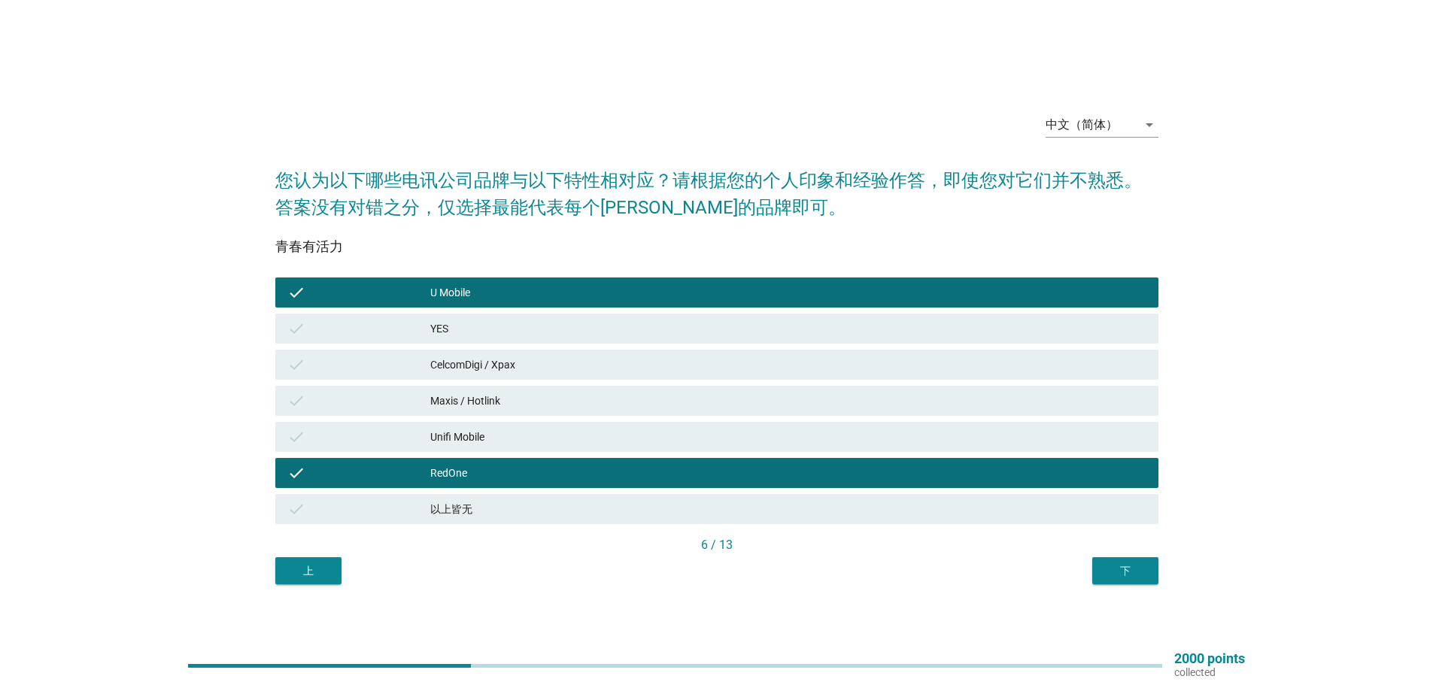
click at [486, 367] on div "CelcomDigi / Xpax" at bounding box center [788, 365] width 716 height 18
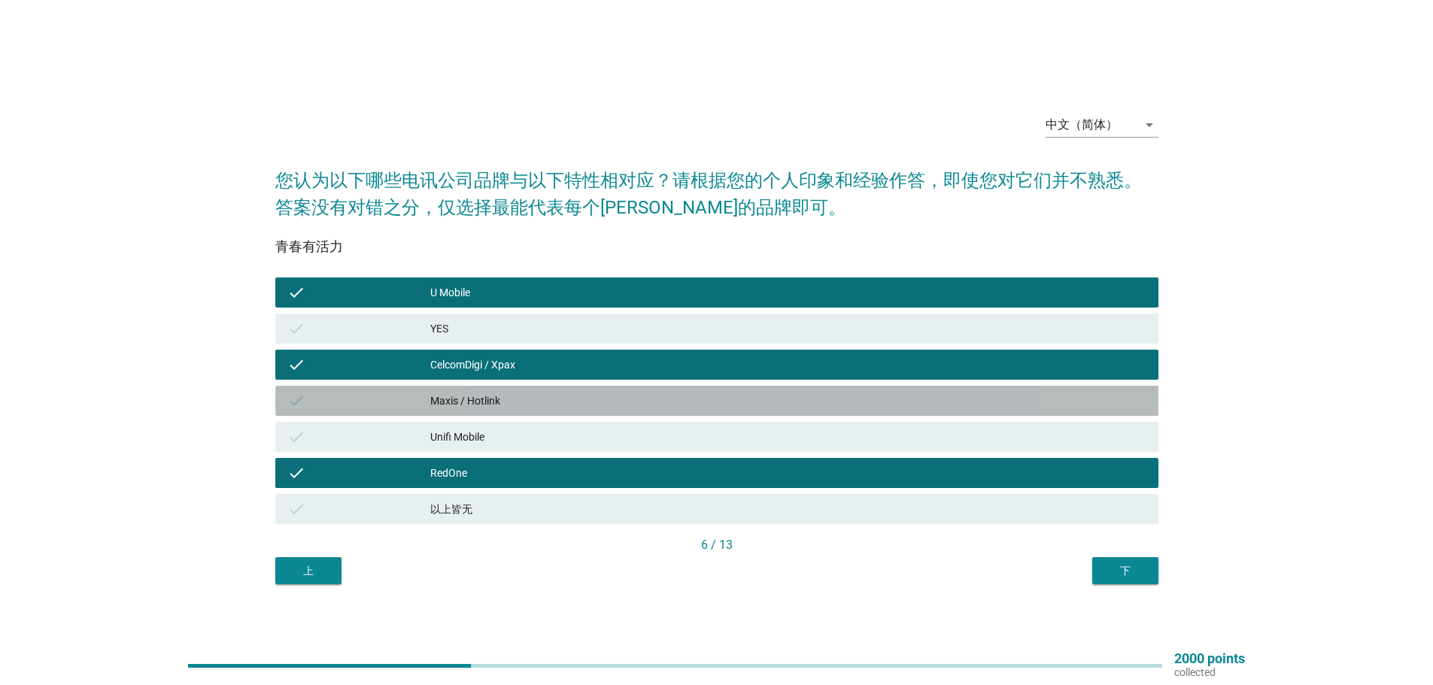
drag, startPoint x: 473, startPoint y: 388, endPoint x: 479, endPoint y: 393, distance: 8.0
click at [474, 390] on div "check Maxis / Hotlink" at bounding box center [716, 401] width 883 height 30
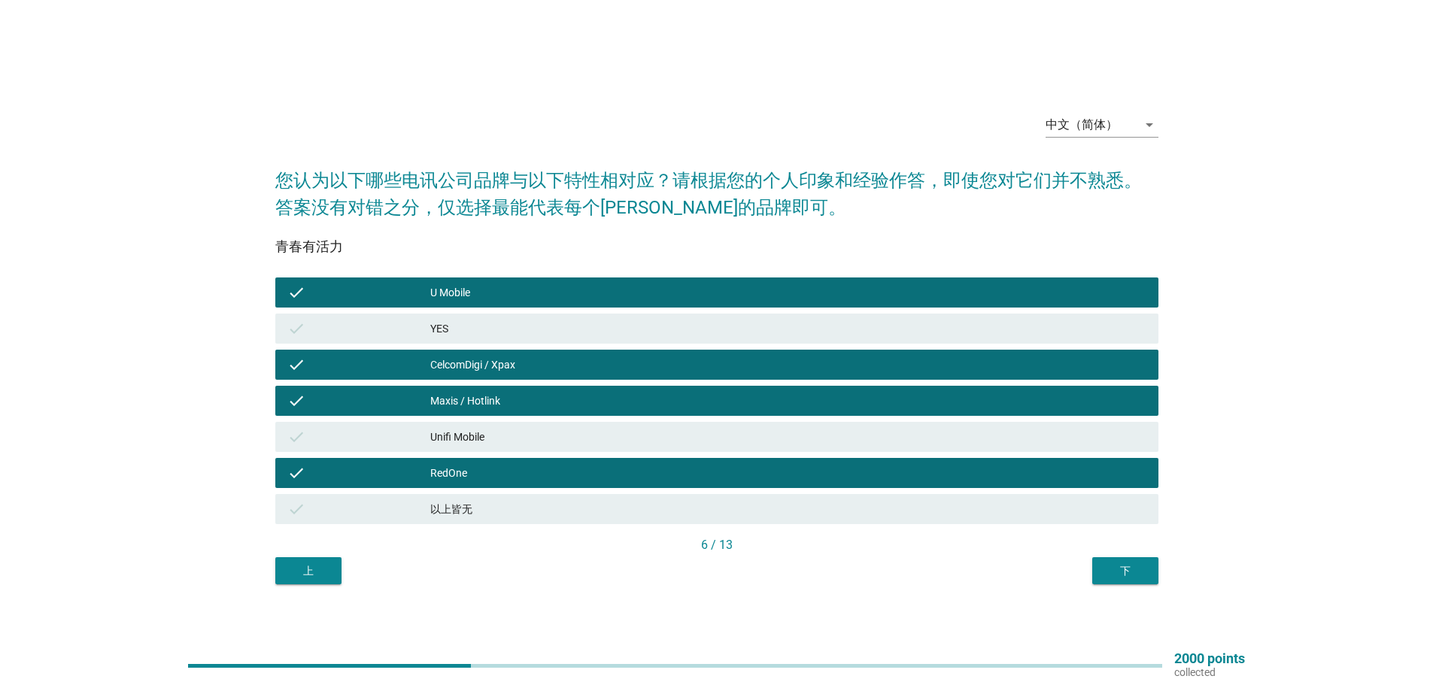
click at [1123, 564] on div "下" at bounding box center [1125, 571] width 42 height 16
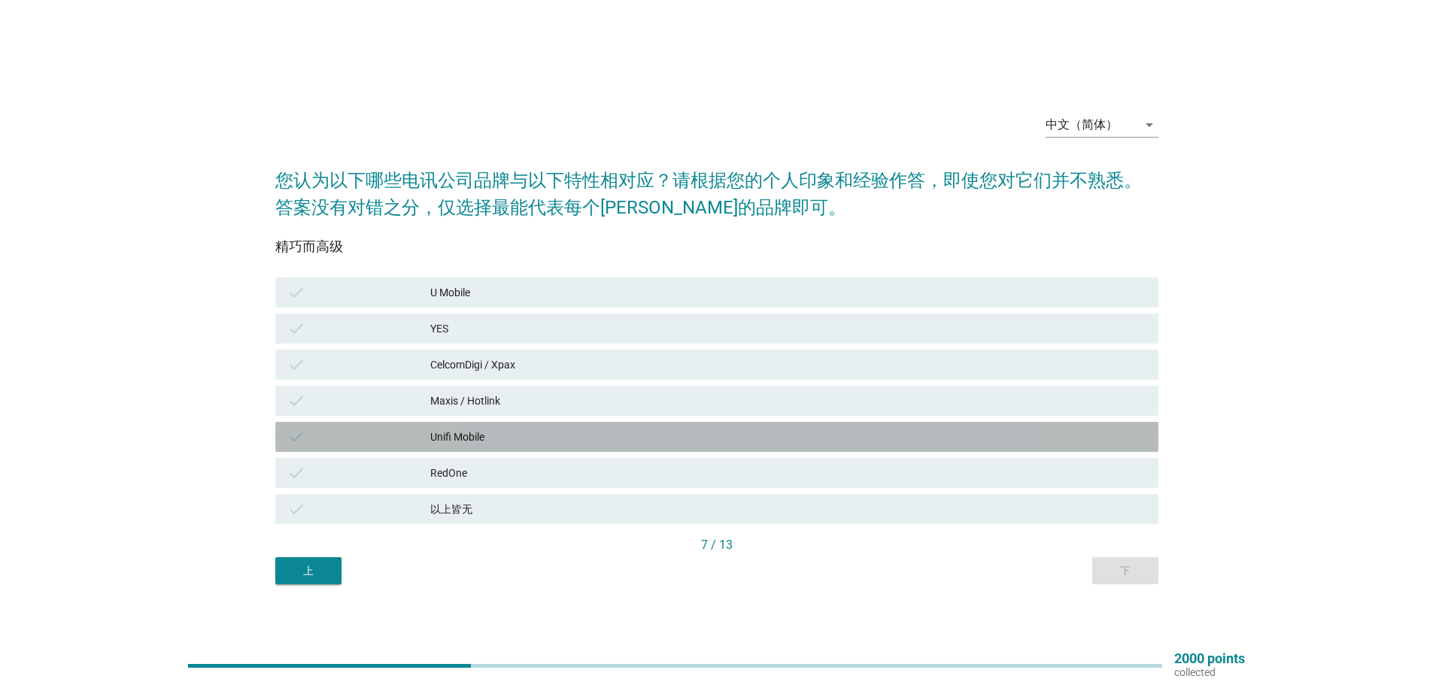
click at [461, 431] on div "Unifi Mobile" at bounding box center [788, 437] width 716 height 18
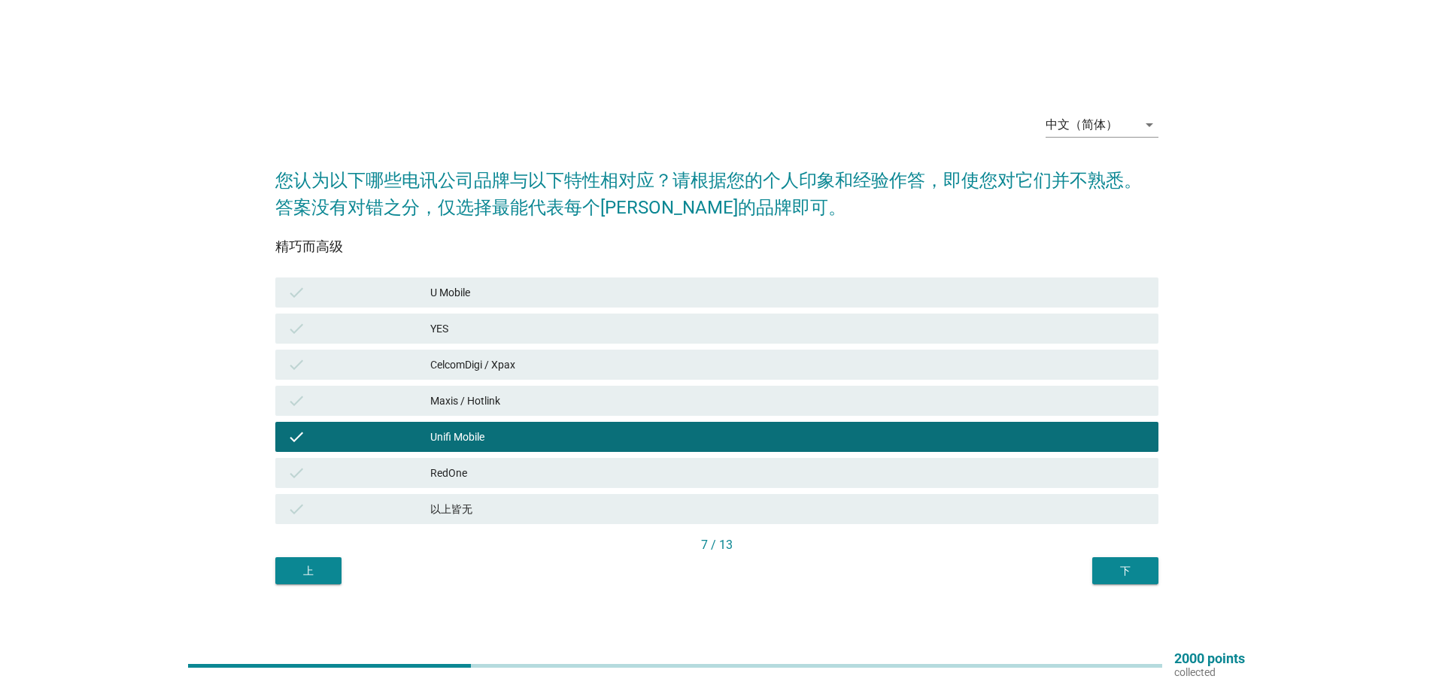
click at [484, 362] on div "CelcomDigi / Xpax" at bounding box center [788, 365] width 716 height 18
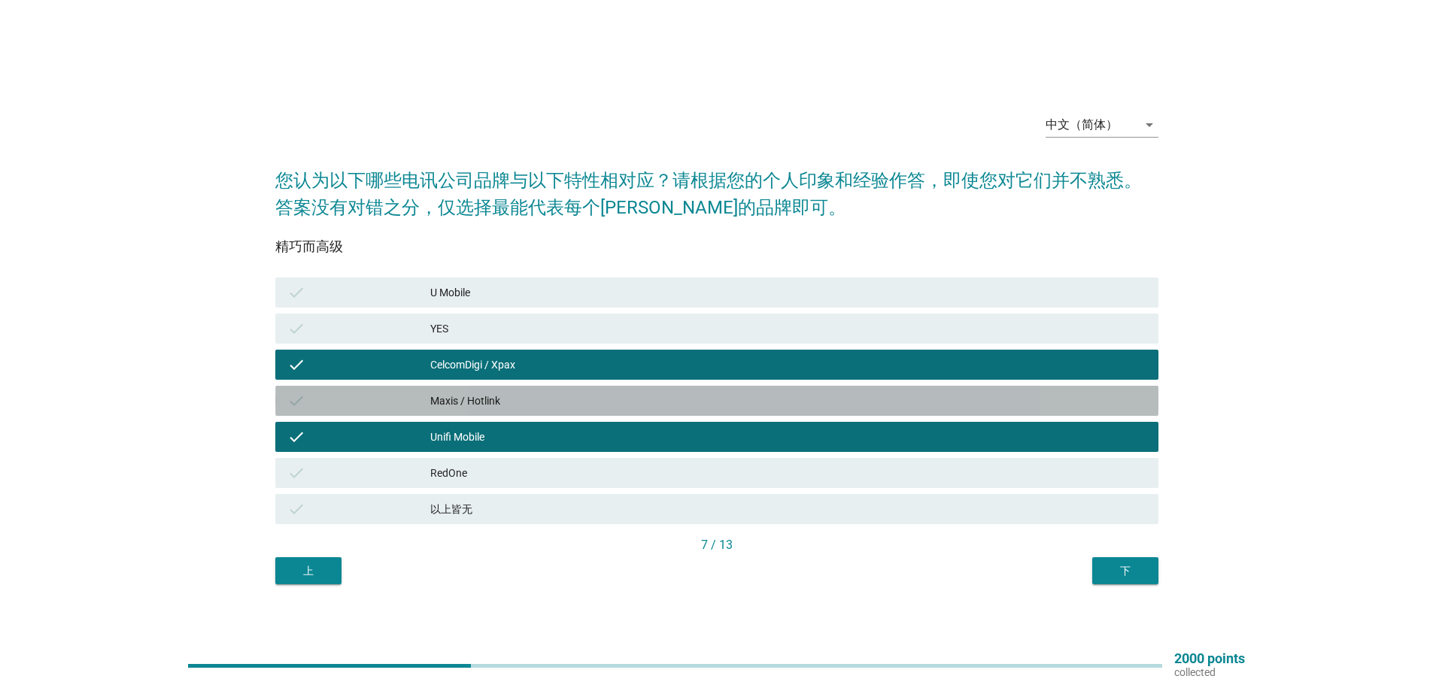
click at [483, 390] on div "check Maxis / Hotlink" at bounding box center [716, 401] width 883 height 30
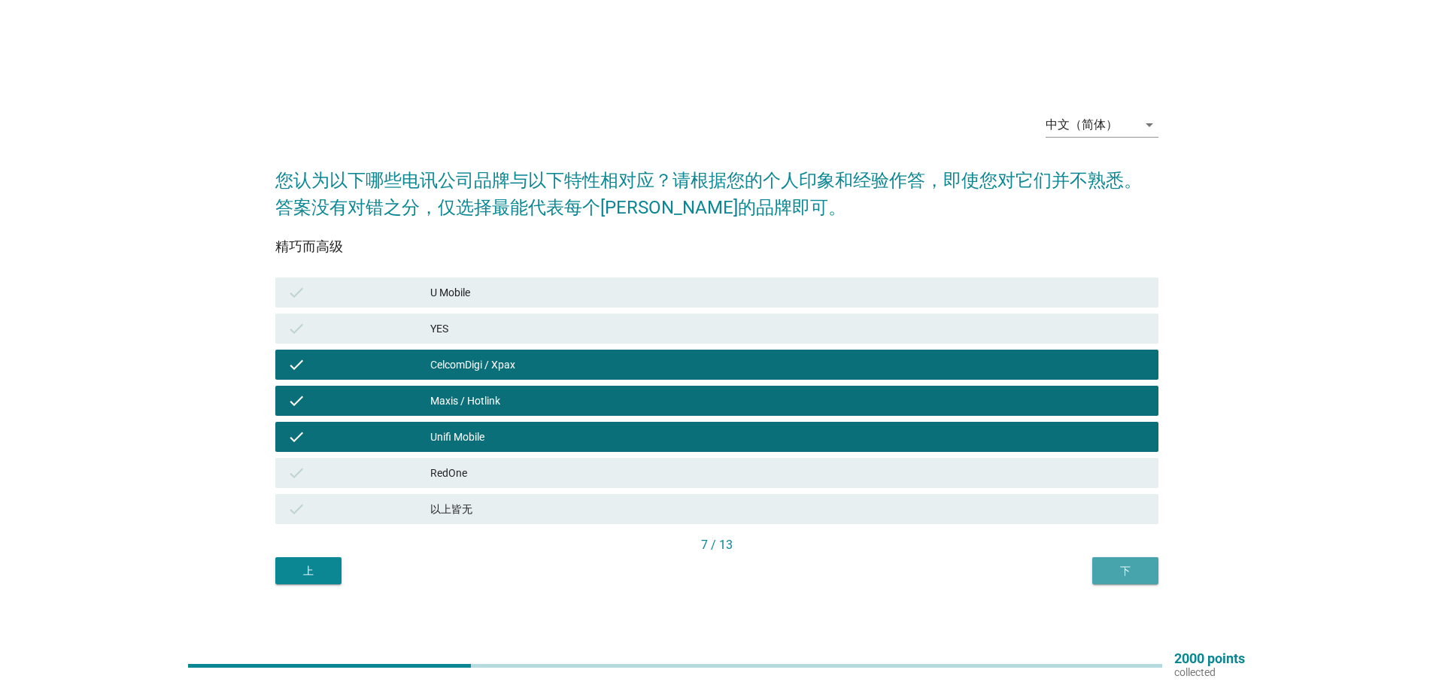
click at [1124, 563] on div "下" at bounding box center [1125, 571] width 42 height 16
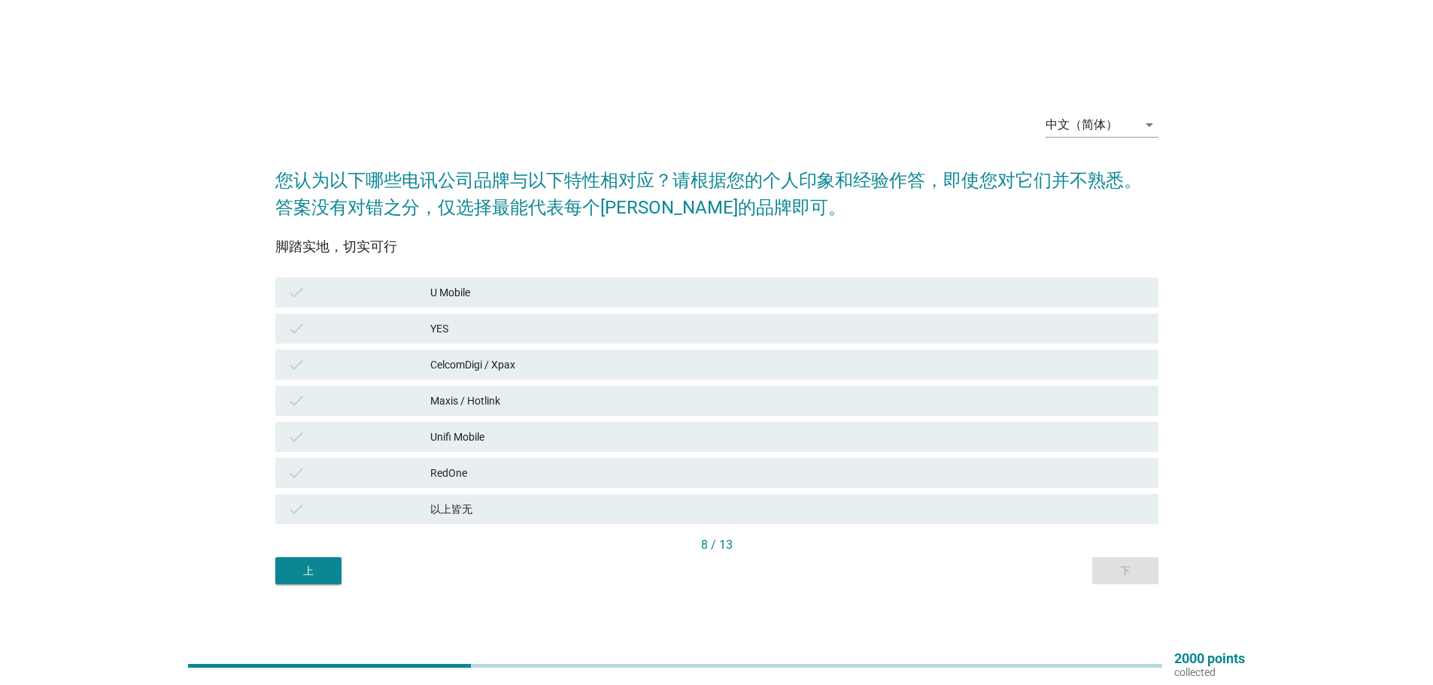
click at [465, 359] on div "CelcomDigi / Xpax" at bounding box center [788, 365] width 716 height 18
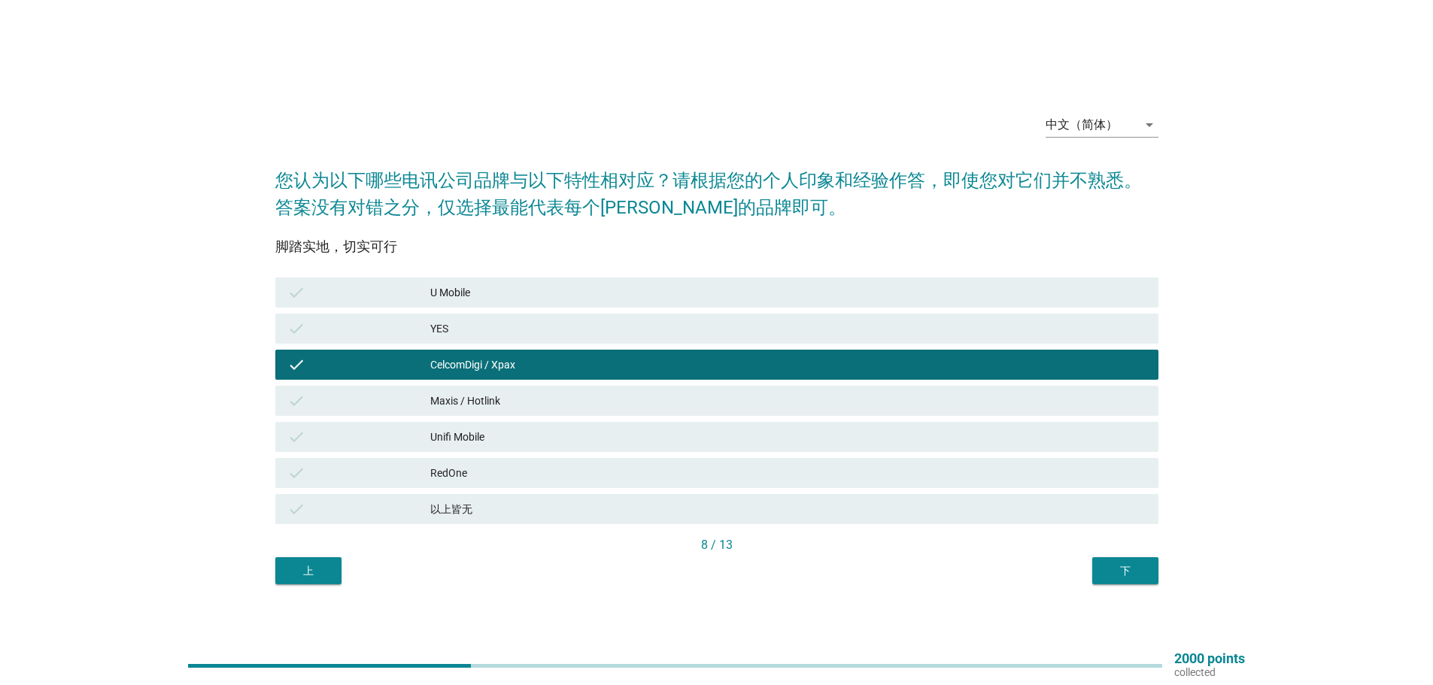
click at [463, 293] on div "U Mobile" at bounding box center [788, 293] width 716 height 18
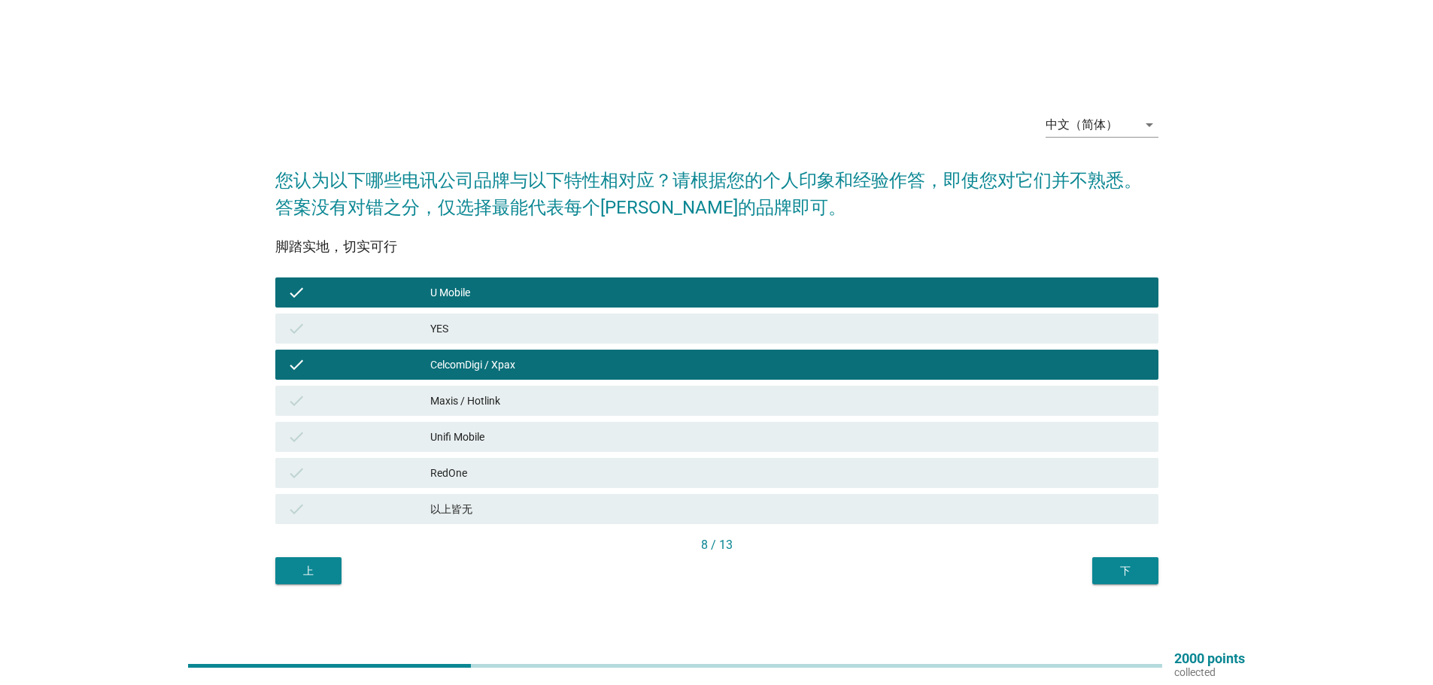
drag, startPoint x: 459, startPoint y: 399, endPoint x: 469, endPoint y: 412, distance: 16.7
click at [459, 401] on div "Maxis / Hotlink" at bounding box center [788, 401] width 716 height 18
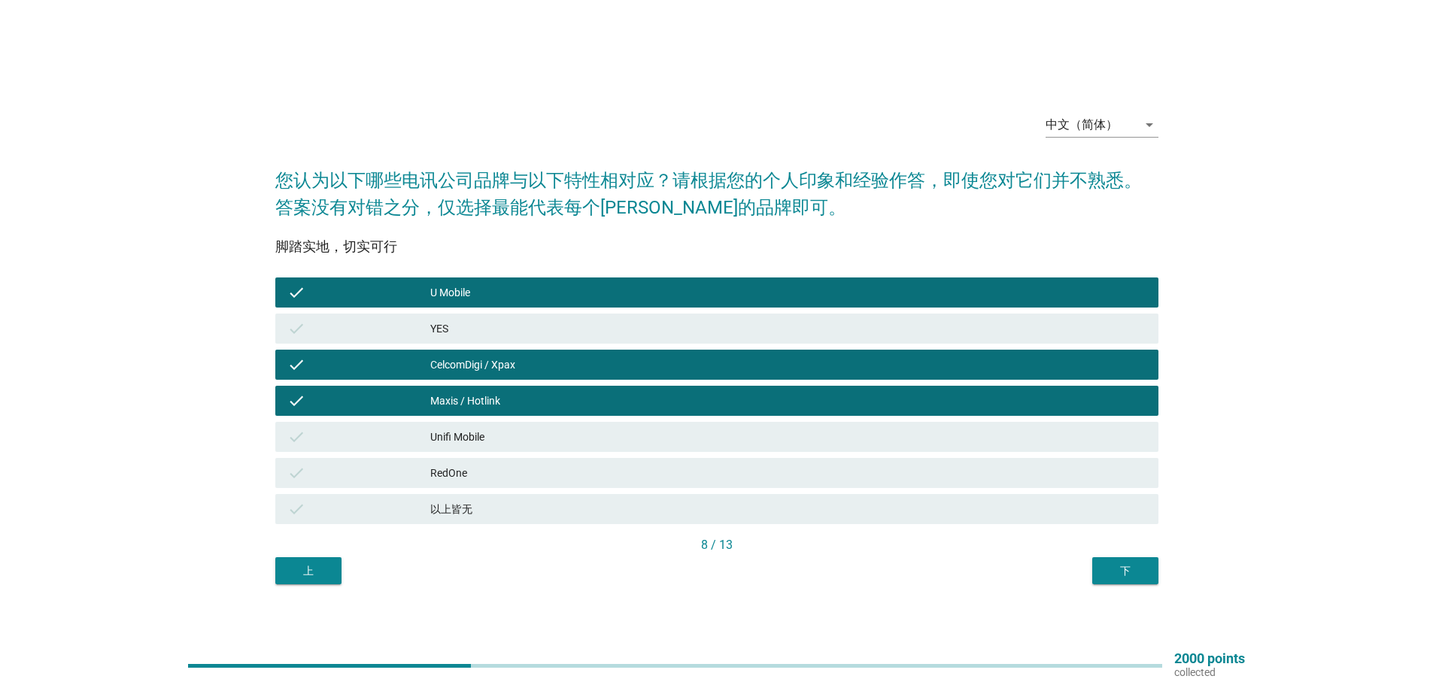
click at [1123, 566] on div "下" at bounding box center [1125, 571] width 42 height 16
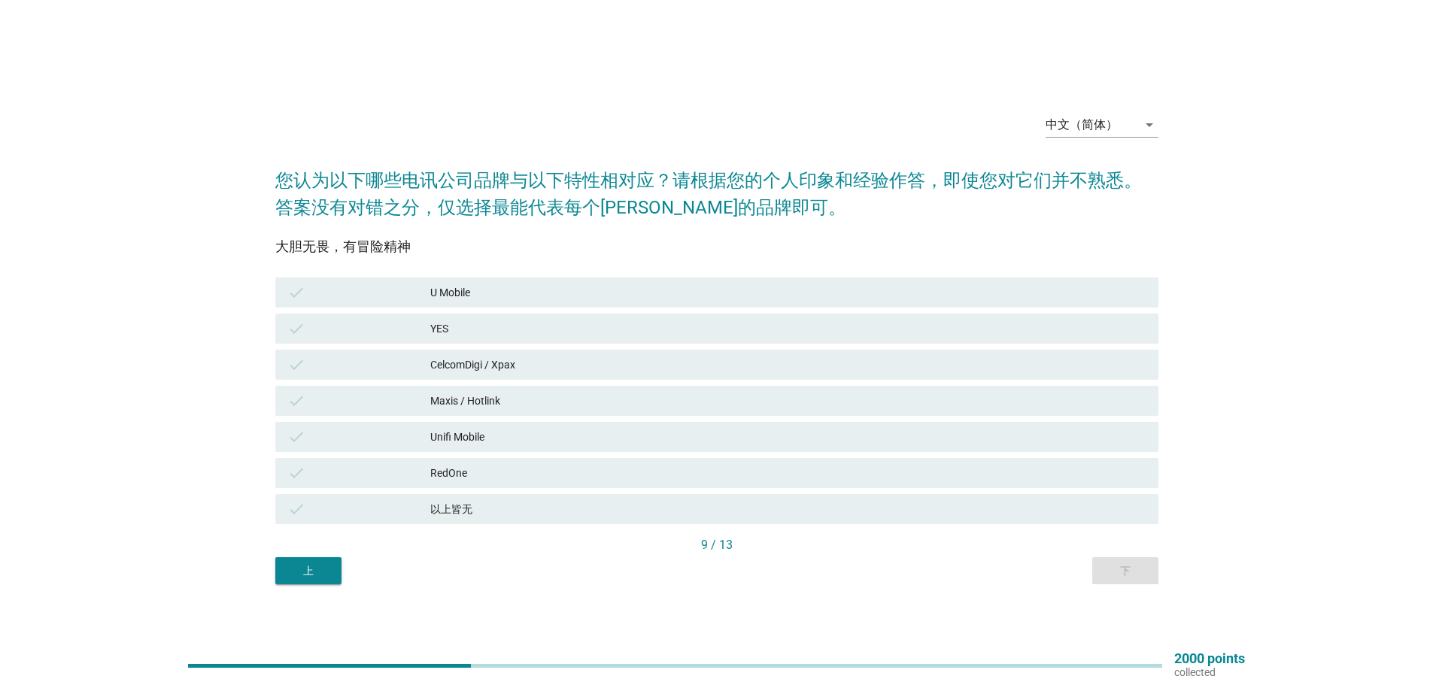
click at [486, 365] on div "CelcomDigi / Xpax" at bounding box center [788, 365] width 716 height 18
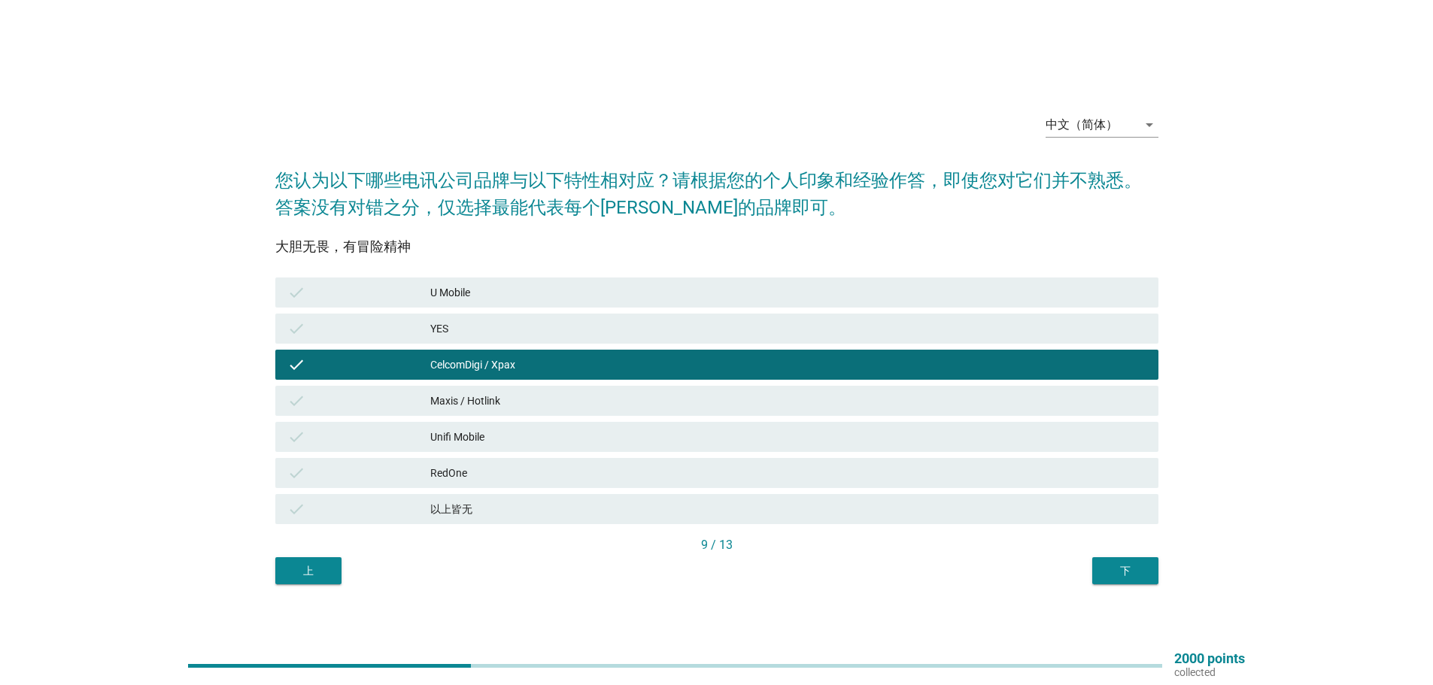
drag, startPoint x: 473, startPoint y: 391, endPoint x: 519, endPoint y: 456, distance: 79.3
click at [474, 394] on div "check Maxis / Hotlink" at bounding box center [716, 401] width 883 height 30
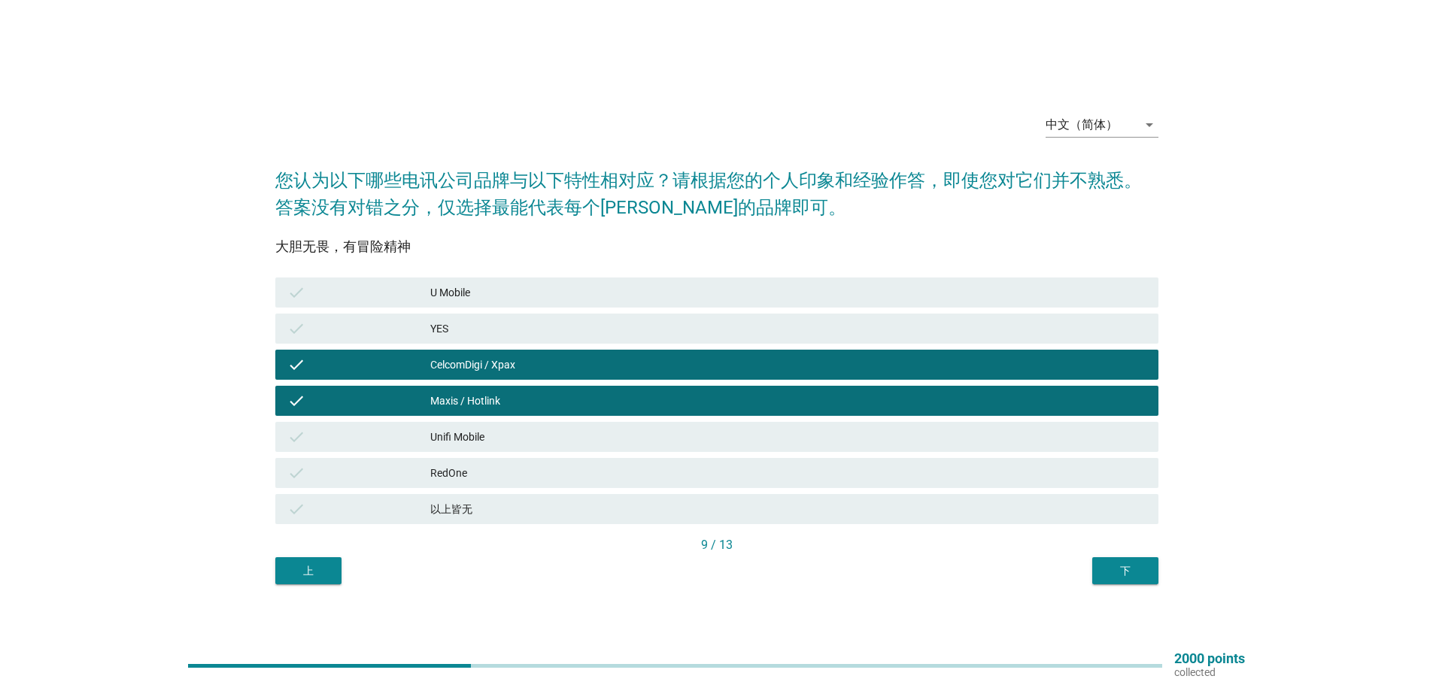
click at [1120, 563] on div "下" at bounding box center [1125, 571] width 42 height 16
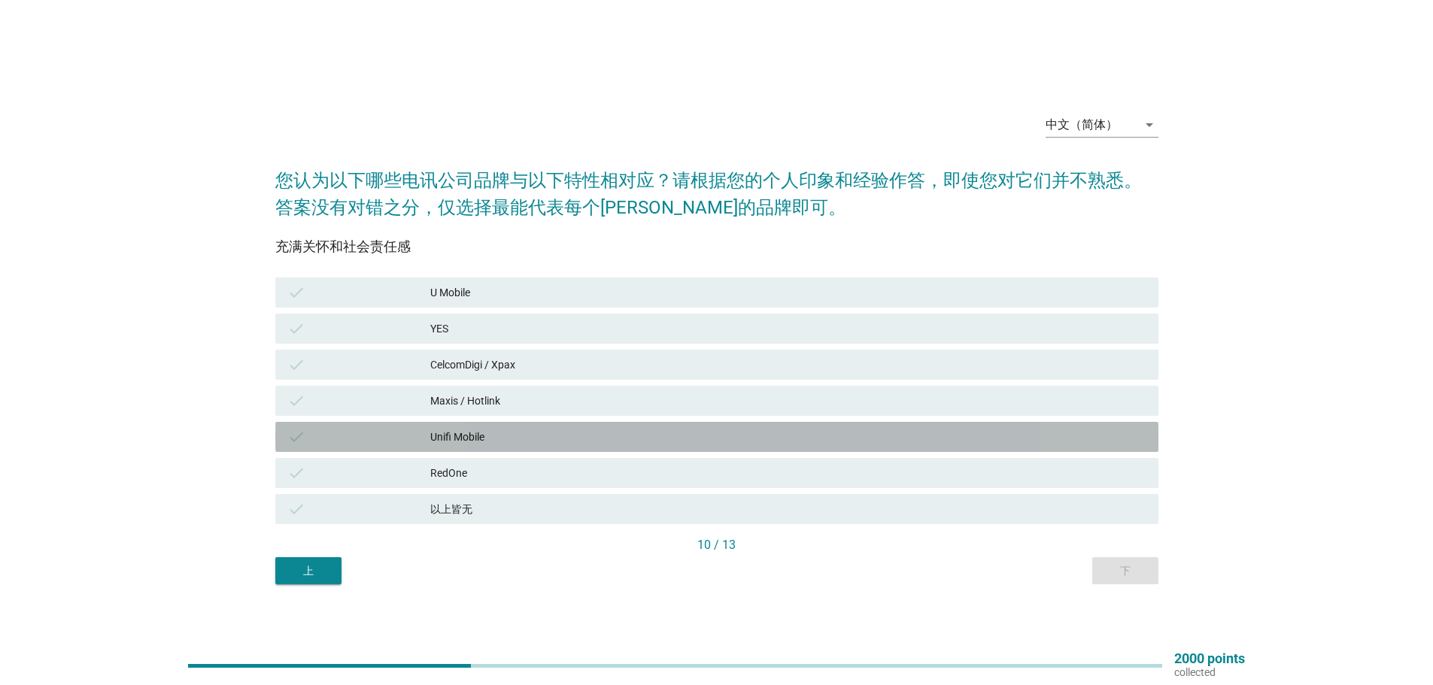
click at [454, 438] on div "Unifi Mobile" at bounding box center [788, 437] width 716 height 18
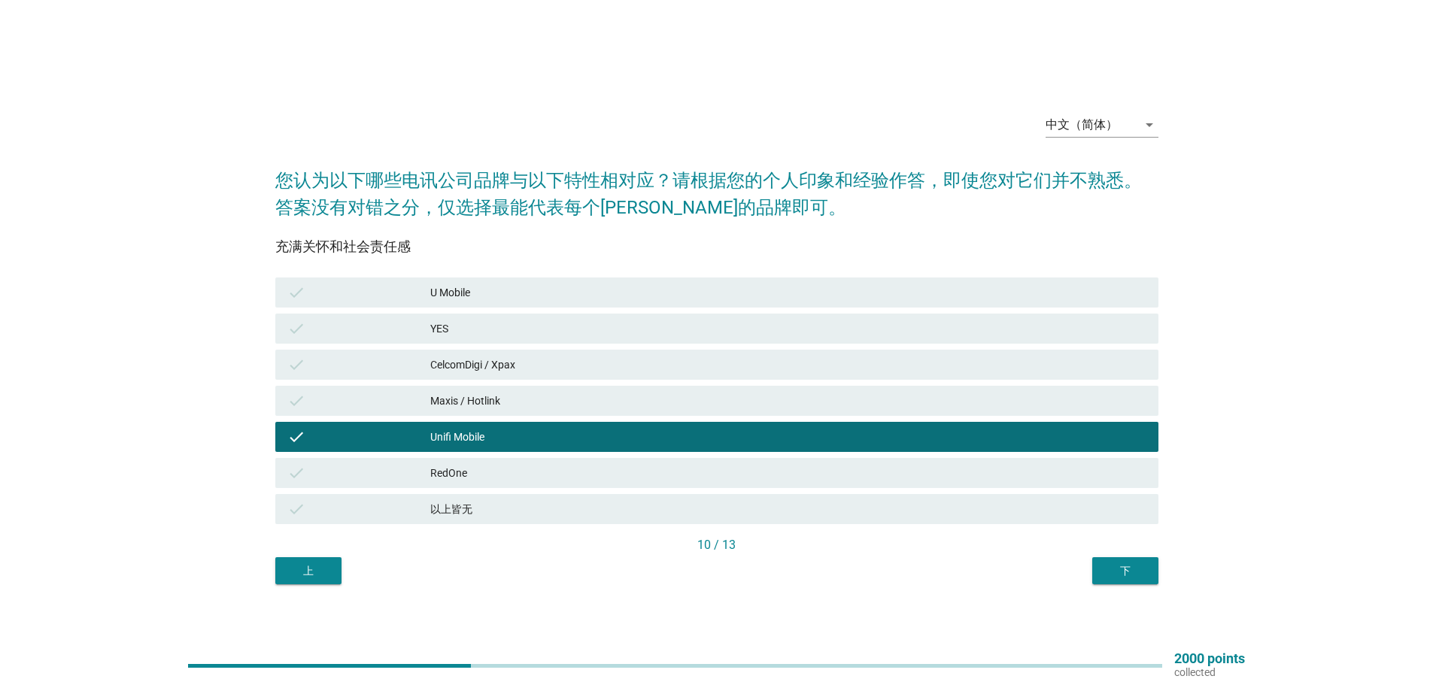
click at [481, 361] on div "CelcomDigi / Xpax" at bounding box center [788, 365] width 716 height 18
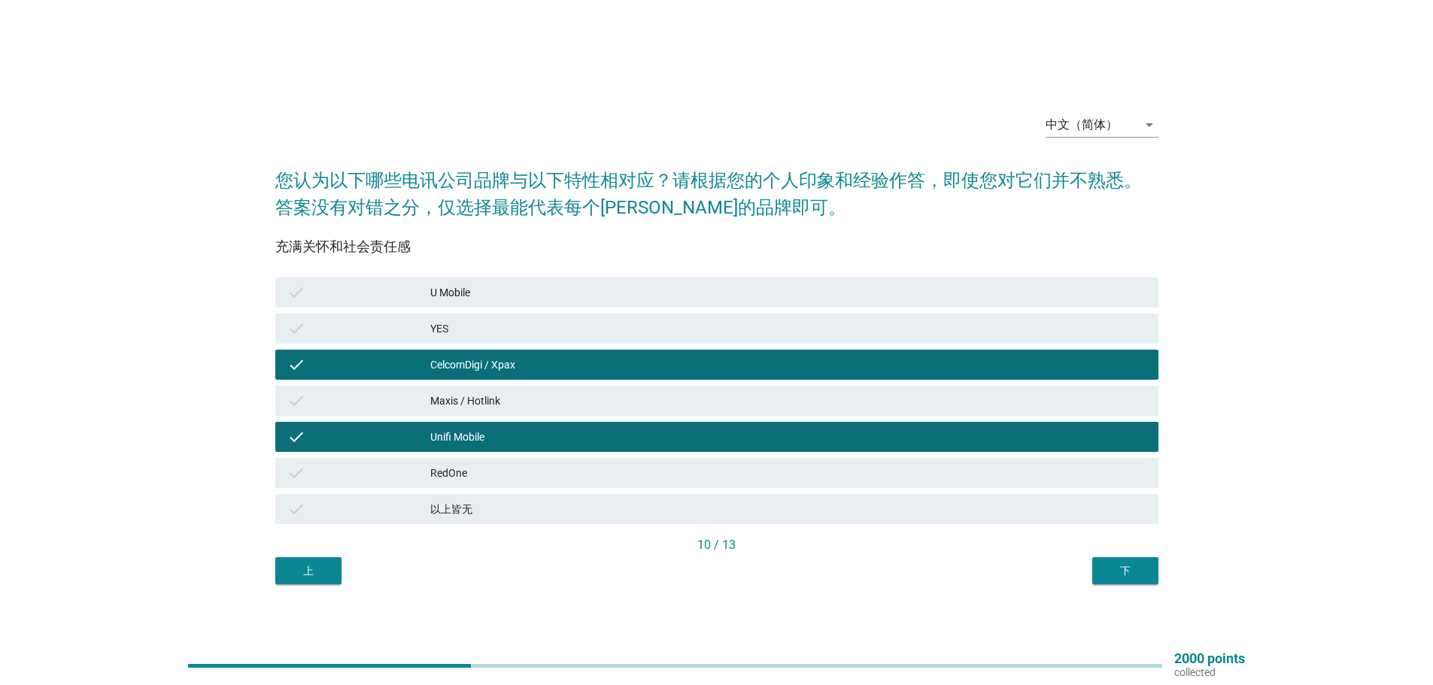
click at [462, 400] on div "Maxis / Hotlink" at bounding box center [788, 401] width 716 height 18
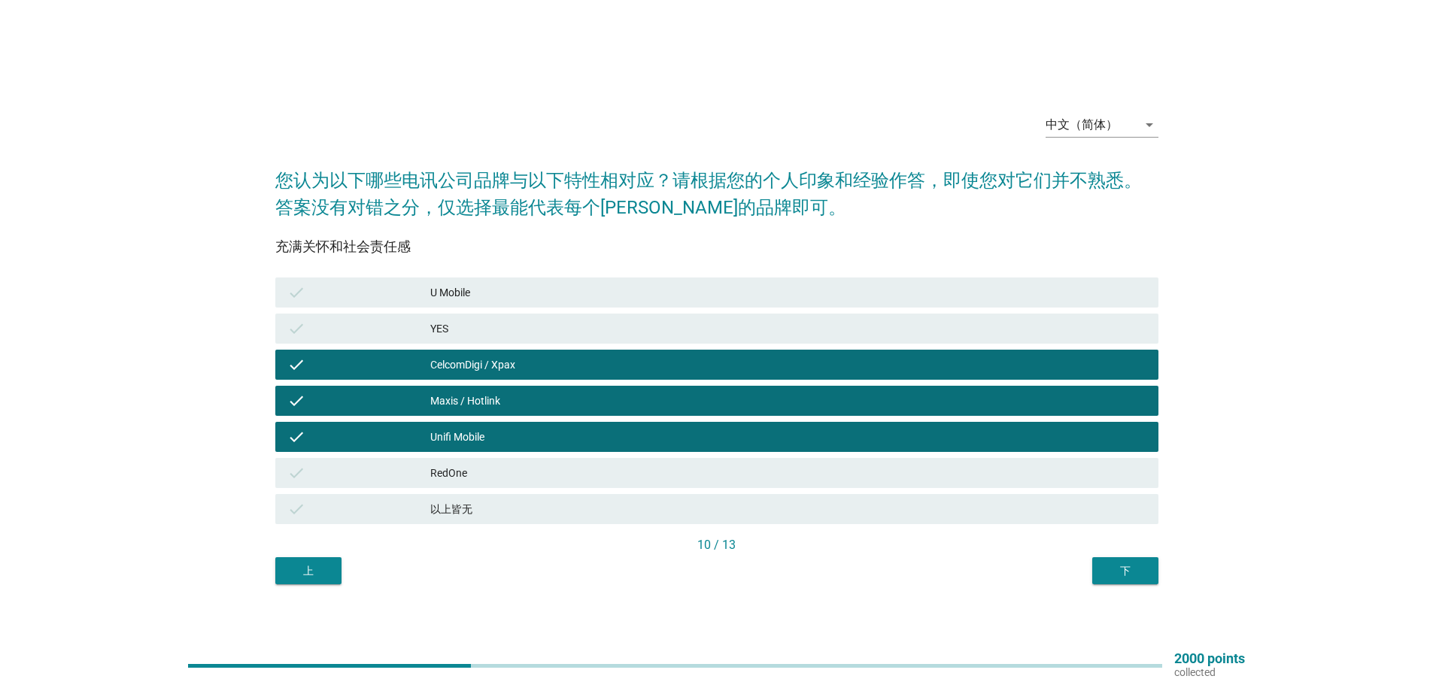
click at [1136, 575] on div "下" at bounding box center [1125, 571] width 42 height 16
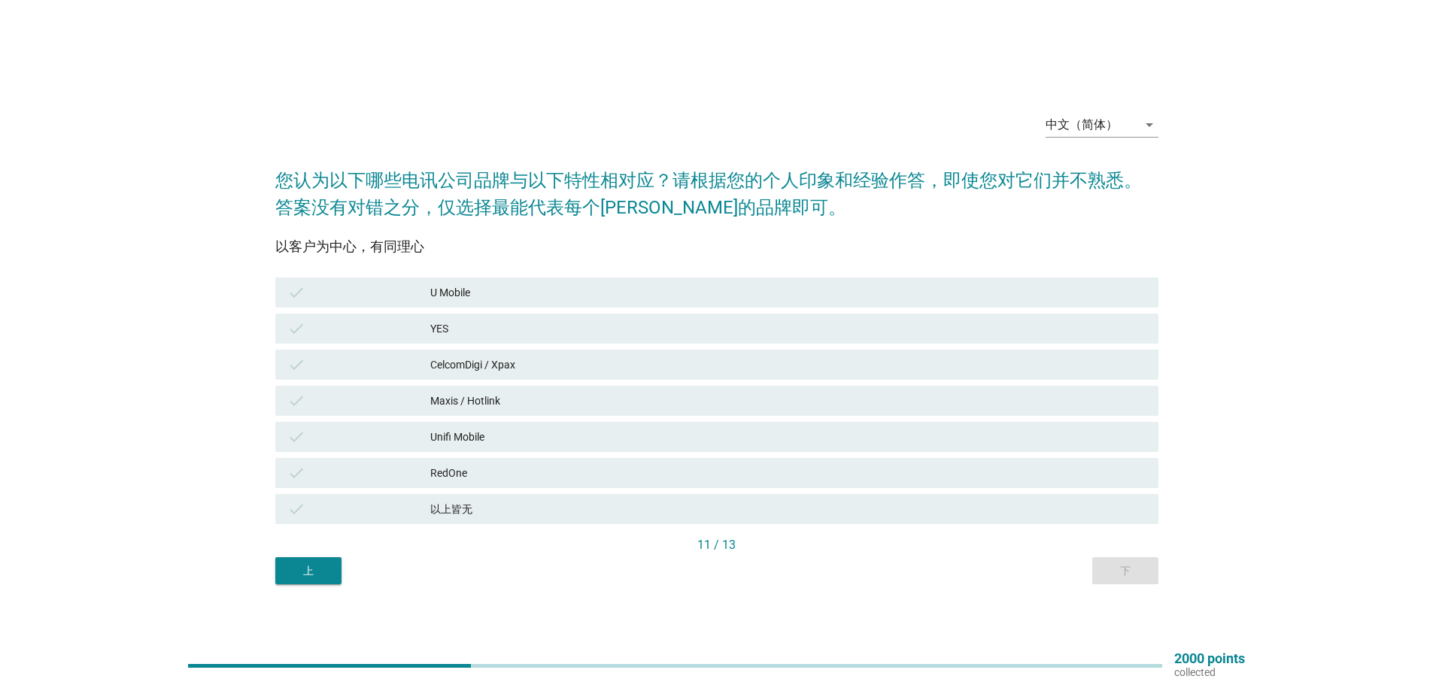
drag, startPoint x: 455, startPoint y: 294, endPoint x: 449, endPoint y: 306, distance: 13.5
click at [454, 296] on div "U Mobile" at bounding box center [788, 293] width 716 height 18
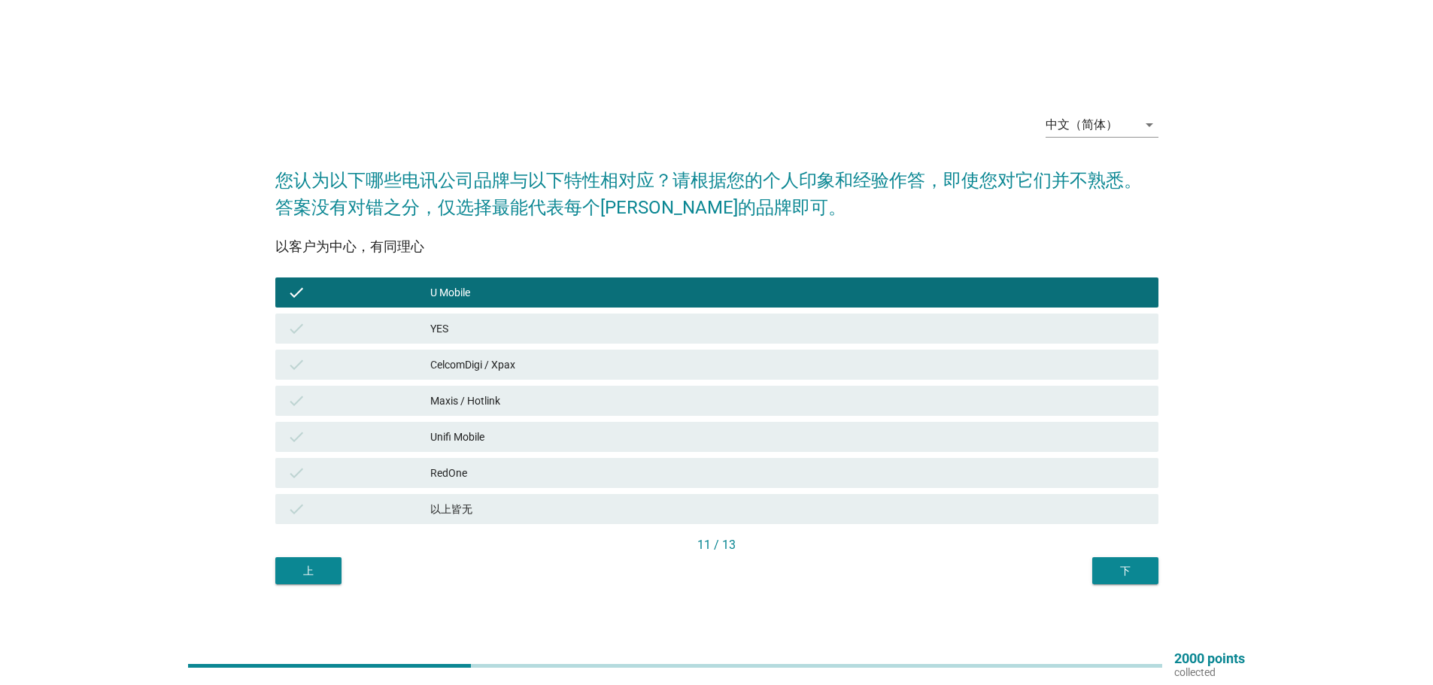
drag, startPoint x: 444, startPoint y: 339, endPoint x: 444, endPoint y: 350, distance: 10.5
click at [444, 344] on div "check YES" at bounding box center [716, 329] width 889 height 36
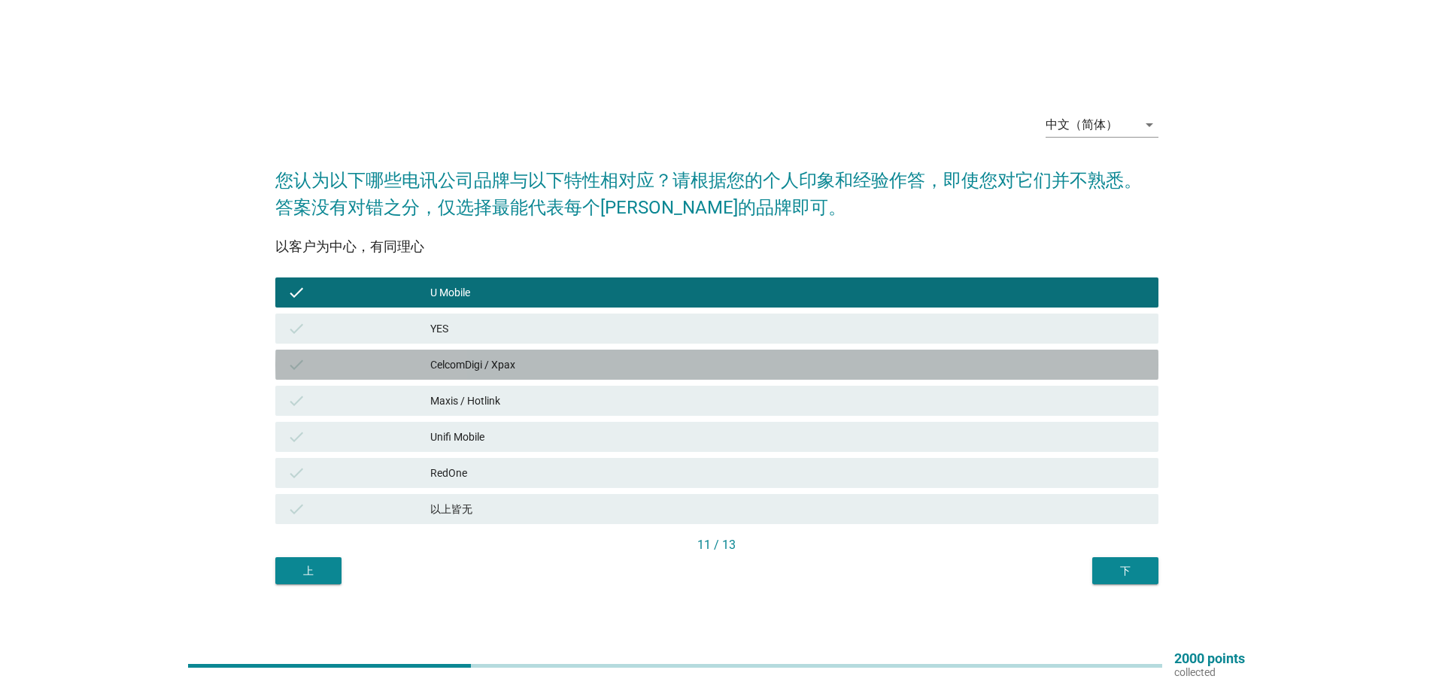
click at [453, 368] on div "CelcomDigi / Xpax" at bounding box center [788, 365] width 716 height 18
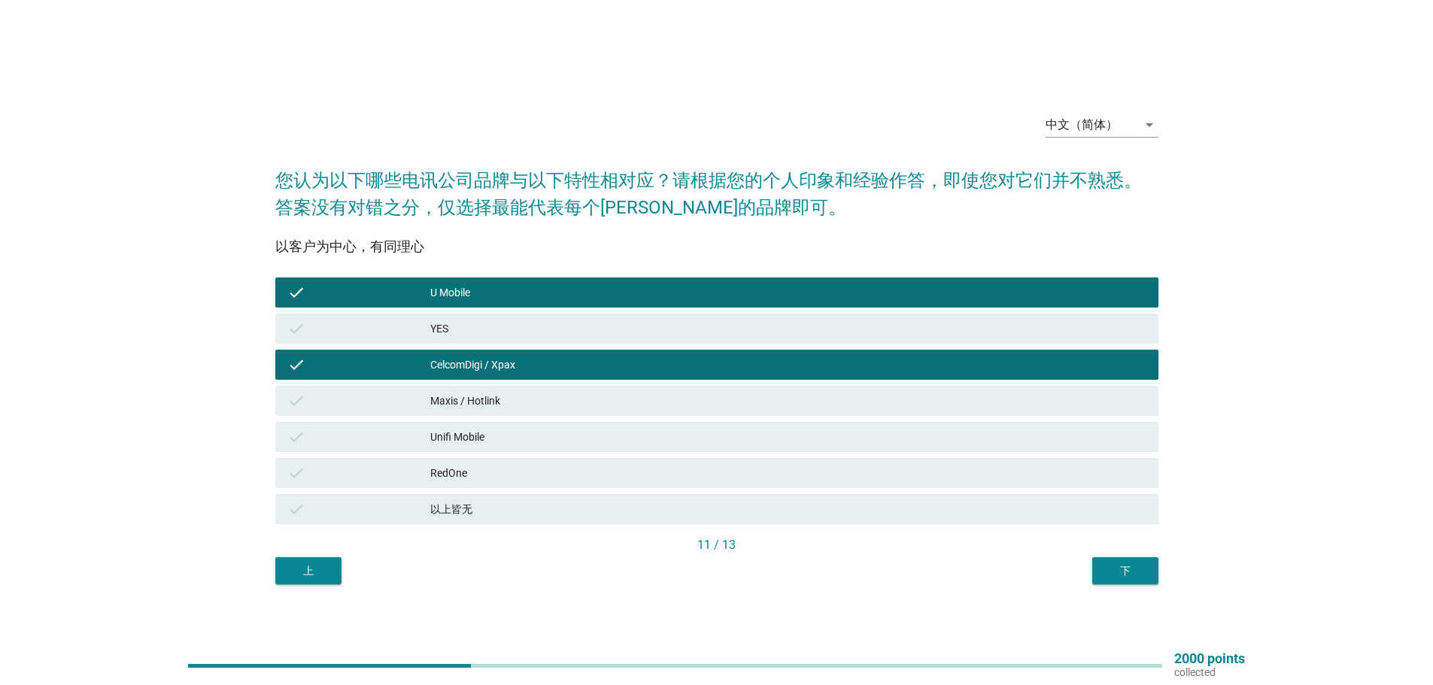
click at [447, 337] on div "YES" at bounding box center [788, 329] width 716 height 18
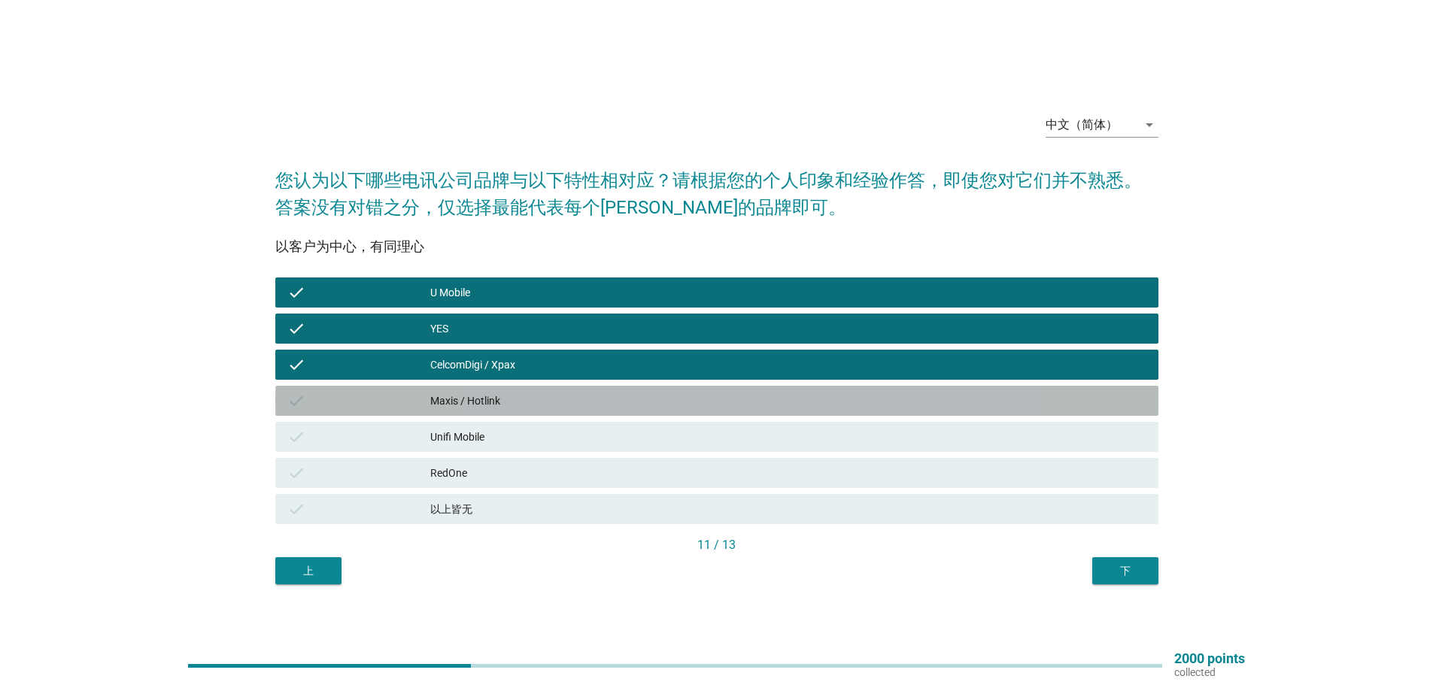
click at [461, 396] on div "Maxis / Hotlink" at bounding box center [788, 401] width 716 height 18
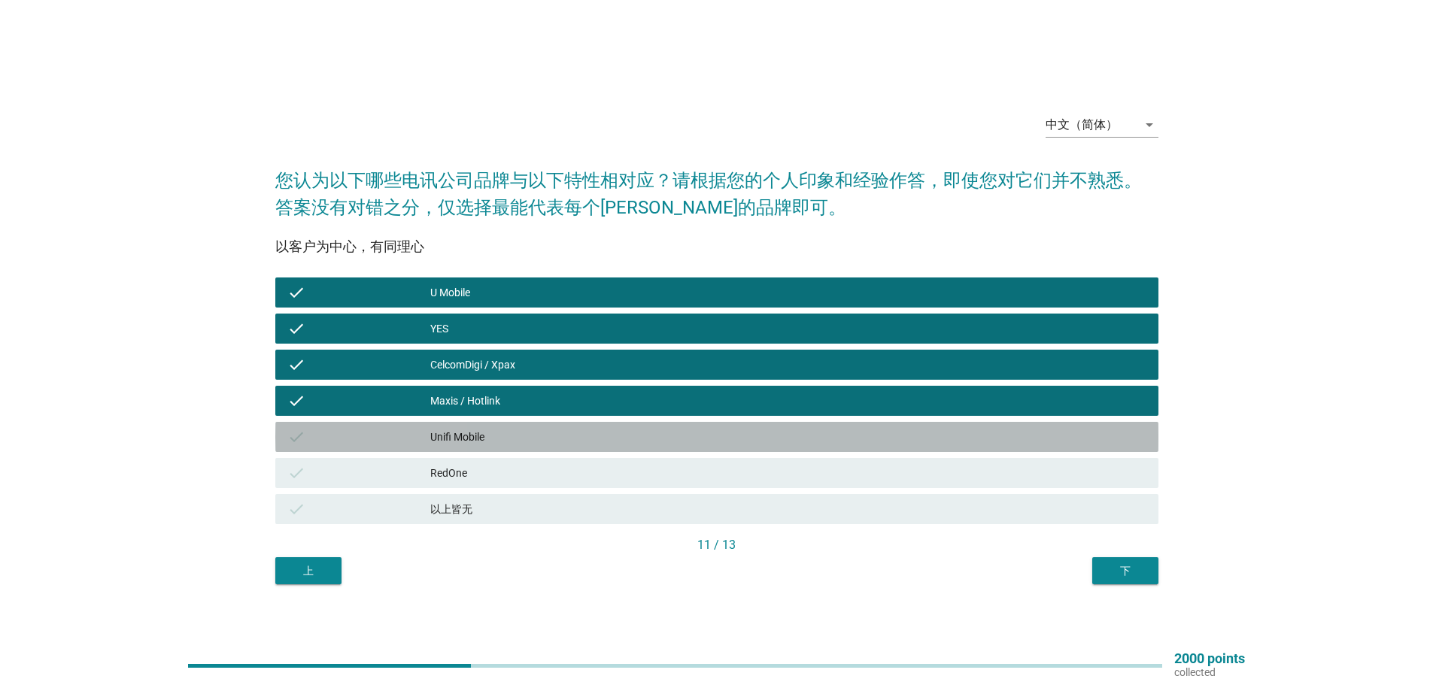
click at [456, 430] on div "Unifi Mobile" at bounding box center [788, 437] width 716 height 18
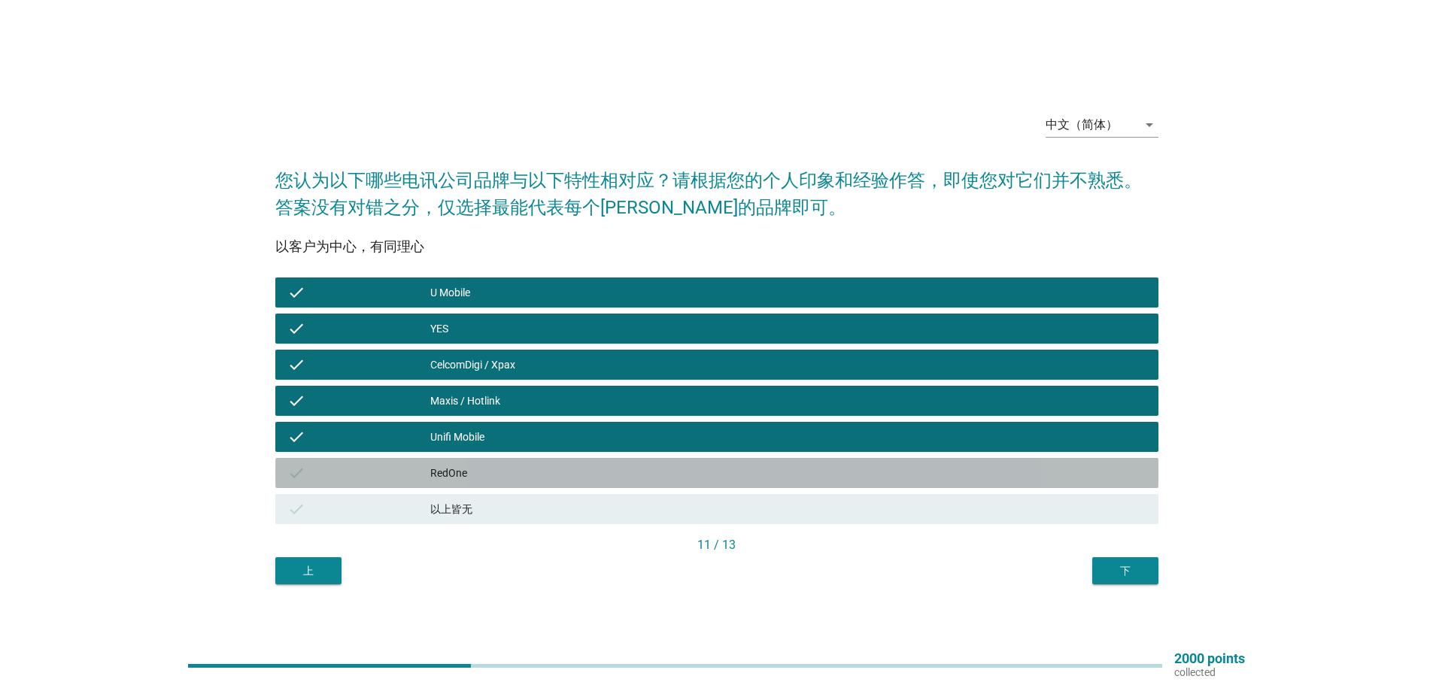
click at [454, 473] on div "RedOne" at bounding box center [788, 473] width 716 height 18
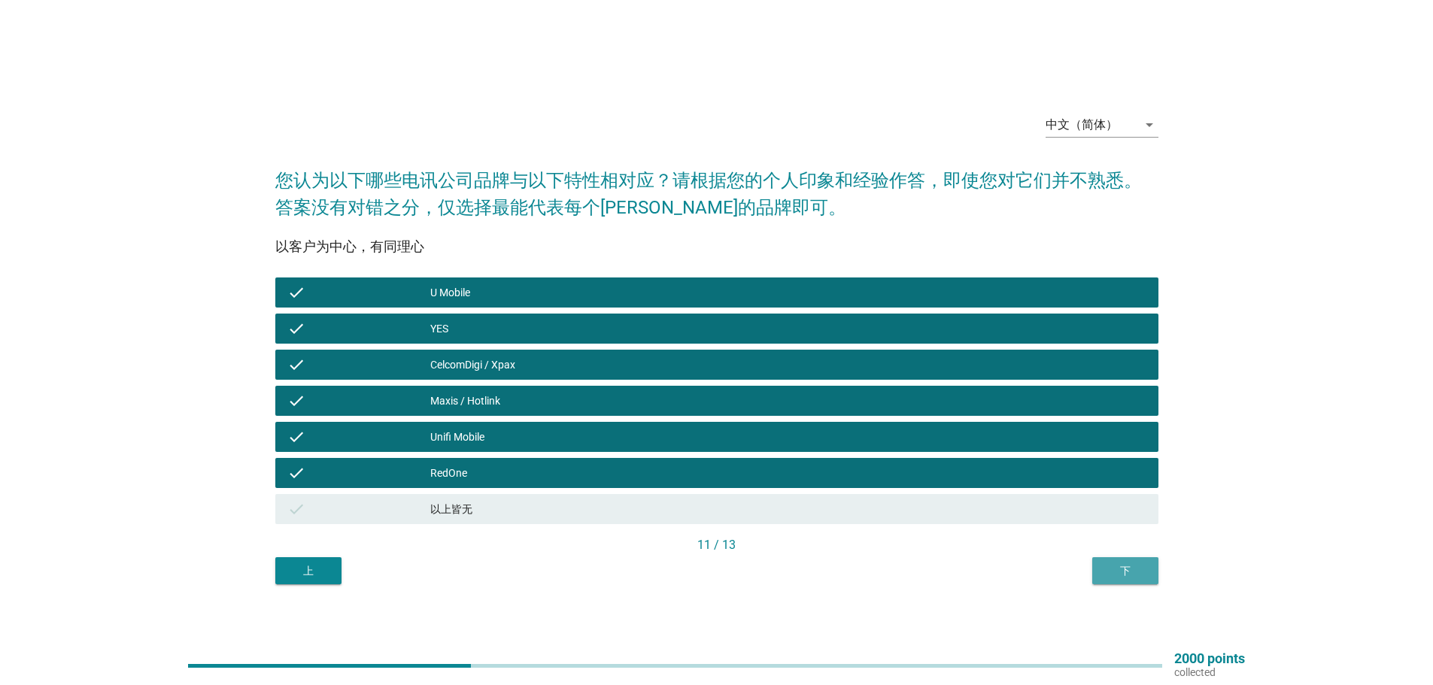
click at [1126, 575] on div "下" at bounding box center [1125, 571] width 42 height 16
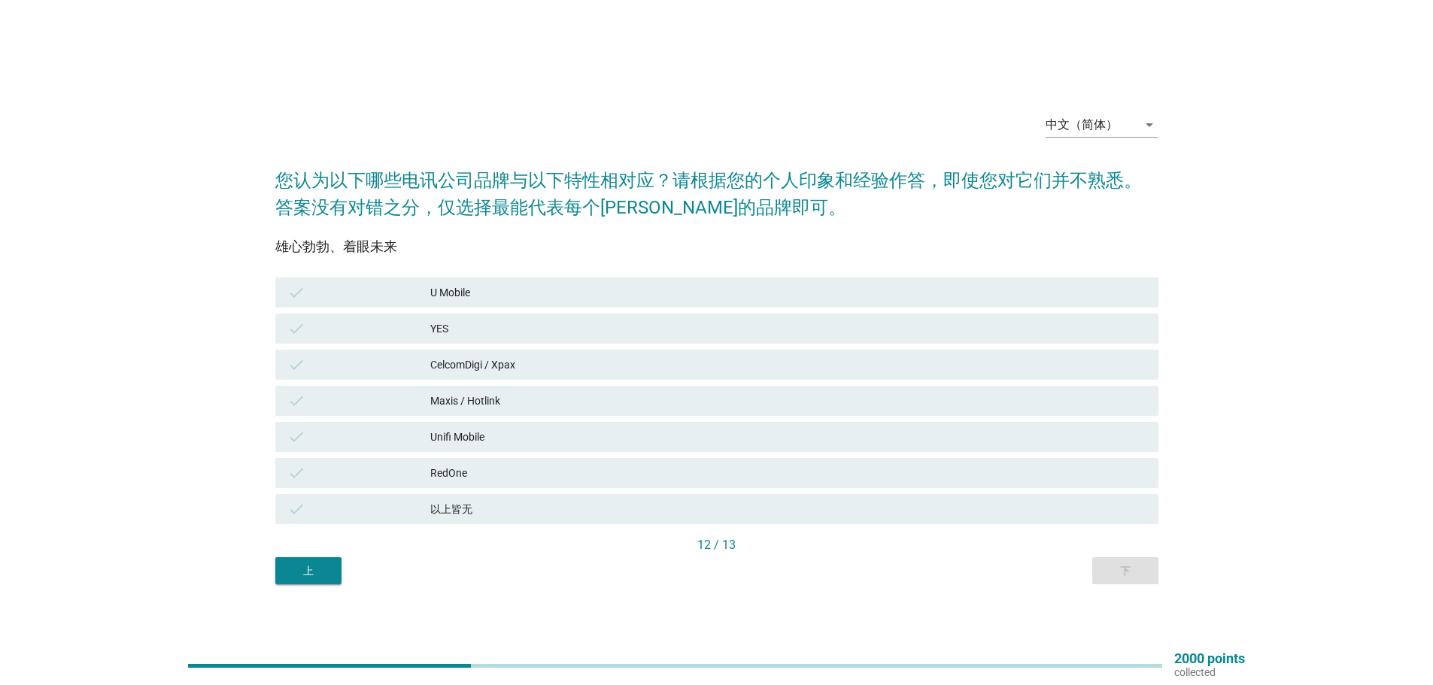
click at [447, 432] on div "Unifi Mobile" at bounding box center [788, 437] width 716 height 18
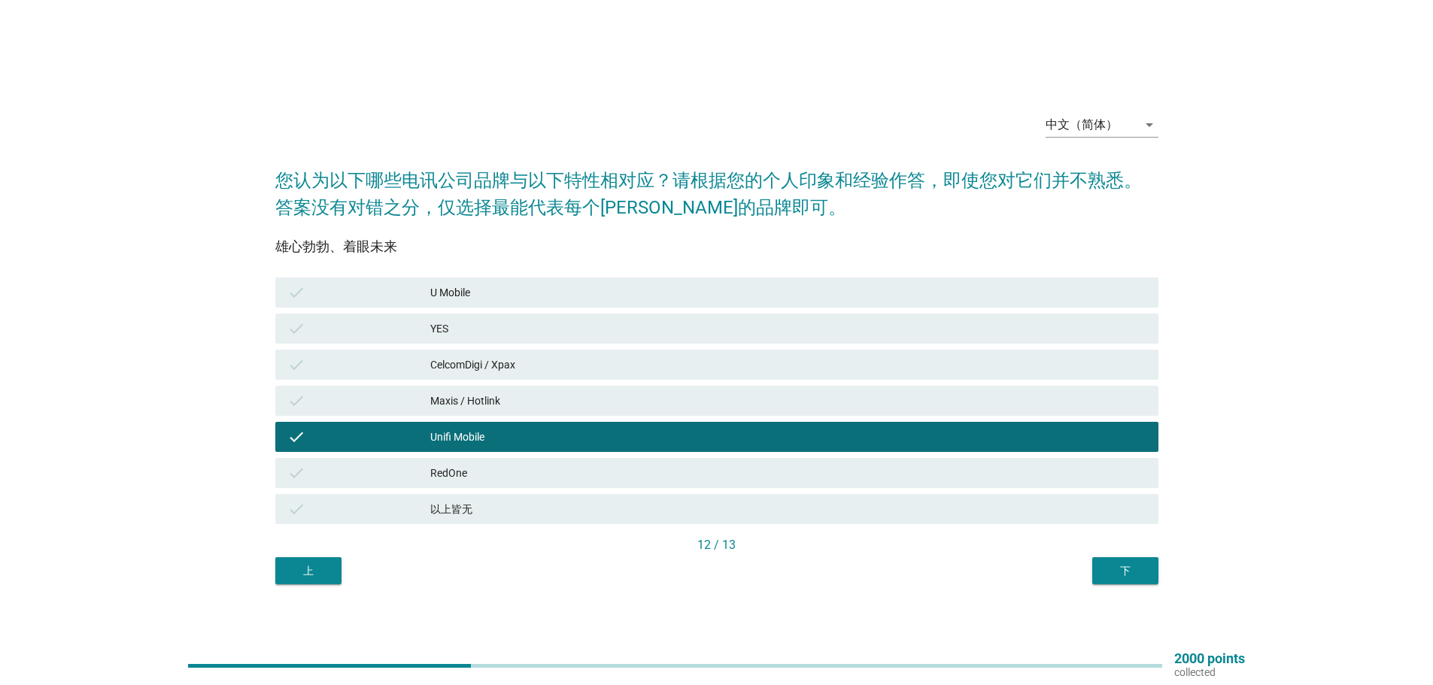
drag, startPoint x: 483, startPoint y: 358, endPoint x: 465, endPoint y: 391, distance: 37.7
click at [483, 359] on div "CelcomDigi / Xpax" at bounding box center [788, 365] width 716 height 18
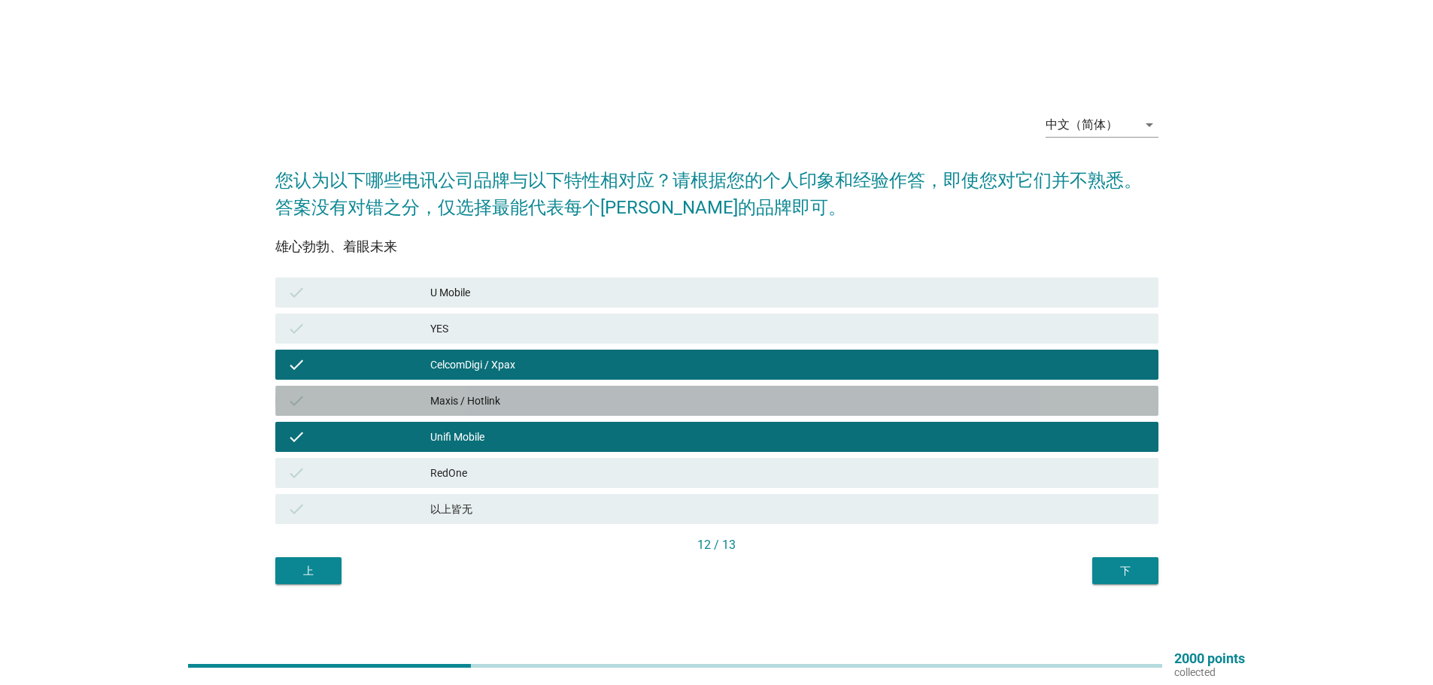
drag, startPoint x: 463, startPoint y: 393, endPoint x: 483, endPoint y: 414, distance: 28.7
click at [463, 395] on div "Maxis / Hotlink" at bounding box center [788, 401] width 716 height 18
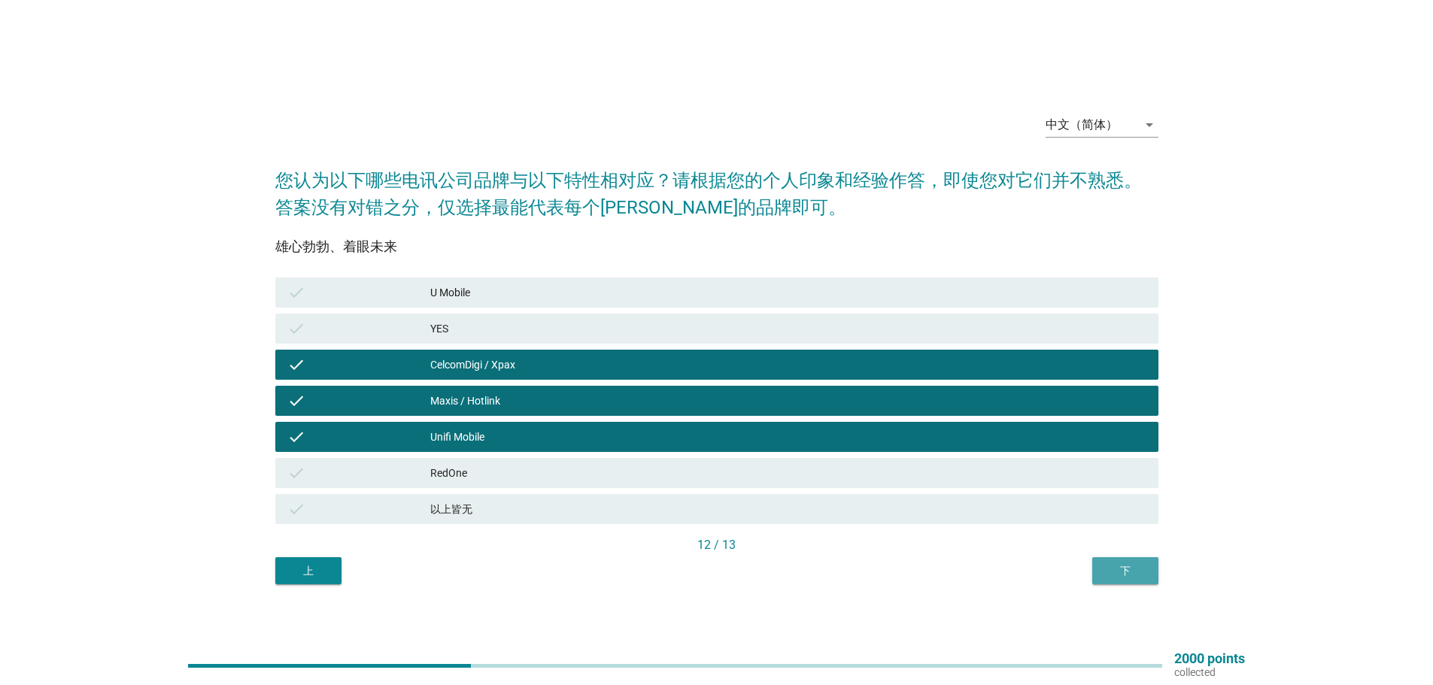
click at [1136, 571] on div "下" at bounding box center [1125, 571] width 42 height 16
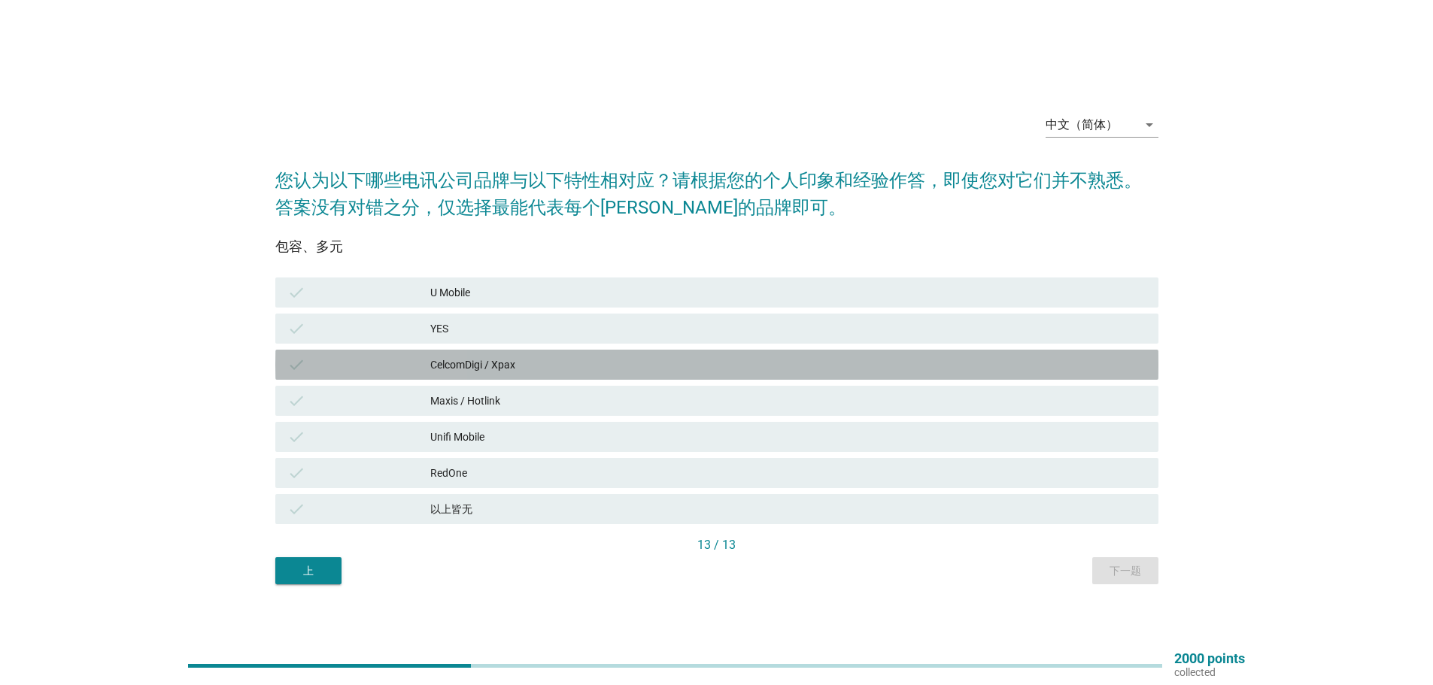
click at [484, 368] on div "CelcomDigi / Xpax" at bounding box center [788, 365] width 716 height 18
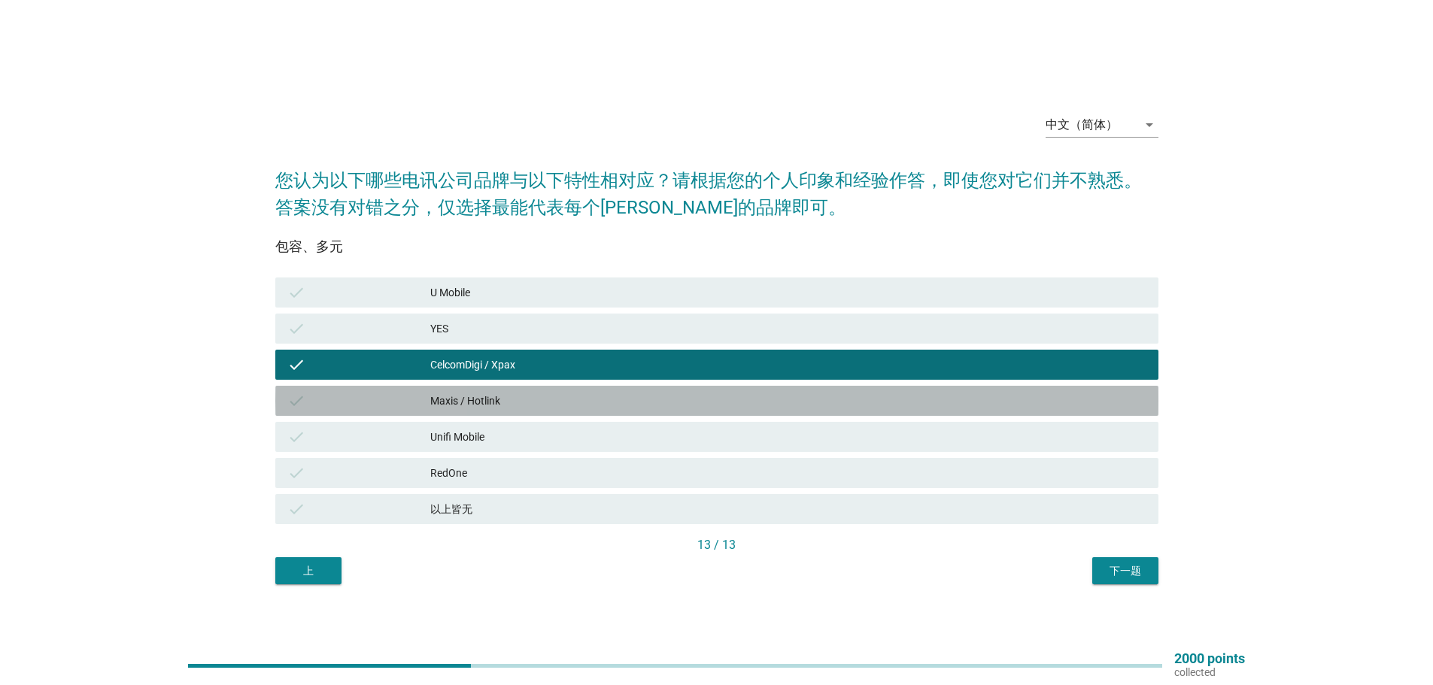
drag, startPoint x: 453, startPoint y: 409, endPoint x: 450, endPoint y: 420, distance: 10.8
click at [453, 412] on div "check Maxis / Hotlink" at bounding box center [716, 401] width 883 height 30
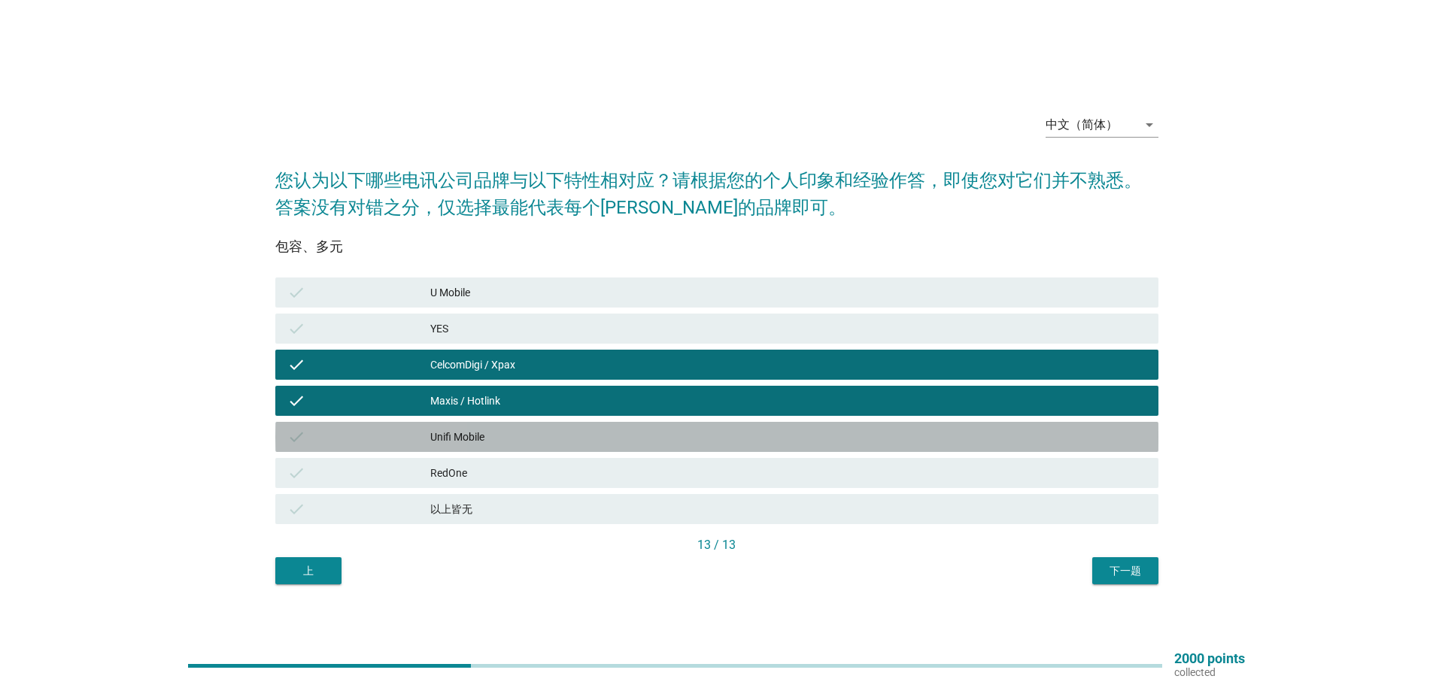
drag, startPoint x: 449, startPoint y: 427, endPoint x: 590, endPoint y: 459, distance: 144.3
click at [449, 429] on div "check Unifi Mobile" at bounding box center [716, 437] width 883 height 30
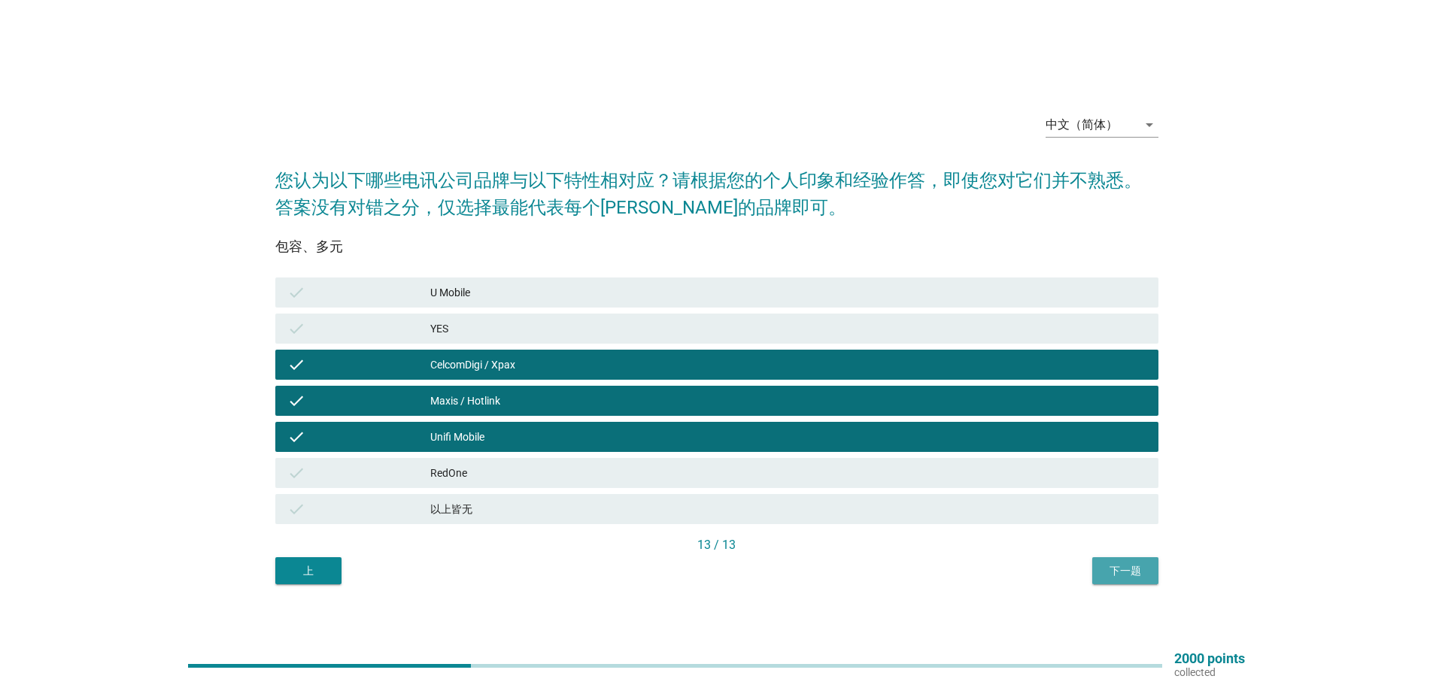
click at [1133, 571] on div "下一题" at bounding box center [1125, 571] width 42 height 16
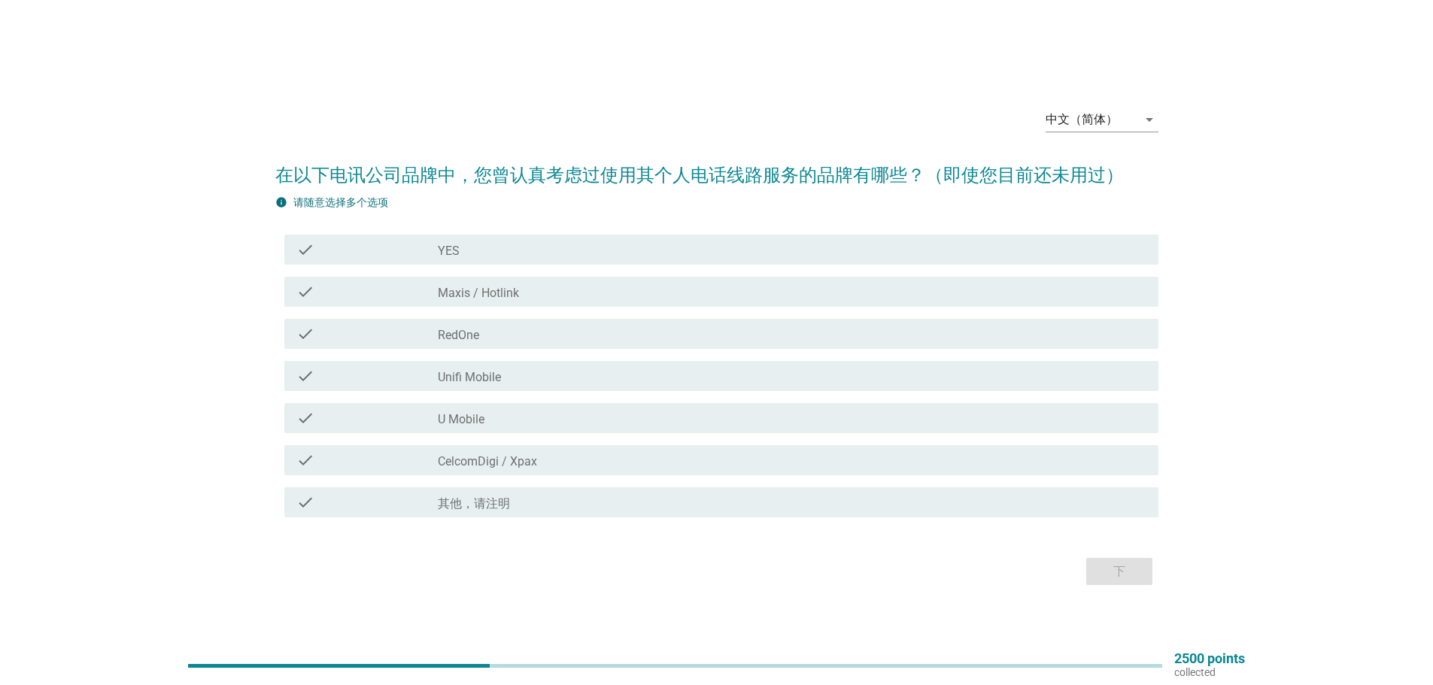
click at [465, 451] on div "check_box_outline_blank CelcomDigi / Xpax" at bounding box center [792, 460] width 708 height 18
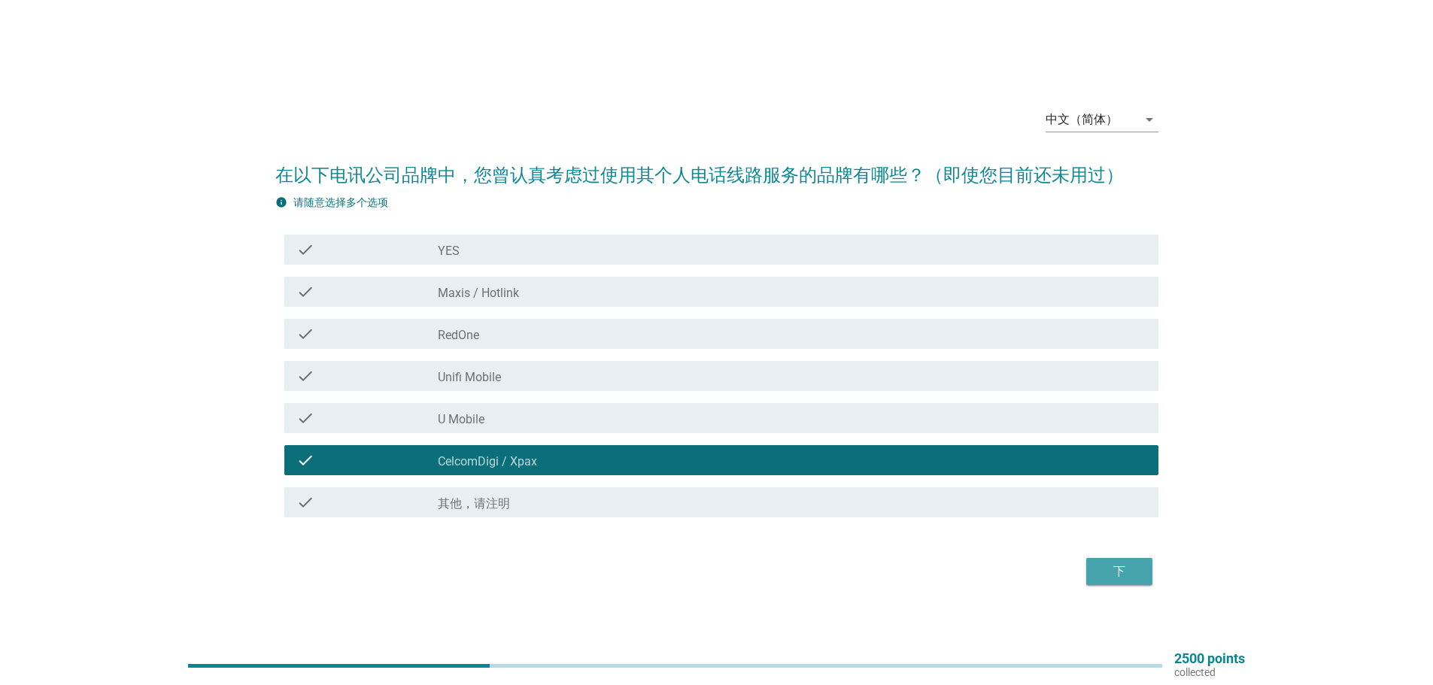
click at [1120, 566] on div "下" at bounding box center [1119, 572] width 42 height 18
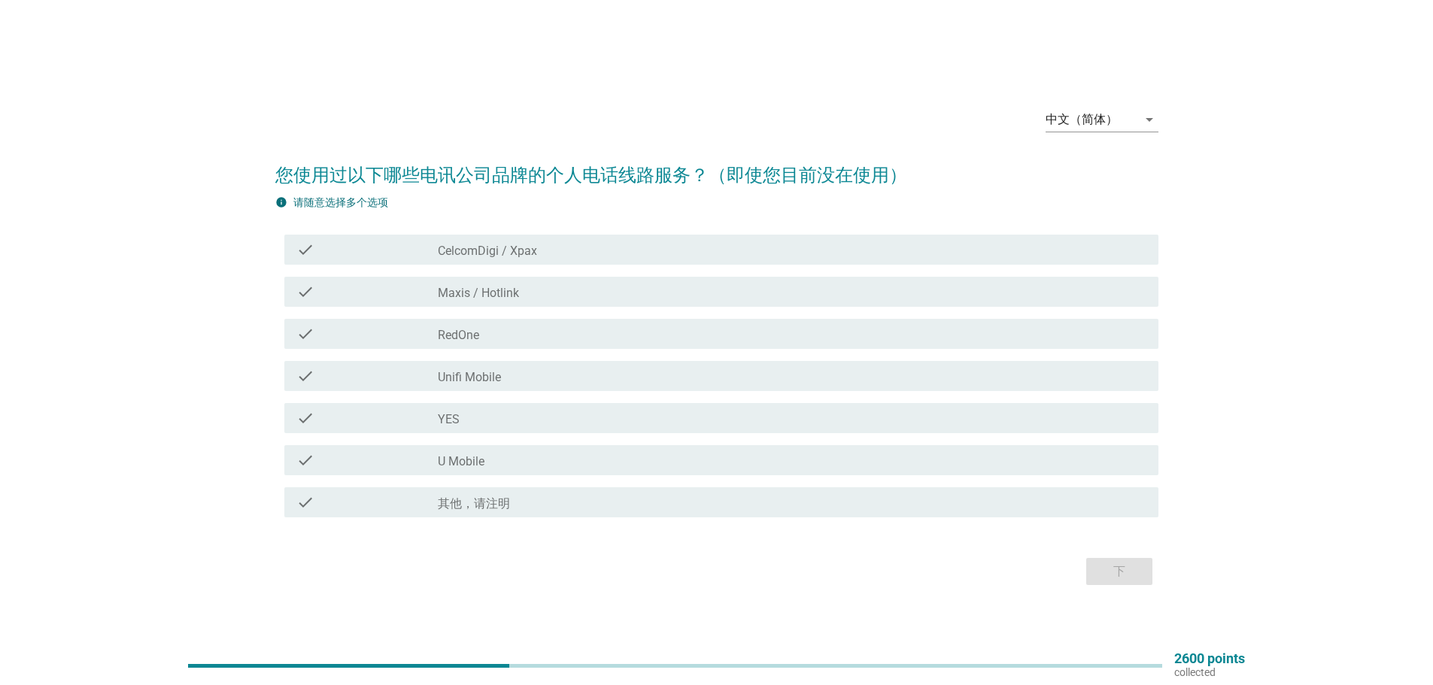
click at [499, 241] on div "check_box CelcomDigi / Xpax" at bounding box center [792, 250] width 708 height 18
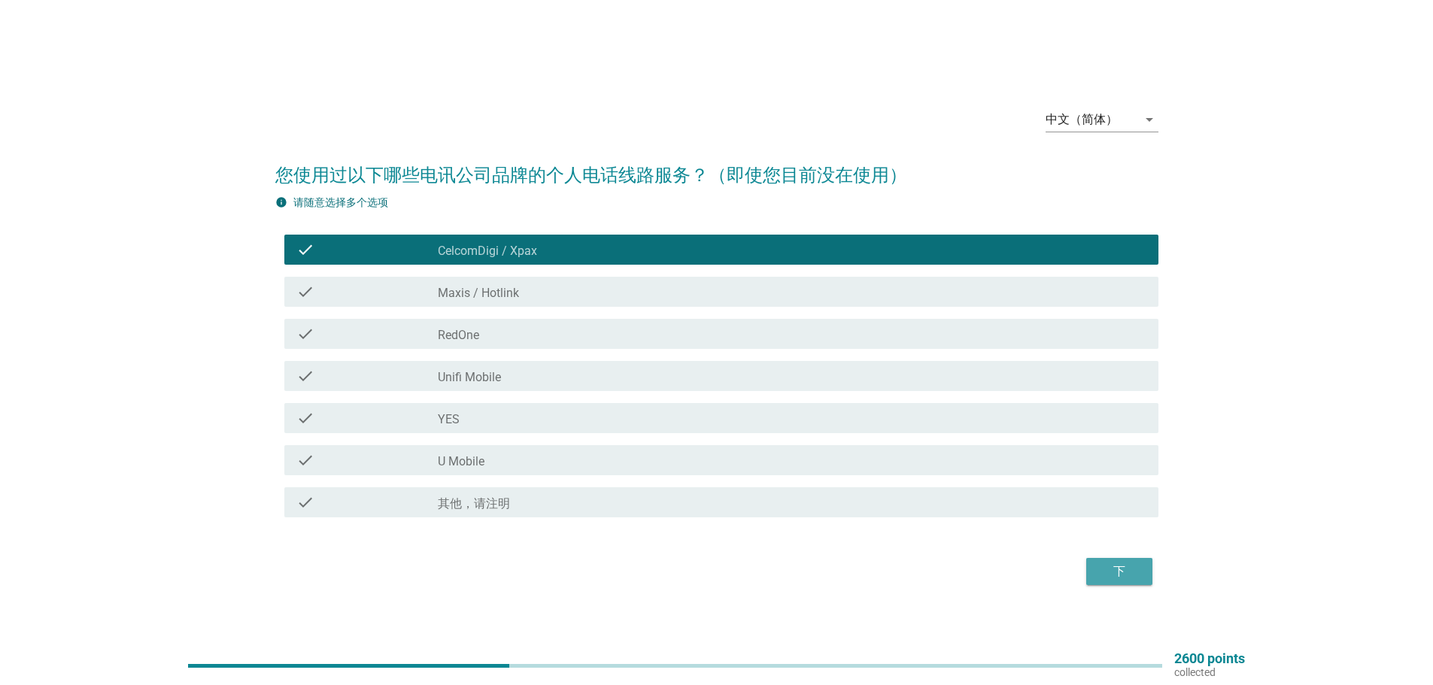
click at [1117, 569] on div "下" at bounding box center [1119, 572] width 42 height 18
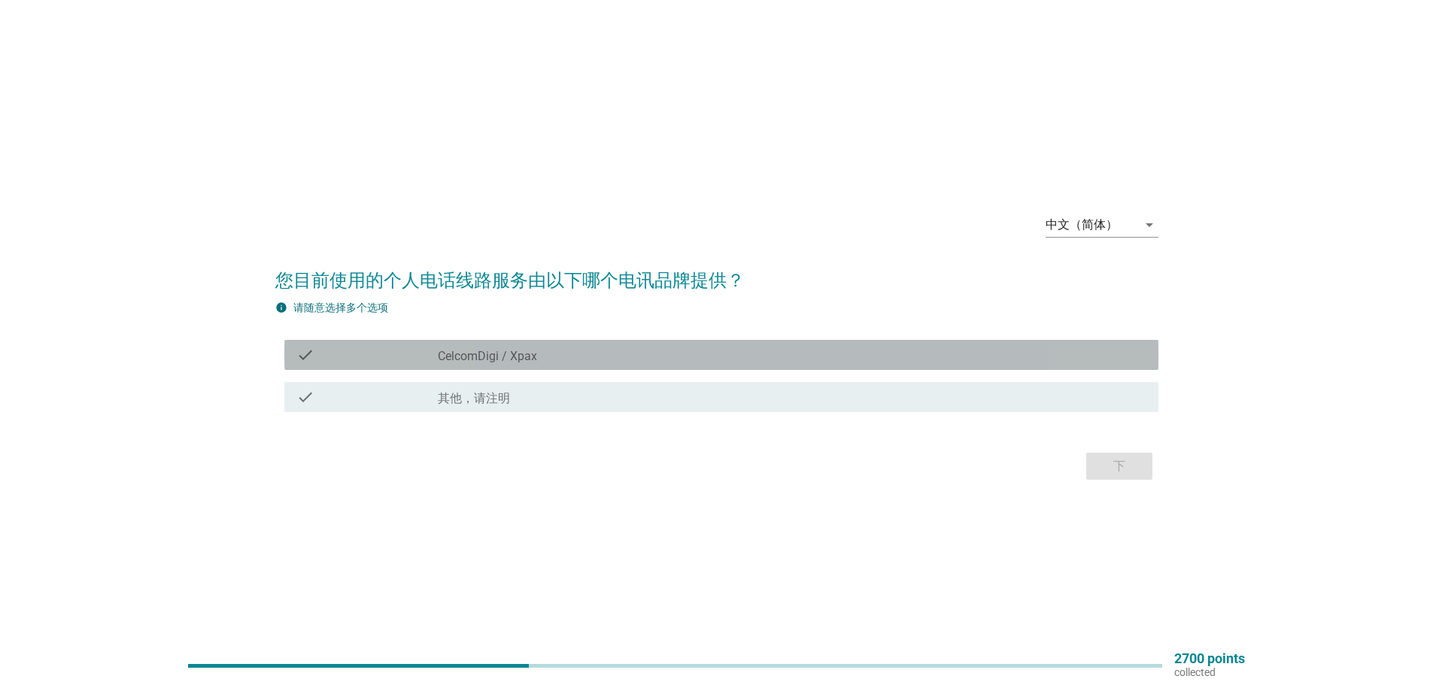
click at [496, 350] on label "CelcomDigi / Xpax" at bounding box center [487, 356] width 99 height 15
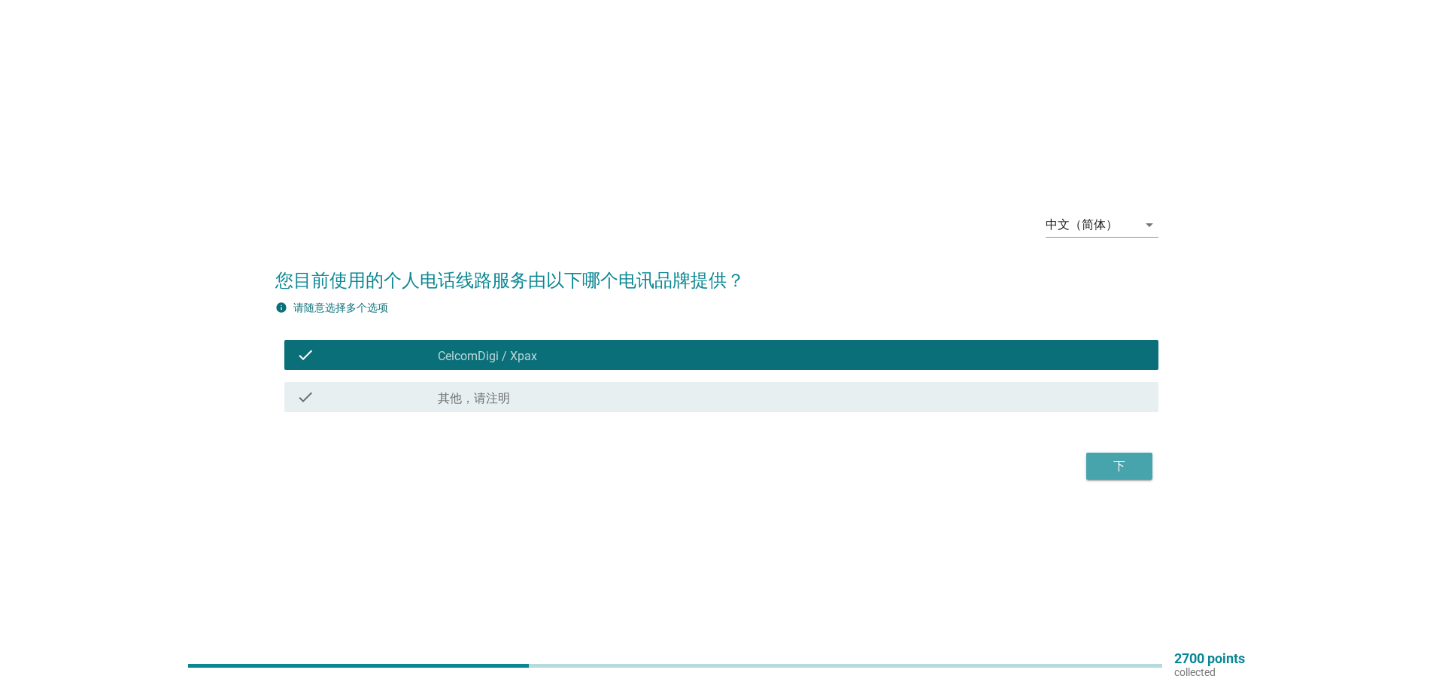
click at [1127, 468] on div "下" at bounding box center [1119, 466] width 42 height 18
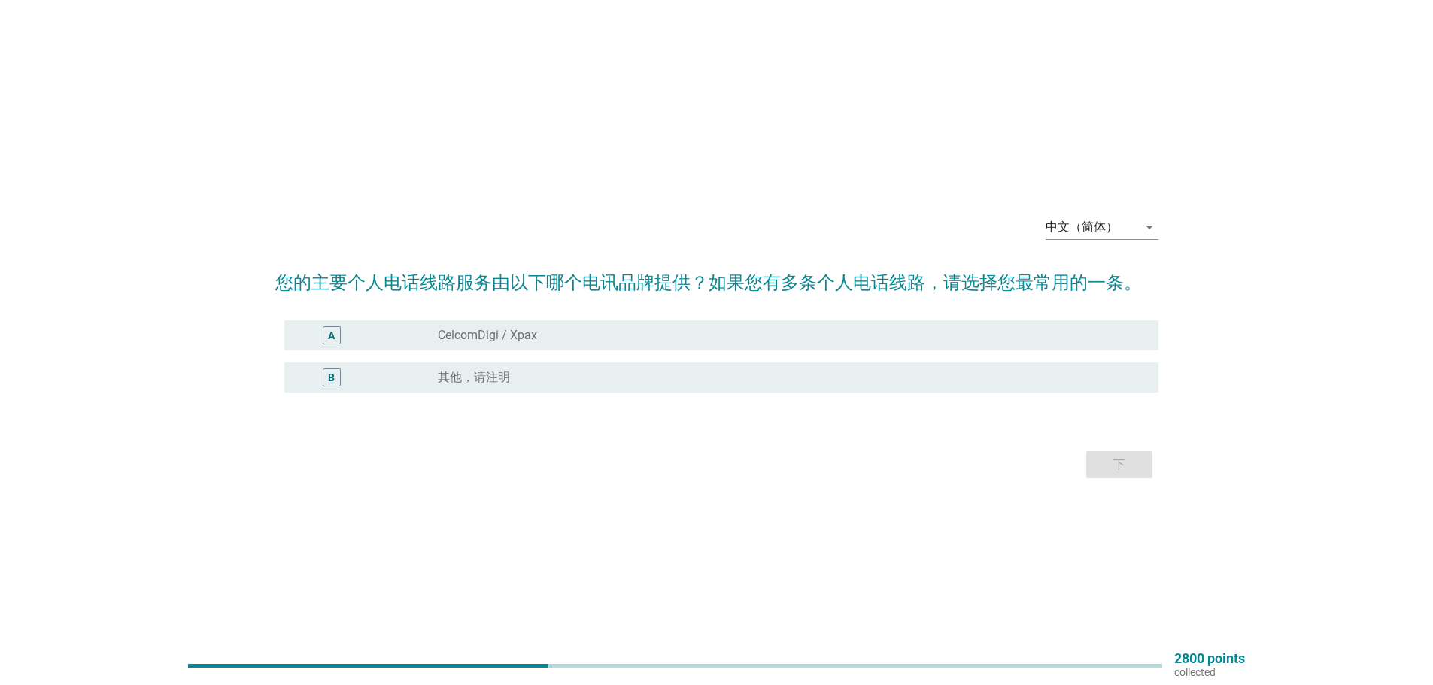
click at [527, 334] on label "CelcomDigi / Xpax" at bounding box center [487, 335] width 99 height 15
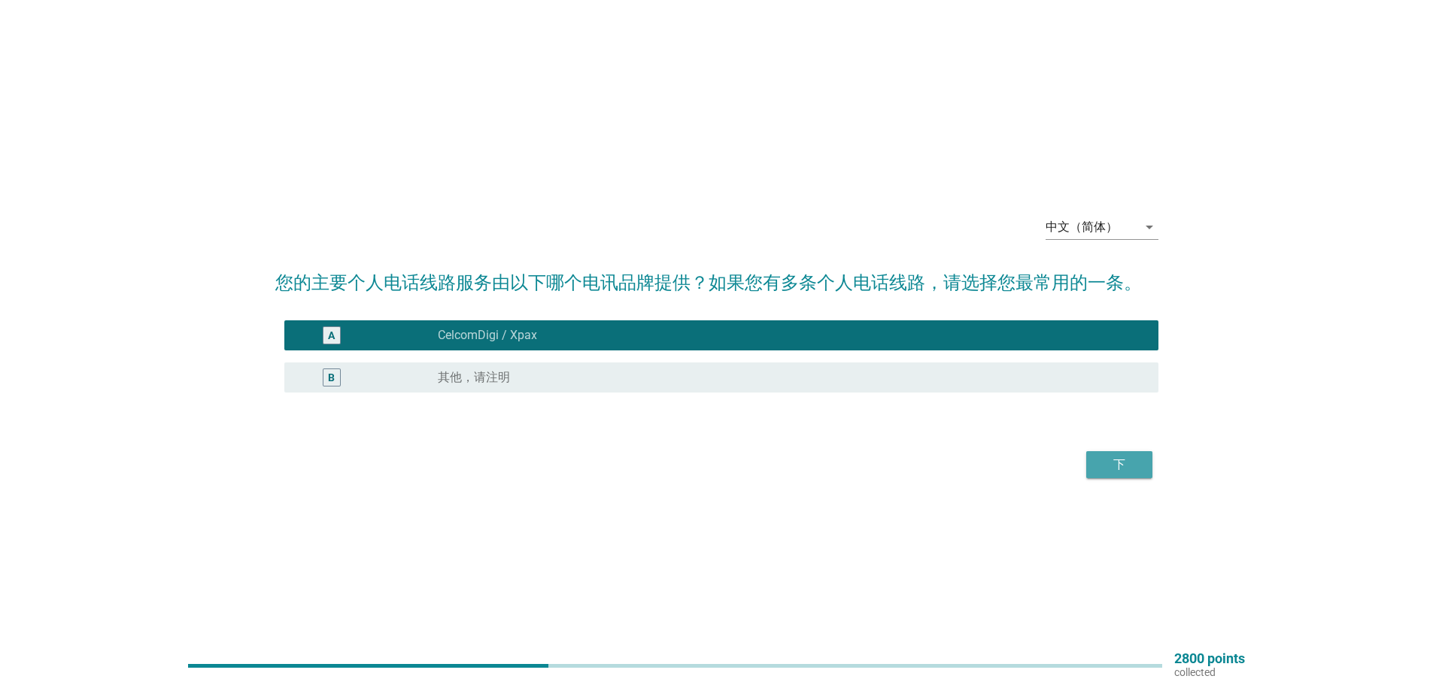
click at [1125, 469] on div "下" at bounding box center [1119, 465] width 42 height 18
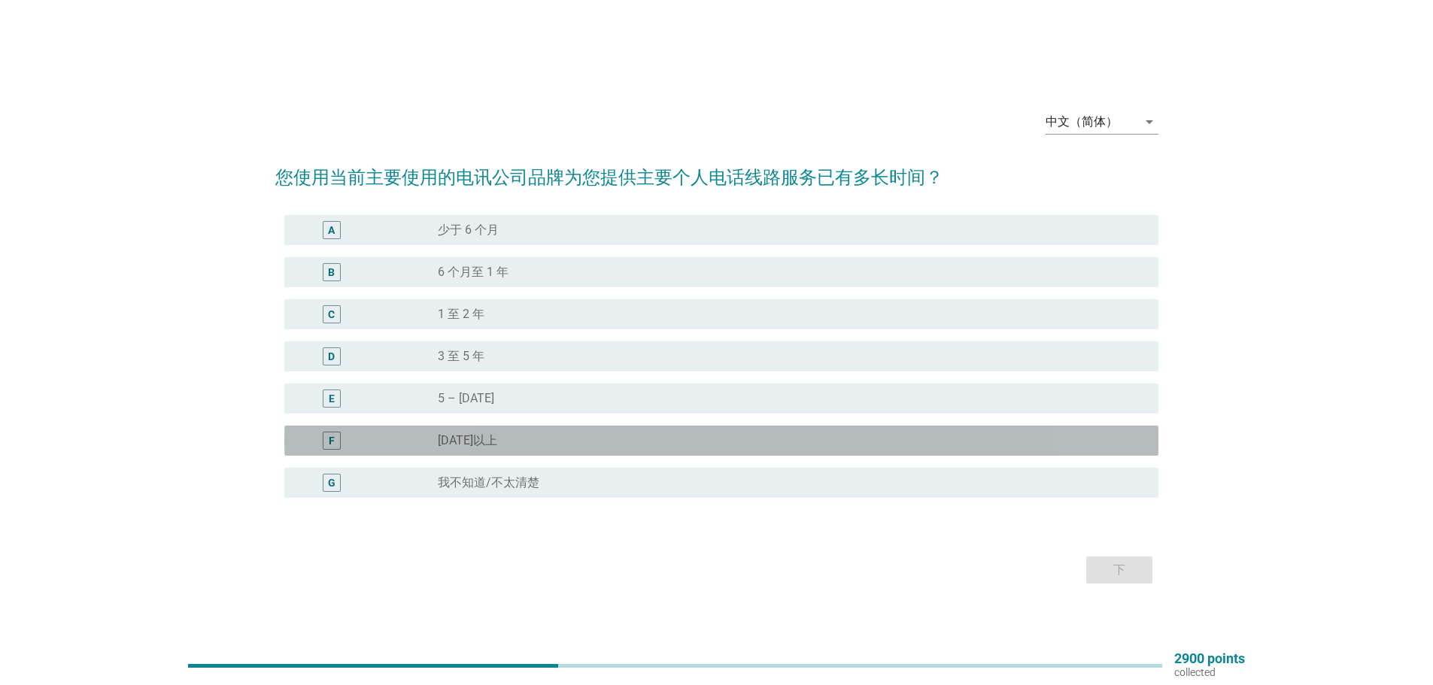
click at [468, 437] on label "[DATE]以上" at bounding box center [467, 440] width 59 height 15
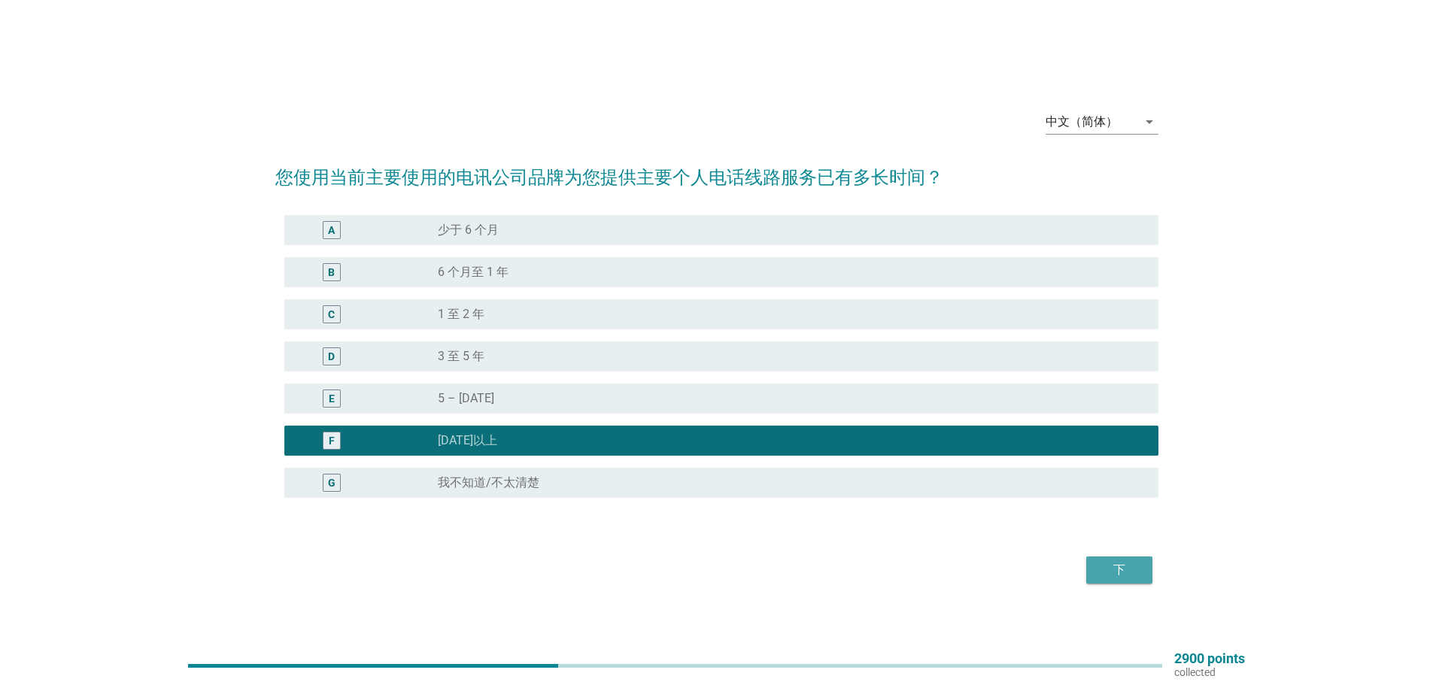
click at [1124, 567] on div "下" at bounding box center [1119, 570] width 42 height 18
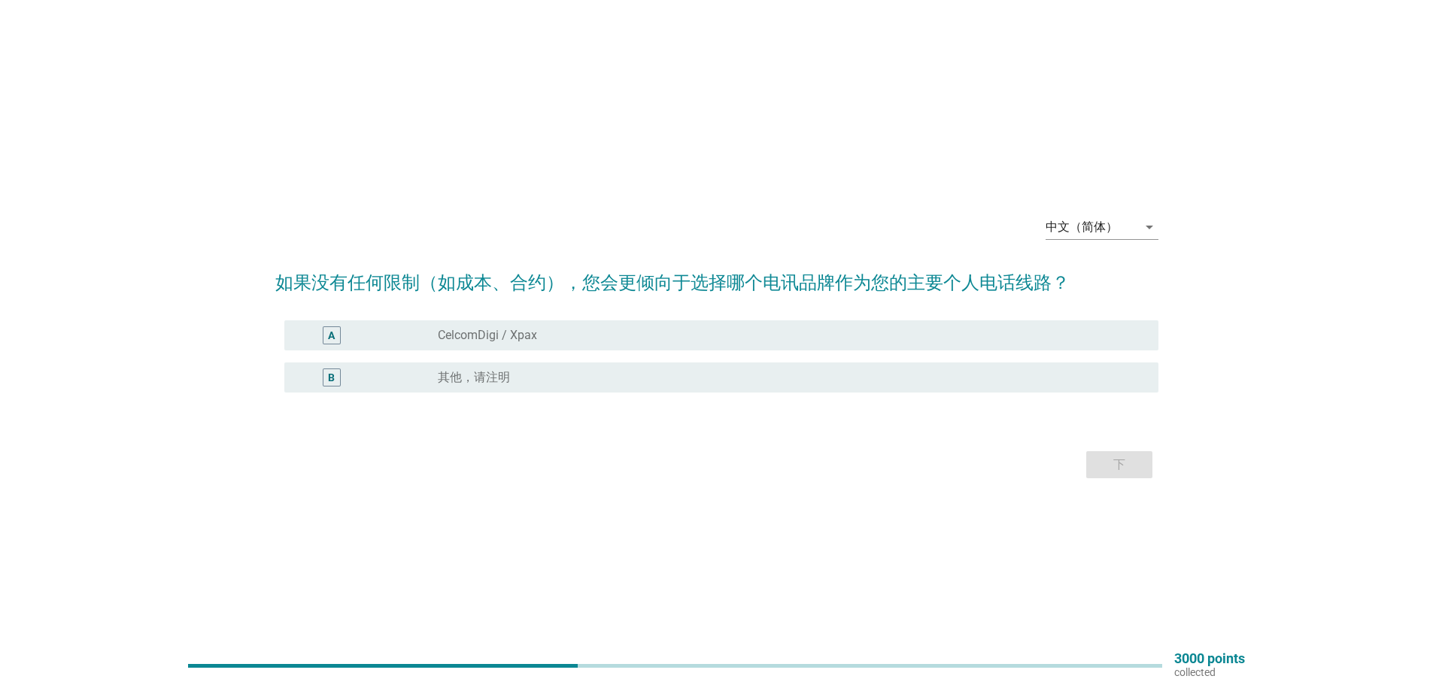
click at [517, 335] on label "CelcomDigi / Xpax" at bounding box center [487, 335] width 99 height 15
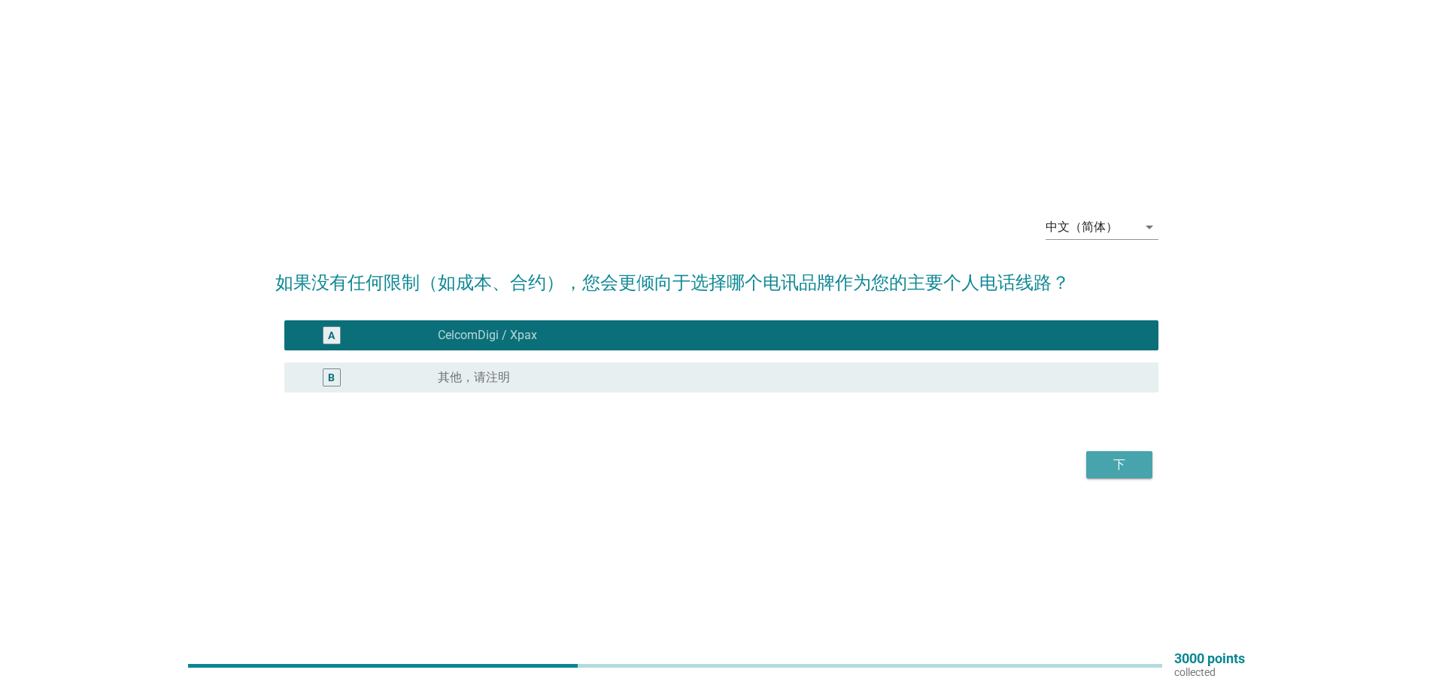
click at [1117, 462] on div "下" at bounding box center [1119, 465] width 42 height 18
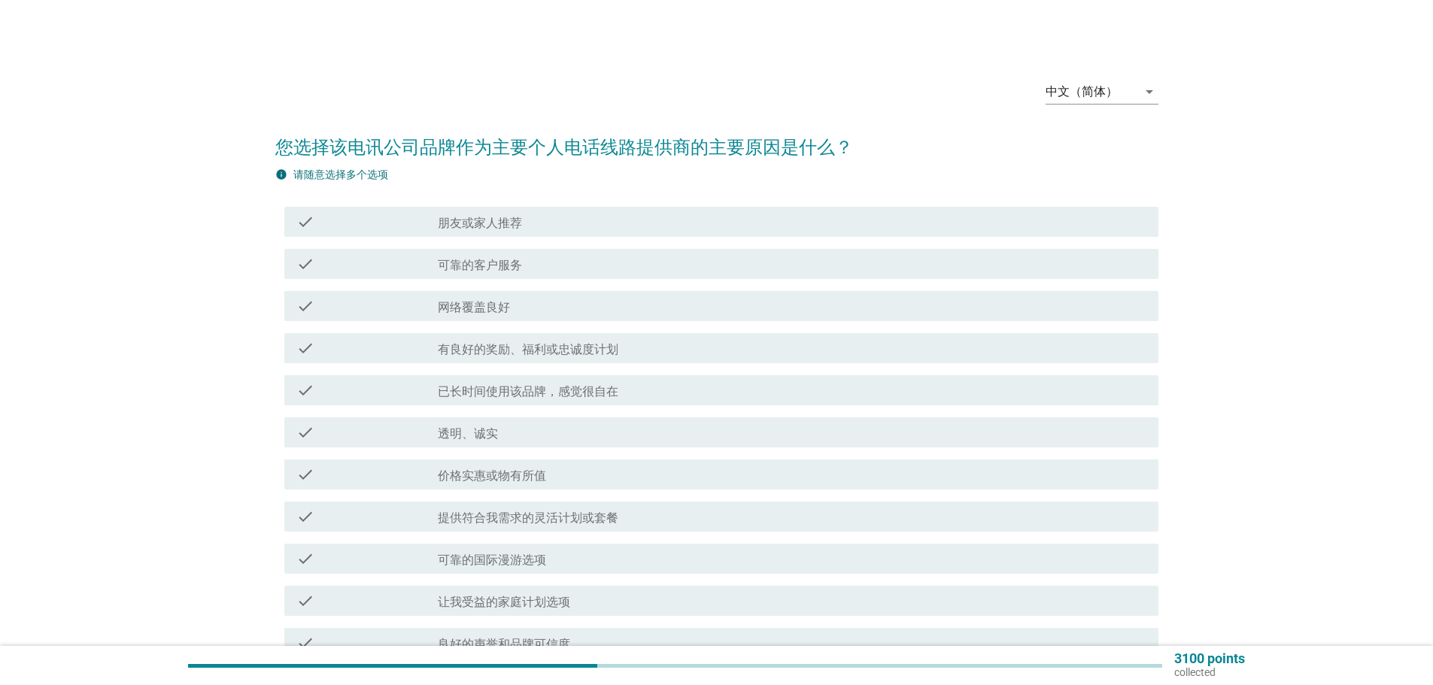
scroll to position [75, 0]
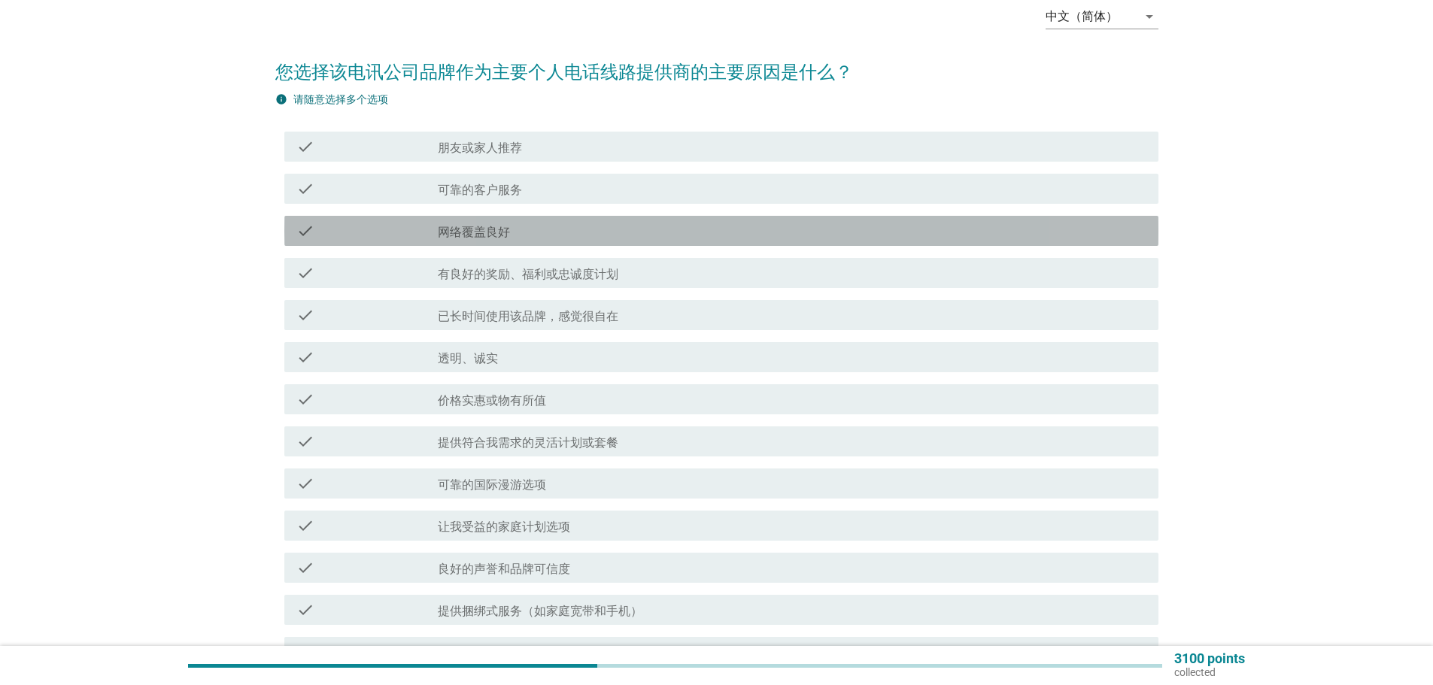
drag, startPoint x: 456, startPoint y: 229, endPoint x: 490, endPoint y: 291, distance: 71.0
click at [456, 229] on label "网络覆盖良好" at bounding box center [474, 232] width 72 height 15
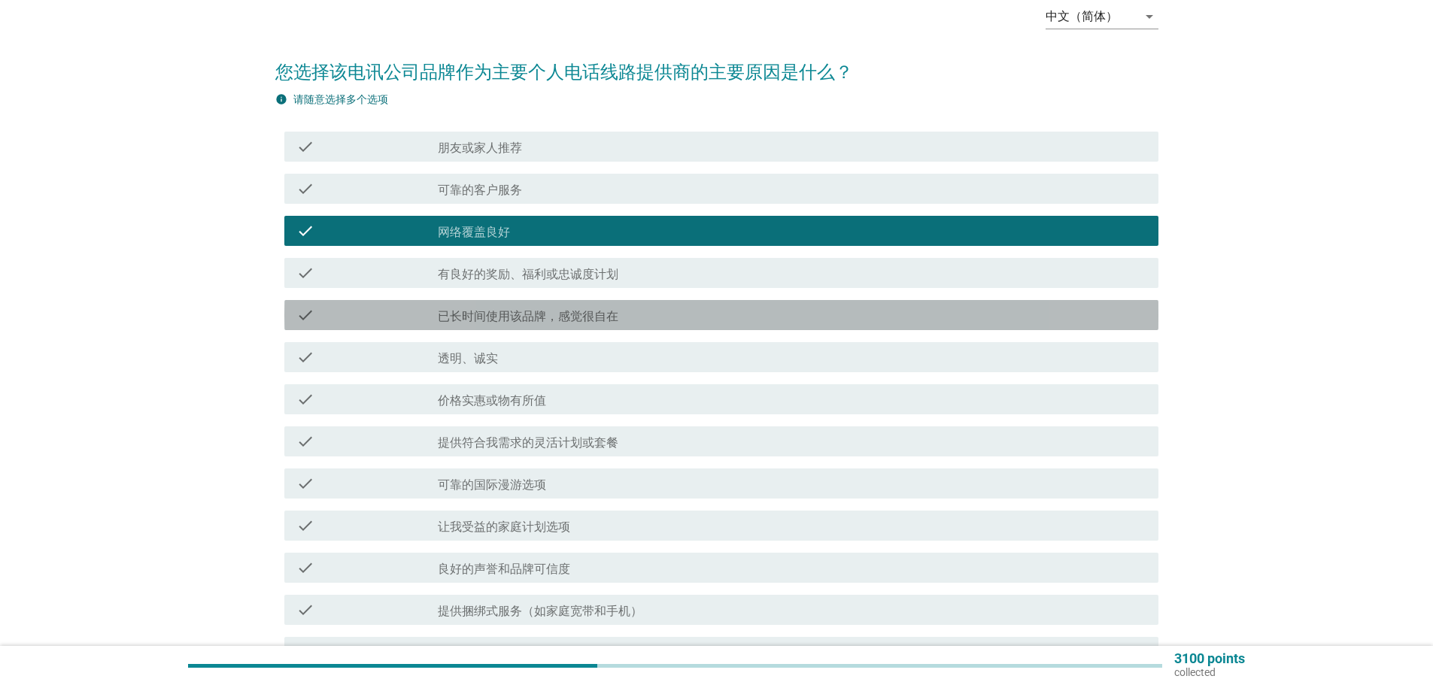
click at [569, 313] on label "已长时间使用该品牌，感觉很自在" at bounding box center [528, 316] width 180 height 15
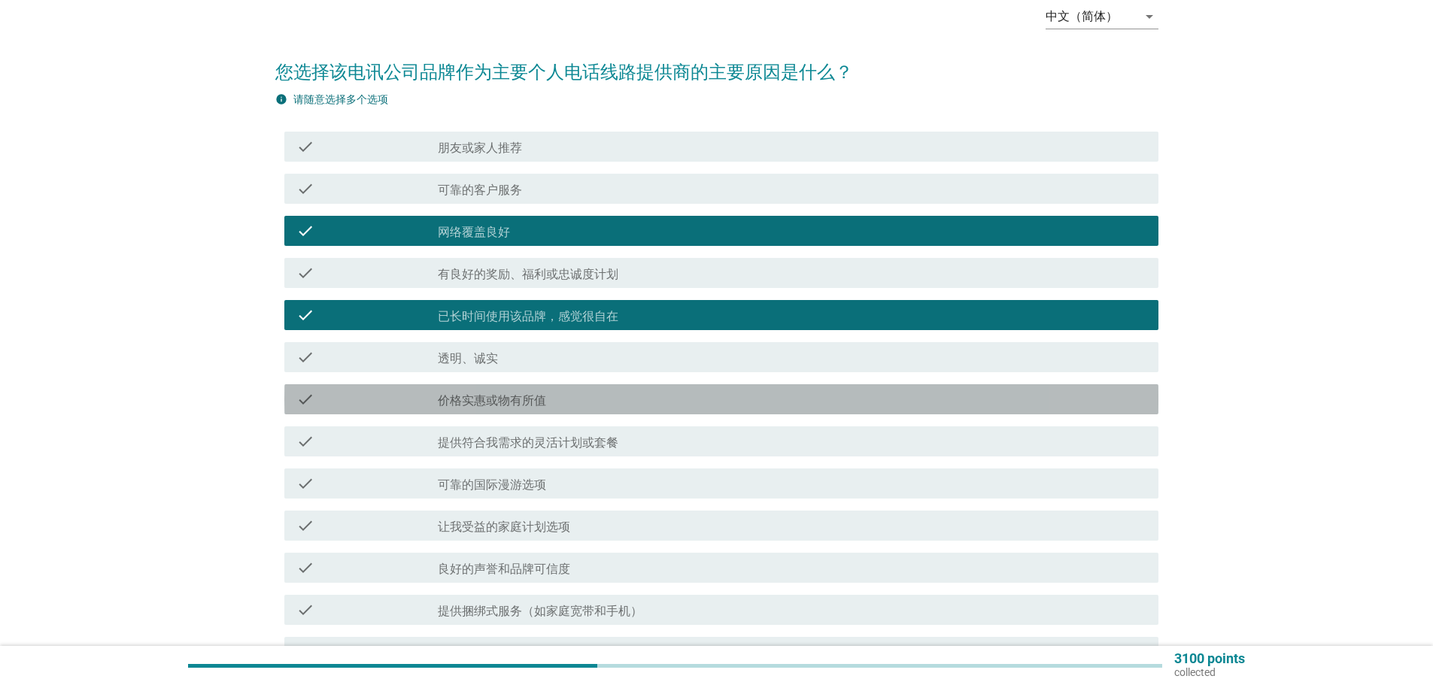
click at [490, 402] on label "价格实惠或物有所值" at bounding box center [492, 400] width 108 height 15
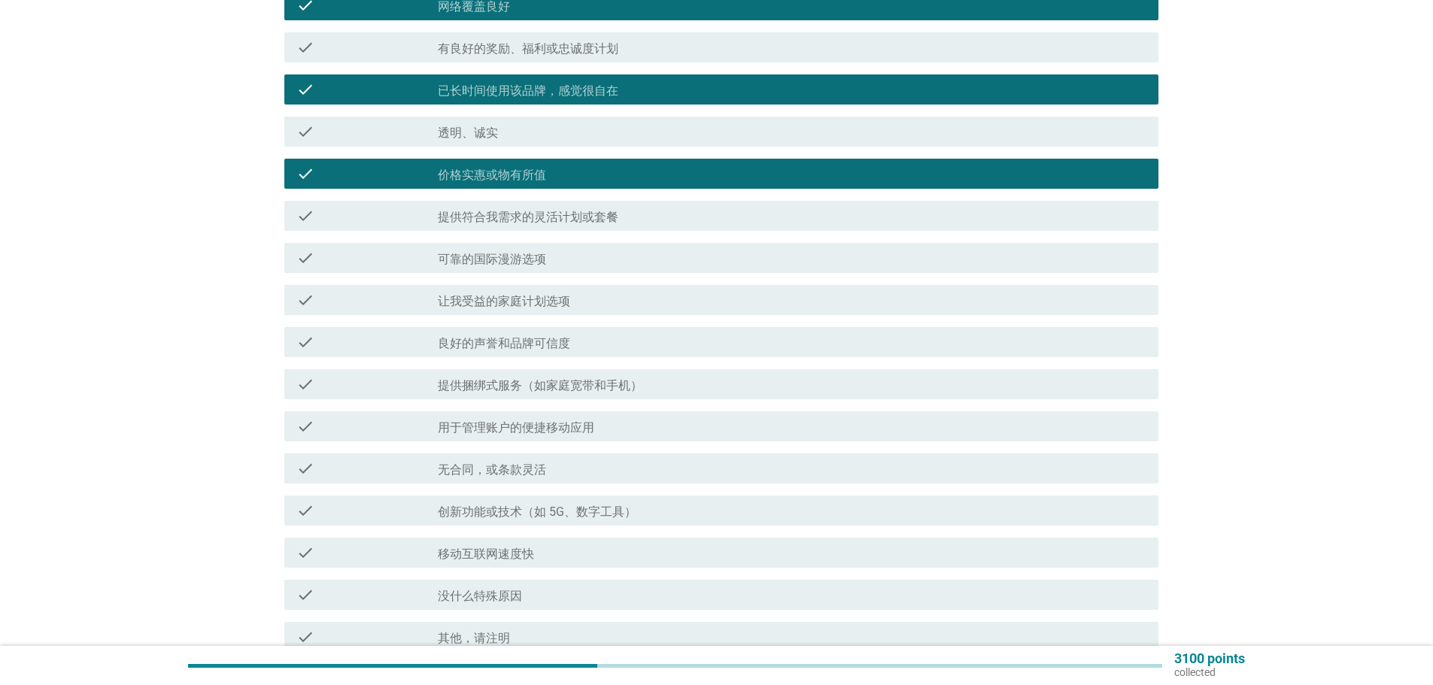
scroll to position [376, 0]
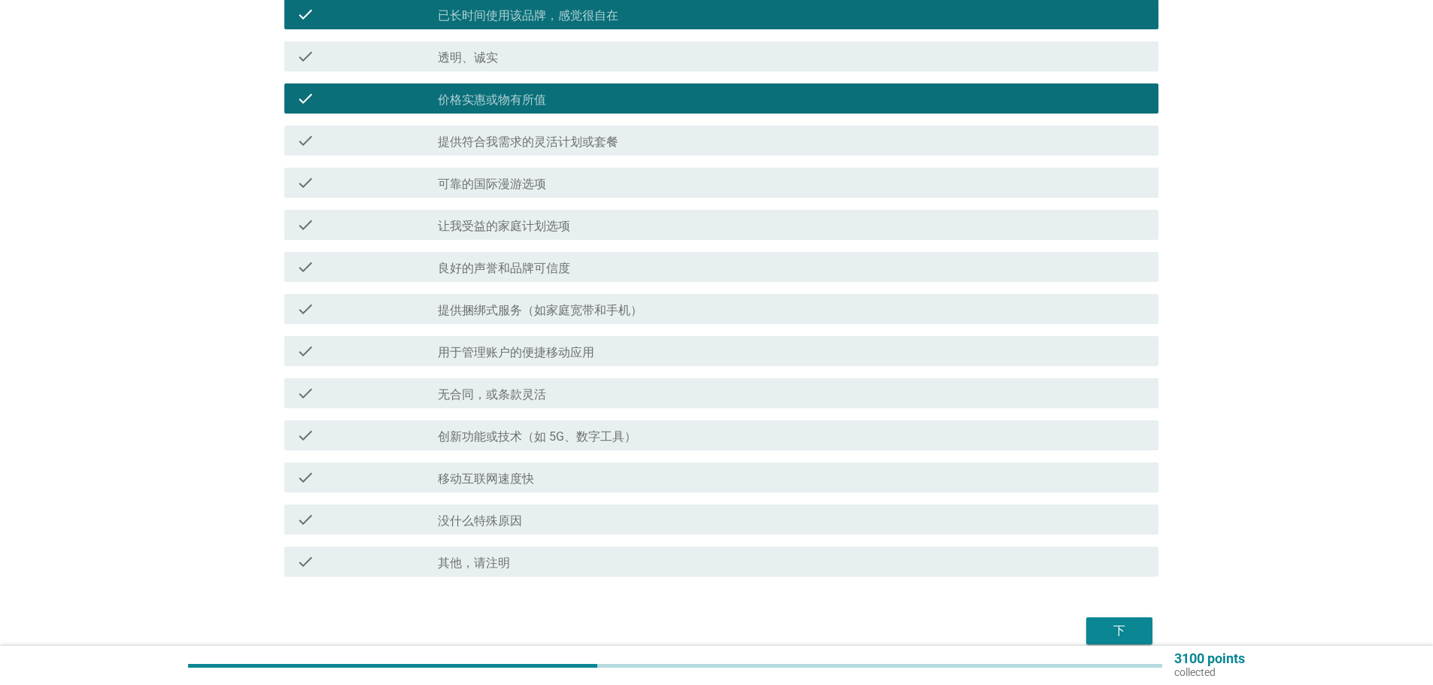
click at [516, 390] on label "无合同，或条款灵活" at bounding box center [492, 394] width 108 height 15
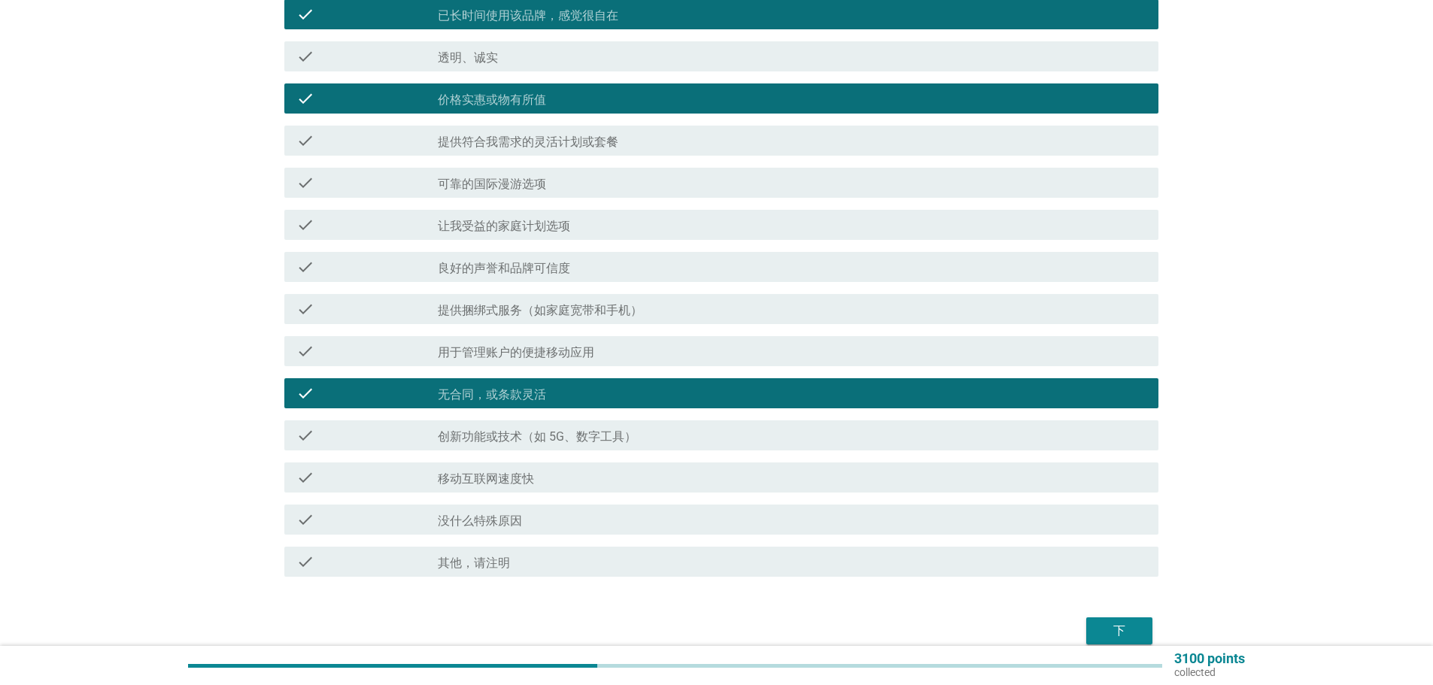
click at [503, 478] on label "移动互联网速度快" at bounding box center [486, 479] width 96 height 15
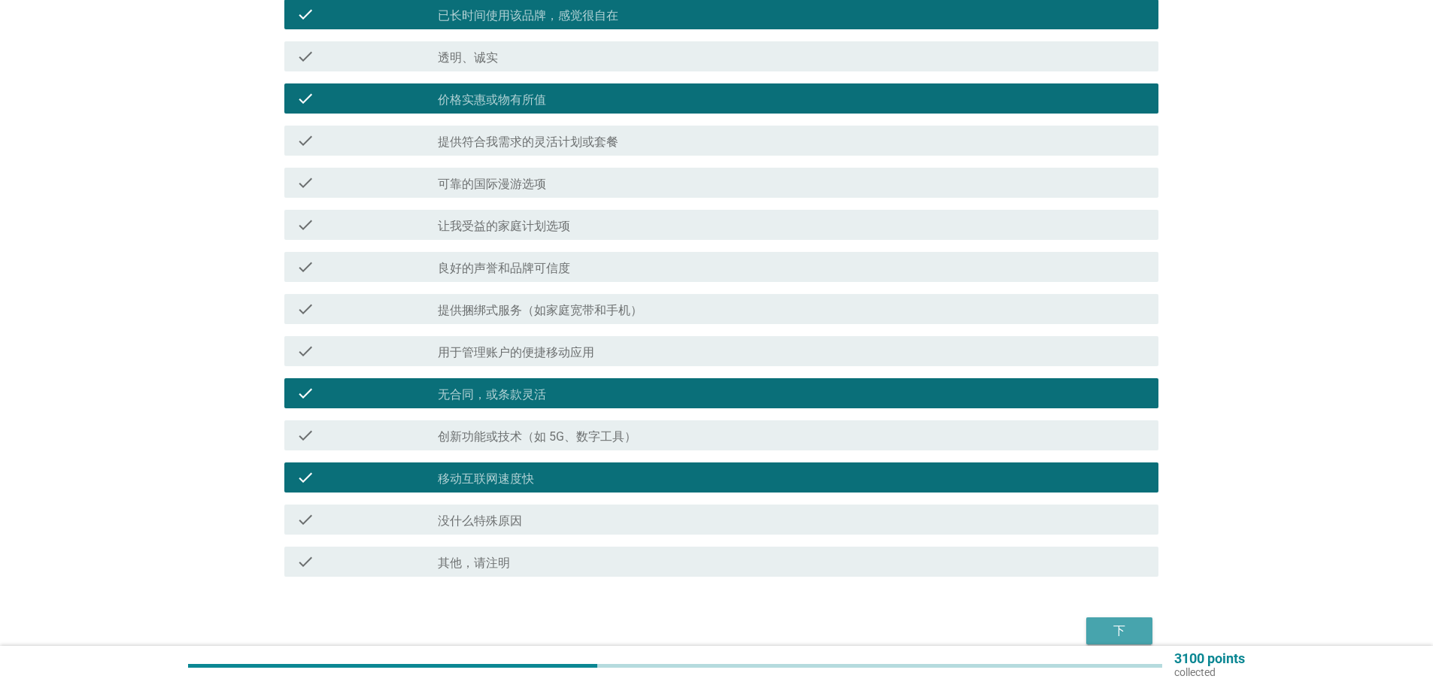
click at [1122, 629] on div "下" at bounding box center [1119, 631] width 42 height 18
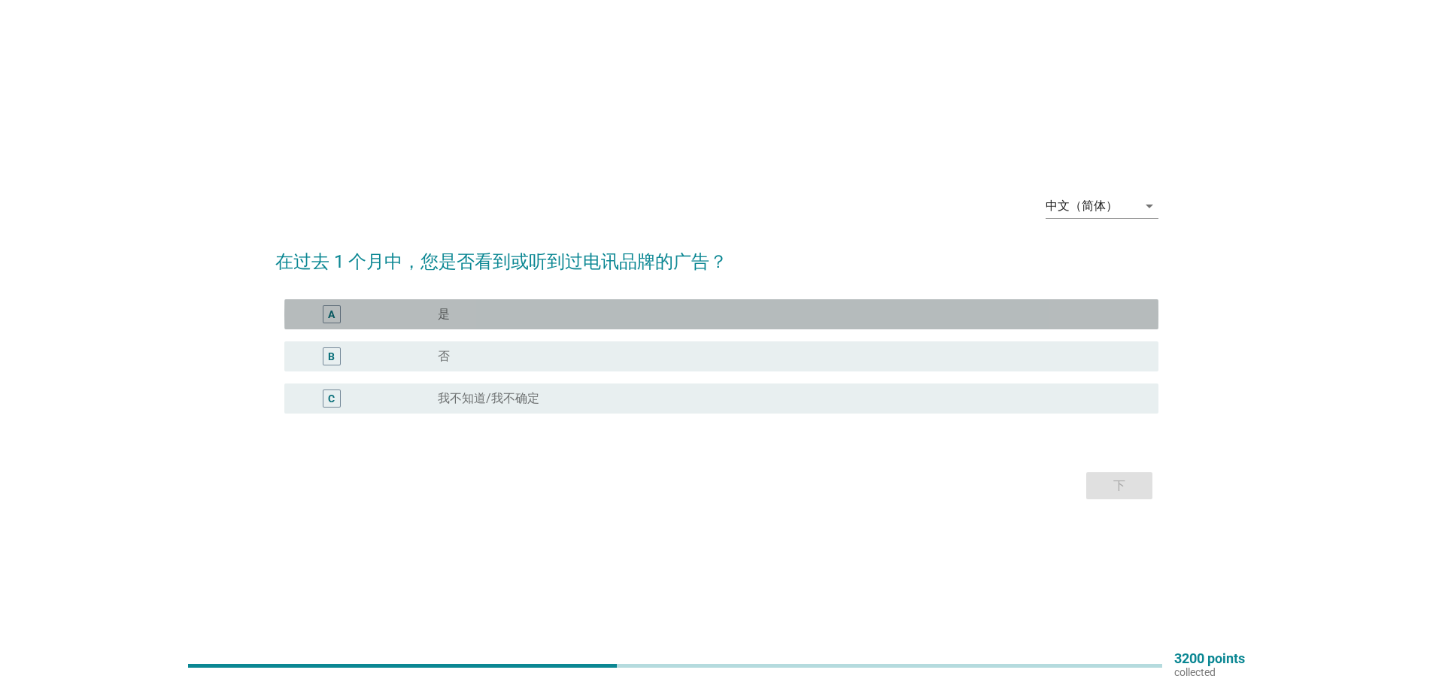
click at [432, 322] on div "A" at bounding box center [366, 314] width 141 height 18
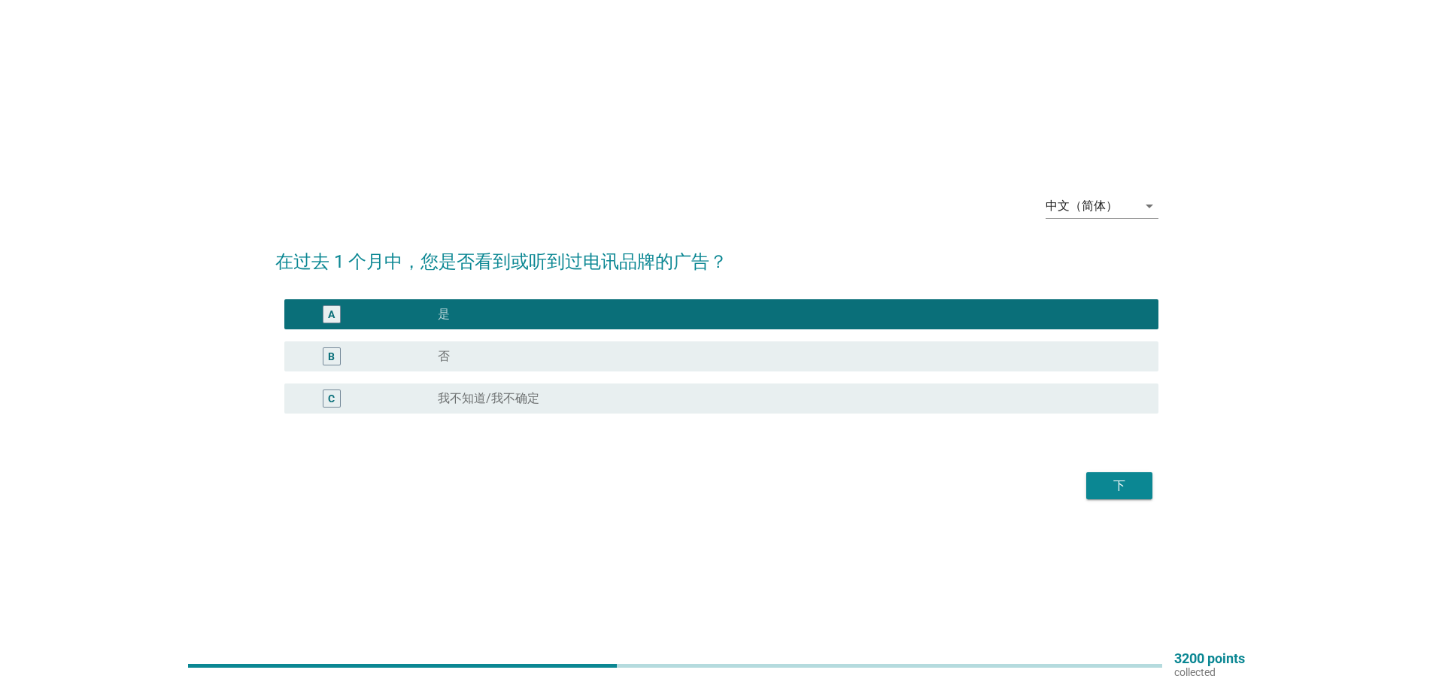
click at [1123, 484] on div "下" at bounding box center [1119, 486] width 42 height 18
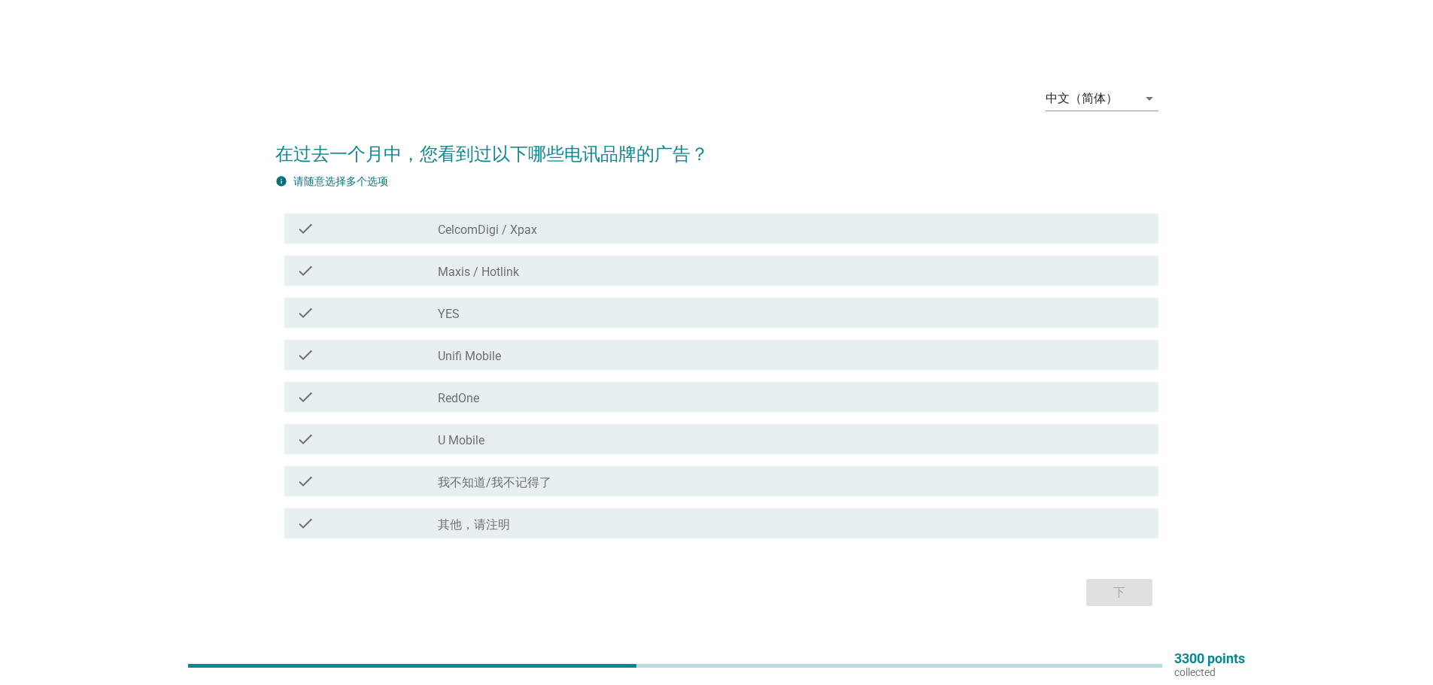
click at [477, 234] on label "CelcomDigi / Xpax" at bounding box center [487, 230] width 99 height 15
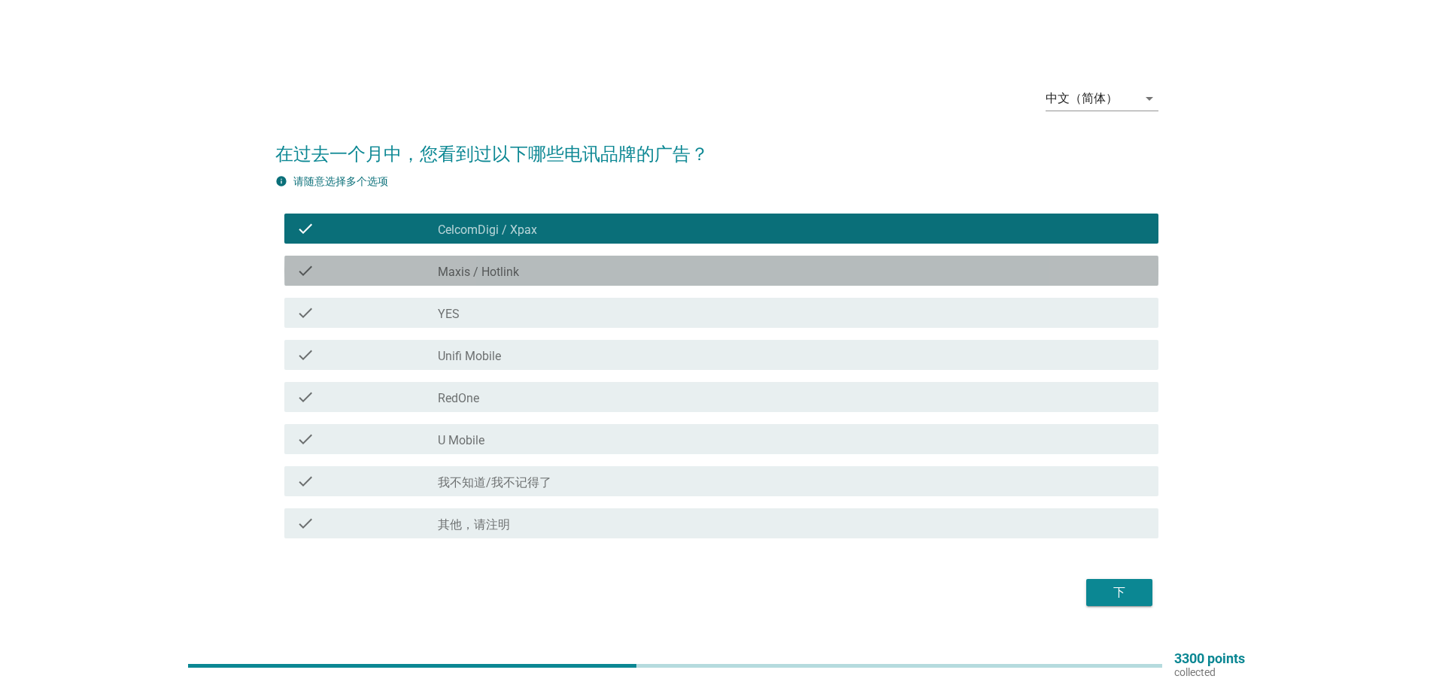
click at [472, 272] on label "Maxis / Hotlink" at bounding box center [478, 272] width 81 height 15
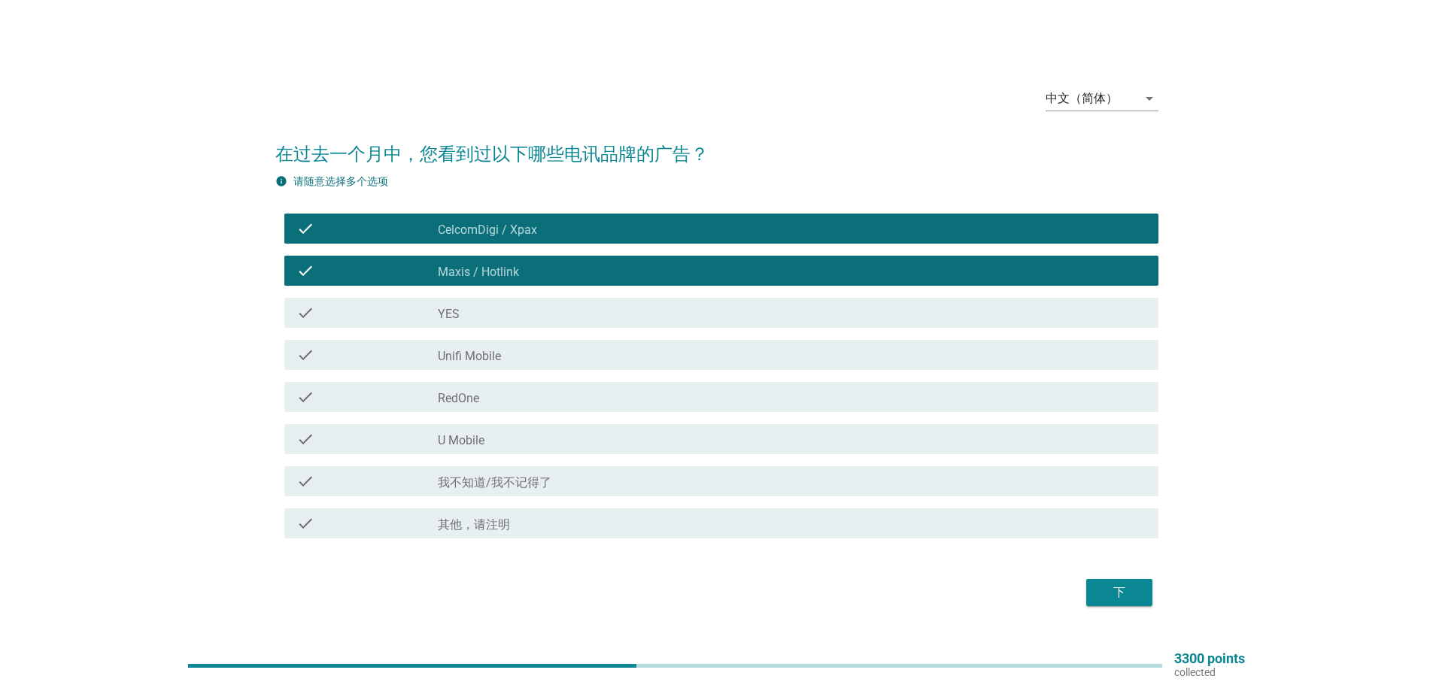
click at [481, 362] on label "Unifi Mobile" at bounding box center [469, 356] width 63 height 15
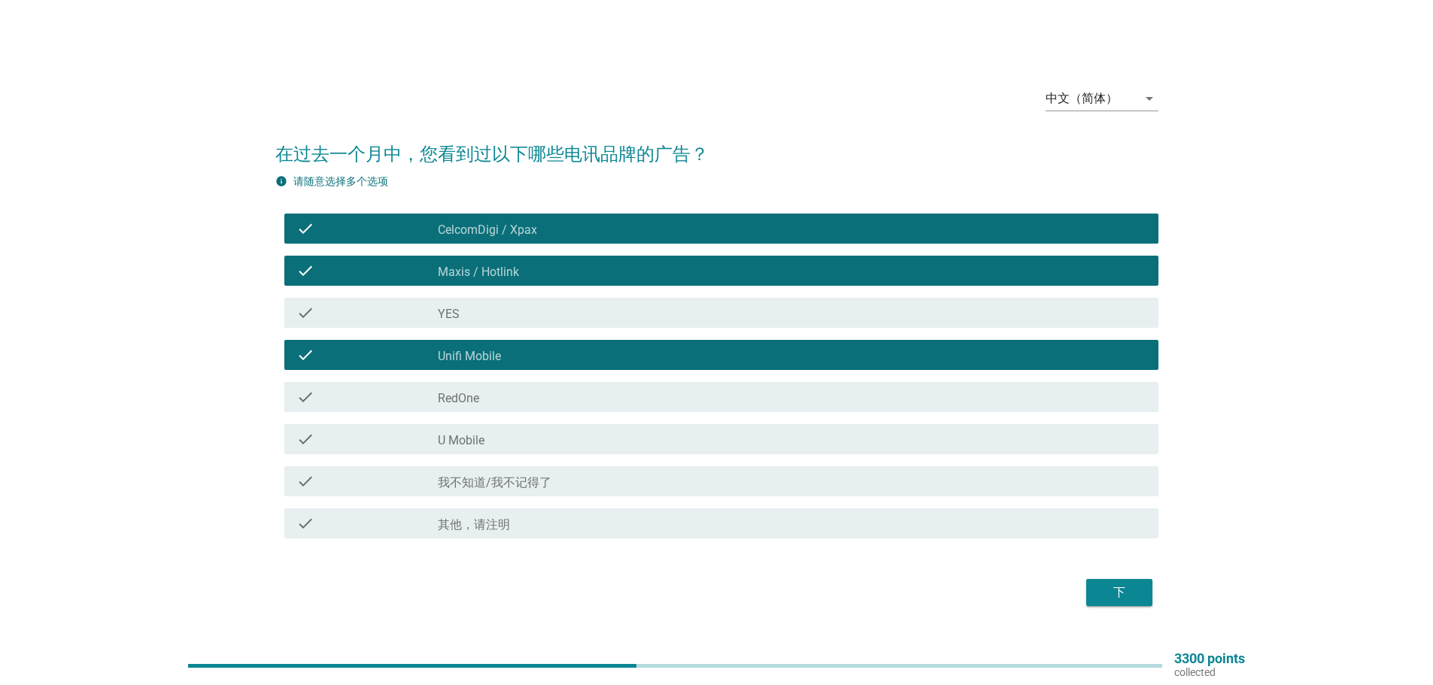
click at [1128, 590] on div "下" at bounding box center [1119, 593] width 42 height 18
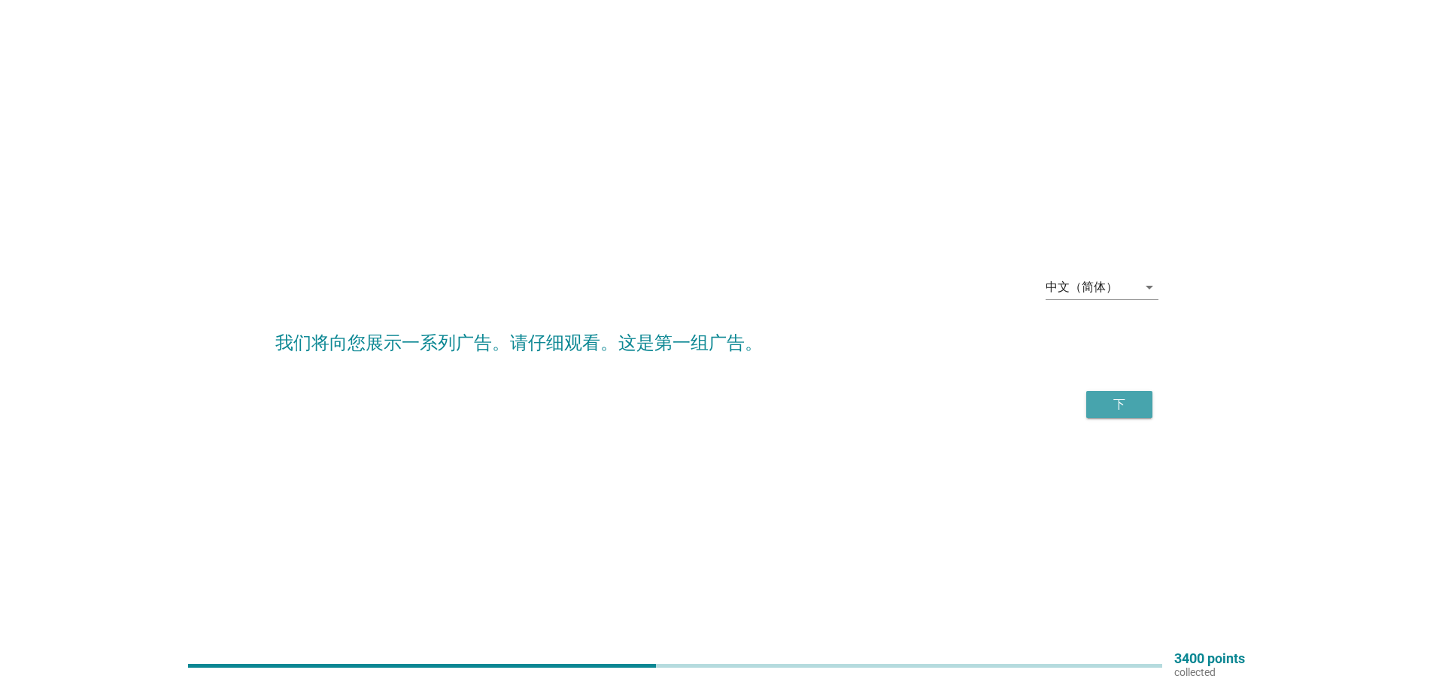
click at [1126, 409] on div "下" at bounding box center [1119, 405] width 42 height 18
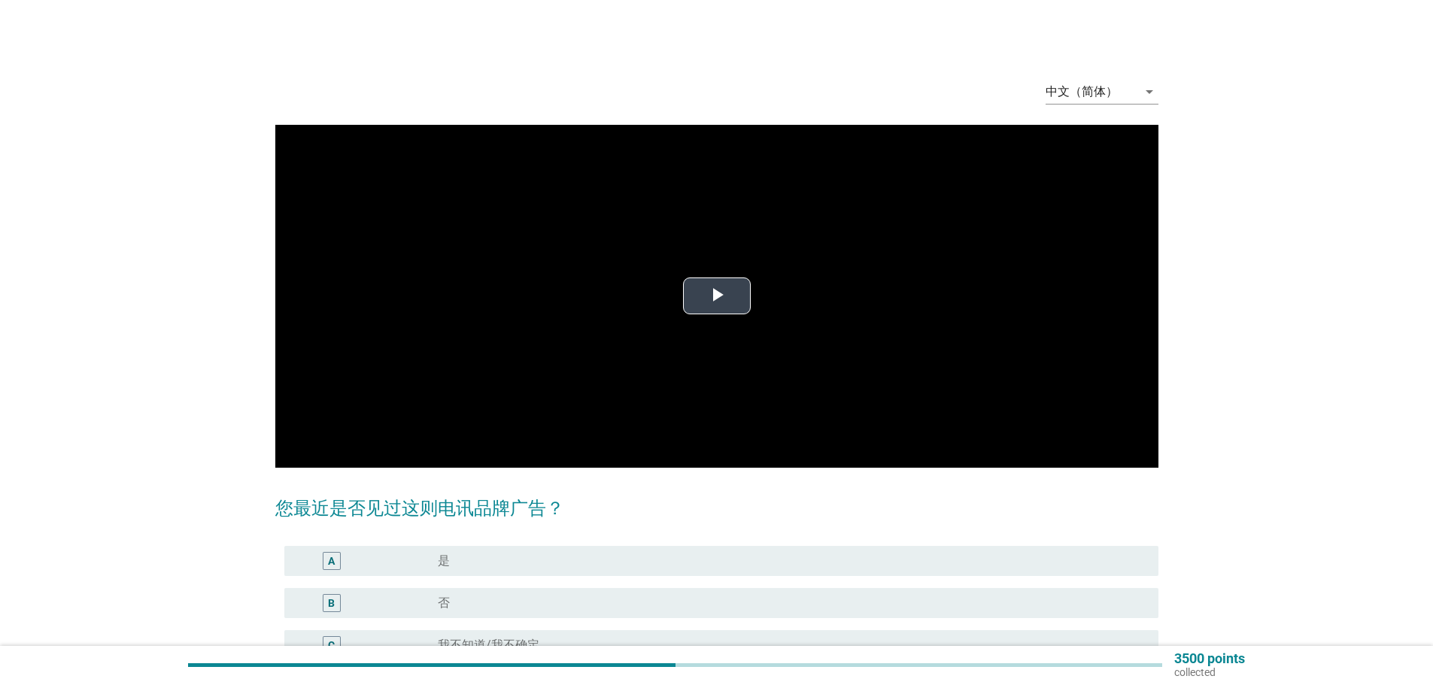
click at [717, 296] on span "Video Player" at bounding box center [717, 296] width 0 height 0
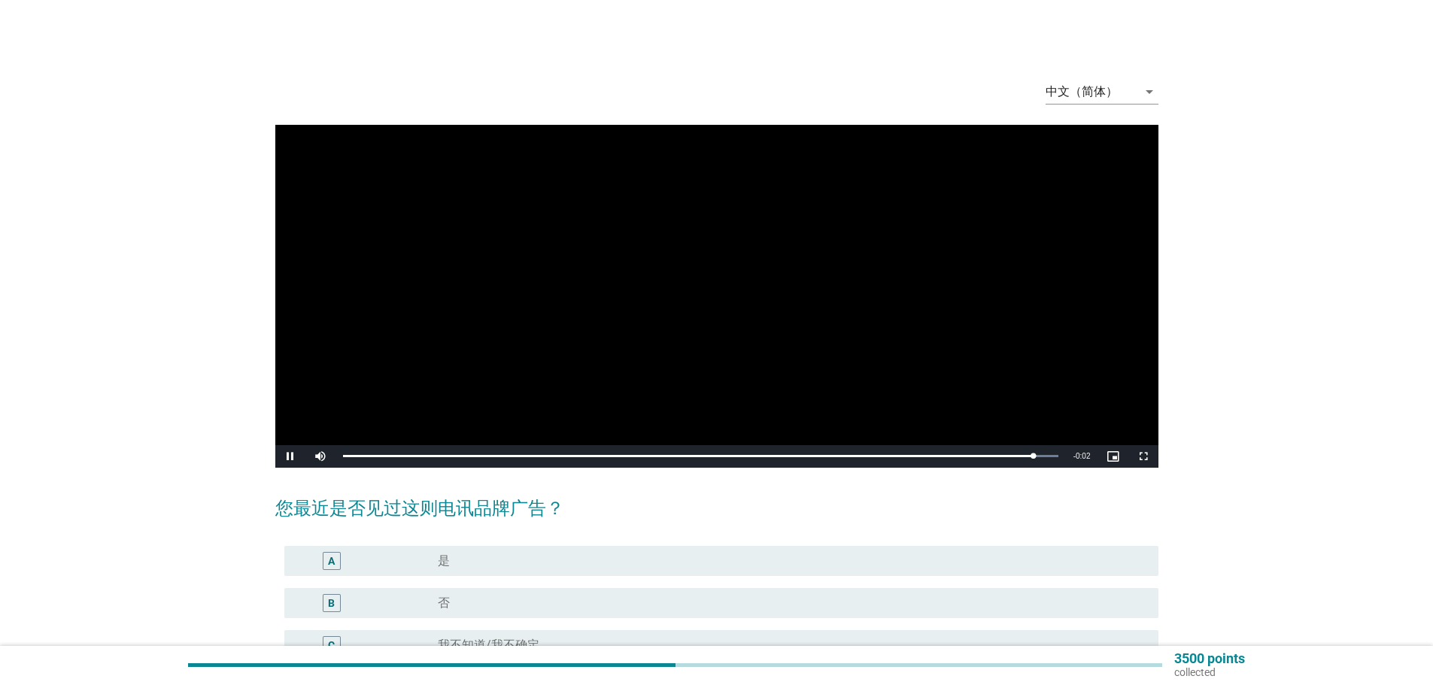
click at [388, 369] on video "Video Player" at bounding box center [716, 296] width 883 height 343
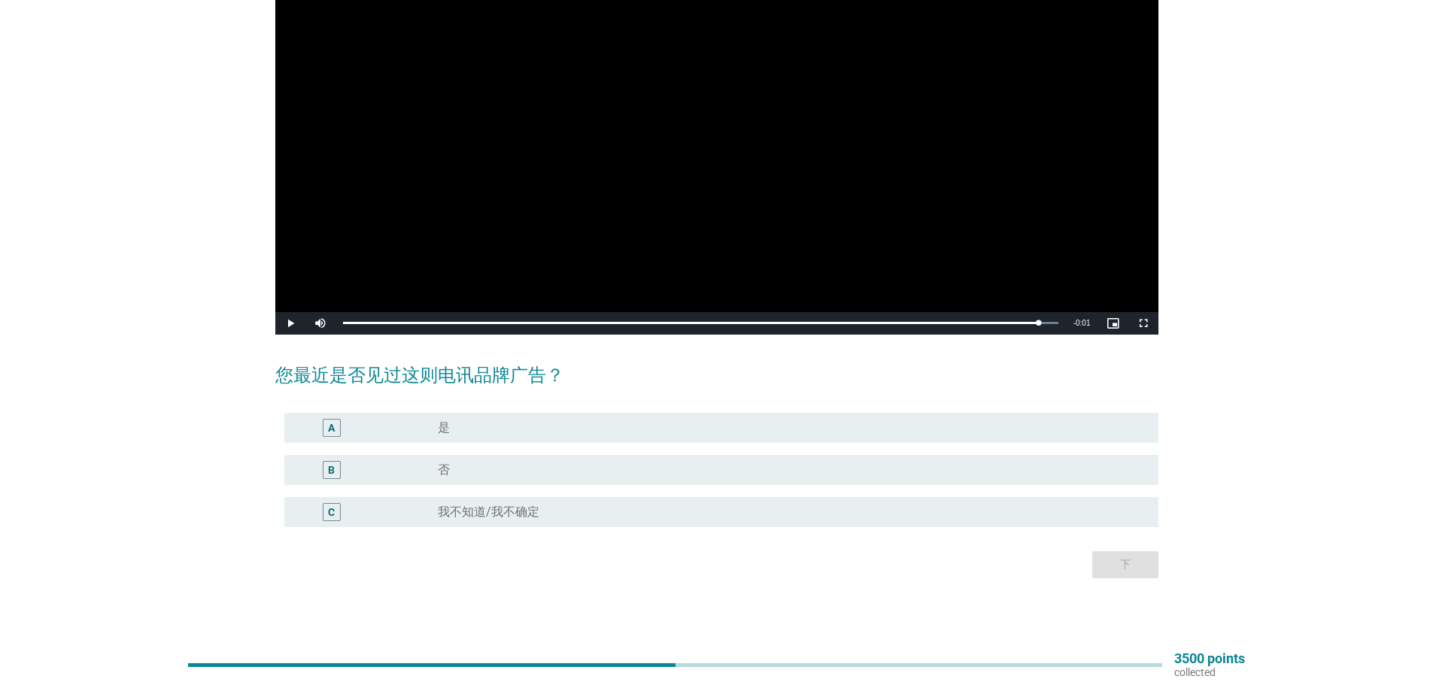
click at [448, 429] on label "是" at bounding box center [444, 427] width 12 height 15
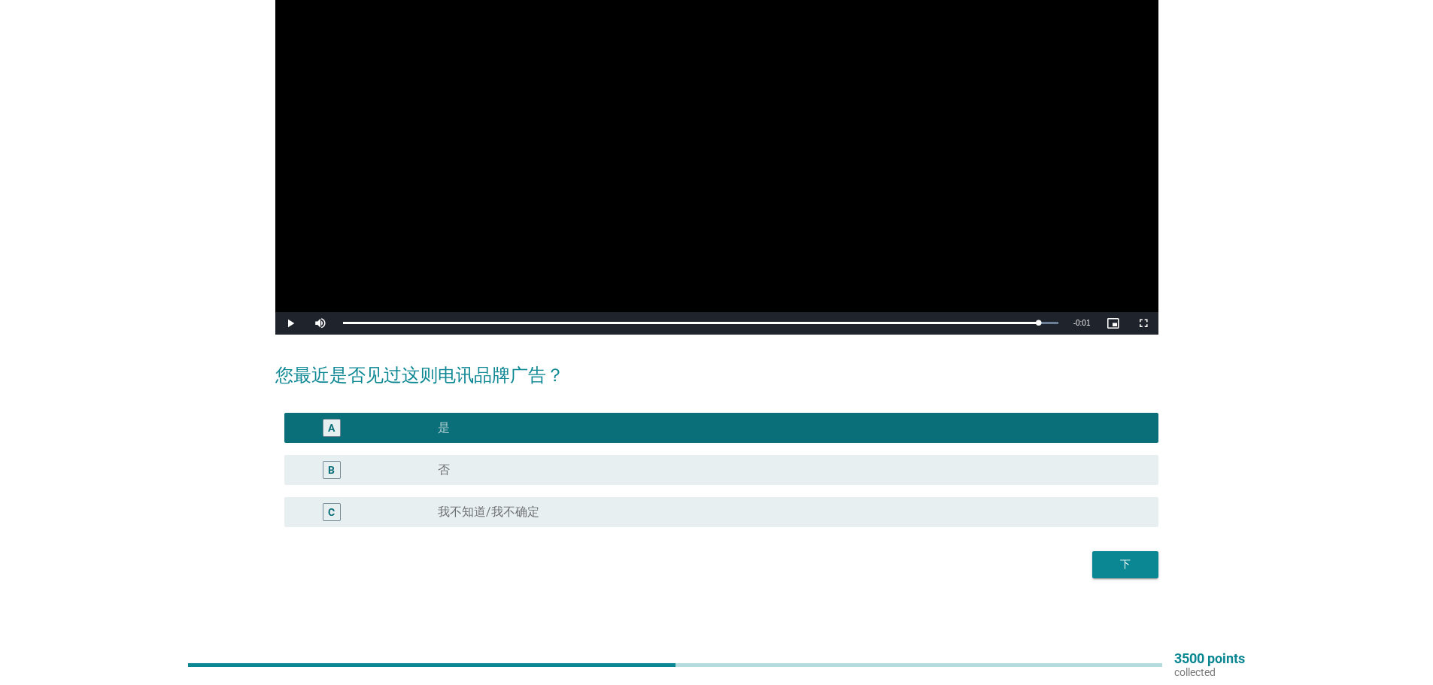
click at [1131, 563] on div "下" at bounding box center [1125, 564] width 42 height 16
click at [801, 214] on video "Video Player" at bounding box center [716, 163] width 883 height 343
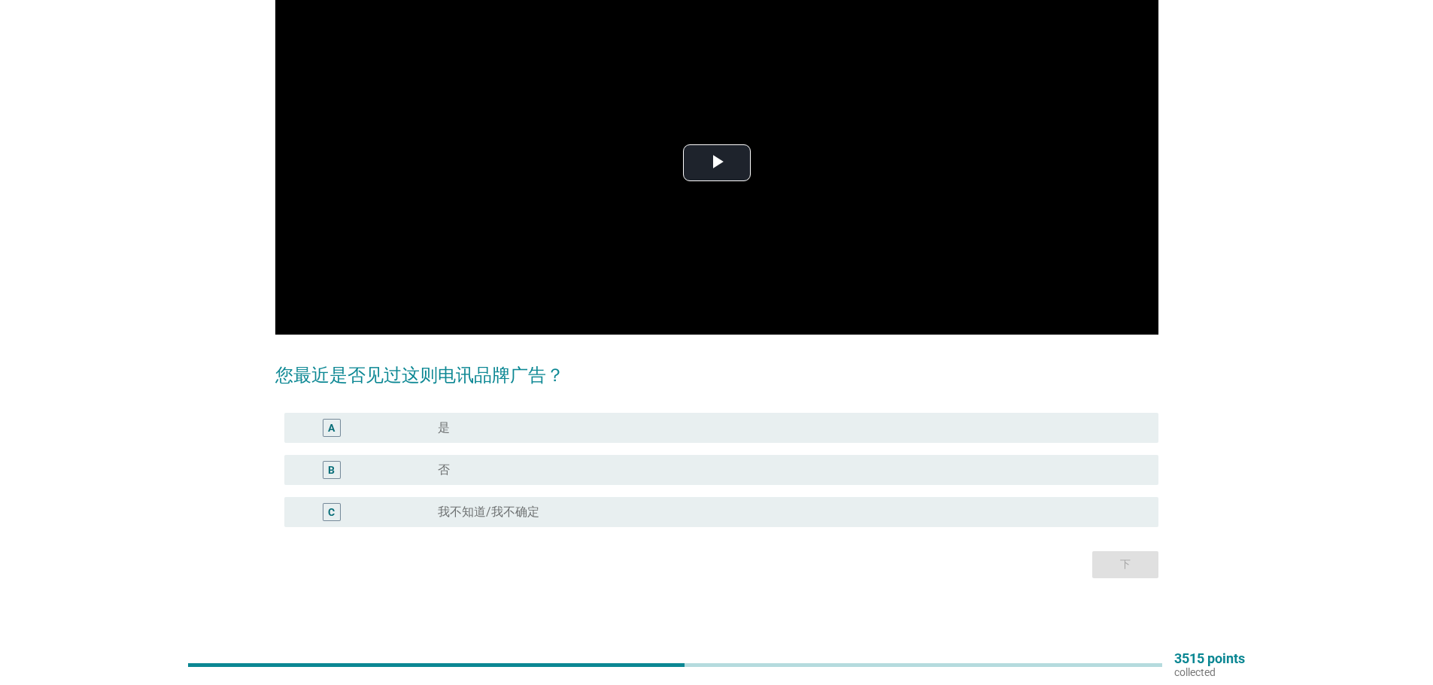
scroll to position [0, 0]
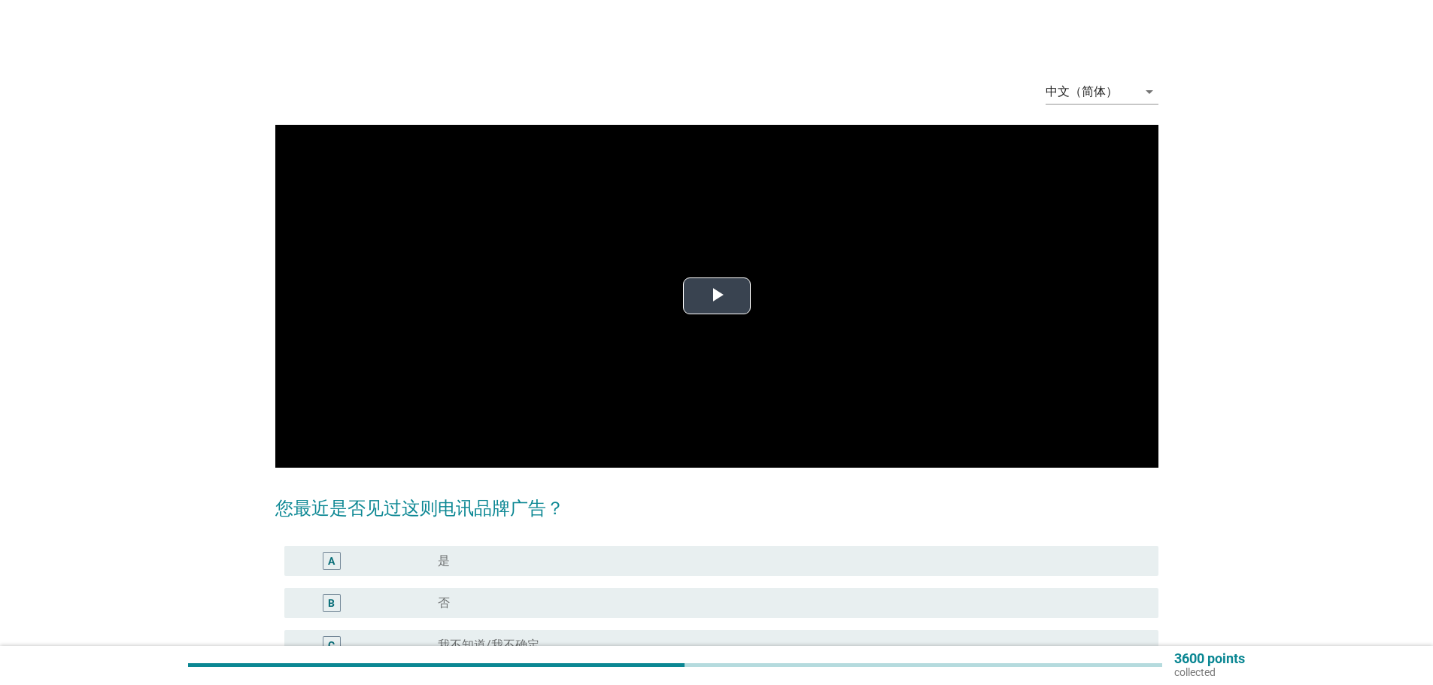
click at [717, 296] on span "Video Player" at bounding box center [717, 296] width 0 height 0
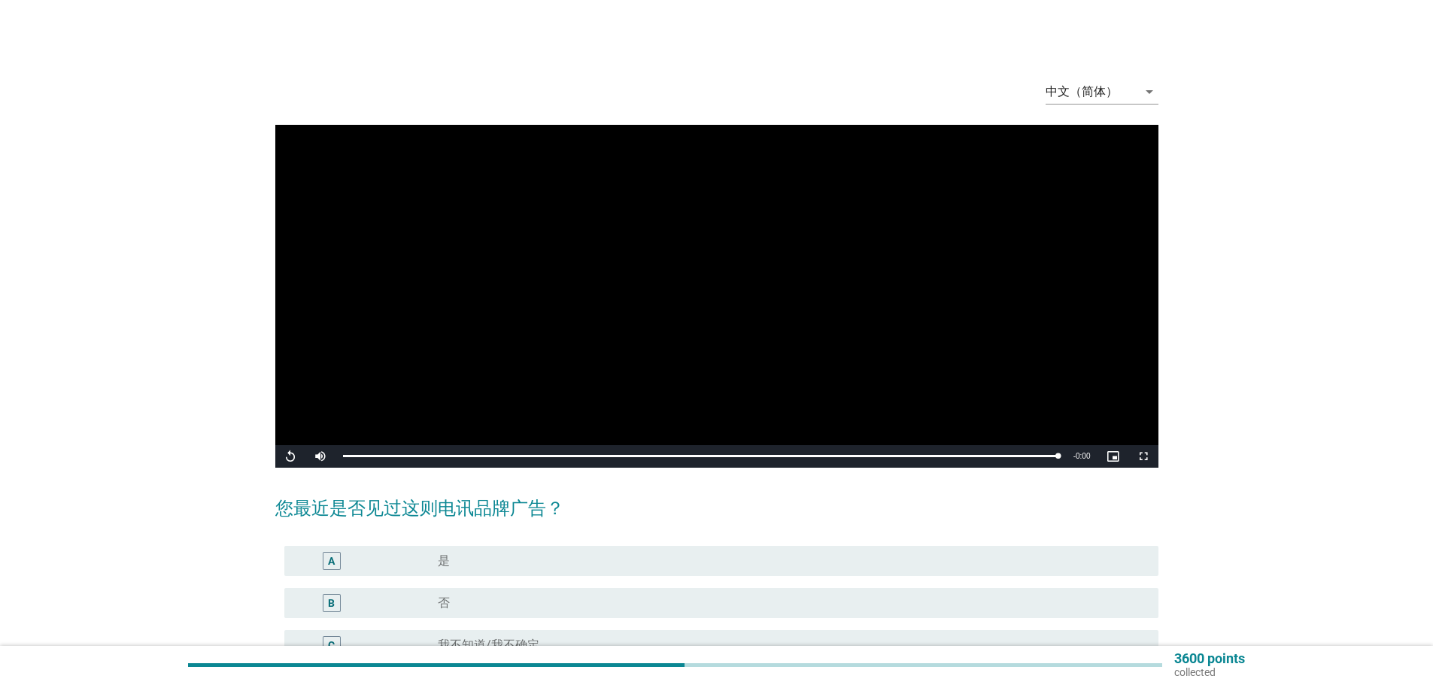
click at [439, 554] on label "是" at bounding box center [444, 560] width 12 height 15
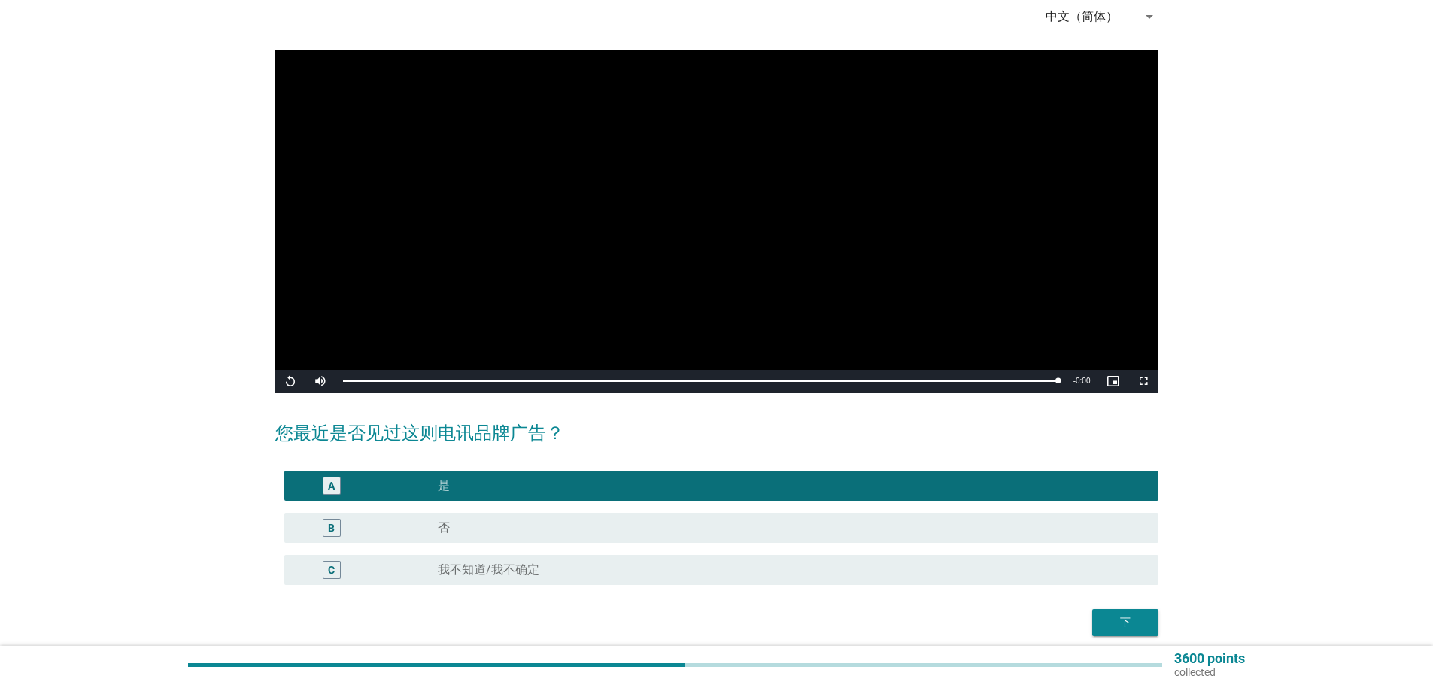
scroll to position [133, 0]
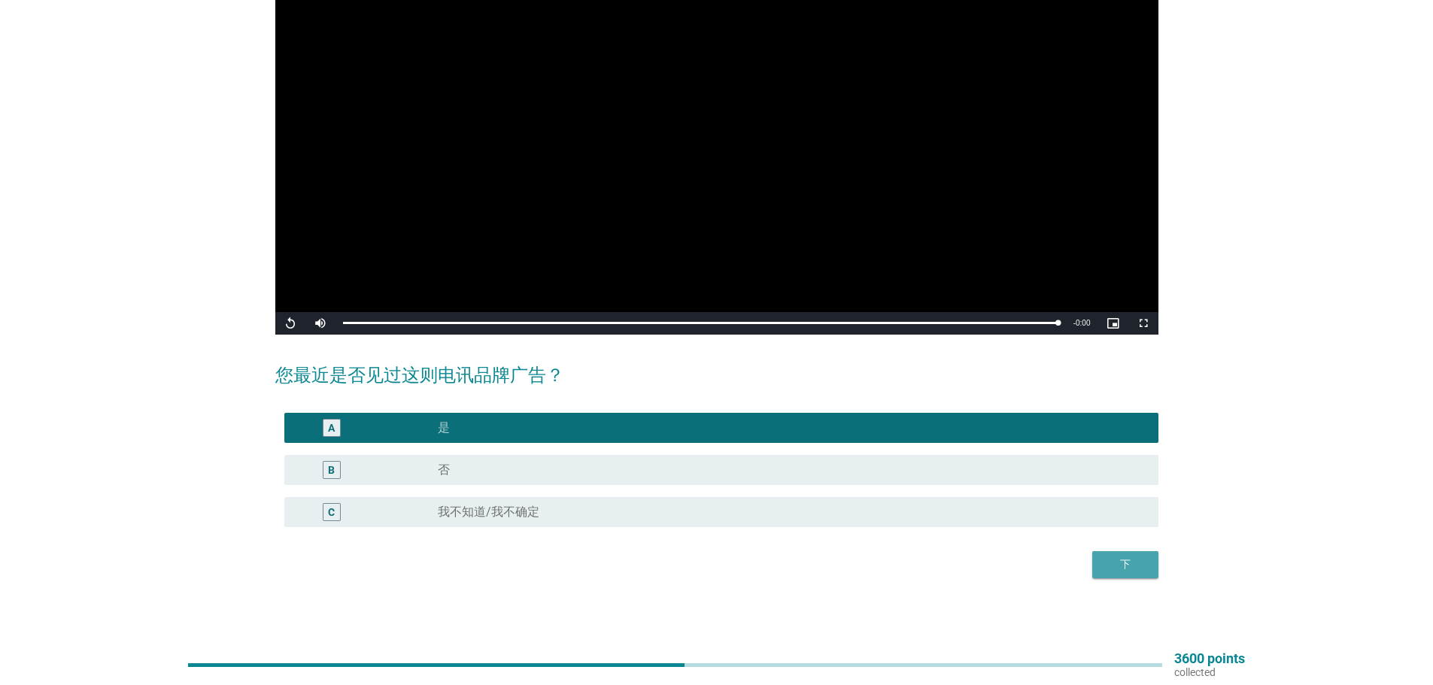
click at [1140, 562] on div "下" at bounding box center [1125, 564] width 42 height 16
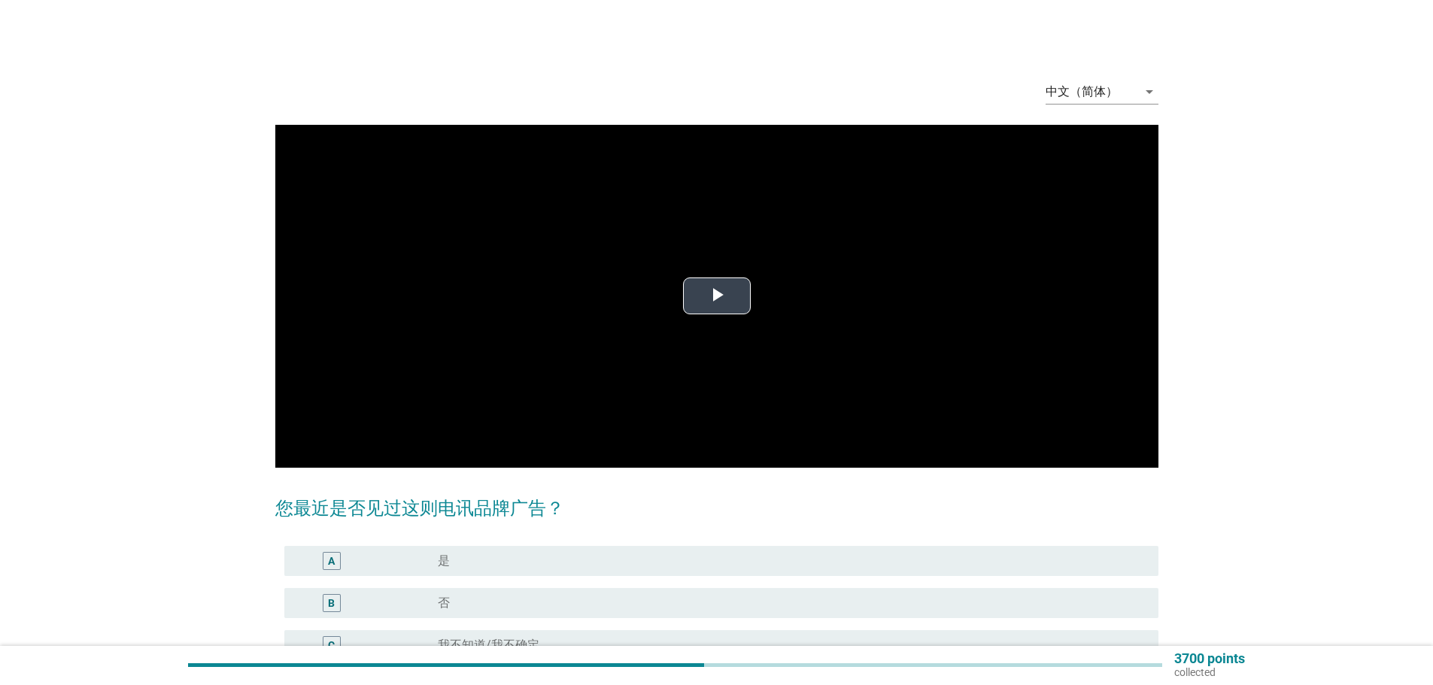
click at [717, 296] on span "Video Player" at bounding box center [717, 296] width 0 height 0
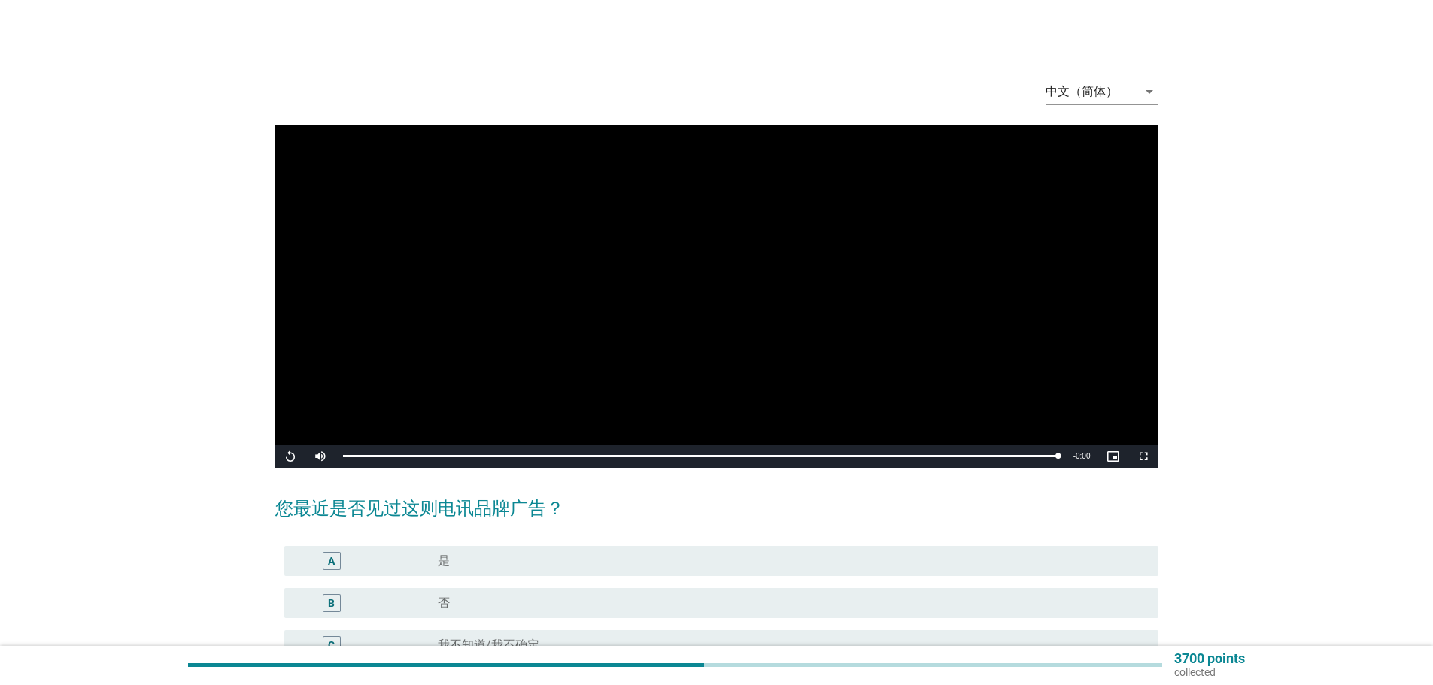
click at [440, 565] on label "是" at bounding box center [444, 560] width 12 height 15
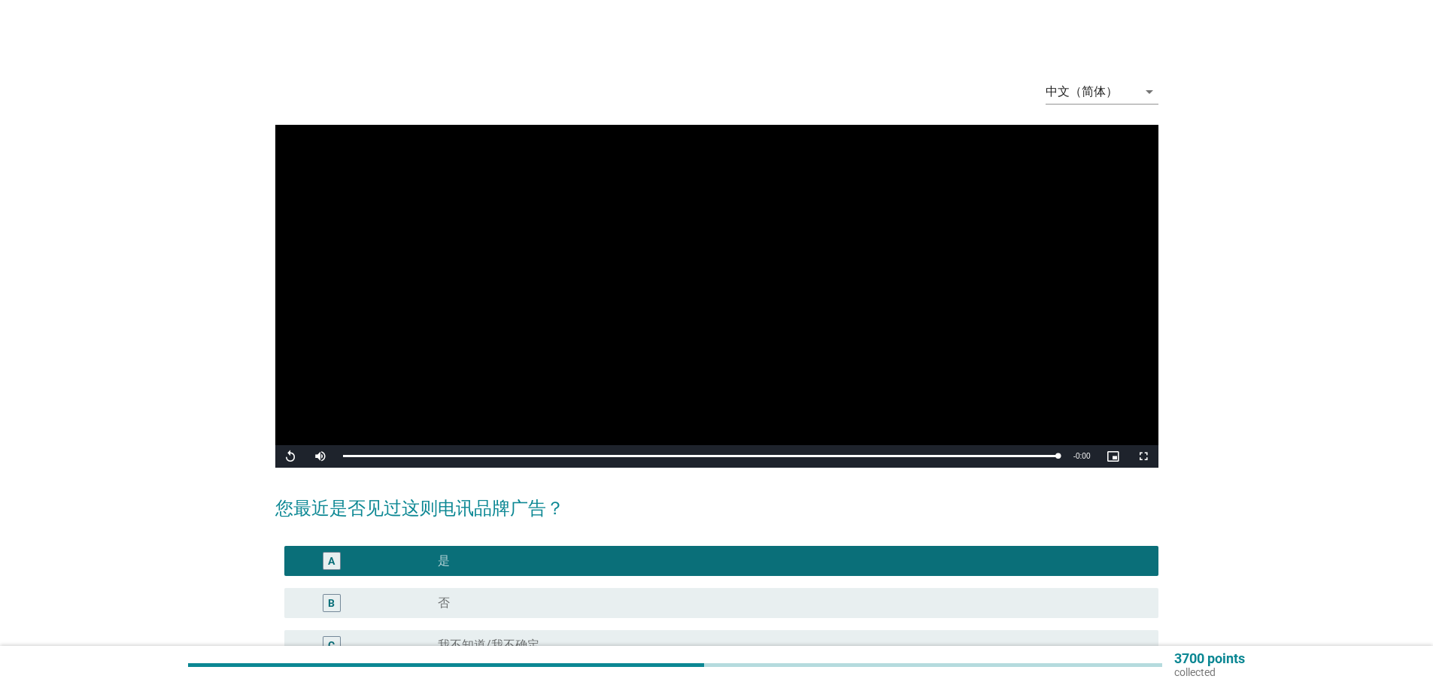
scroll to position [133, 0]
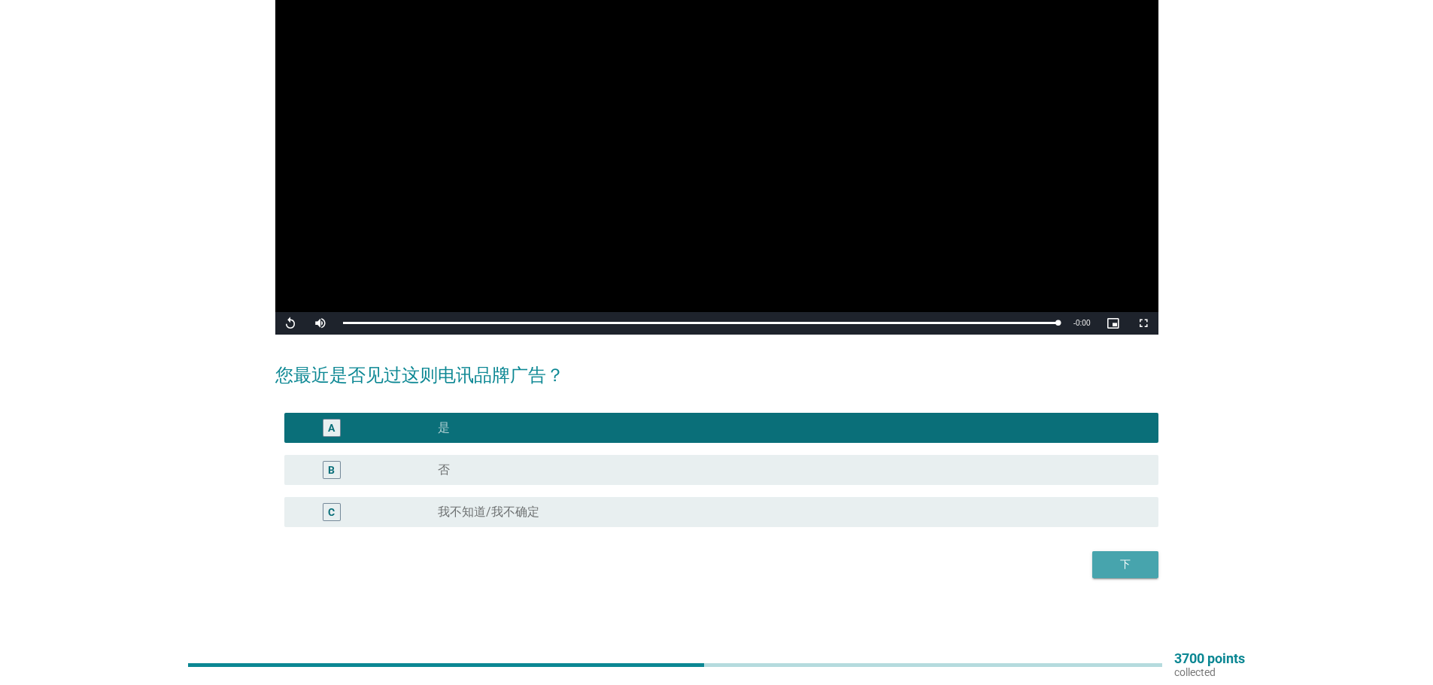
click at [1128, 565] on div "下" at bounding box center [1125, 564] width 42 height 16
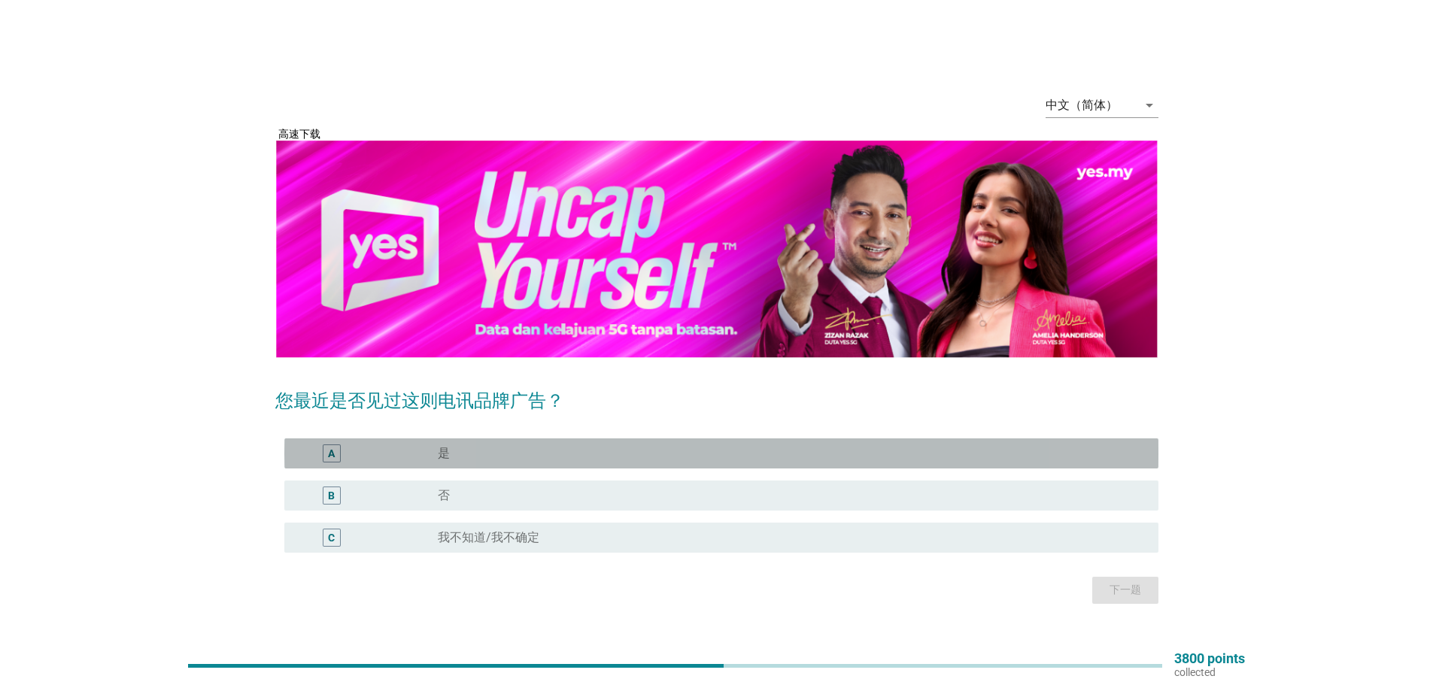
click at [438, 456] on label "是" at bounding box center [444, 453] width 12 height 15
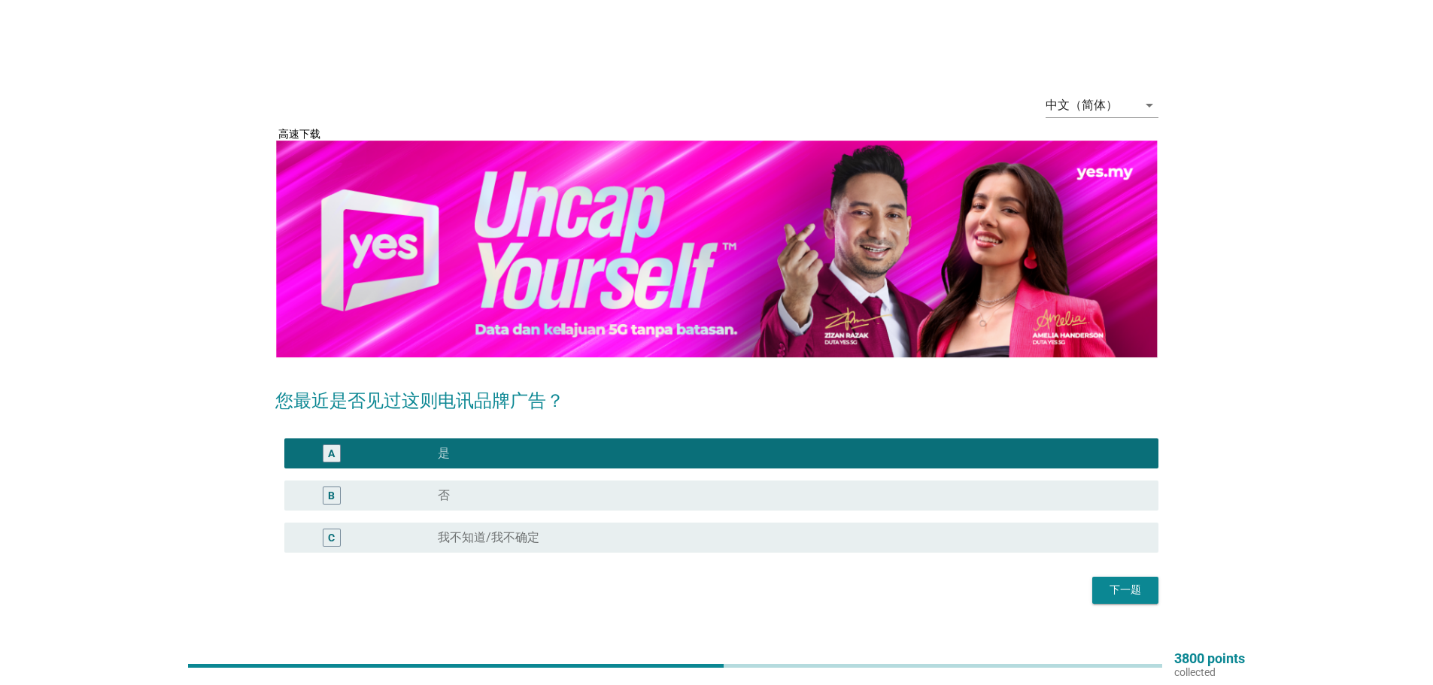
click at [1142, 592] on div "下一题" at bounding box center [1125, 590] width 42 height 16
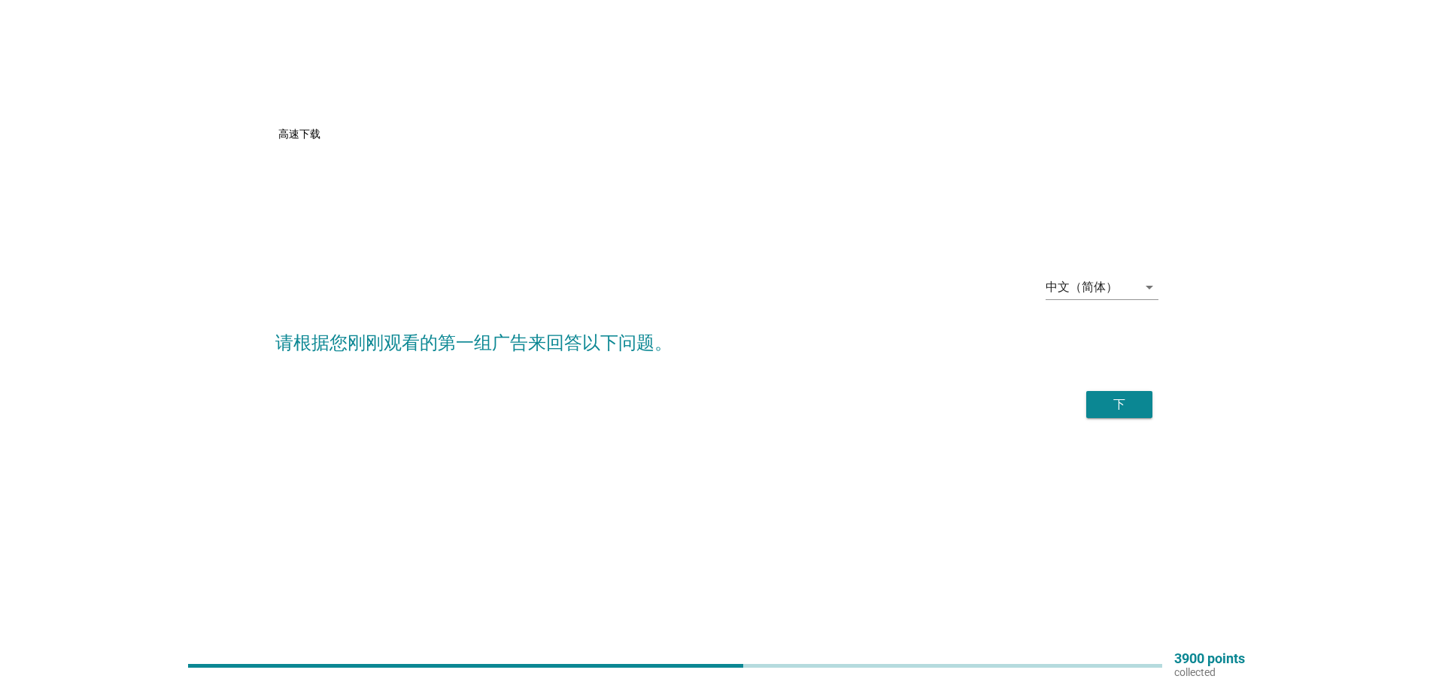
scroll to position [39, 0]
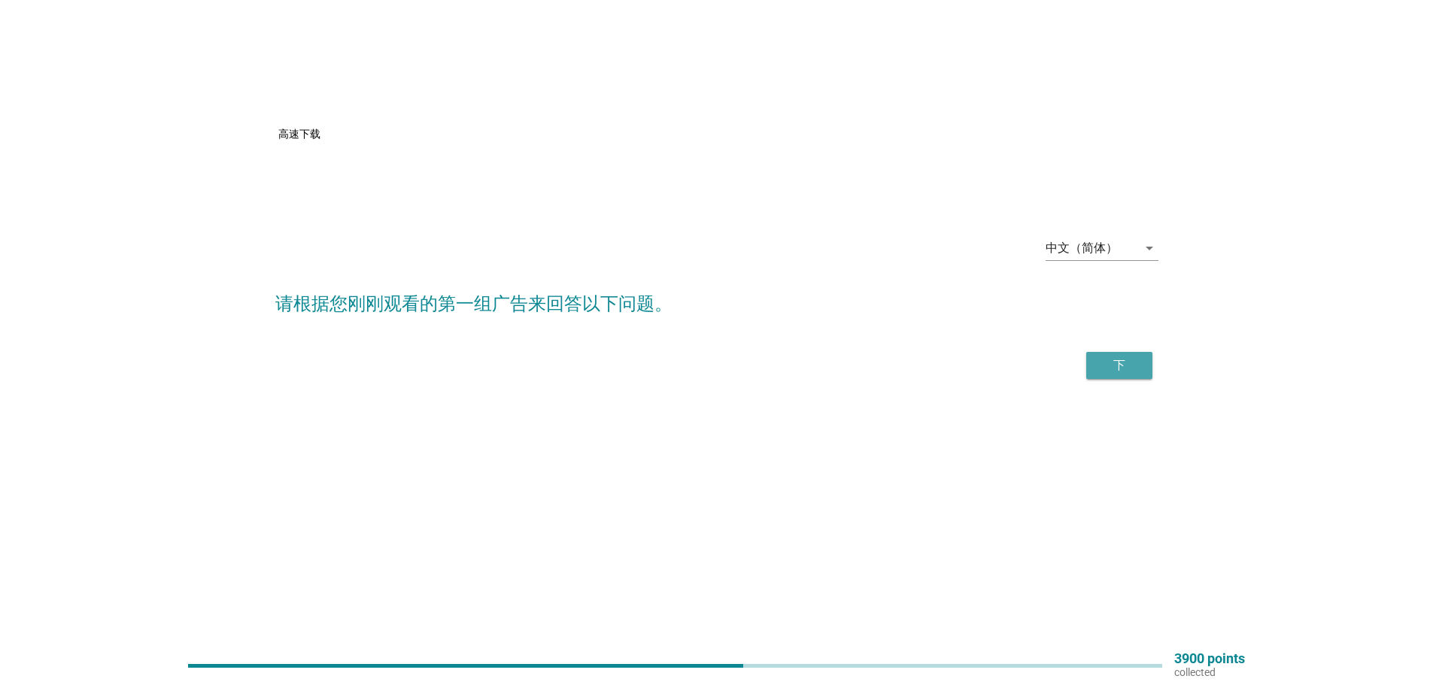
click at [1140, 362] on button "下" at bounding box center [1119, 365] width 66 height 27
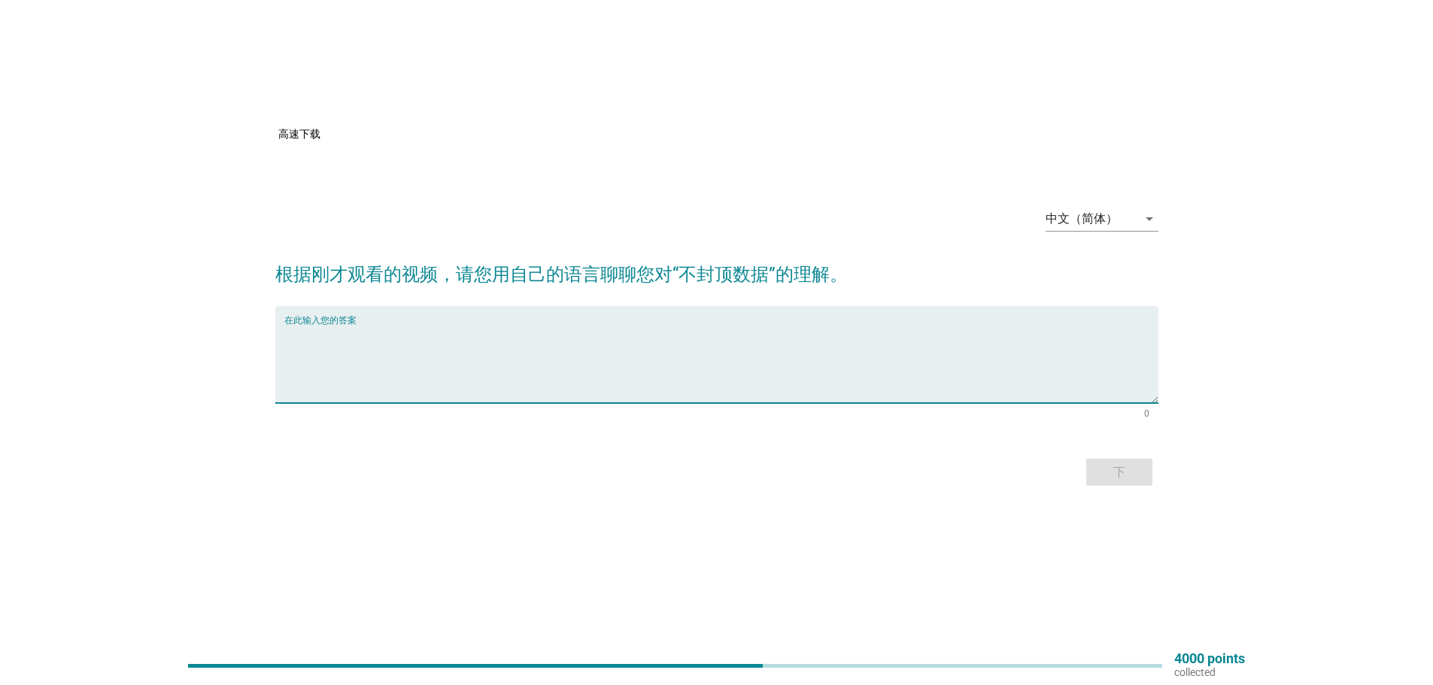
click at [532, 387] on textarea "在此输入您的答案" at bounding box center [721, 363] width 874 height 79
click at [403, 378] on textarea "在此输入您的答案" at bounding box center [721, 363] width 874 height 79
type textarea "提供无限网络游览数据使用"
click at [1129, 477] on div "下" at bounding box center [1119, 472] width 42 height 18
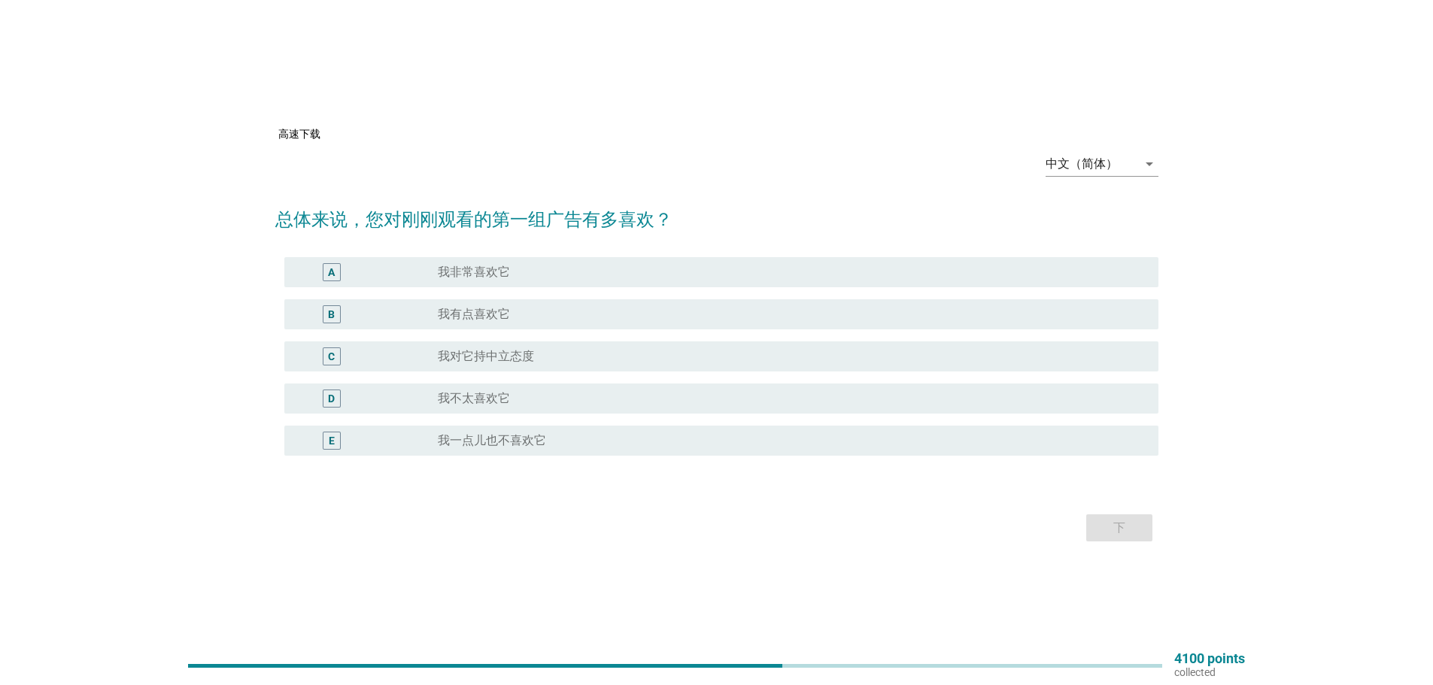
click at [484, 274] on label "我非常喜欢它" at bounding box center [474, 272] width 72 height 15
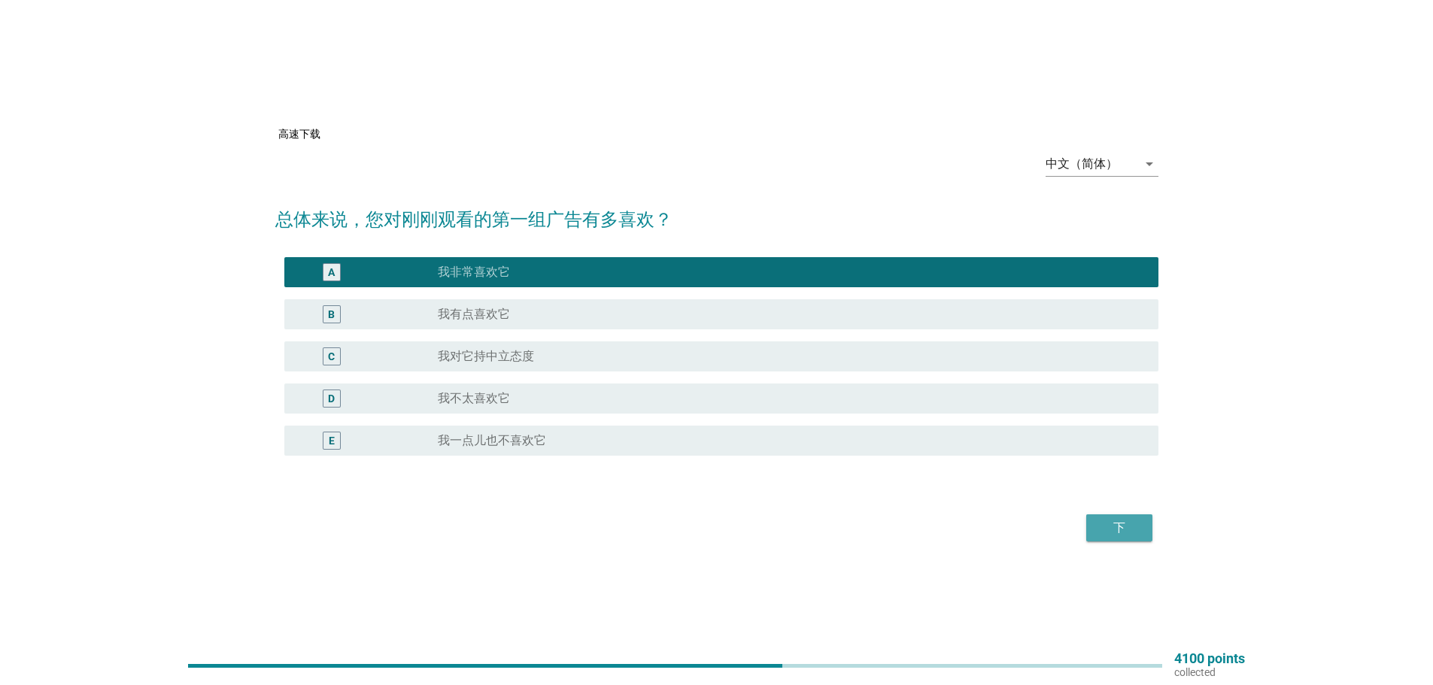
click at [1130, 526] on div "下" at bounding box center [1119, 528] width 42 height 18
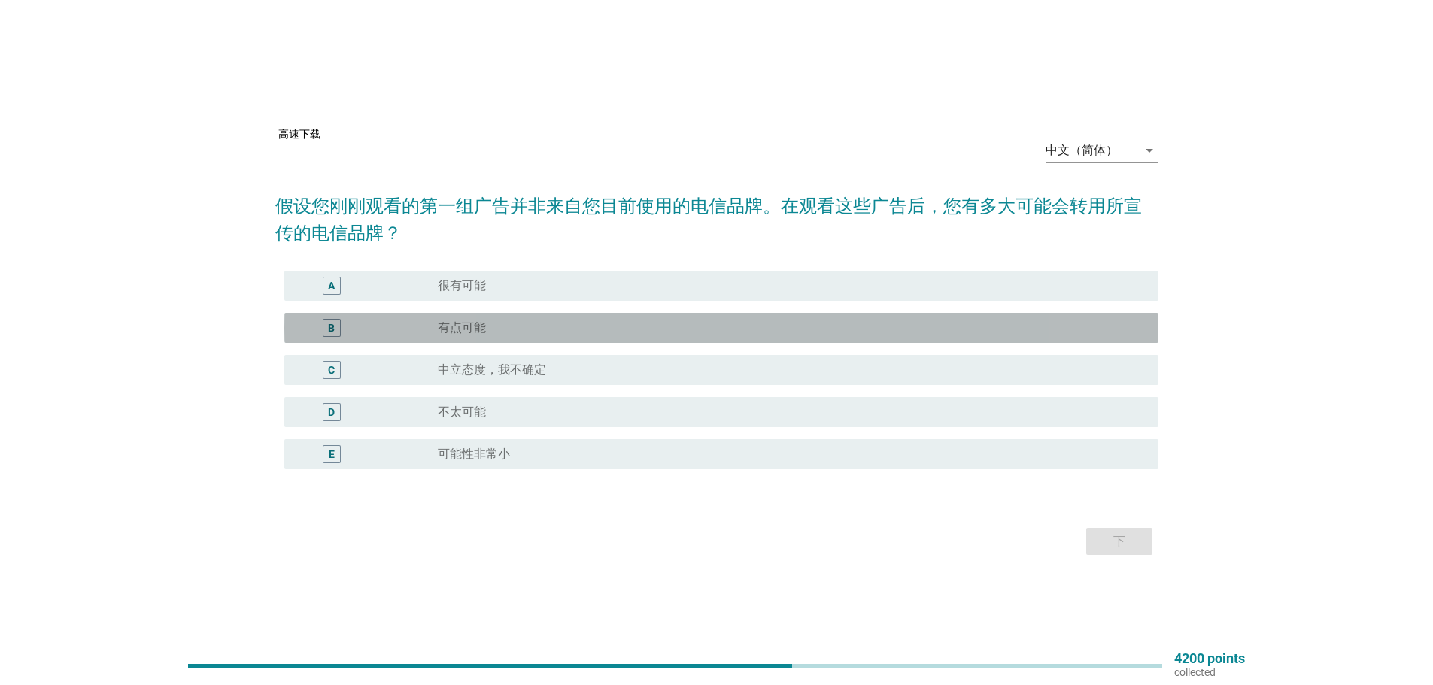
click at [459, 329] on label "有点可能" at bounding box center [462, 327] width 48 height 15
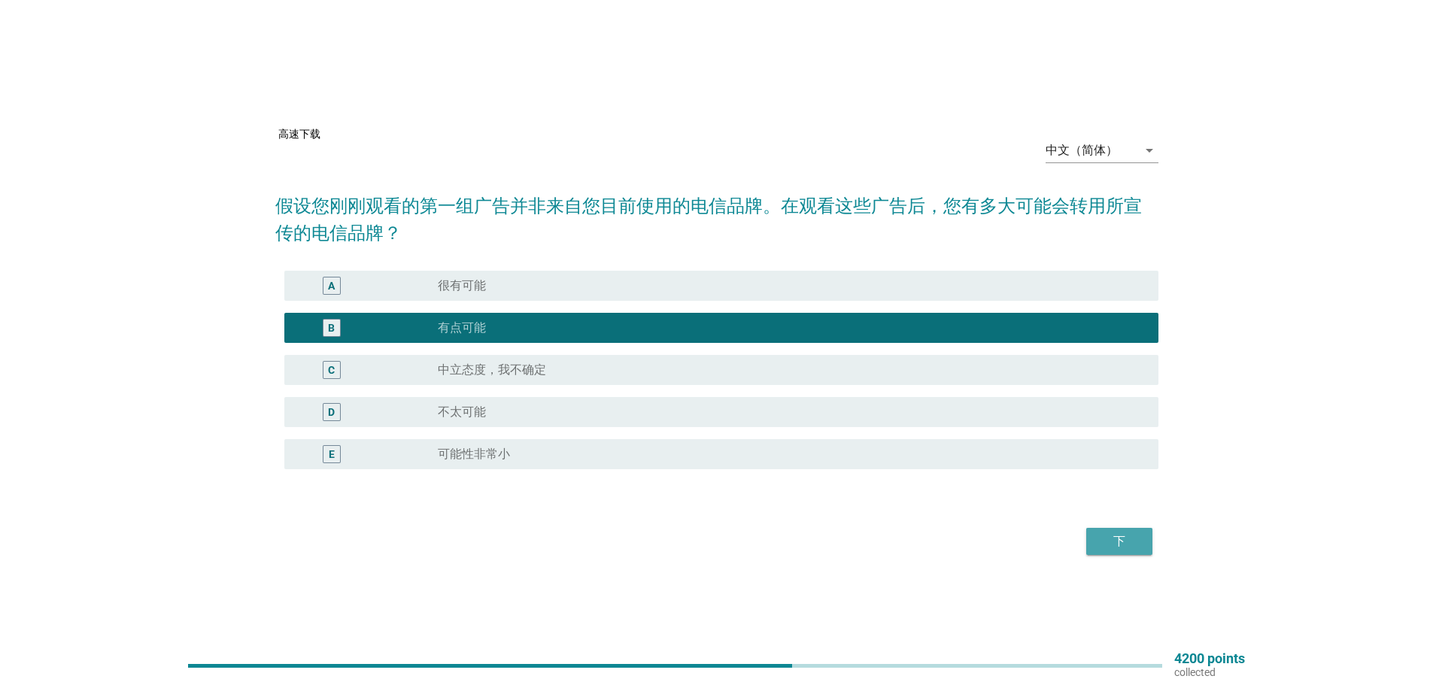
click at [1136, 548] on div "下" at bounding box center [1119, 541] width 42 height 18
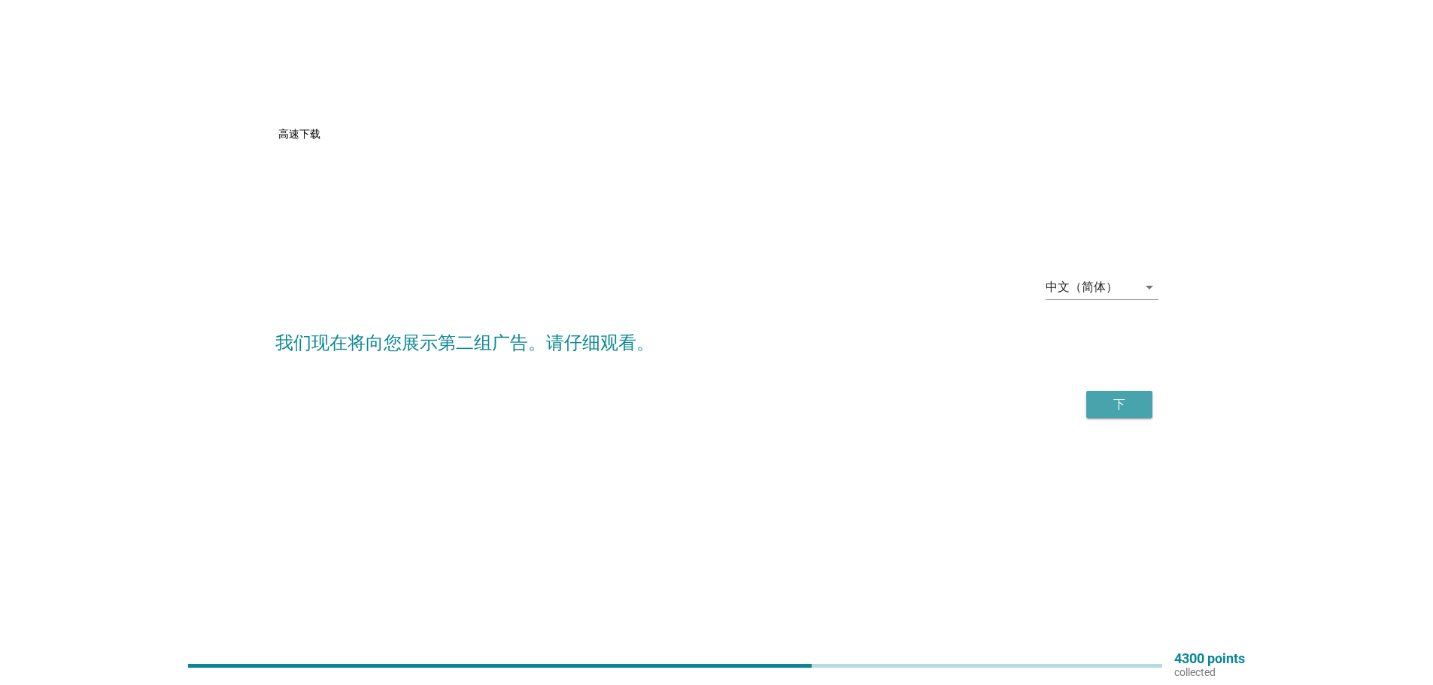
drag, startPoint x: 1120, startPoint y: 407, endPoint x: 971, endPoint y: 475, distance: 164.2
click at [1120, 408] on div "下" at bounding box center [1119, 405] width 42 height 18
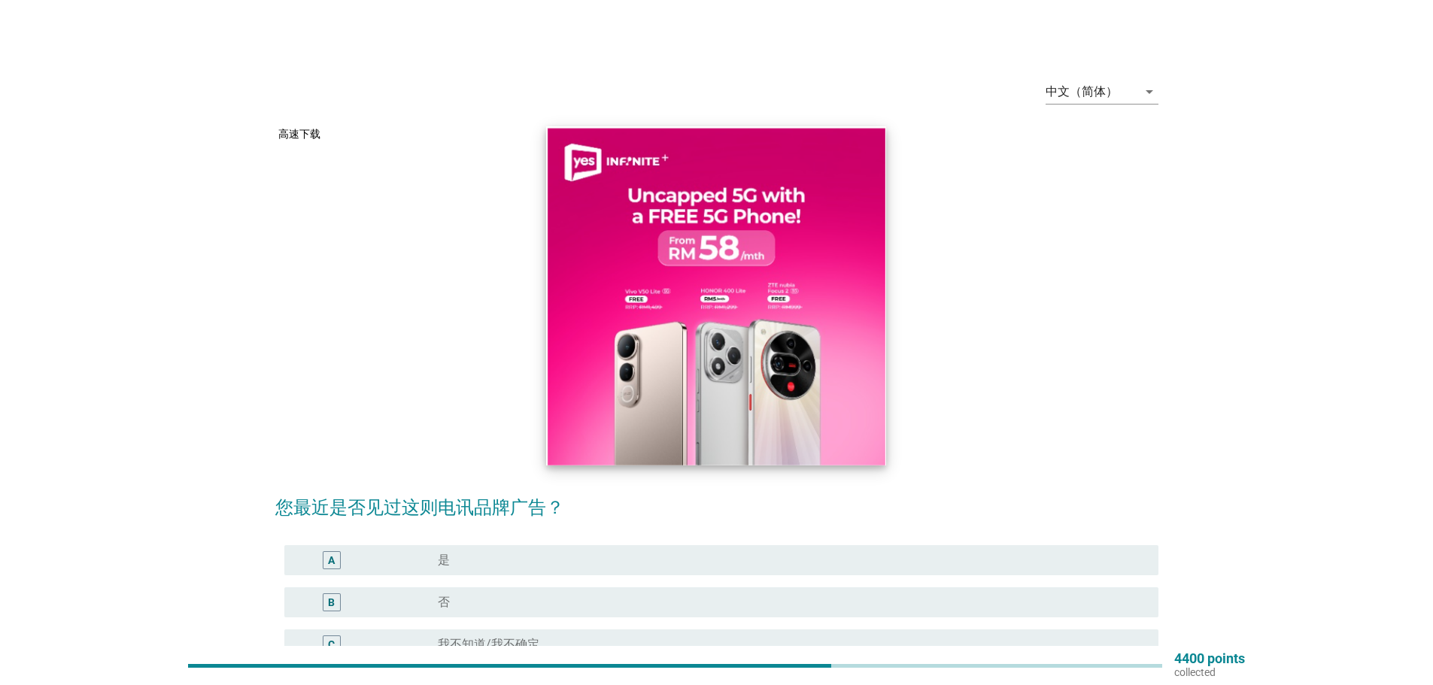
scroll to position [75, 0]
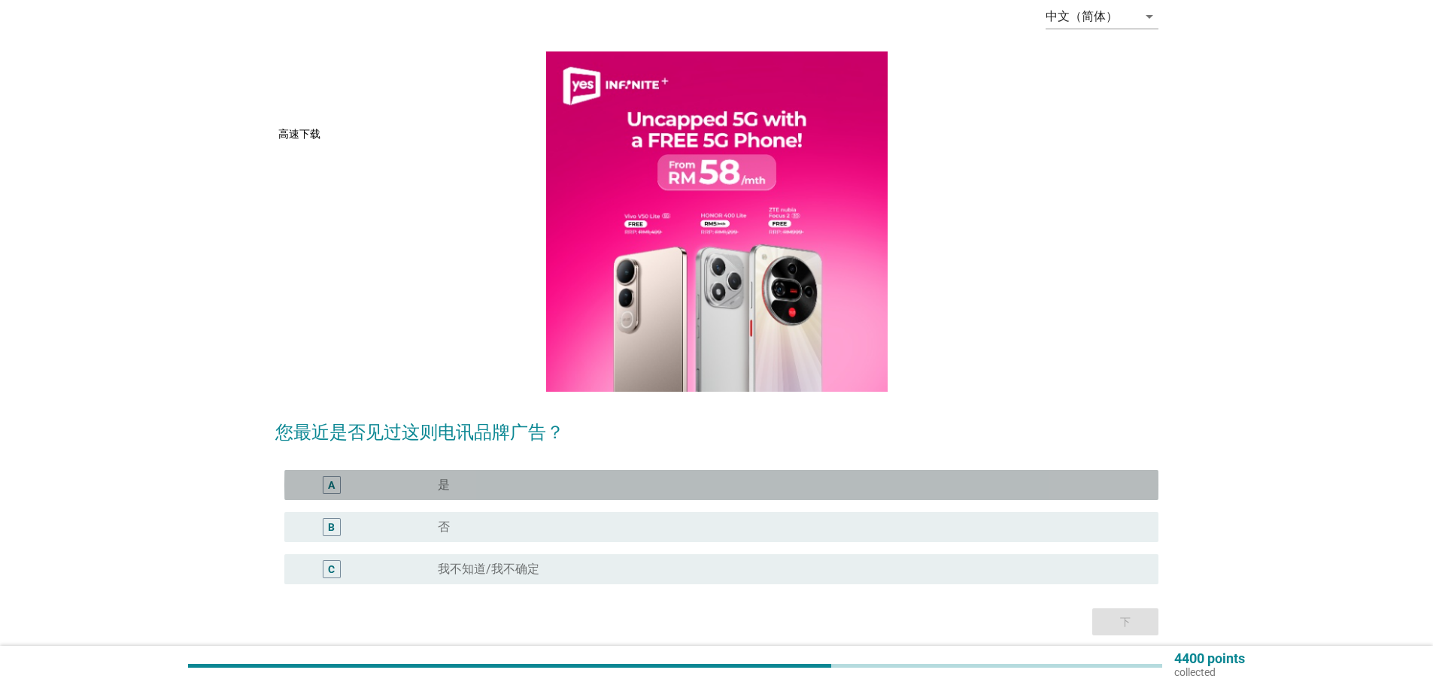
click at [447, 495] on div "A radio_button_unchecked 是" at bounding box center [721, 485] width 874 height 30
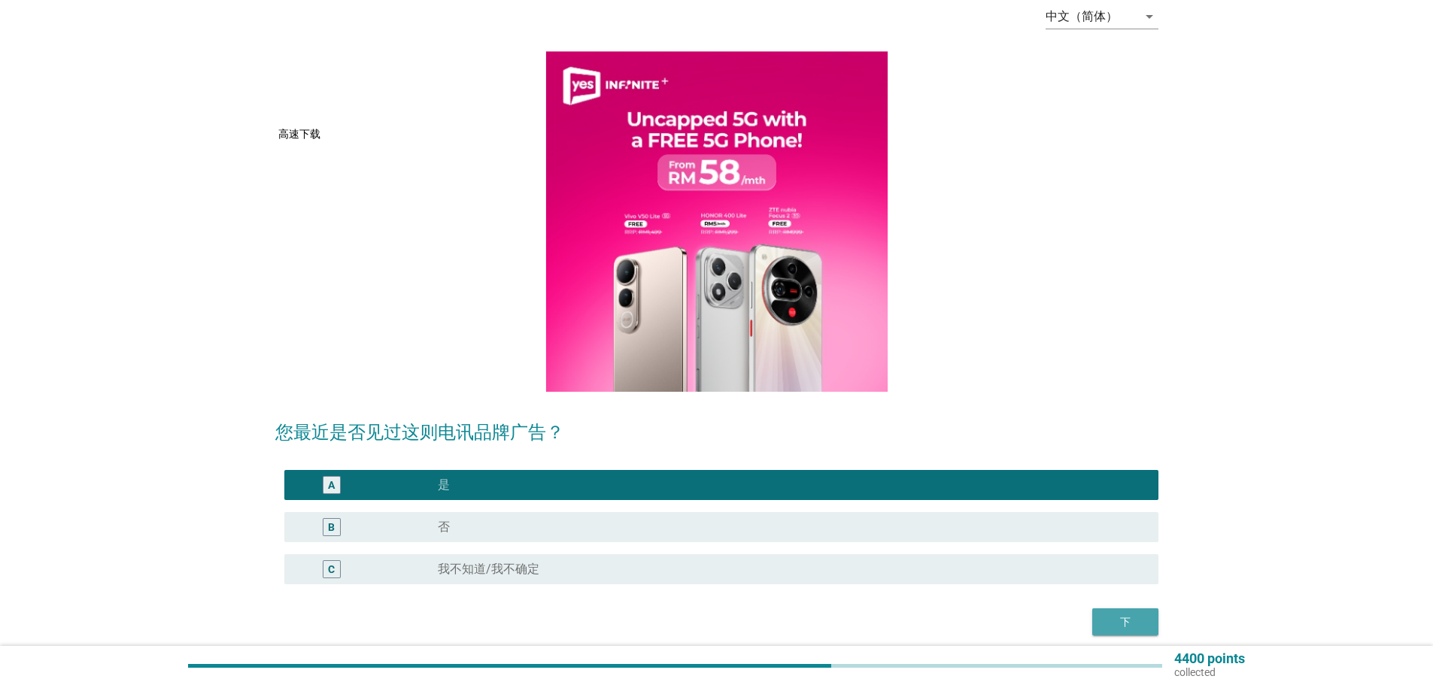
click at [1129, 620] on div "下" at bounding box center [1125, 622] width 42 height 16
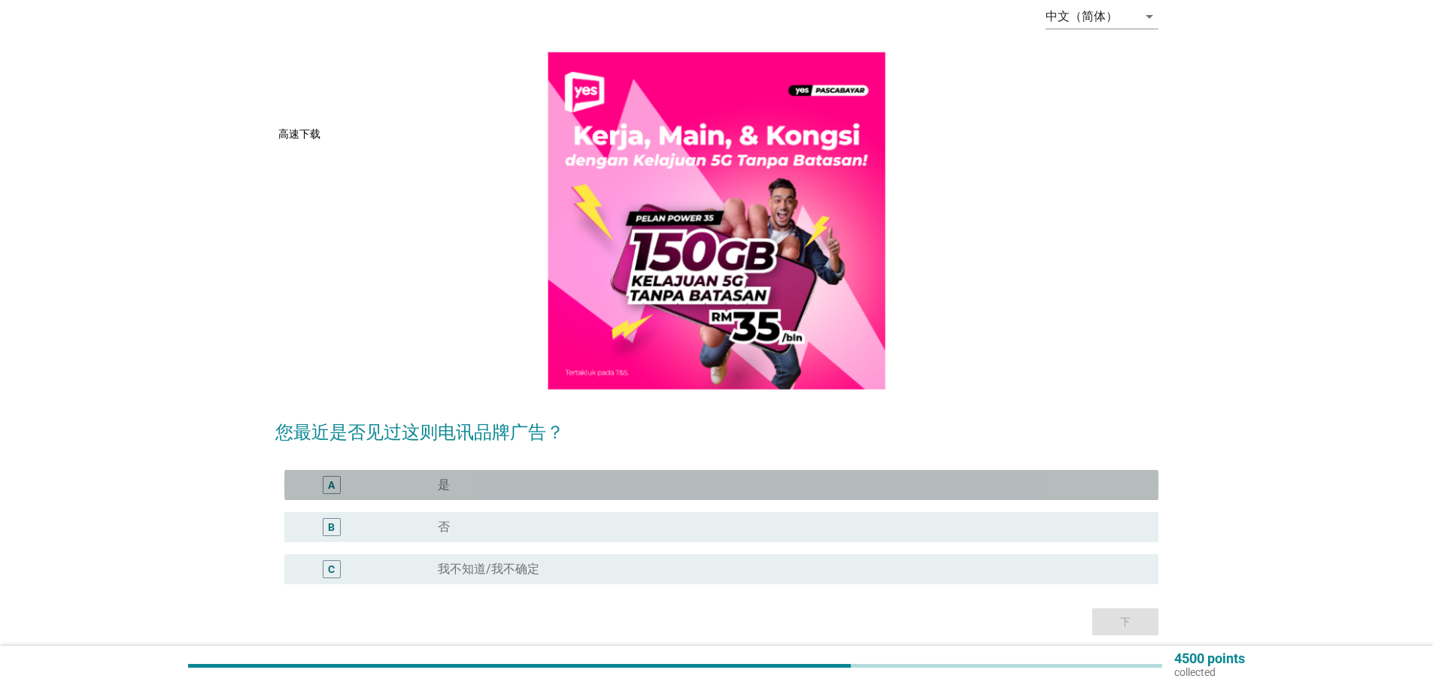
drag, startPoint x: 450, startPoint y: 479, endPoint x: 456, endPoint y: 486, distance: 9.6
click at [450, 483] on div "radio_button_unchecked 是" at bounding box center [786, 485] width 696 height 15
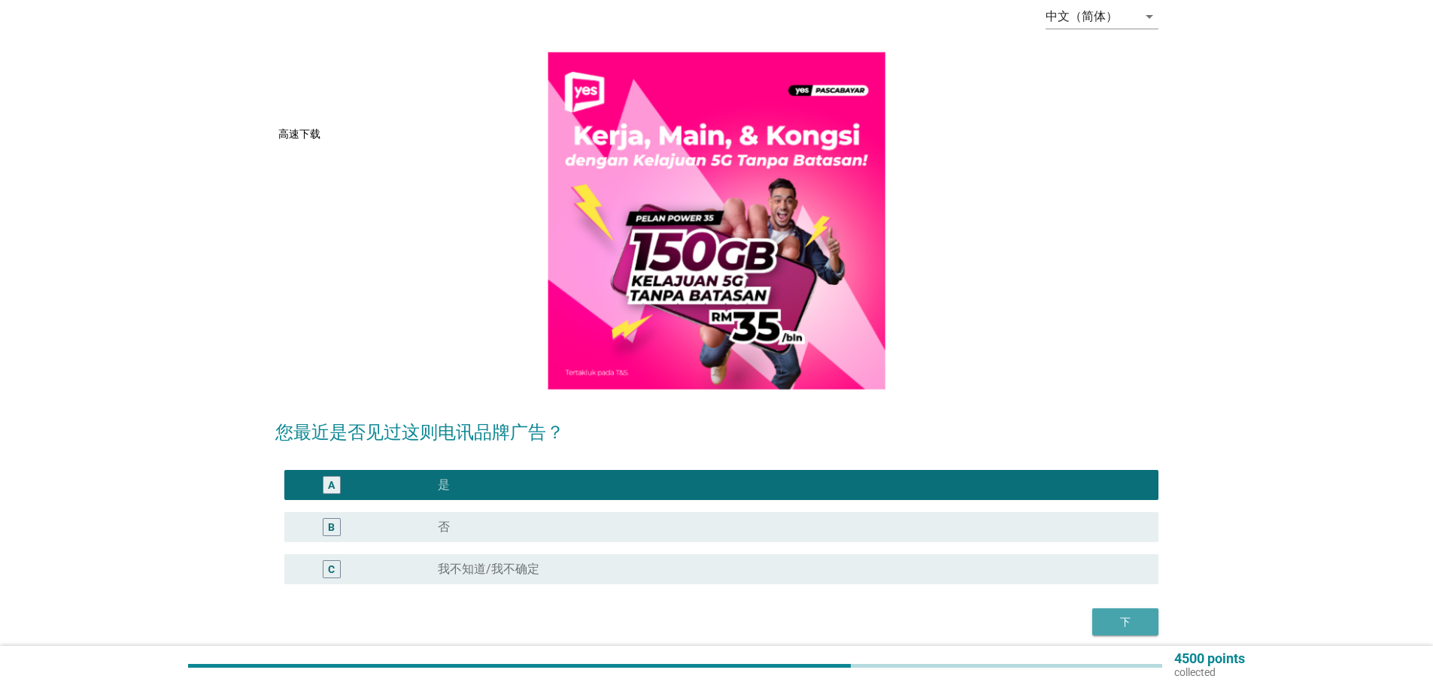
click at [1128, 620] on div "下" at bounding box center [1125, 622] width 42 height 16
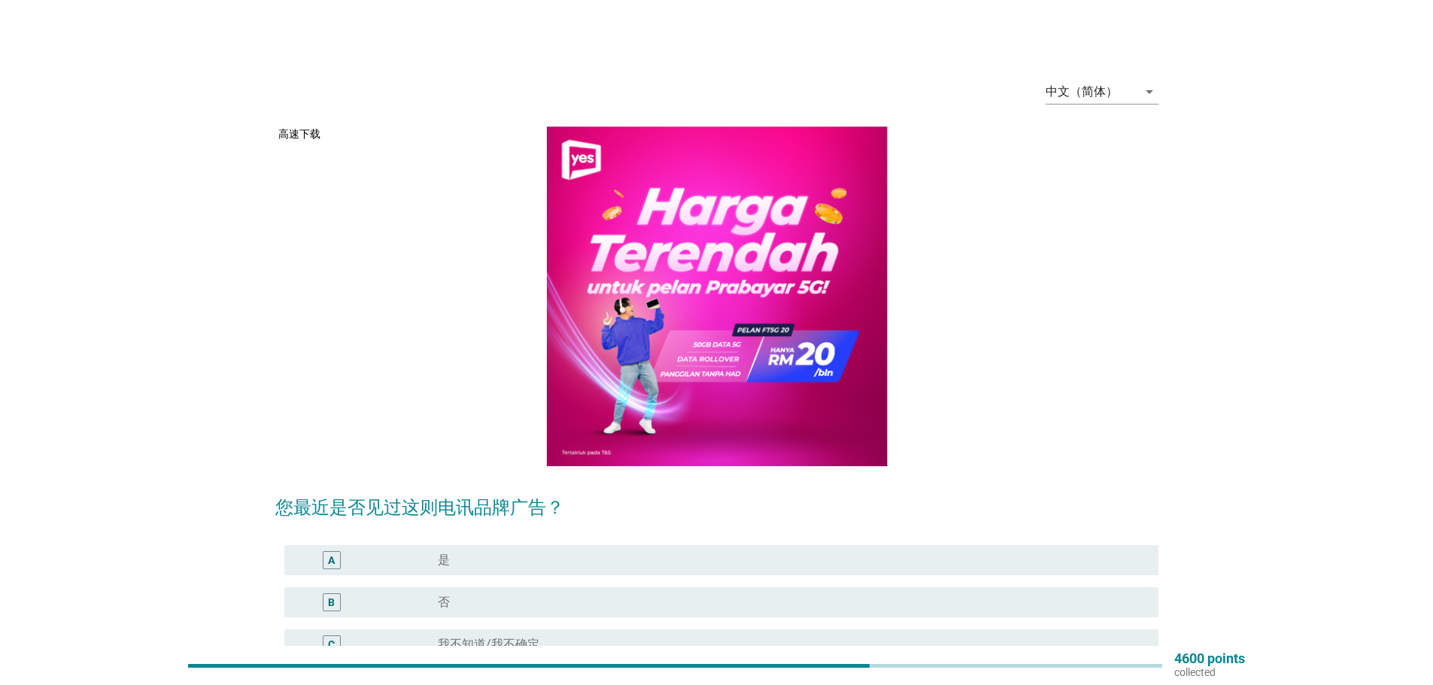
scroll to position [132, 0]
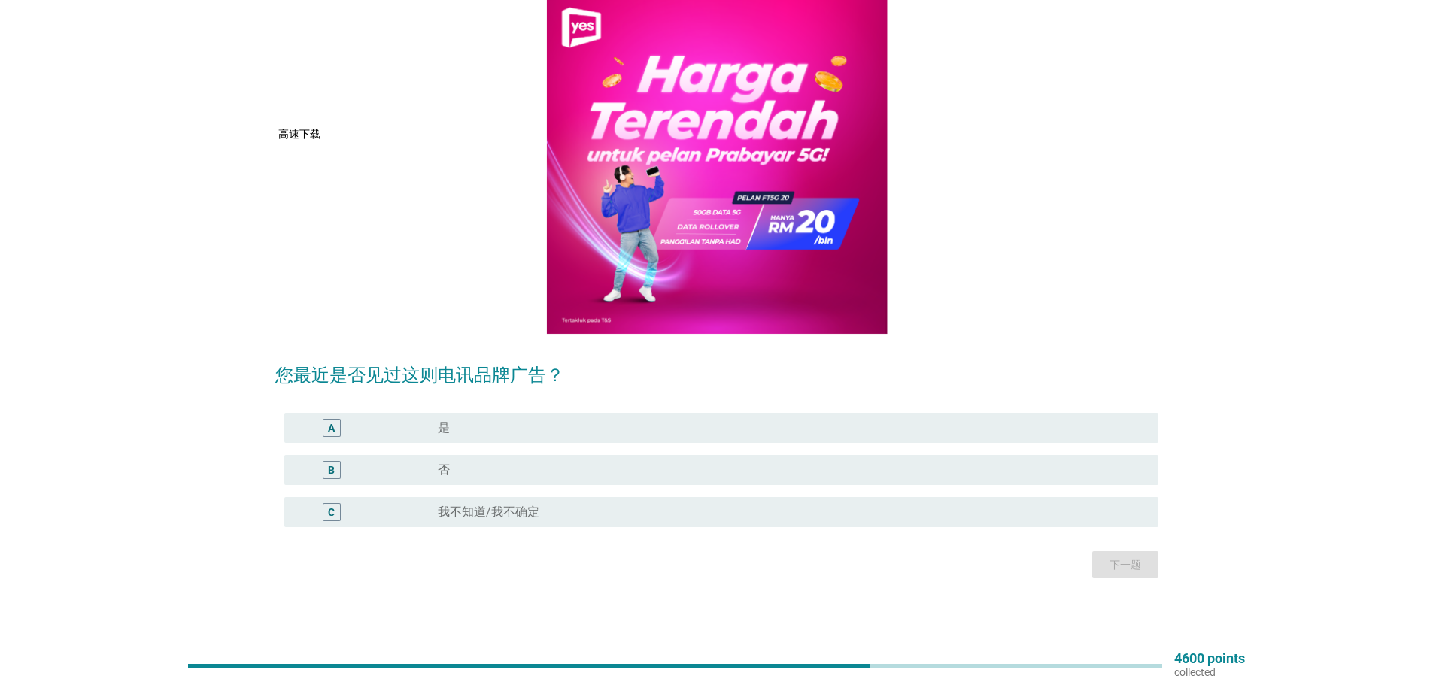
click at [445, 424] on label "是" at bounding box center [444, 427] width 12 height 15
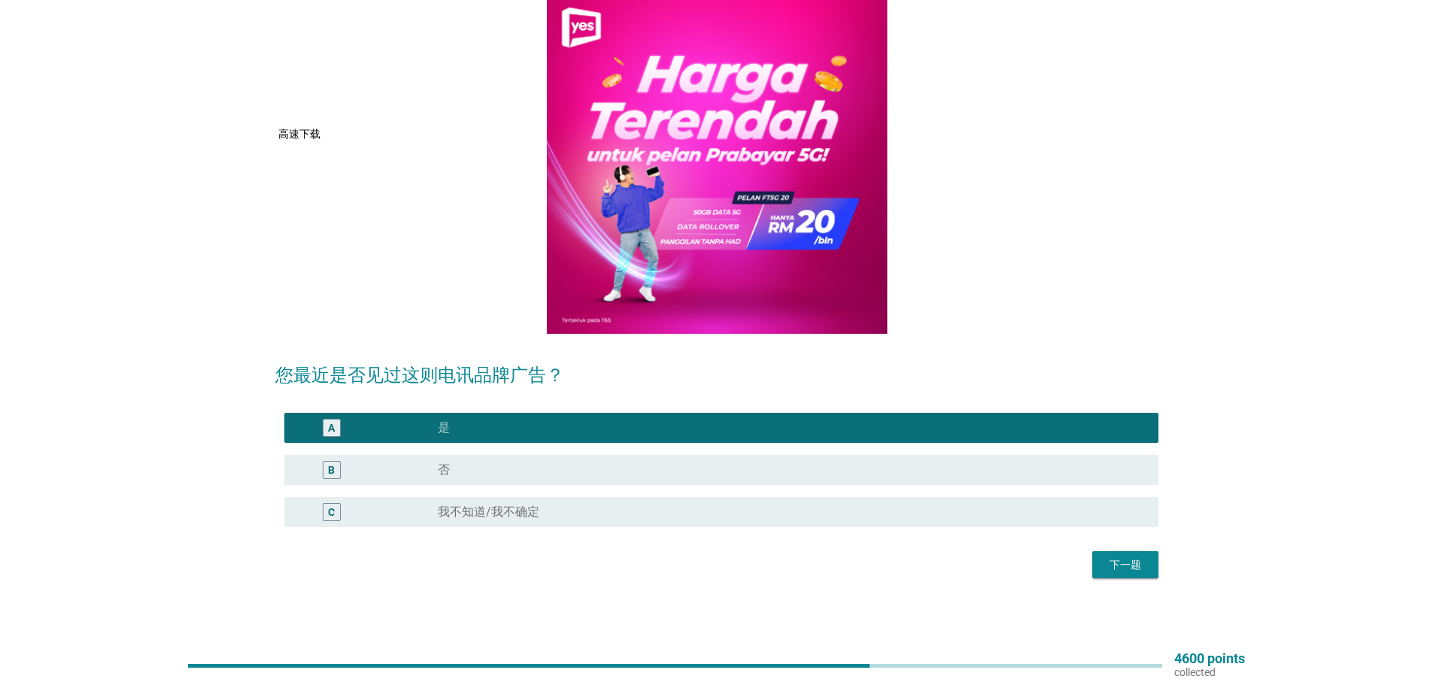
click at [1133, 569] on div "下一题" at bounding box center [1125, 565] width 42 height 16
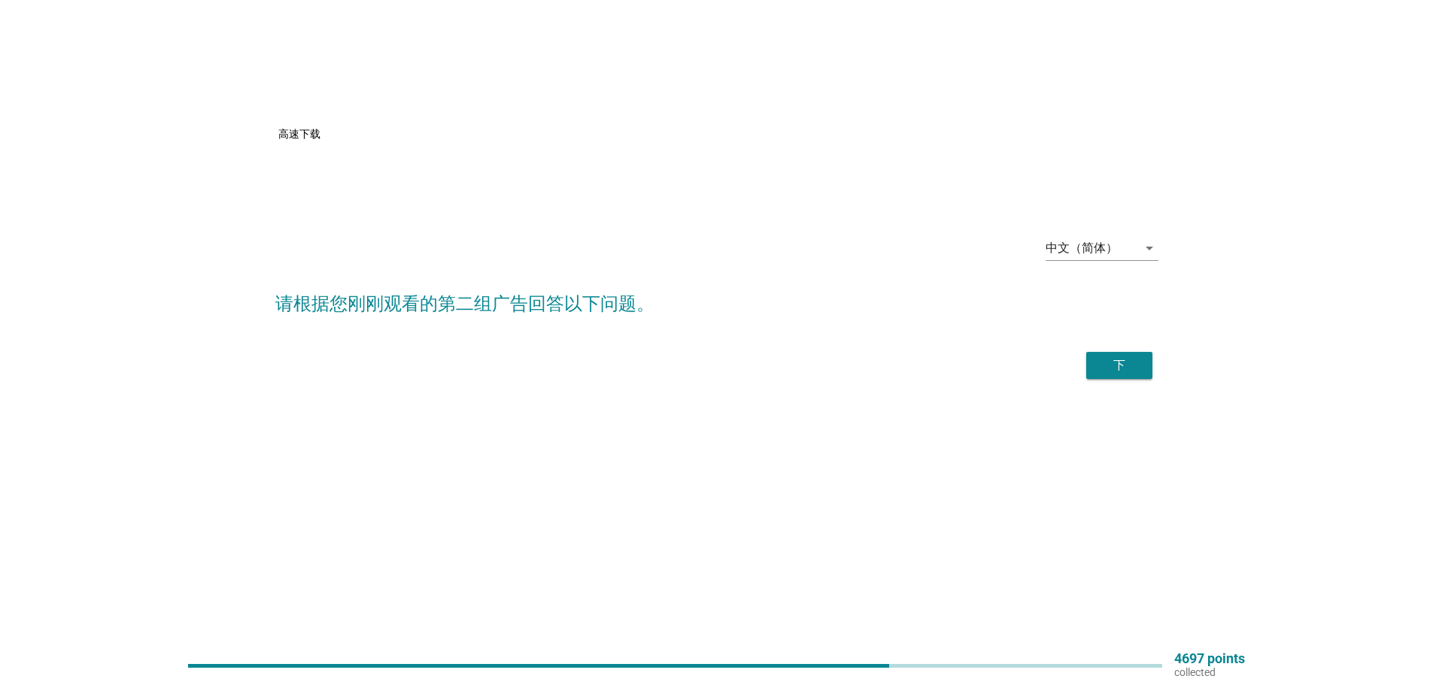
scroll to position [0, 0]
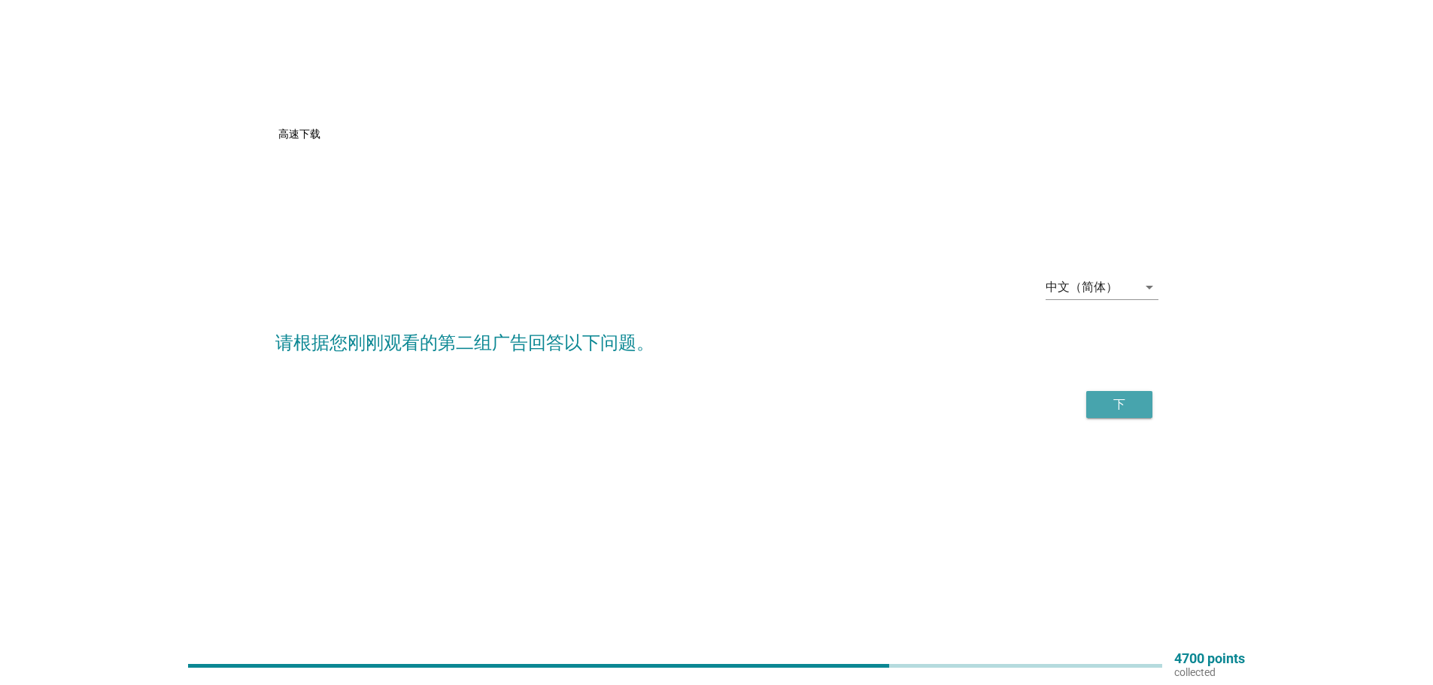
click at [1117, 408] on div "下" at bounding box center [1119, 405] width 42 height 18
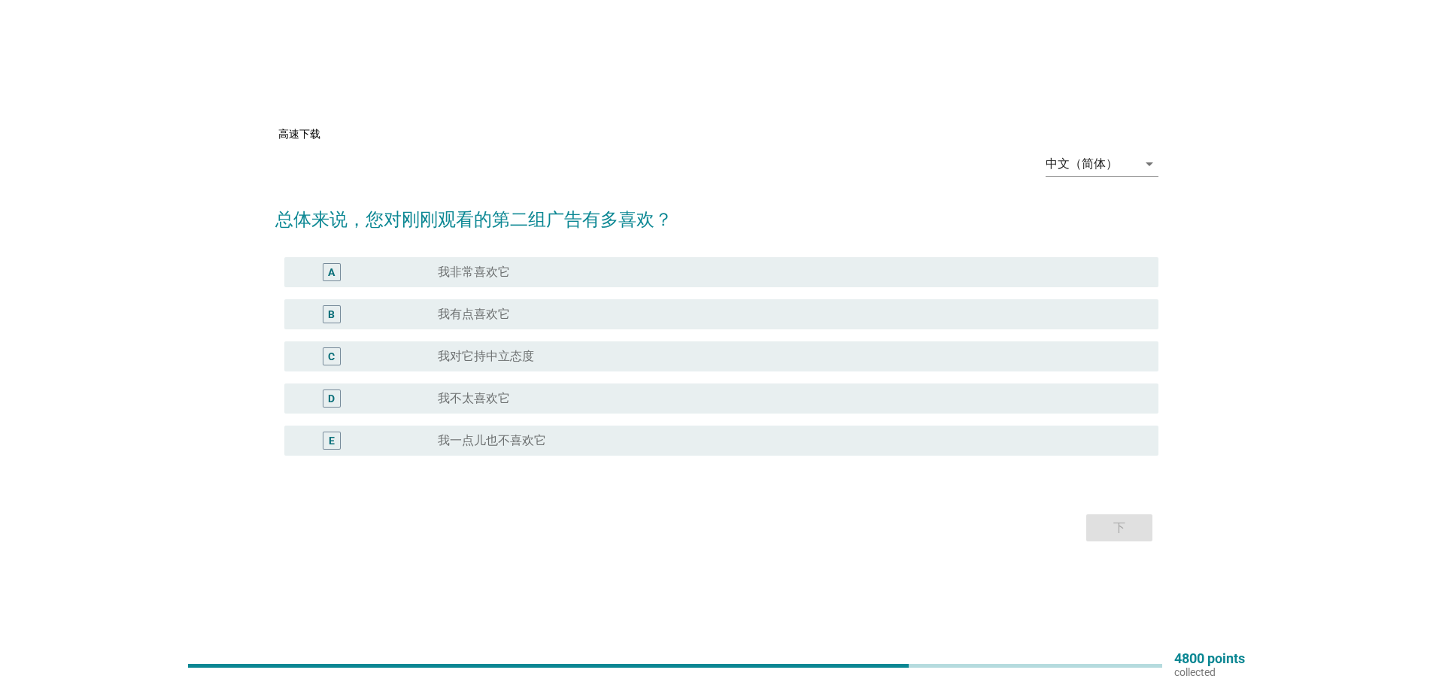
click at [469, 315] on label "我有点喜欢它" at bounding box center [474, 314] width 72 height 15
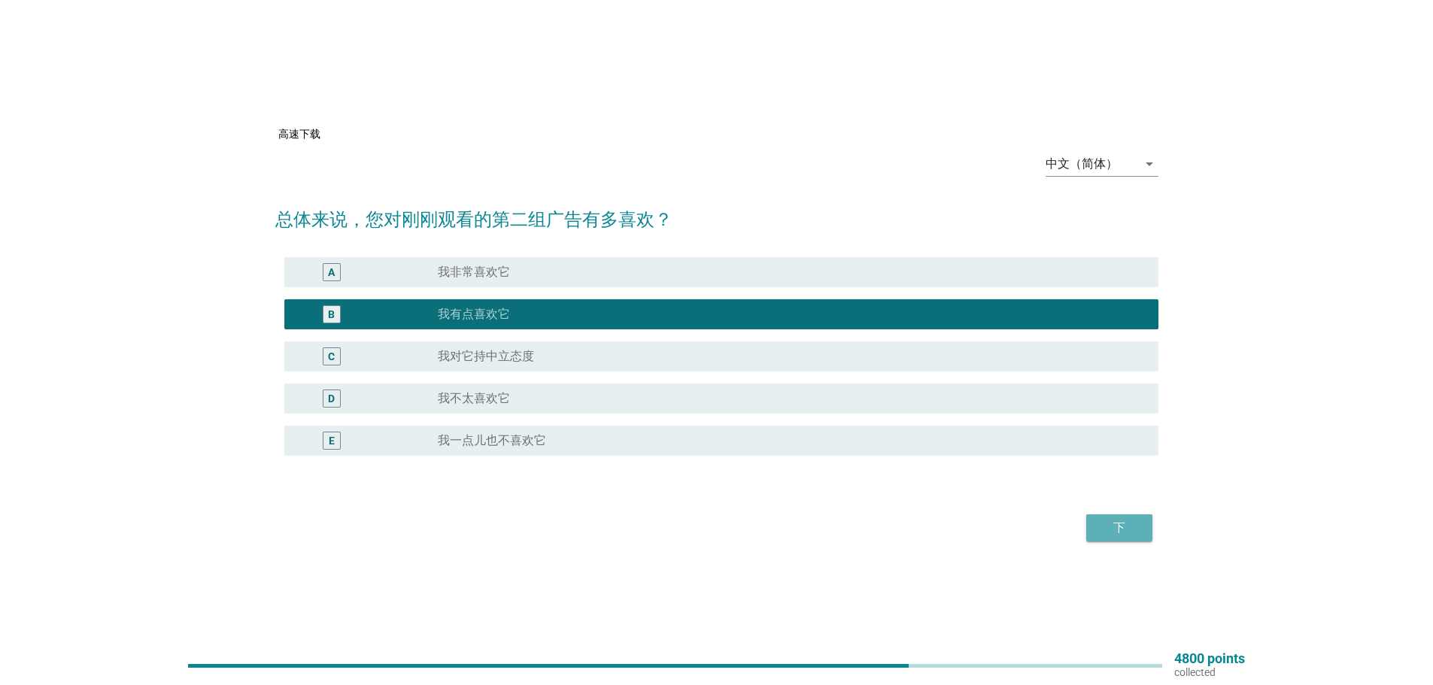
drag, startPoint x: 1127, startPoint y: 525, endPoint x: 1000, endPoint y: 544, distance: 128.5
click at [1125, 527] on div "下" at bounding box center [1119, 528] width 42 height 18
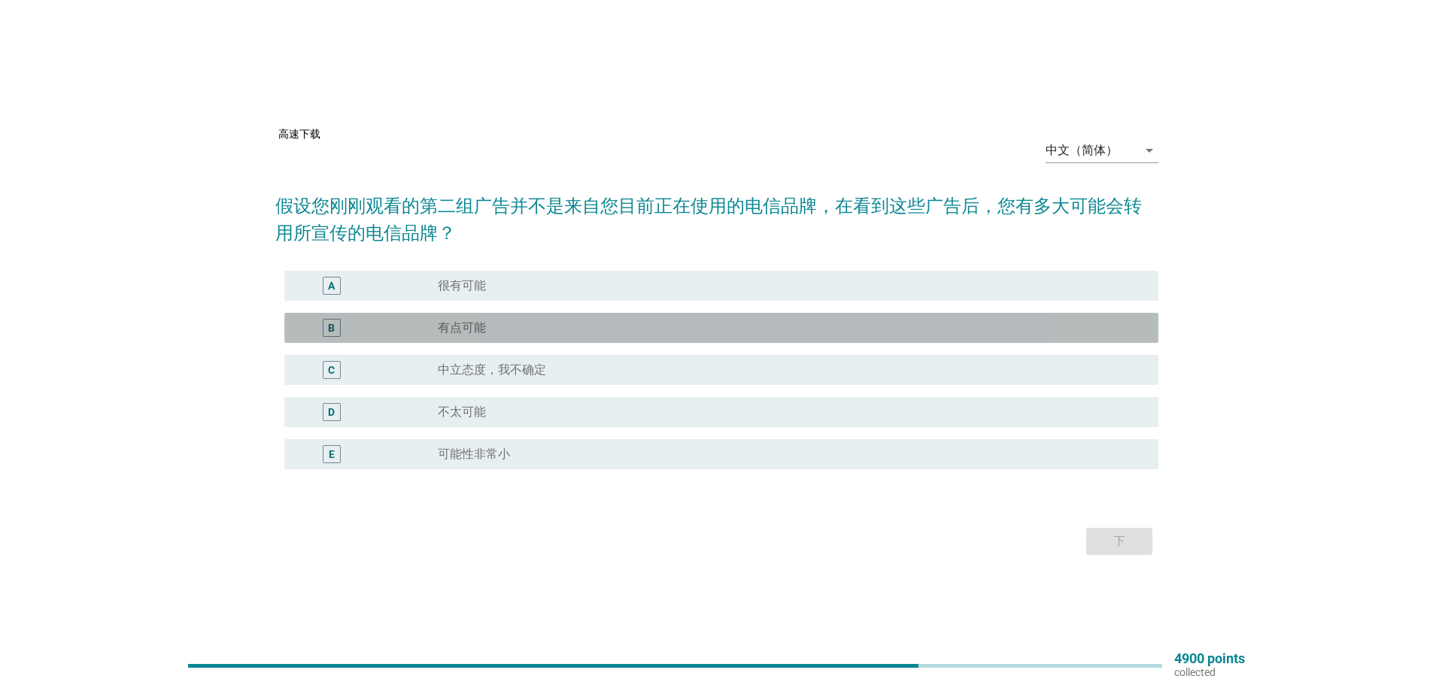
click at [465, 328] on label "有点可能" at bounding box center [462, 327] width 48 height 15
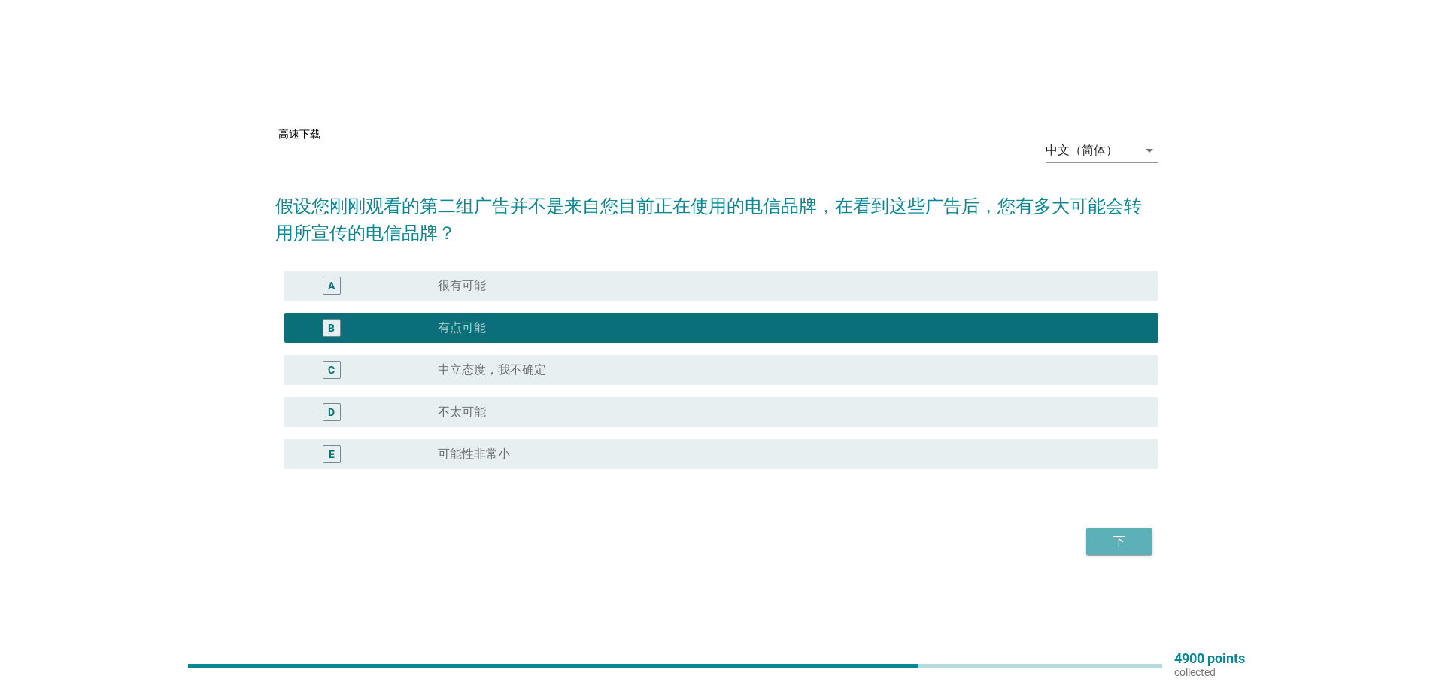
drag, startPoint x: 1127, startPoint y: 535, endPoint x: 1036, endPoint y: 542, distance: 90.5
click at [1125, 537] on div "下" at bounding box center [1119, 541] width 42 height 18
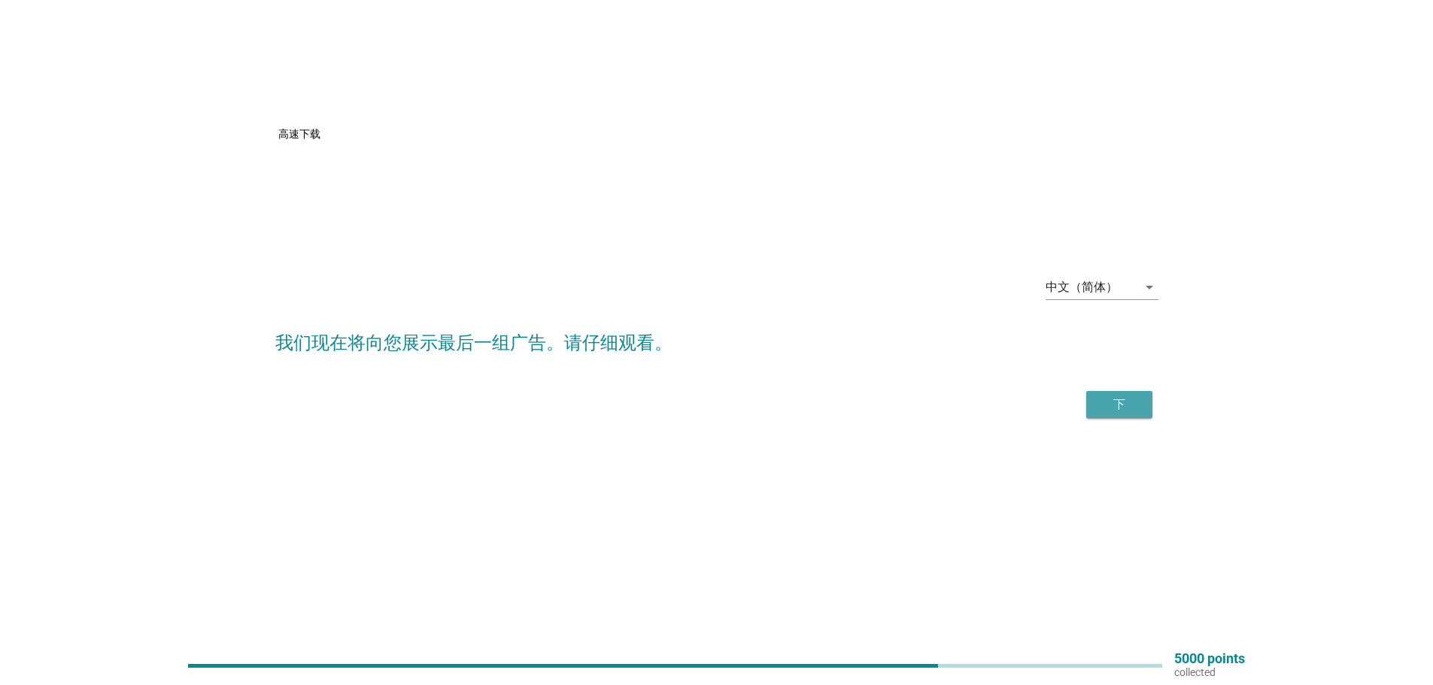
click at [1120, 404] on div "下" at bounding box center [1119, 405] width 42 height 18
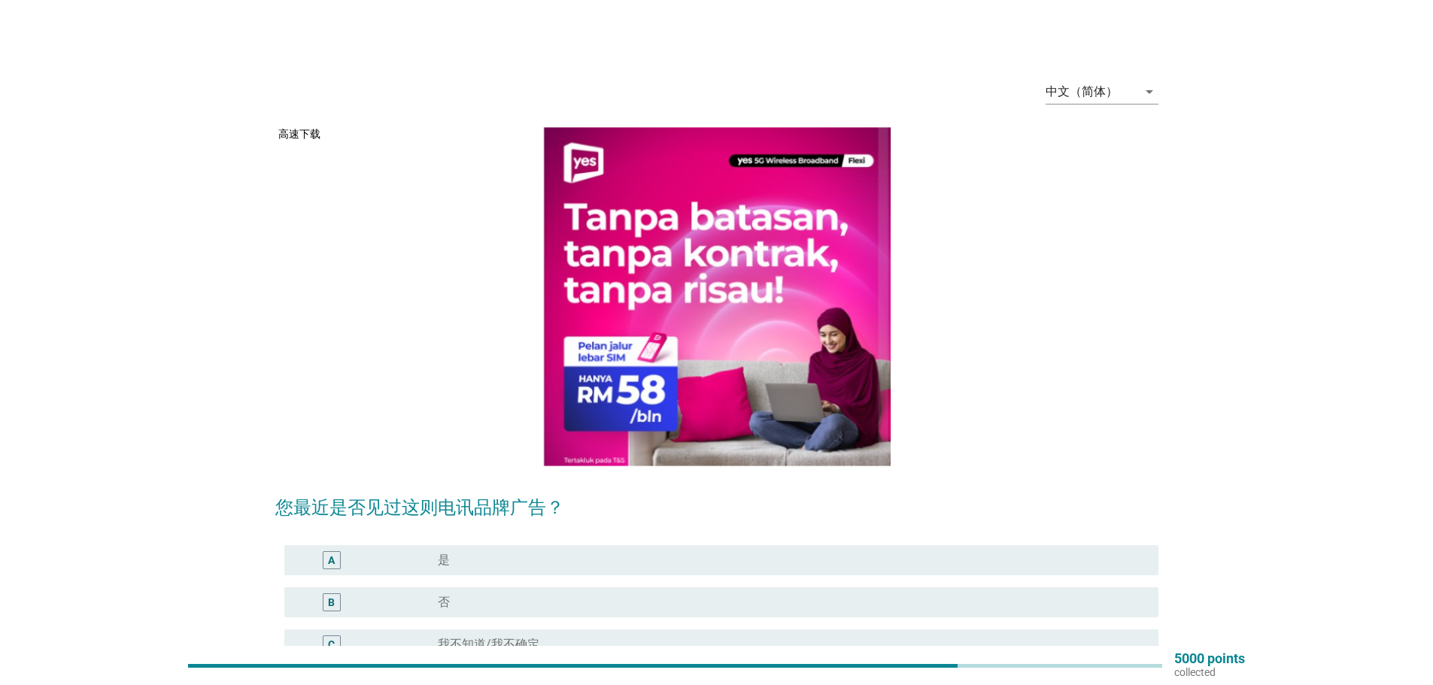
scroll to position [75, 0]
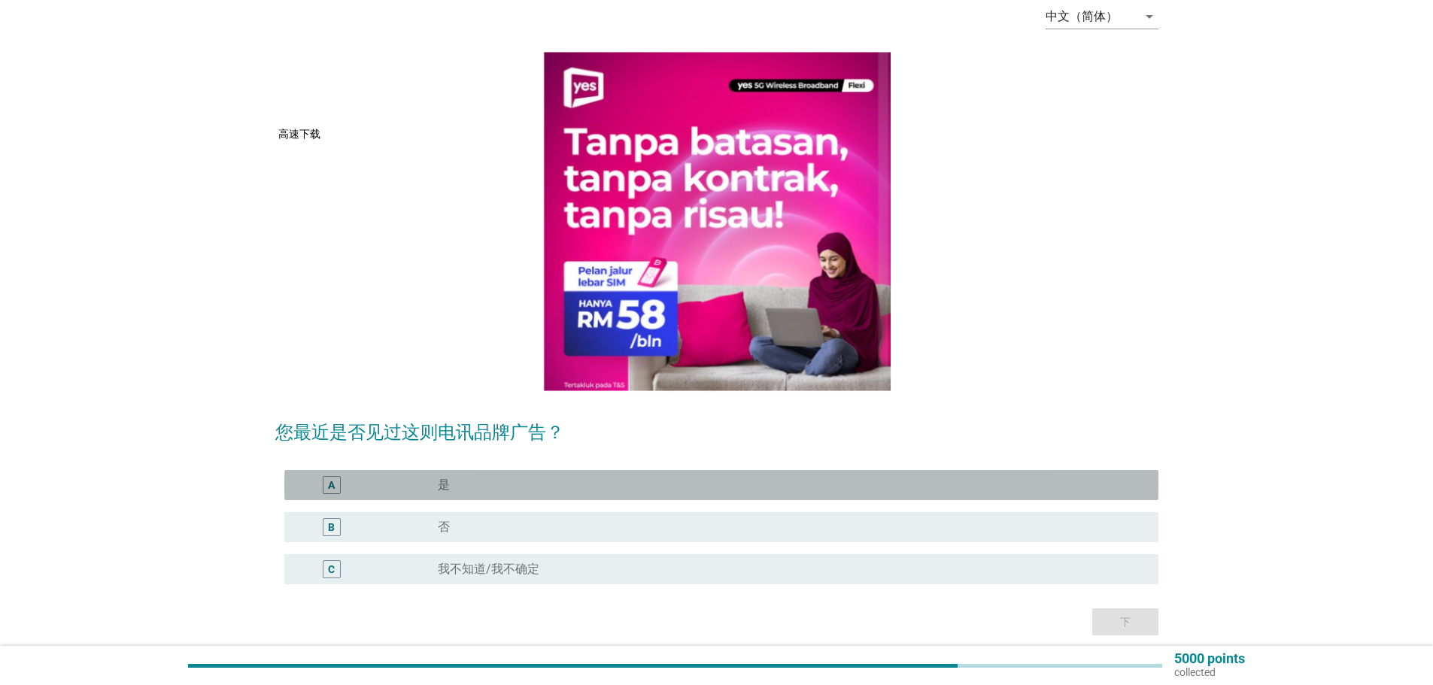
click at [444, 487] on label "是" at bounding box center [444, 485] width 12 height 15
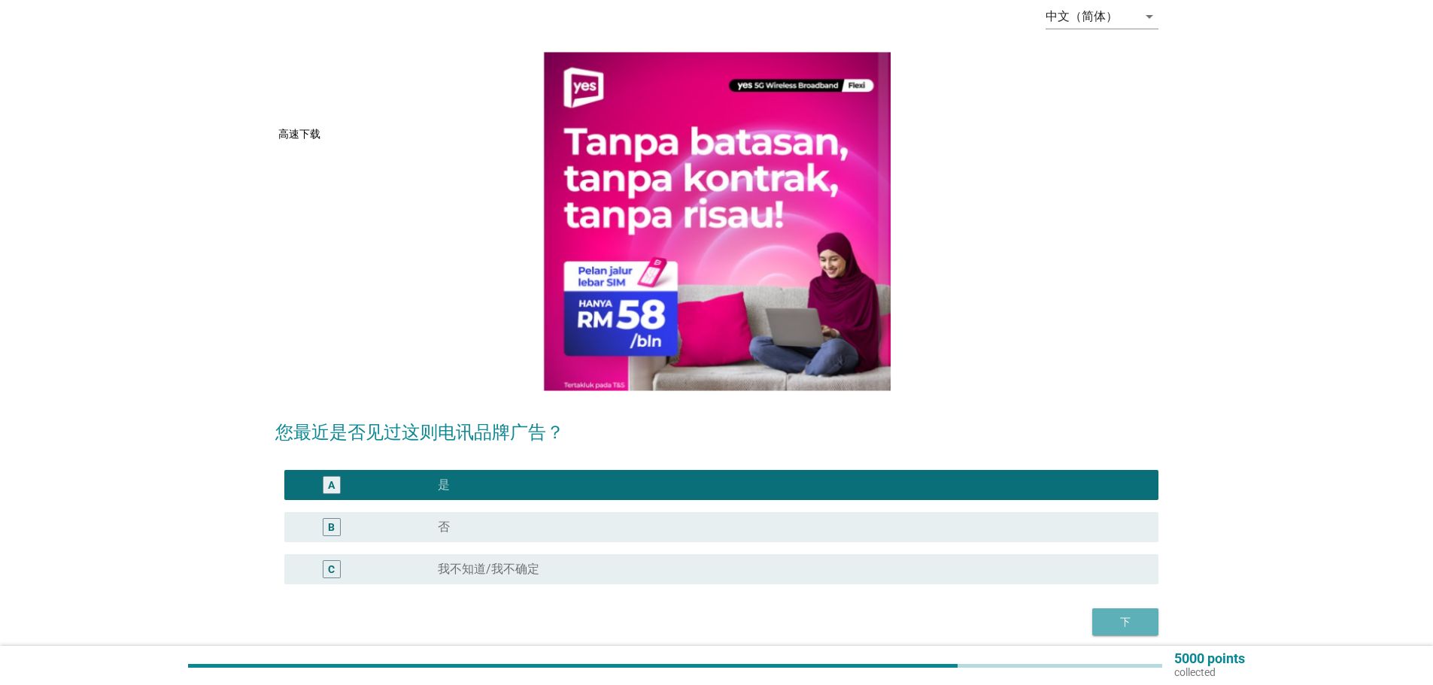
drag, startPoint x: 1145, startPoint y: 619, endPoint x: 1120, endPoint y: 624, distance: 25.4
click at [1142, 620] on div "下" at bounding box center [1125, 622] width 42 height 16
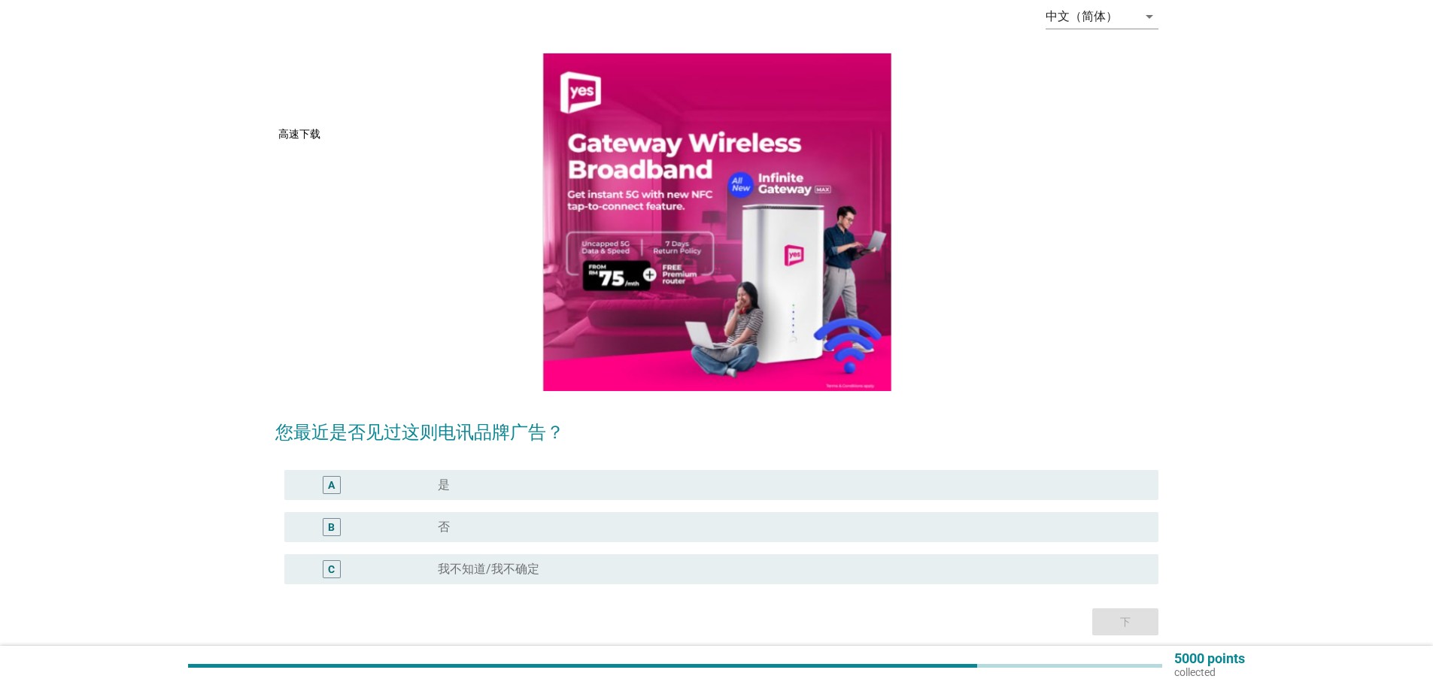
click at [447, 479] on label "是" at bounding box center [444, 485] width 12 height 15
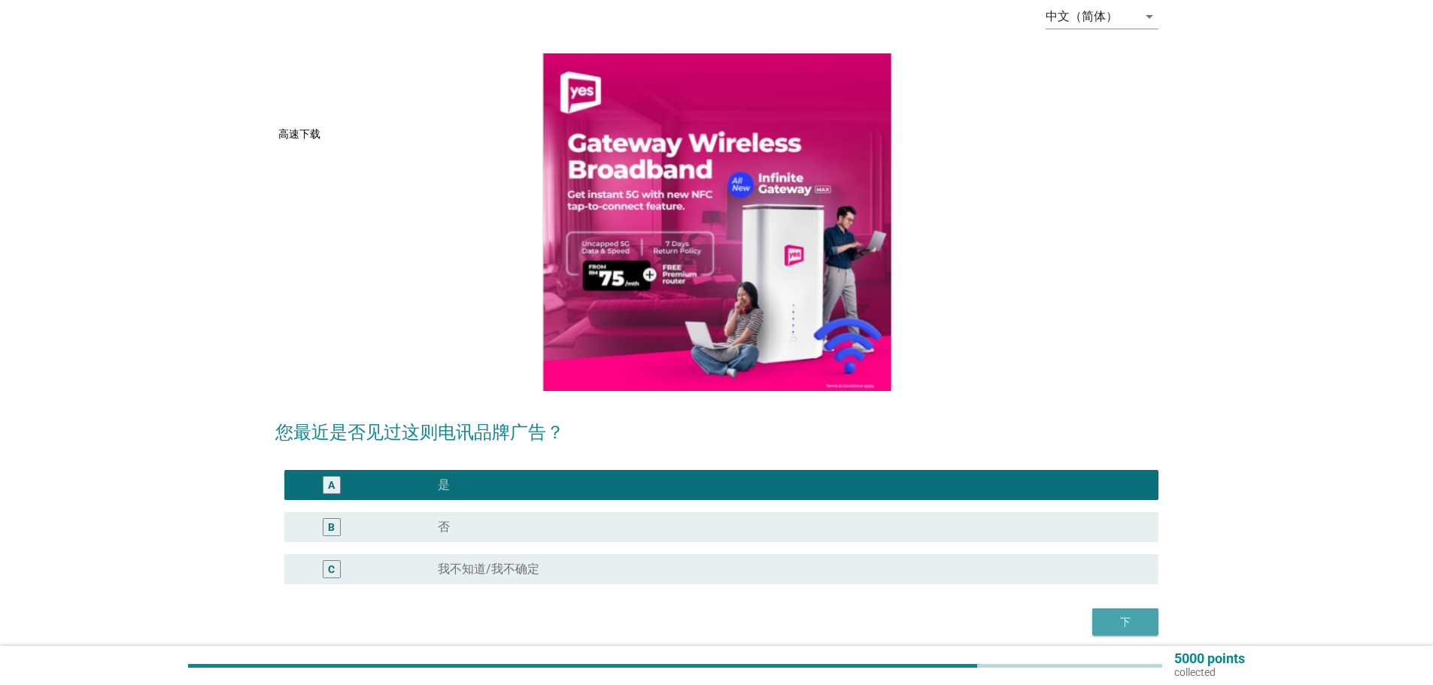
click at [1127, 619] on div "下" at bounding box center [1125, 622] width 42 height 16
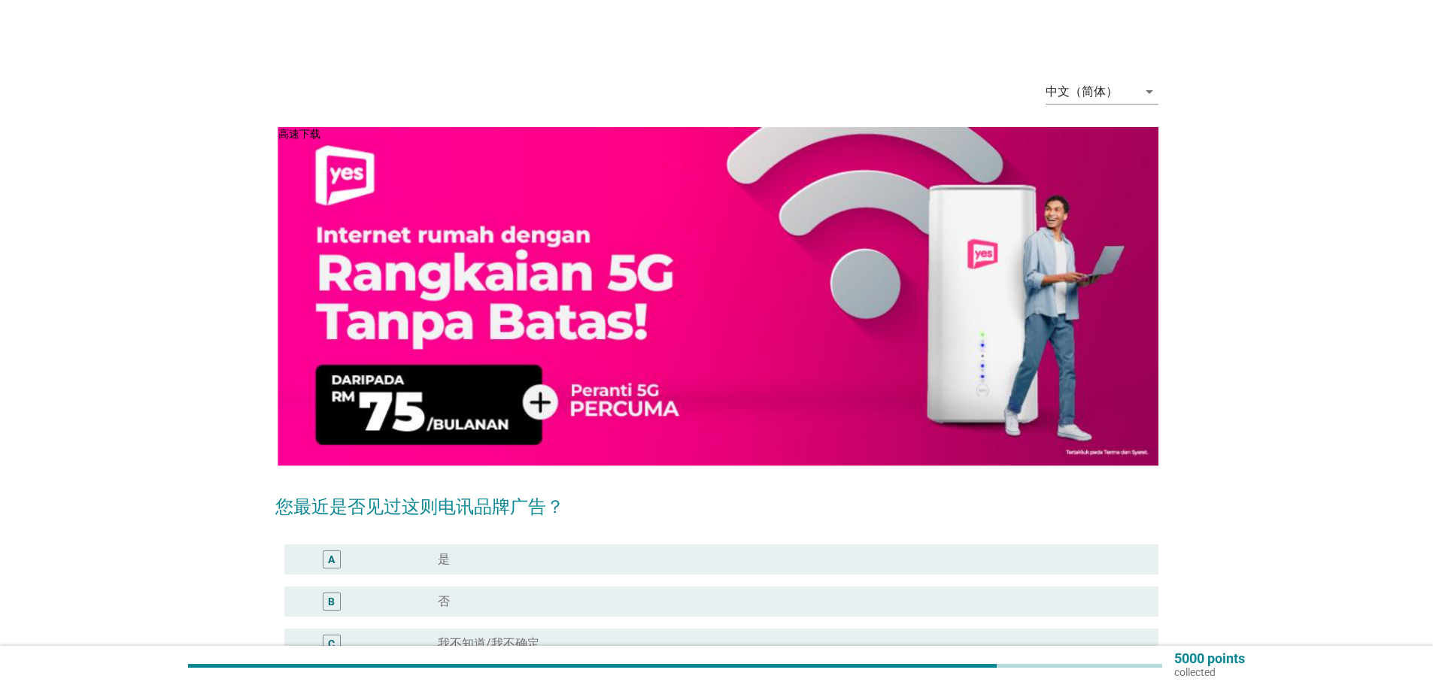
click at [445, 560] on label "是" at bounding box center [444, 559] width 12 height 15
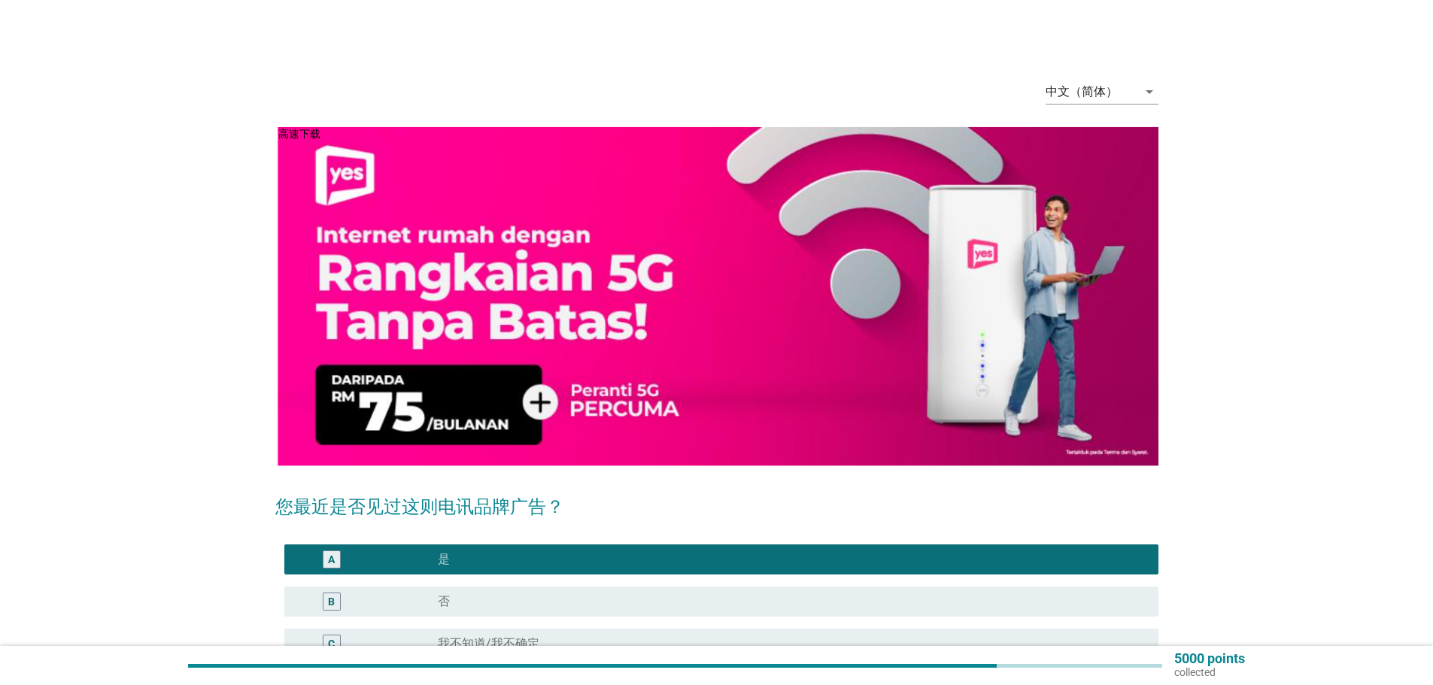
scroll to position [75, 0]
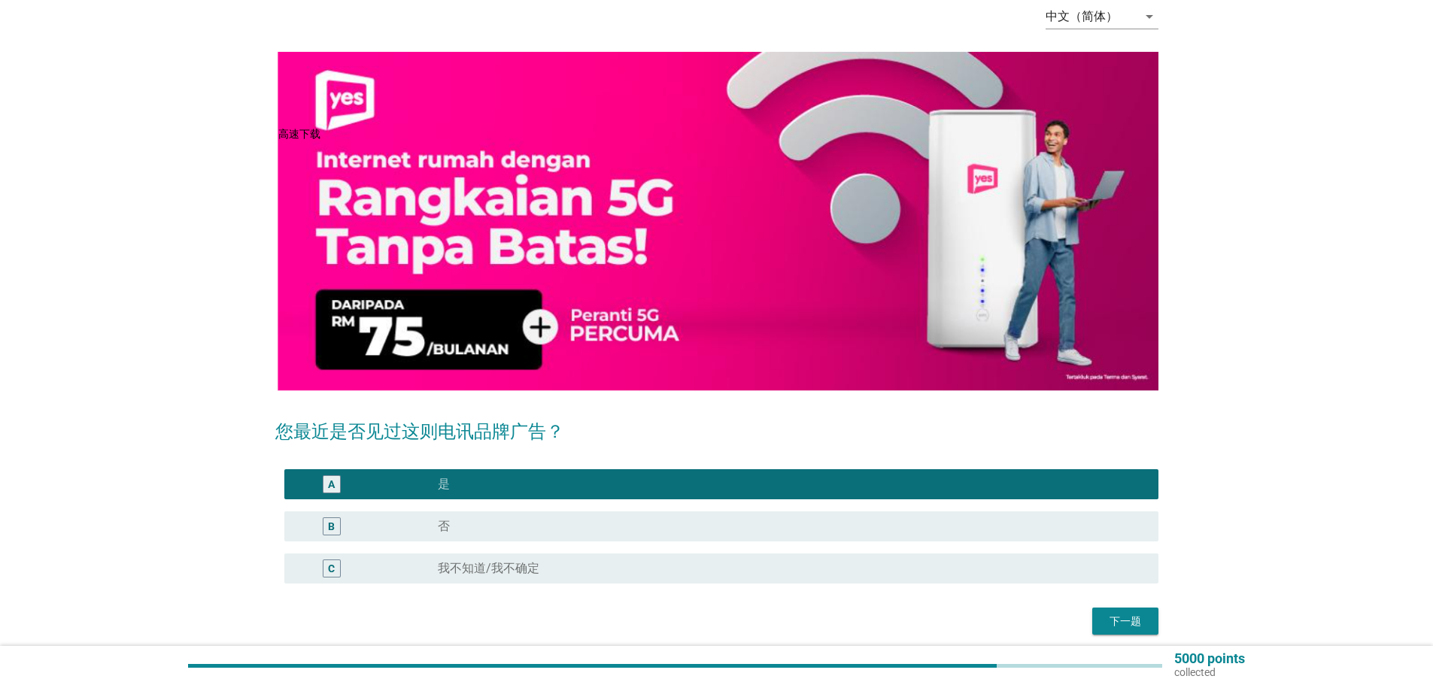
click at [1120, 614] on div "下一题" at bounding box center [1125, 622] width 42 height 16
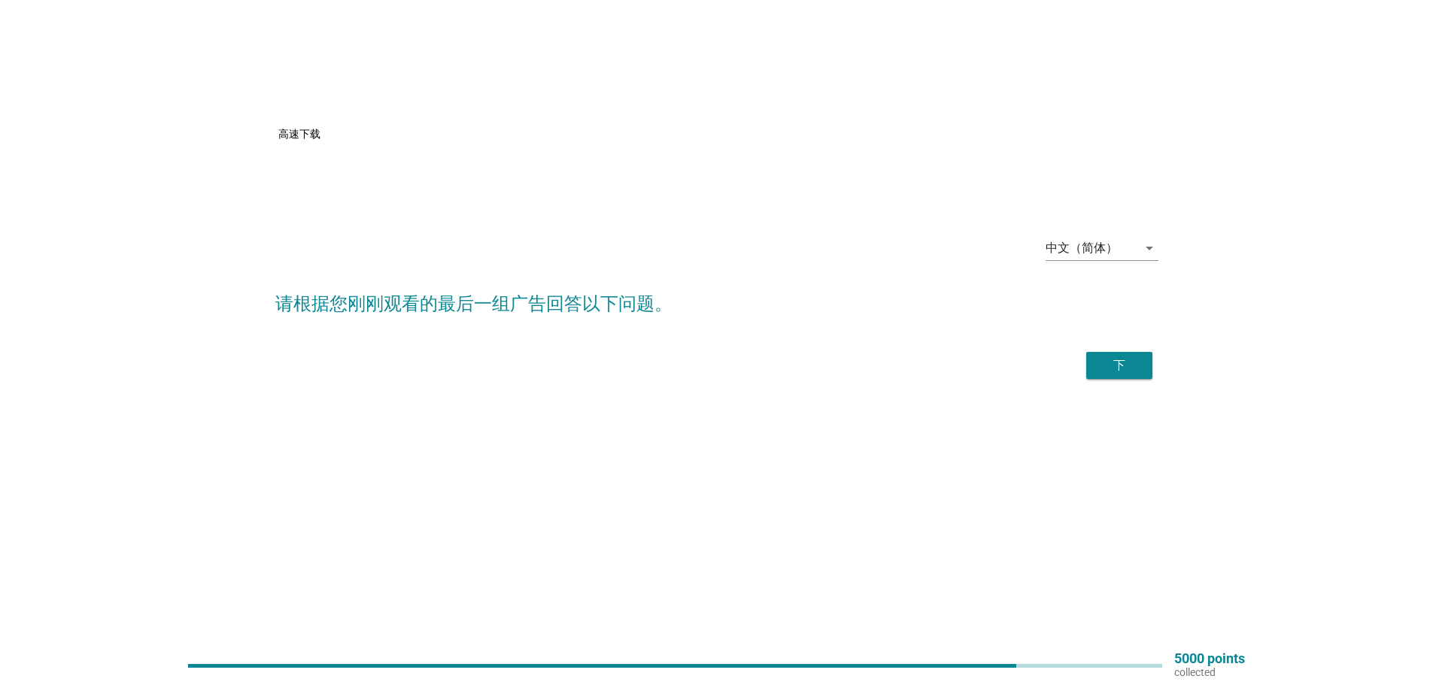
scroll to position [0, 0]
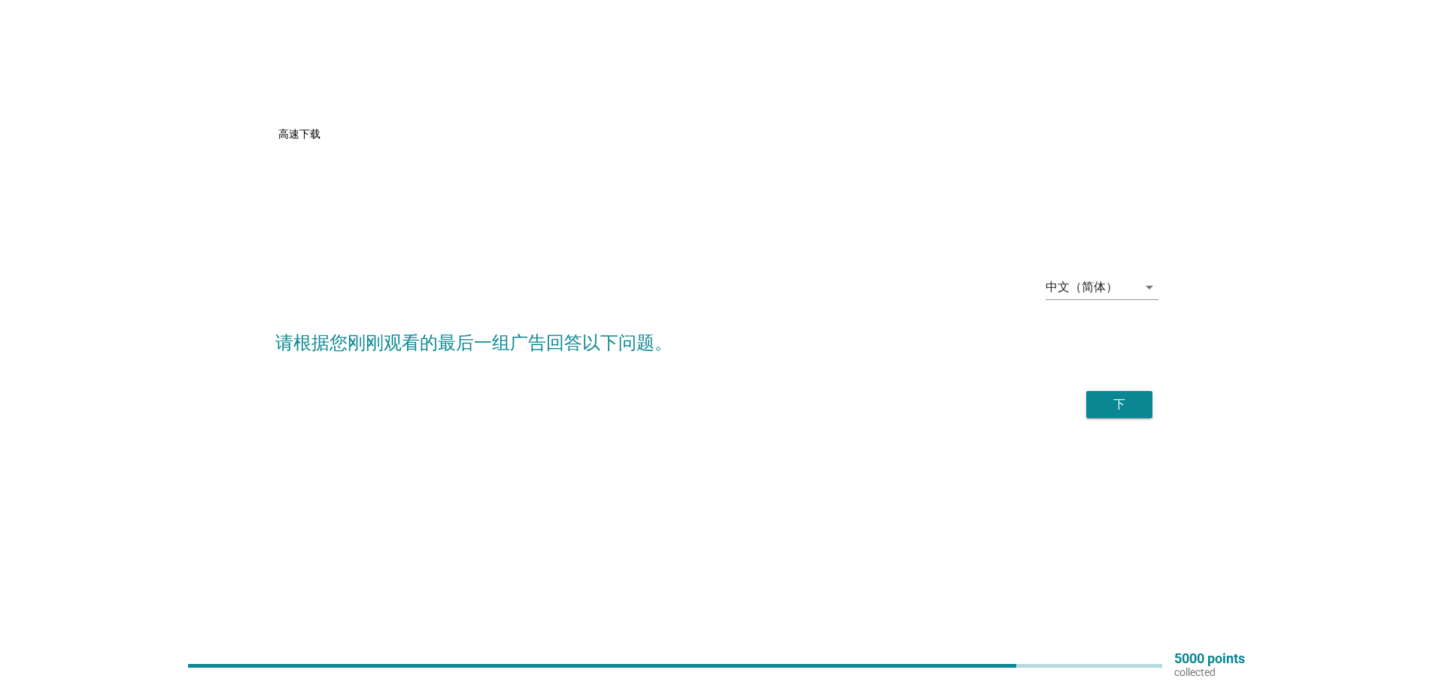
click at [1114, 401] on div "下" at bounding box center [1119, 405] width 42 height 18
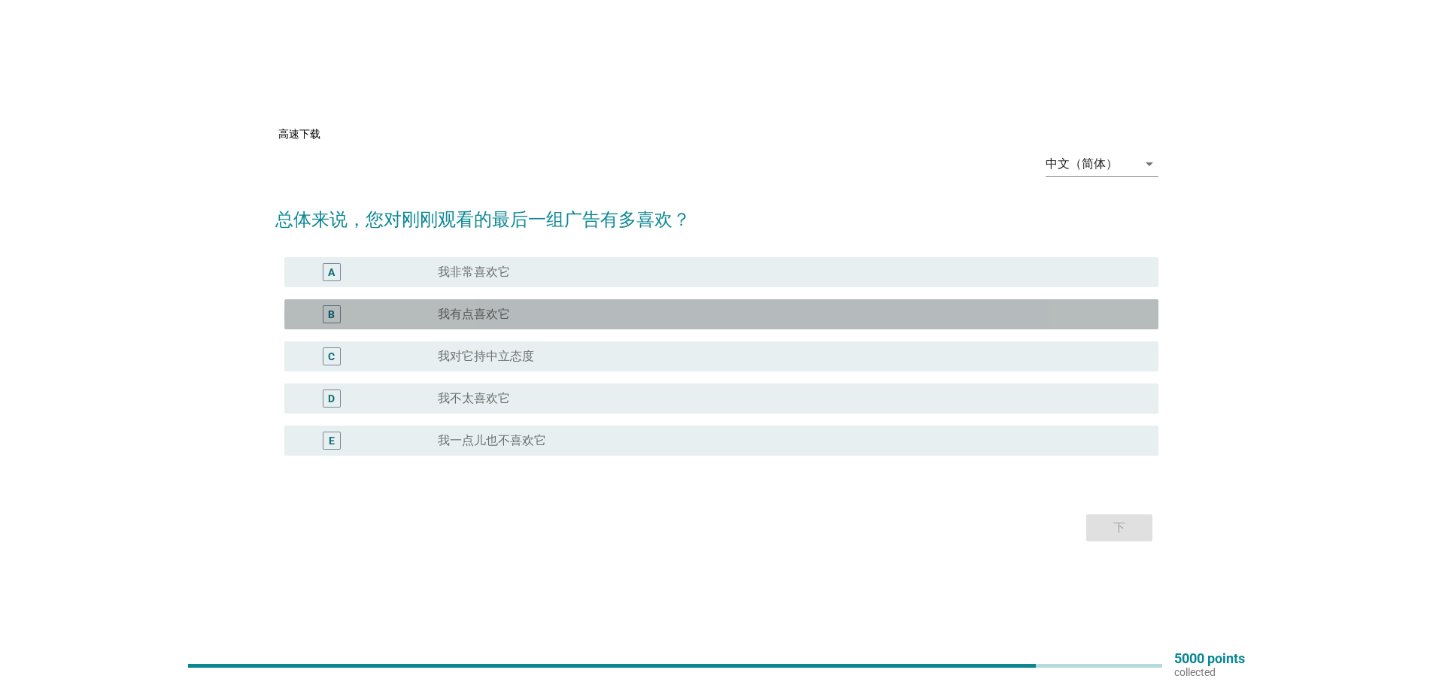
click at [483, 310] on label "我有点喜欢它" at bounding box center [474, 314] width 72 height 15
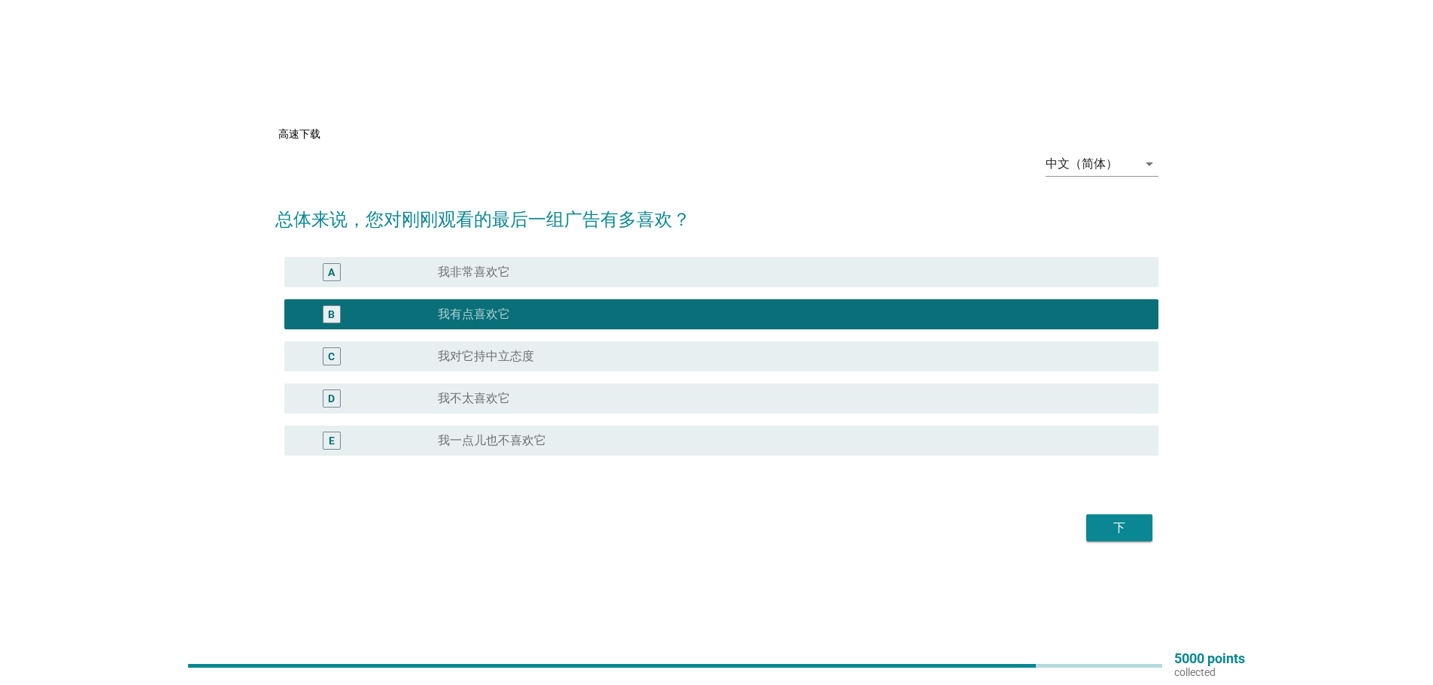
click at [1112, 526] on div "下" at bounding box center [1119, 528] width 42 height 18
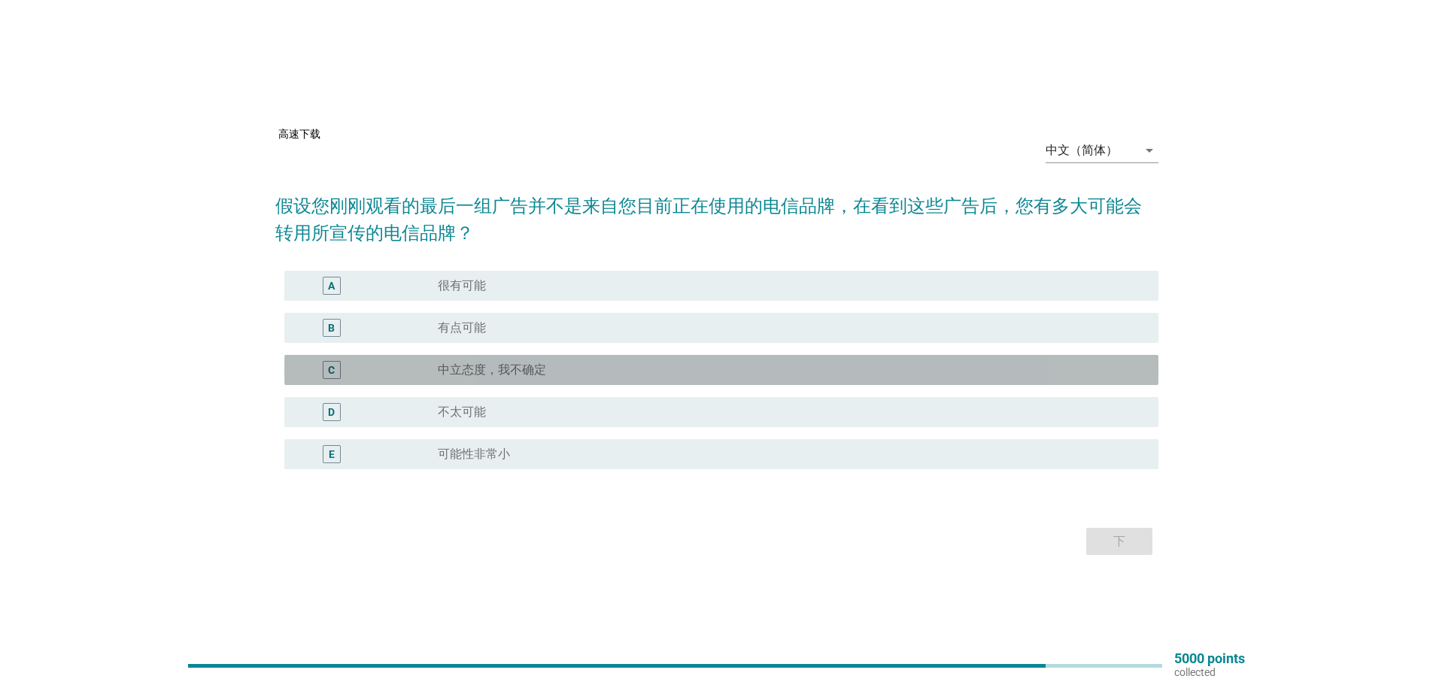
click at [502, 368] on label "中立态度，我不确定" at bounding box center [492, 369] width 108 height 15
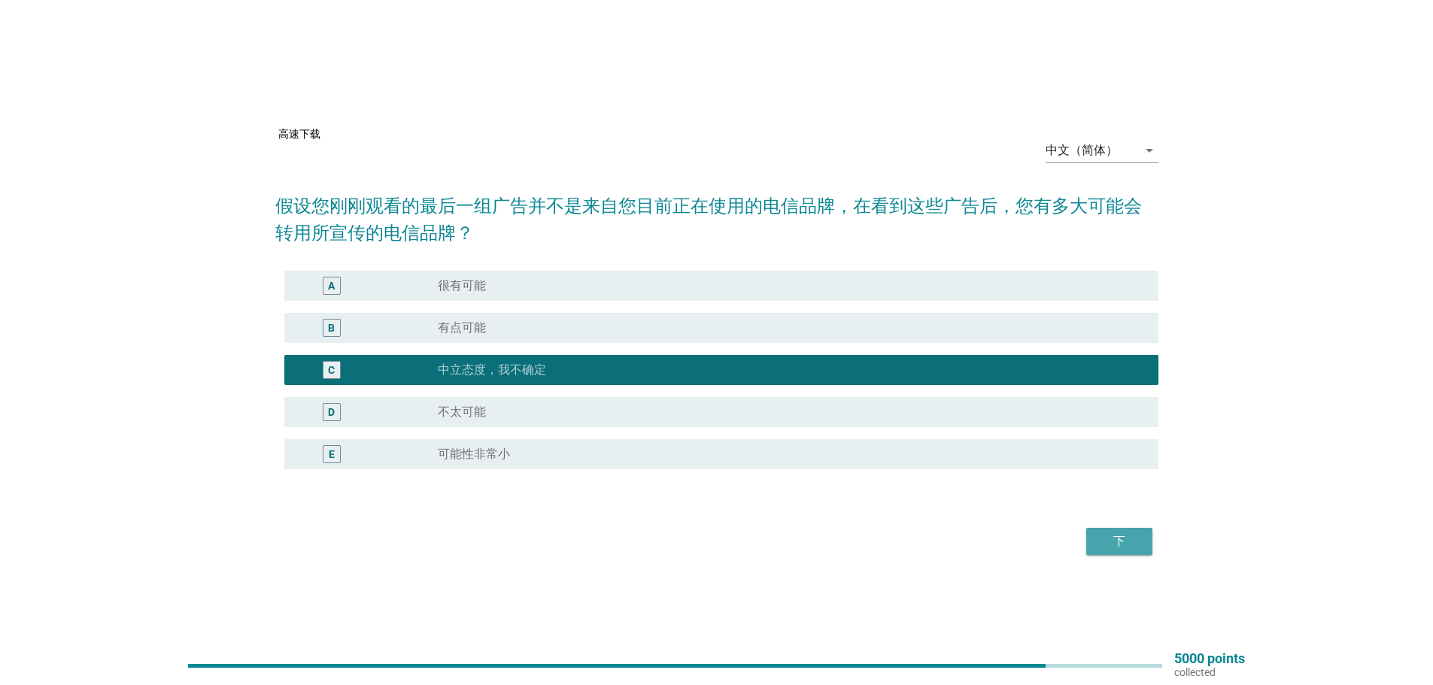
drag, startPoint x: 1138, startPoint y: 539, endPoint x: 1125, endPoint y: 539, distance: 12.8
click at [1136, 539] on div "下" at bounding box center [1119, 541] width 42 height 18
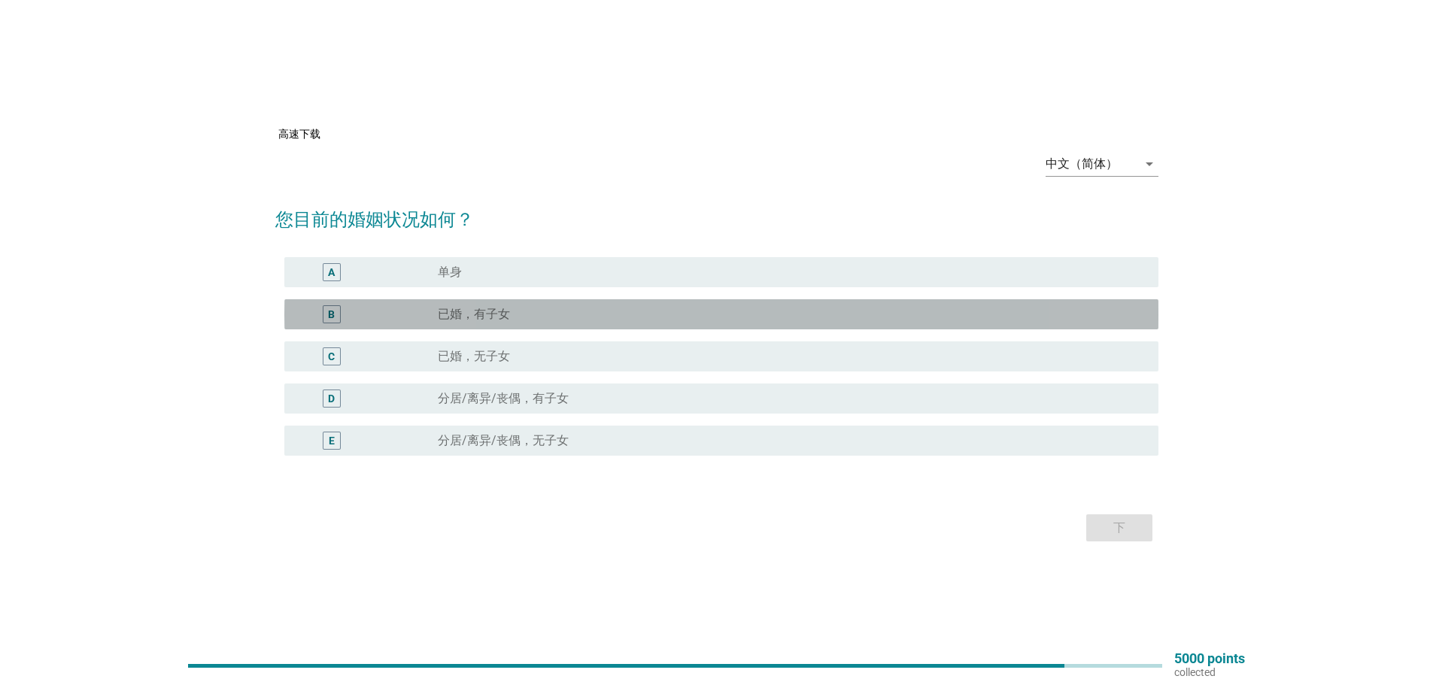
click at [473, 311] on label "已婚，有子女" at bounding box center [474, 314] width 72 height 15
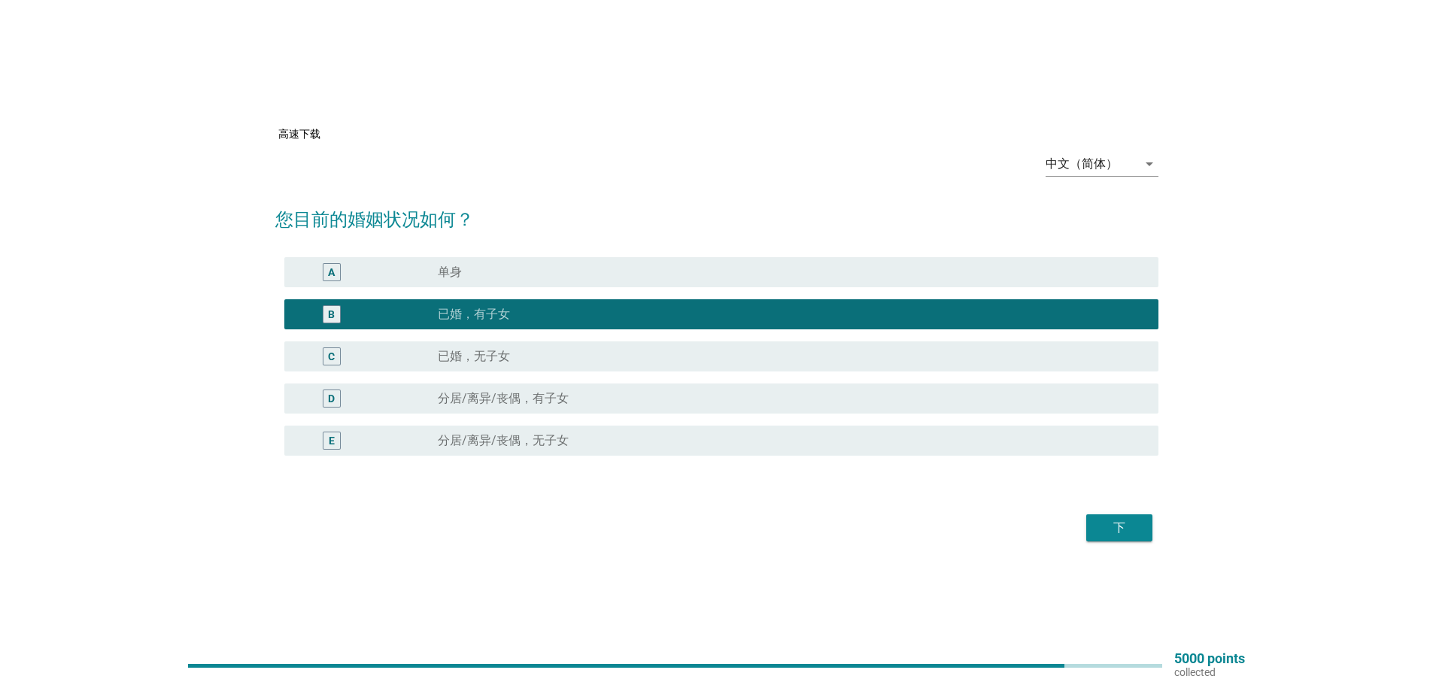
click at [1117, 529] on div "下" at bounding box center [1119, 528] width 42 height 18
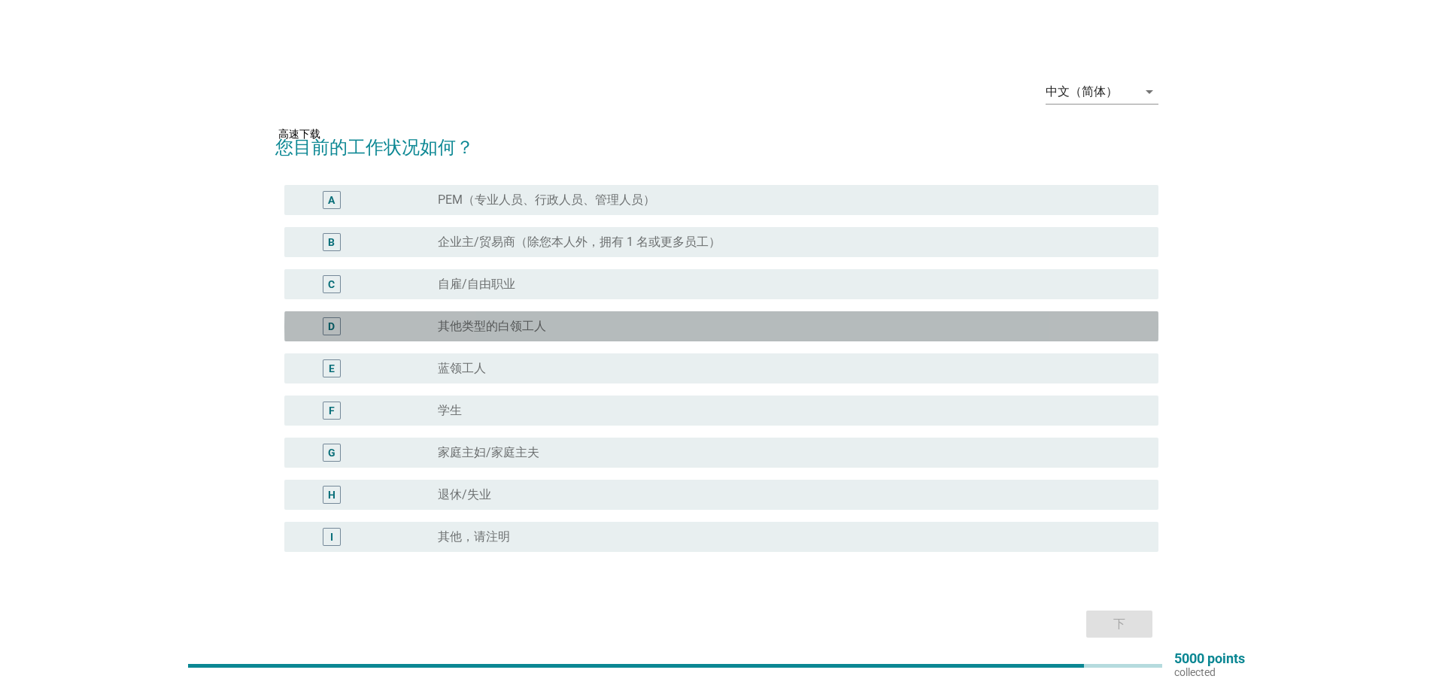
click at [484, 321] on label "其他类型的白领工人" at bounding box center [492, 326] width 108 height 15
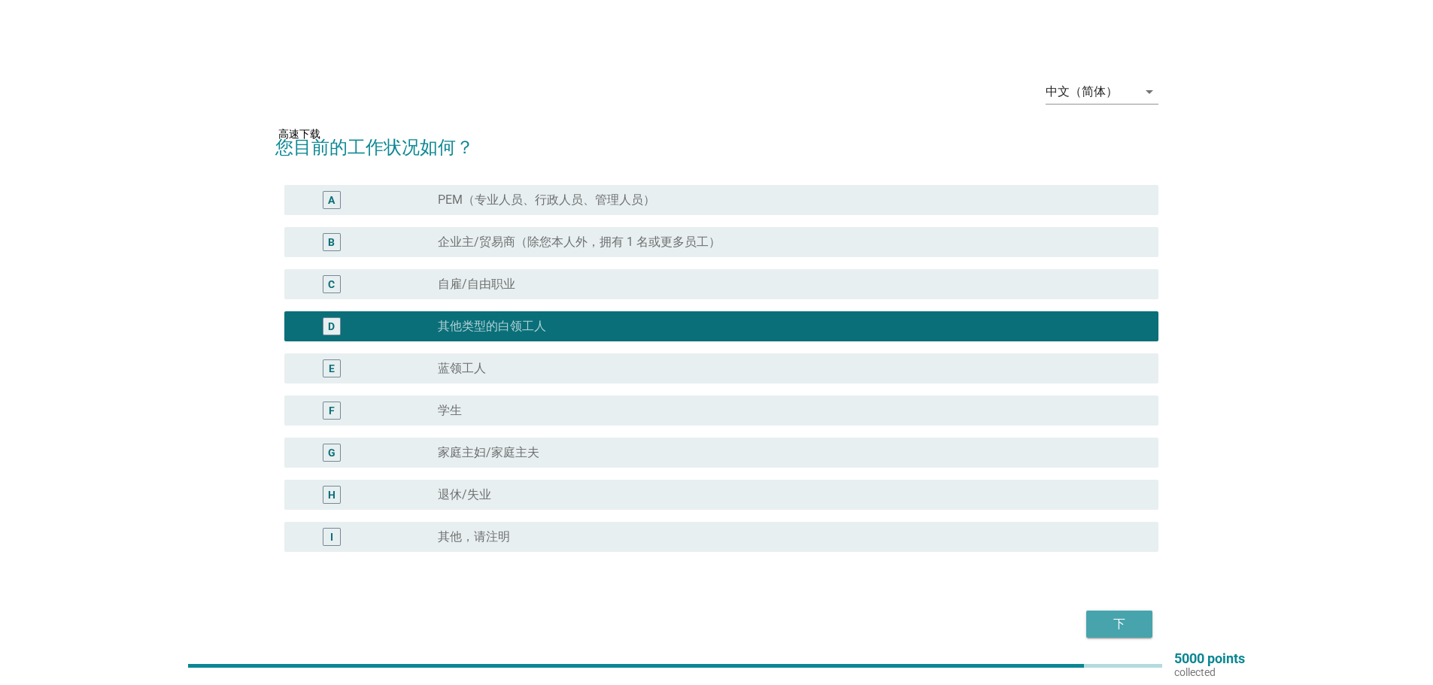
click at [1117, 618] on div "下" at bounding box center [1119, 624] width 42 height 18
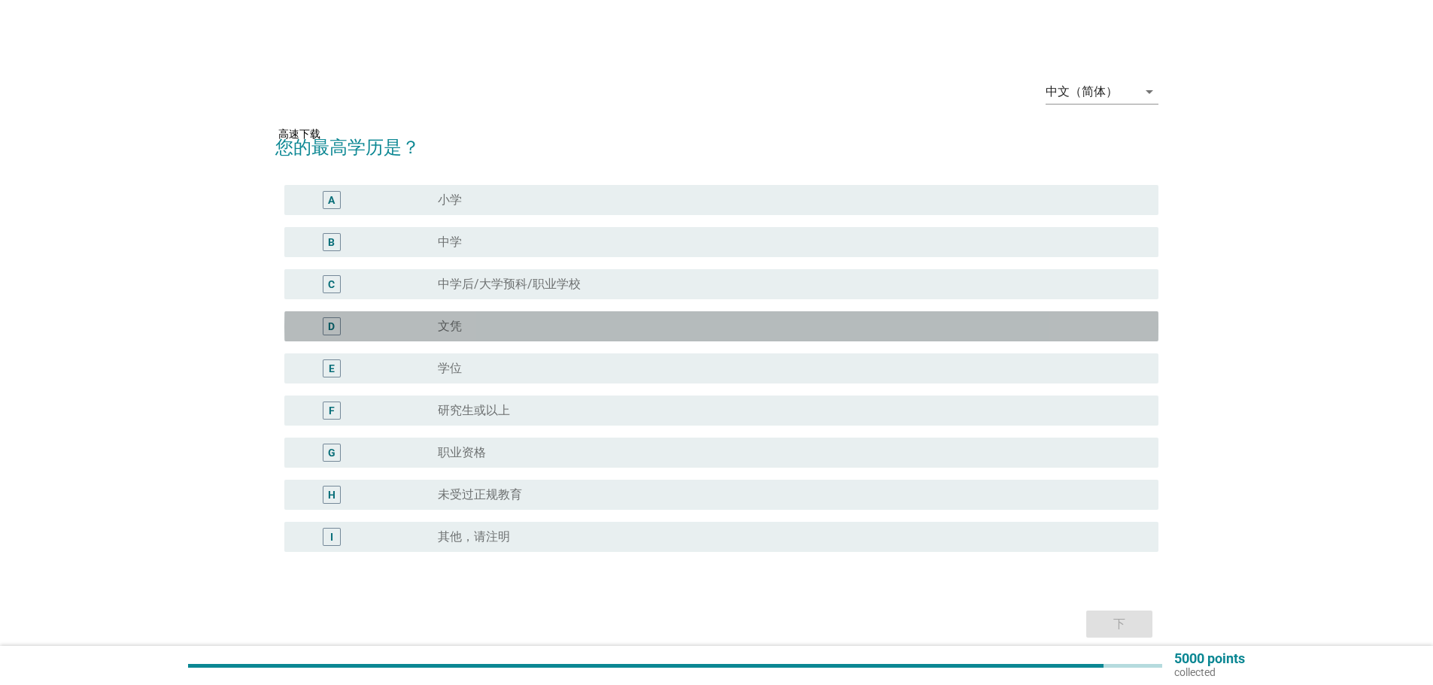
click at [448, 324] on label "文凭" at bounding box center [450, 326] width 24 height 15
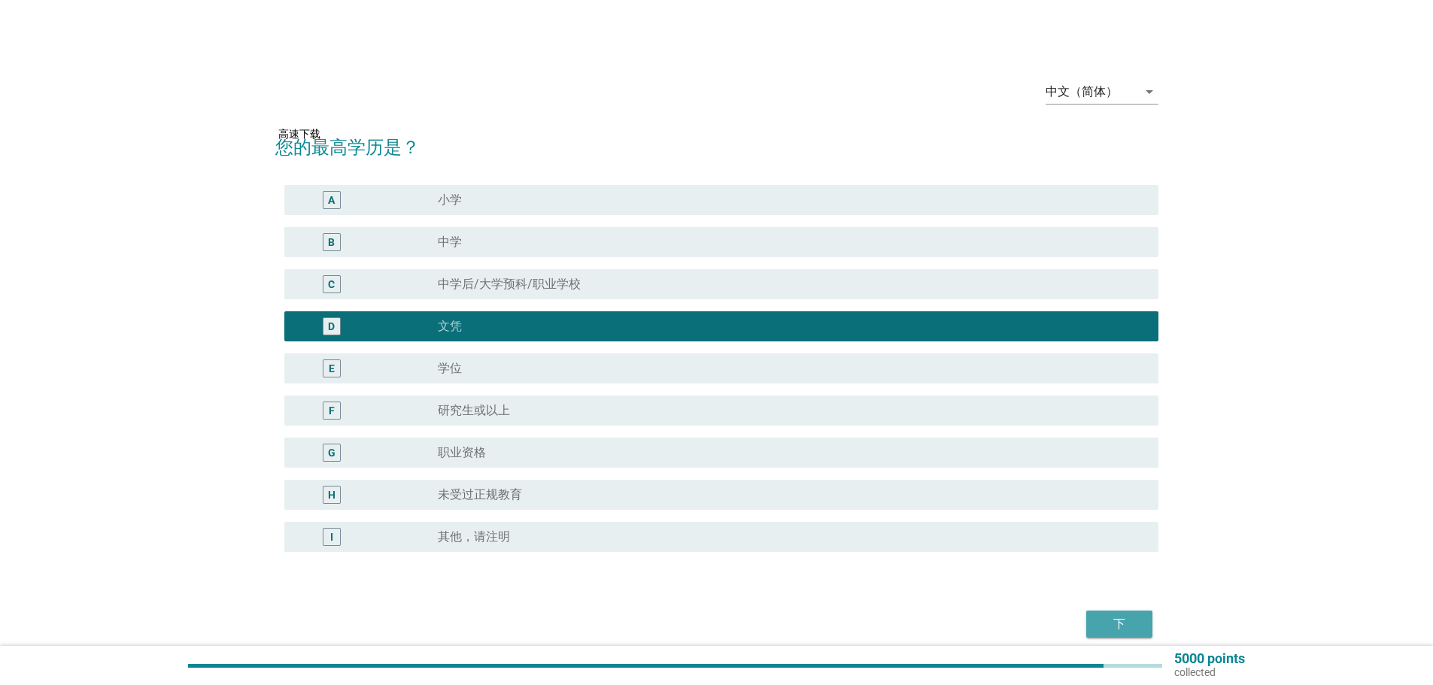
click at [1115, 619] on div "下" at bounding box center [1119, 624] width 42 height 18
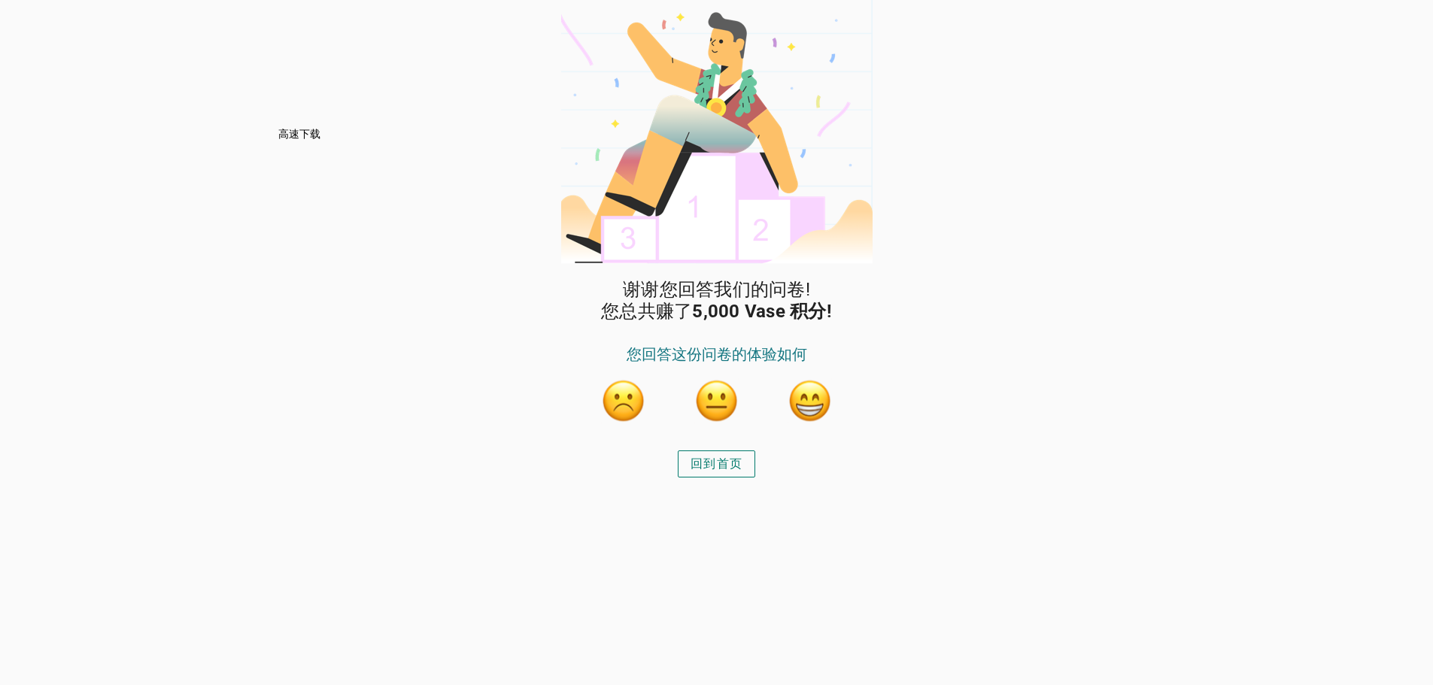
click at [819, 396] on button "button" at bounding box center [809, 400] width 45 height 45
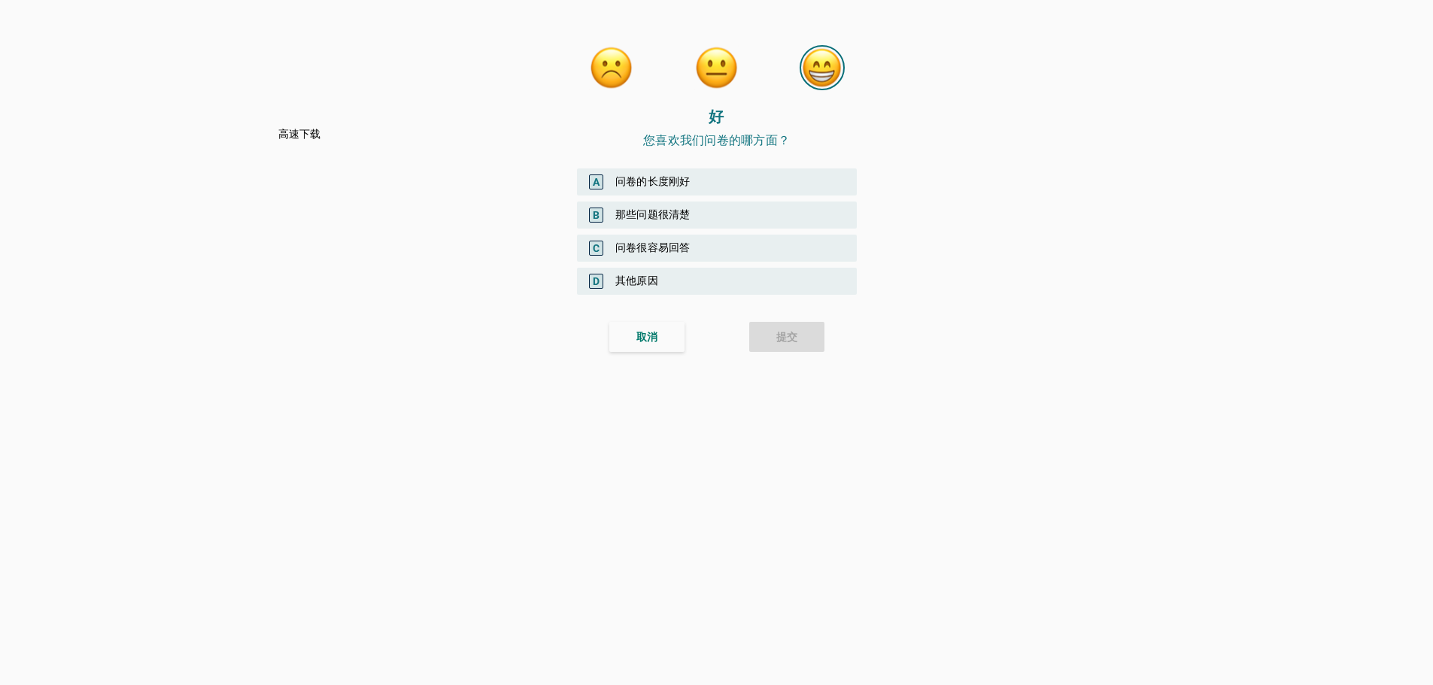
click at [663, 178] on div "A 问卷的长度刚好" at bounding box center [717, 181] width 280 height 27
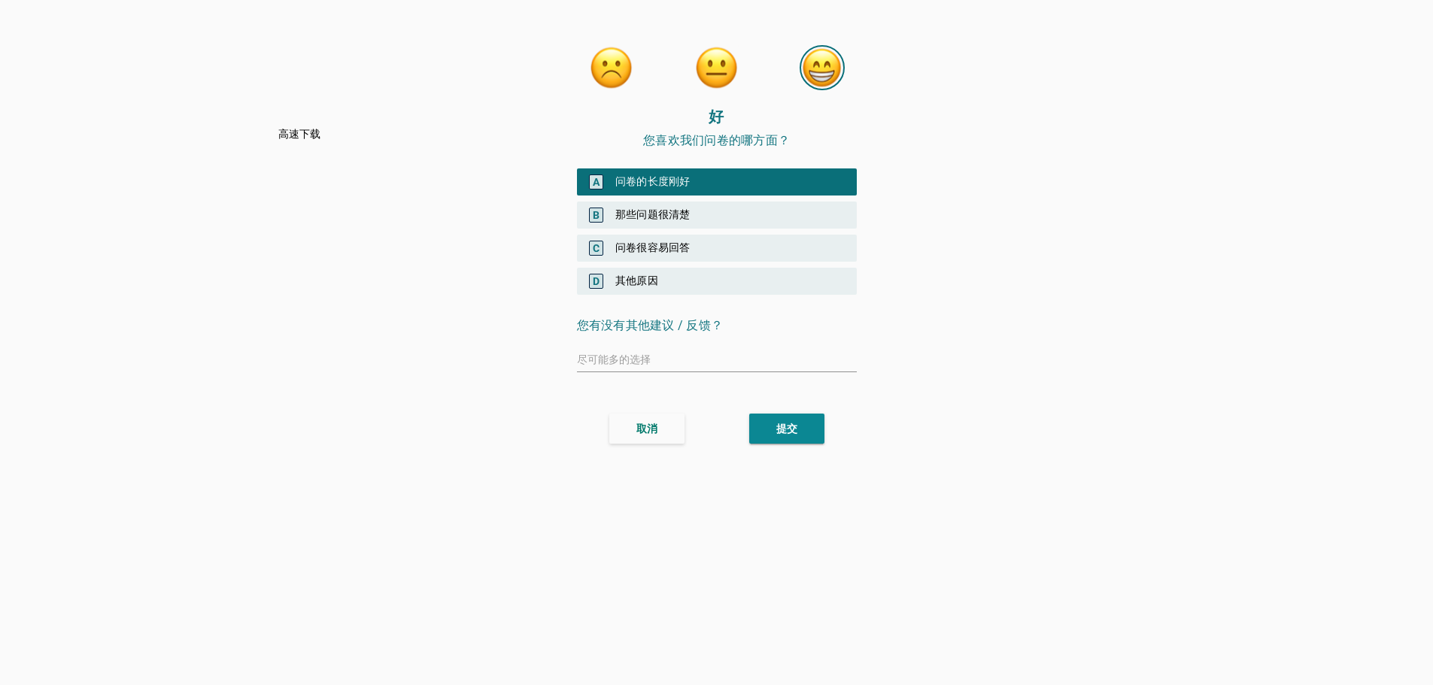
drag, startPoint x: 646, startPoint y: 210, endPoint x: 644, endPoint y: 233, distance: 23.4
click at [646, 212] on div "B 那些问题很清楚" at bounding box center [717, 215] width 280 height 27
drag, startPoint x: 638, startPoint y: 243, endPoint x: 677, endPoint y: 307, distance: 74.5
click at [639, 244] on div "C 问卷很容易回答" at bounding box center [717, 248] width 280 height 27
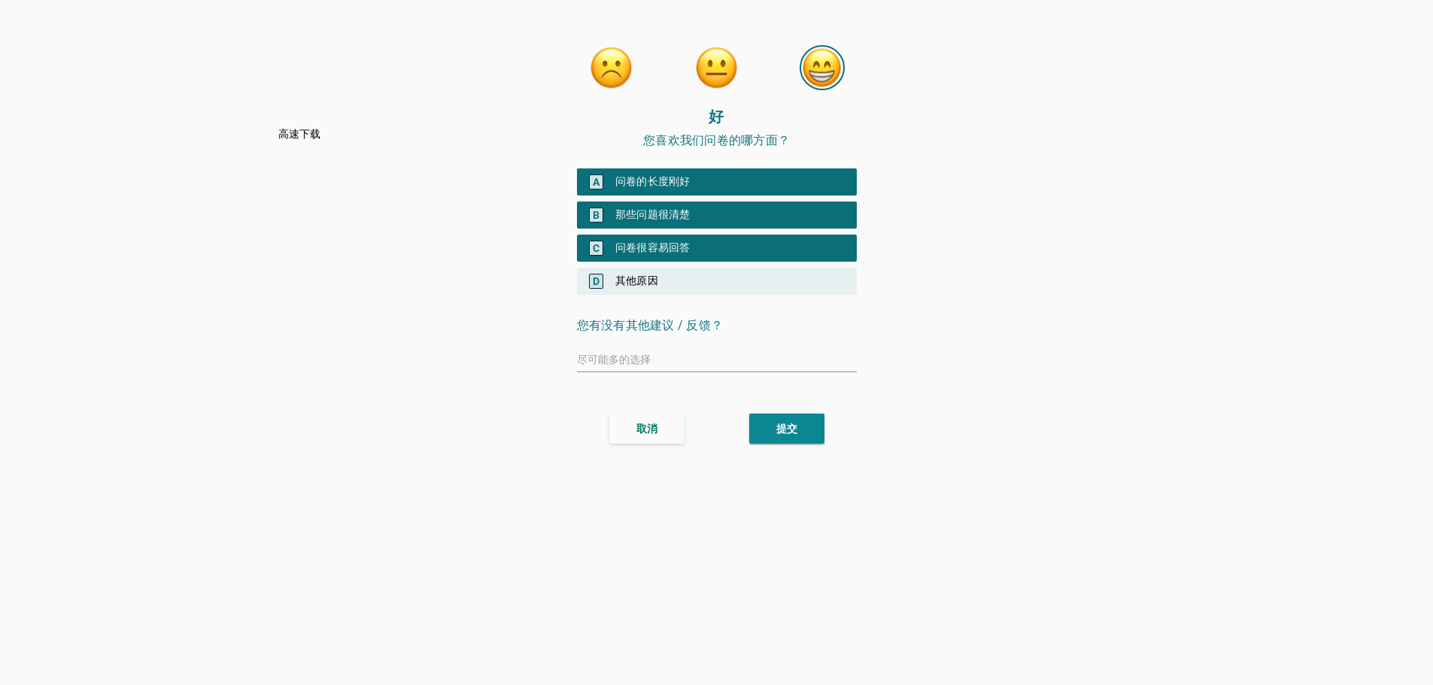
click at [782, 423] on div "提交" at bounding box center [786, 429] width 21 height 16
